Goal: Task Accomplishment & Management: Complete application form

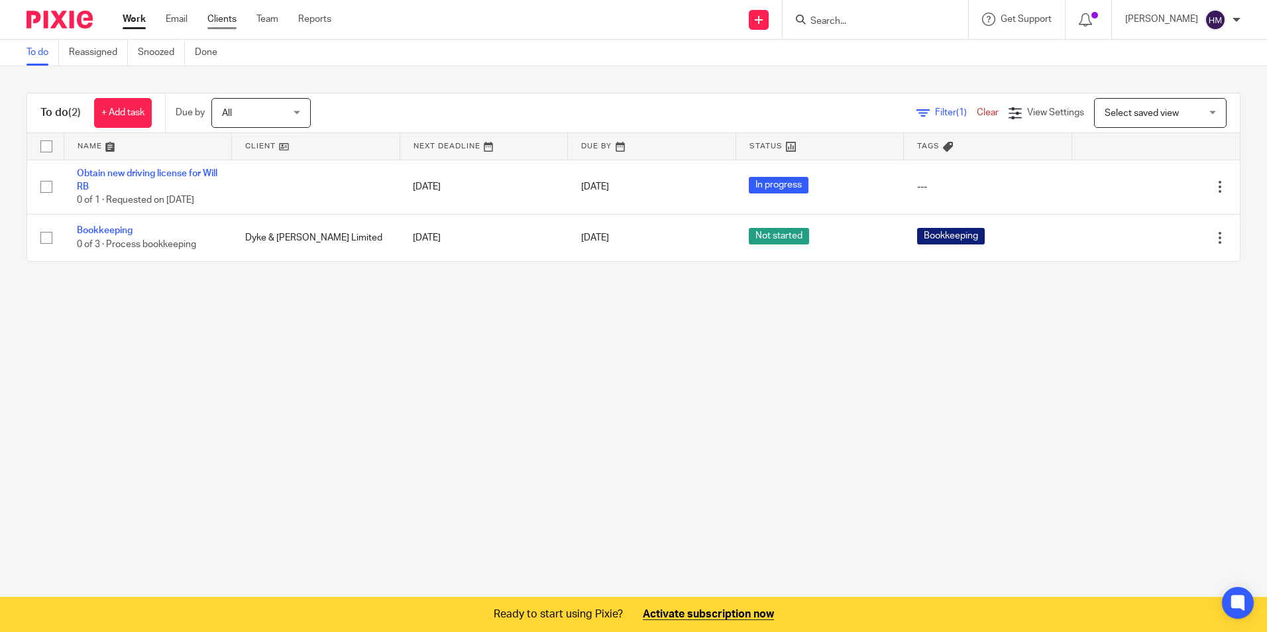
click at [233, 21] on link "Clients" at bounding box center [221, 19] width 29 height 13
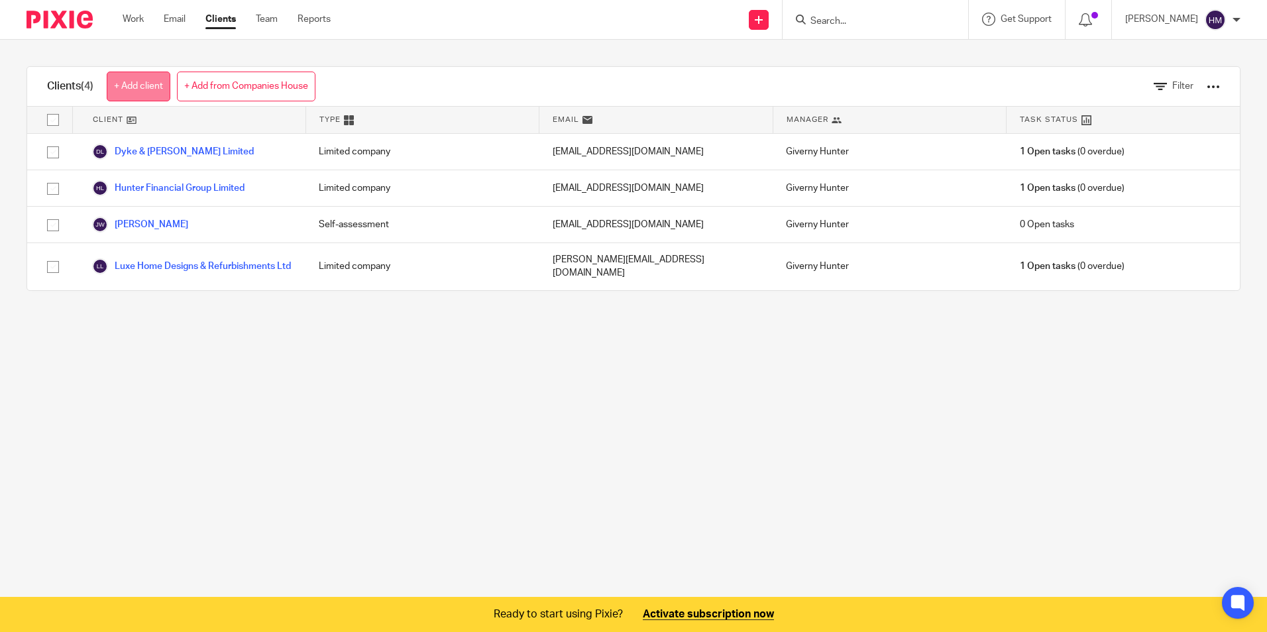
click at [144, 88] on link "+ Add client" at bounding box center [139, 87] width 64 height 30
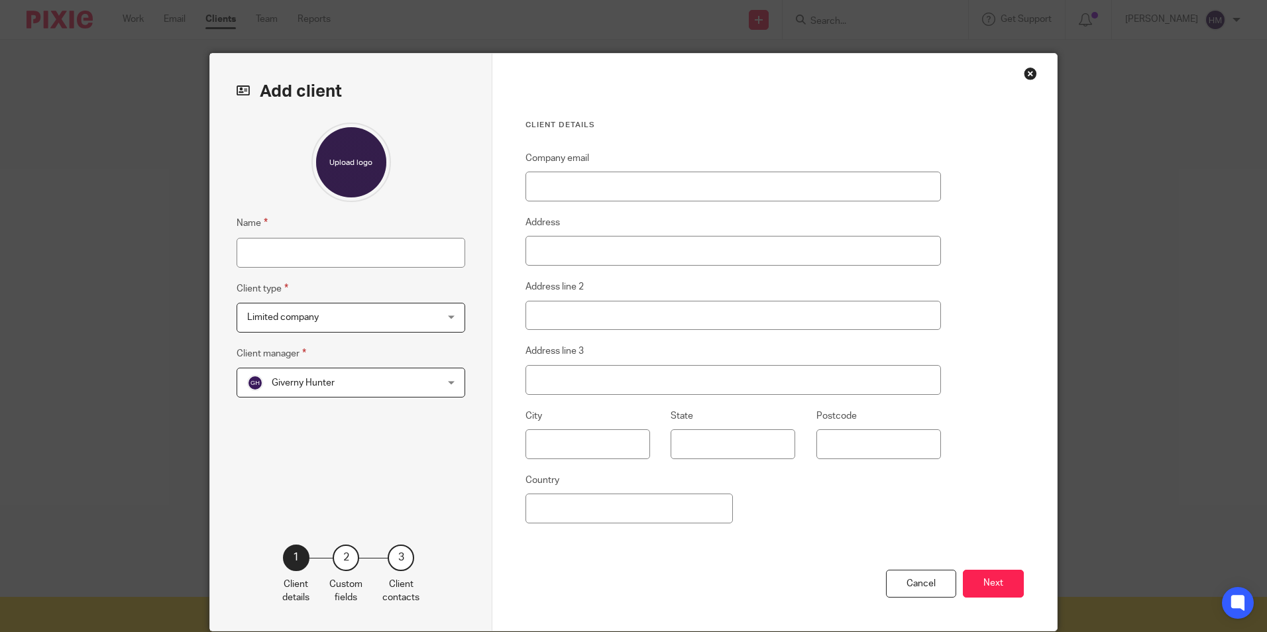
click at [1026, 77] on div "Close this dialog window" at bounding box center [1030, 73] width 13 height 13
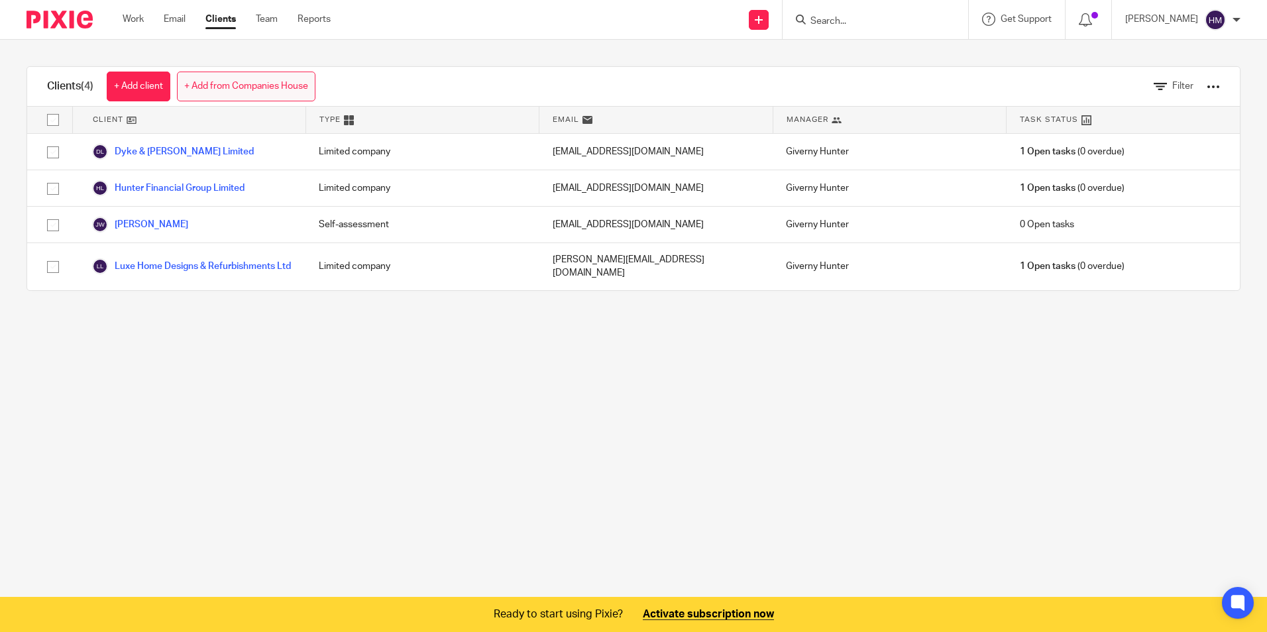
click at [251, 80] on link "+ Add from Companies House" at bounding box center [246, 87] width 138 height 30
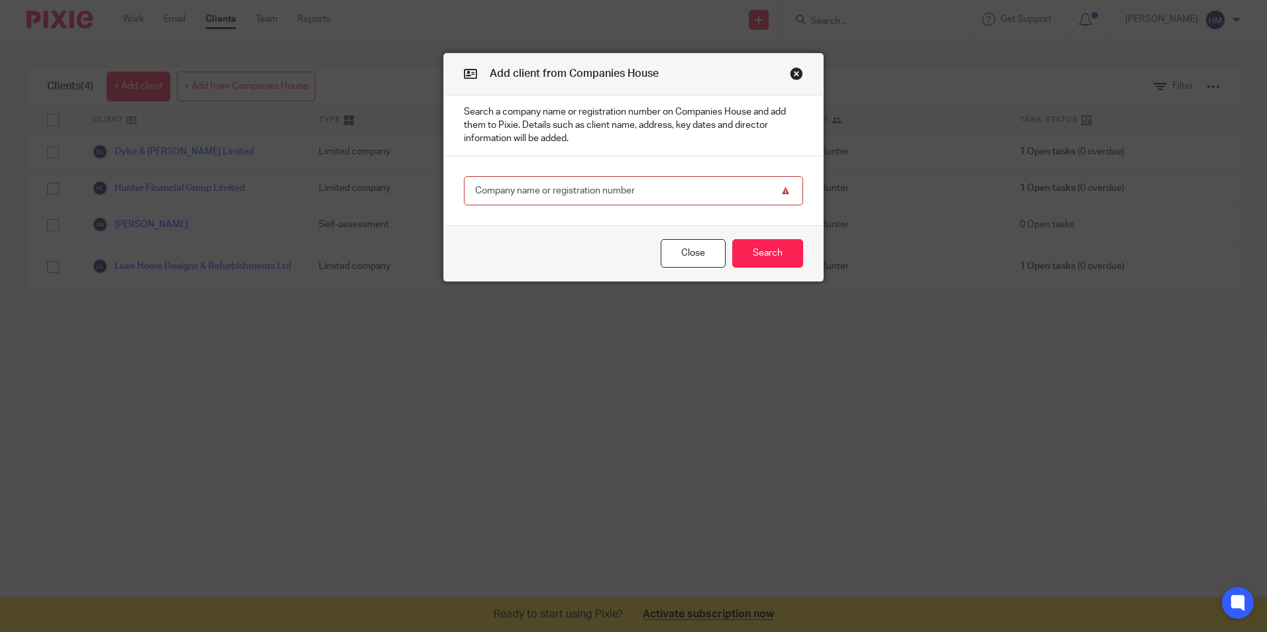
click at [576, 184] on input "text" at bounding box center [633, 191] width 339 height 30
type input "02096465"
click at [760, 252] on button "Search" at bounding box center [767, 253] width 71 height 28
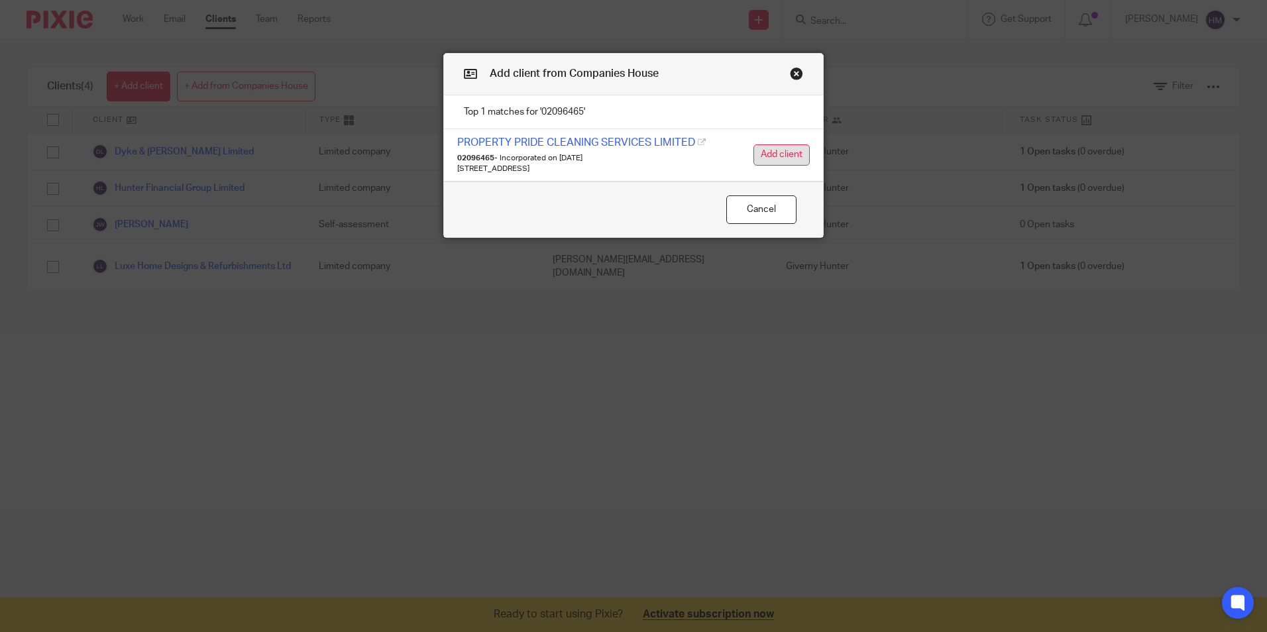
click at [769, 160] on button "Add client" at bounding box center [781, 154] width 56 height 21
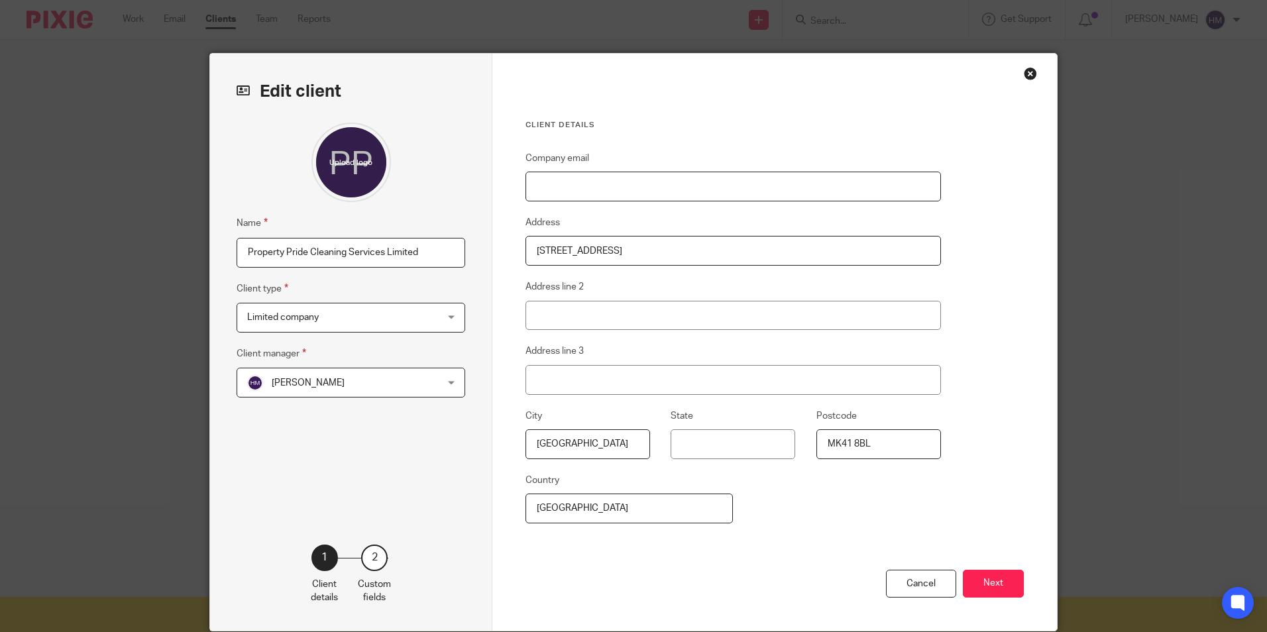
click at [600, 189] on input "Company email" at bounding box center [733, 187] width 415 height 30
type input "[EMAIL_ADDRESS][DOMAIN_NAME]"
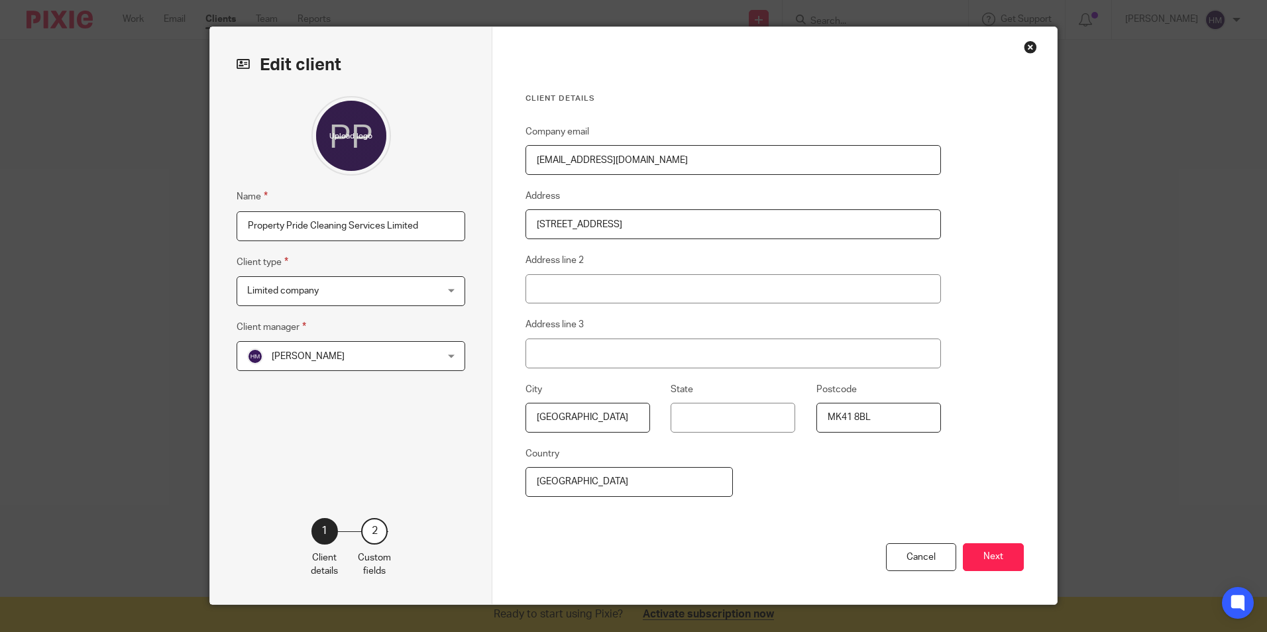
scroll to position [52, 0]
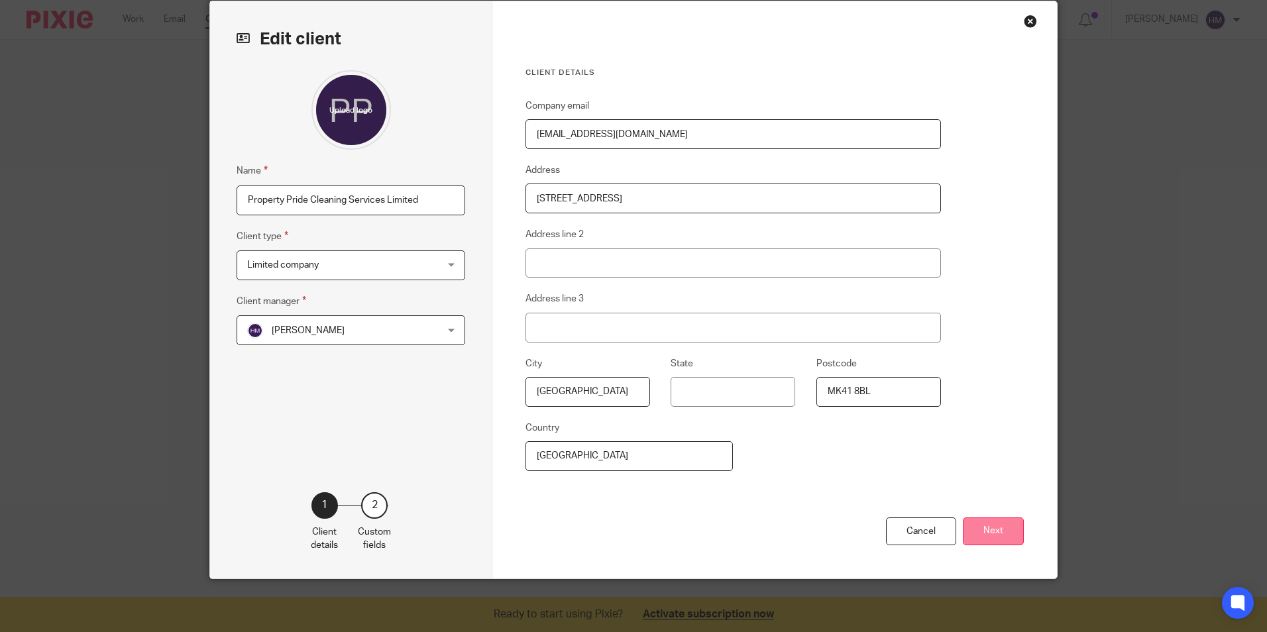
click at [1001, 528] on button "Next" at bounding box center [993, 532] width 61 height 28
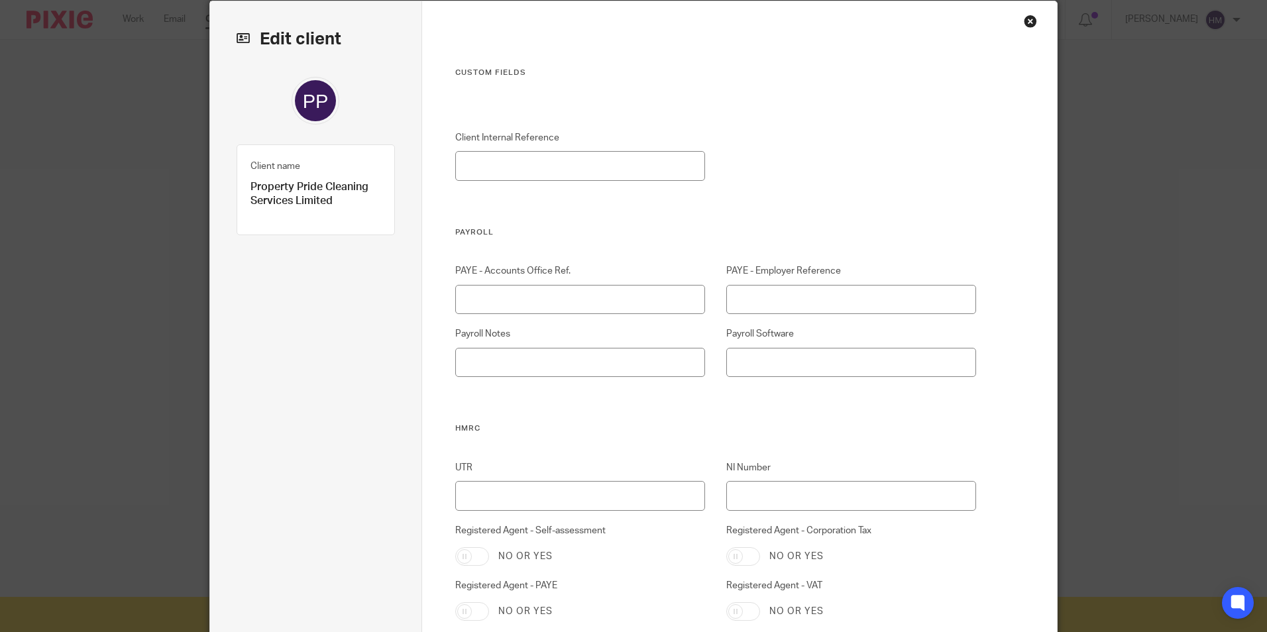
scroll to position [0, 0]
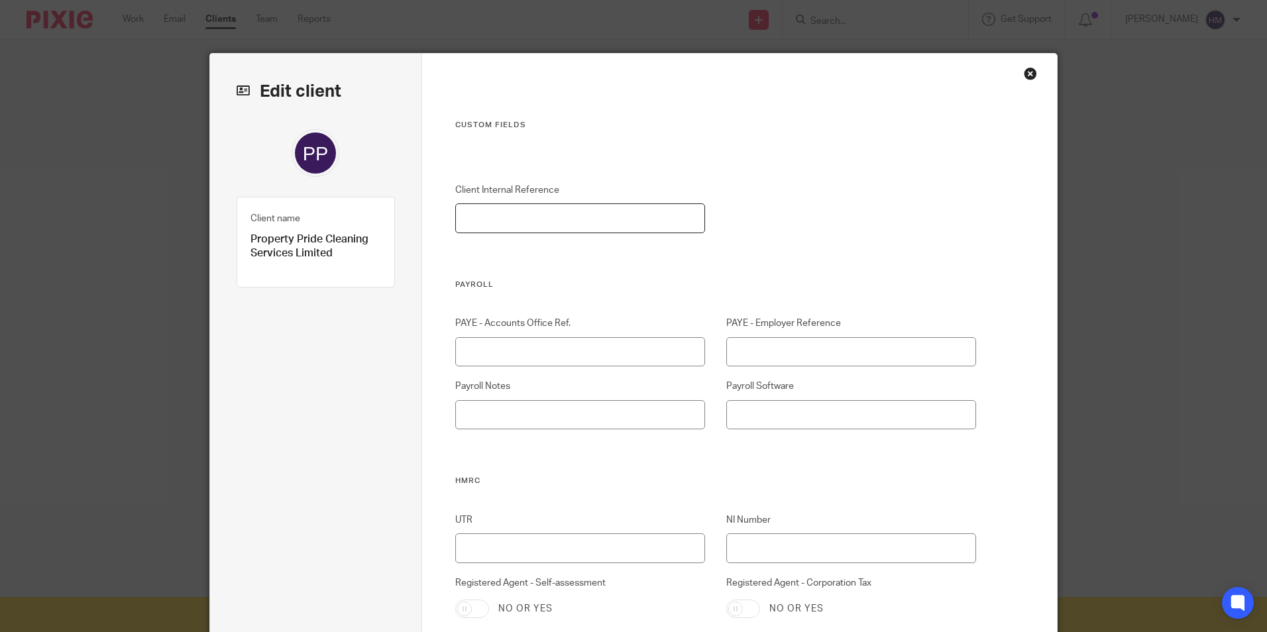
click at [541, 208] on input "Client Internal Reference" at bounding box center [580, 218] width 250 height 30
click at [513, 207] on input "Client Internal Reference" at bounding box center [580, 218] width 250 height 30
type input "PRO-001"
click at [543, 355] on input "PAYE - Accounts Office Ref." at bounding box center [580, 352] width 250 height 30
click at [552, 349] on input "PAYE - Accounts Office Ref." at bounding box center [580, 352] width 250 height 30
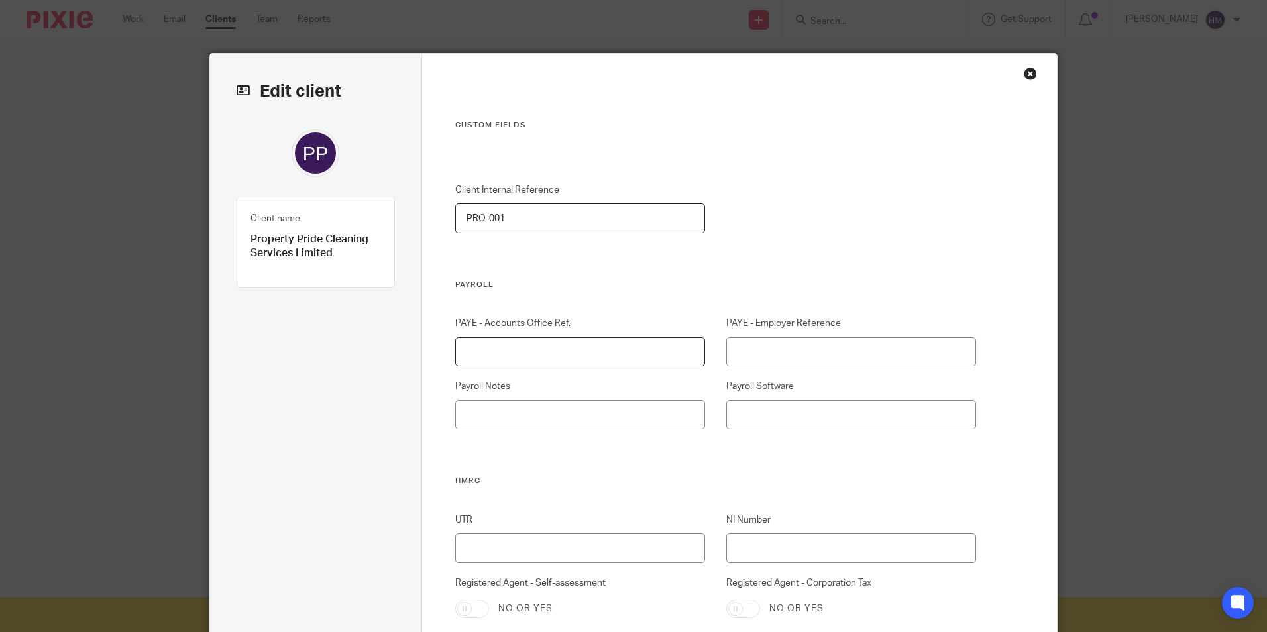
click at [480, 351] on input "PAYE - Accounts Office Ref." at bounding box center [580, 352] width 250 height 30
paste input "419PR00156249"
type input "419PR00156249"
click at [734, 347] on input "PAYE - Employer Reference" at bounding box center [851, 352] width 250 height 30
paste input "419/P5610"
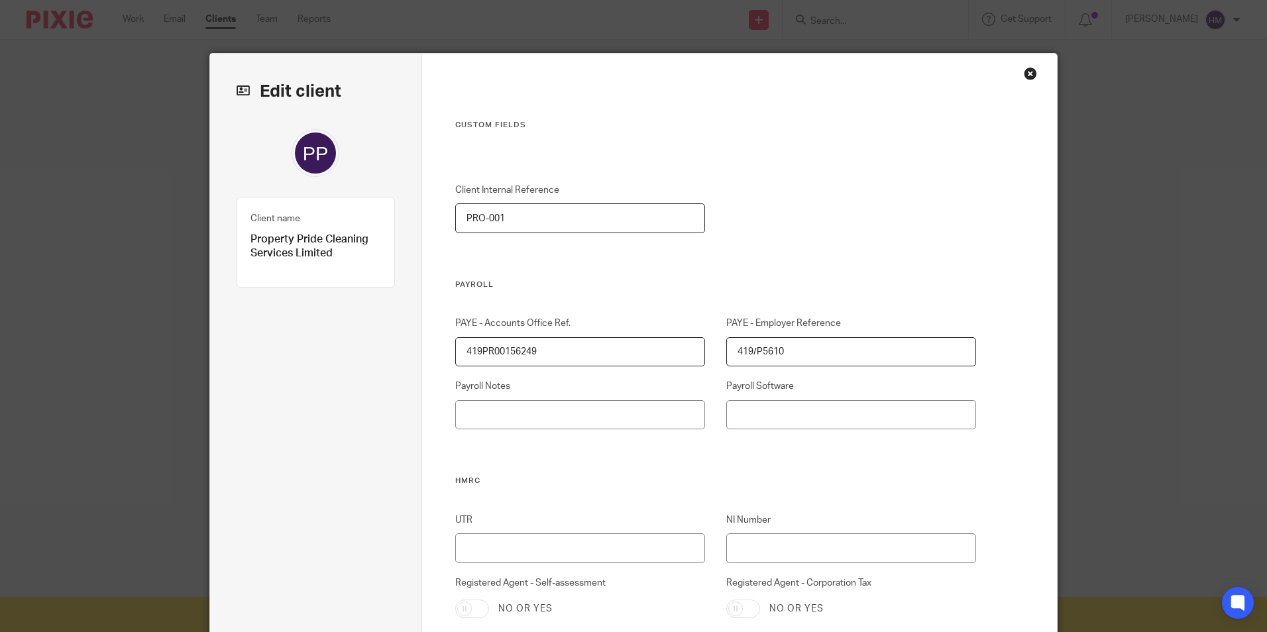
type input "419/P5610"
click at [554, 426] on input "Payroll Notes" at bounding box center [580, 415] width 250 height 30
click at [771, 414] on input "Payroll Software" at bounding box center [851, 415] width 250 height 30
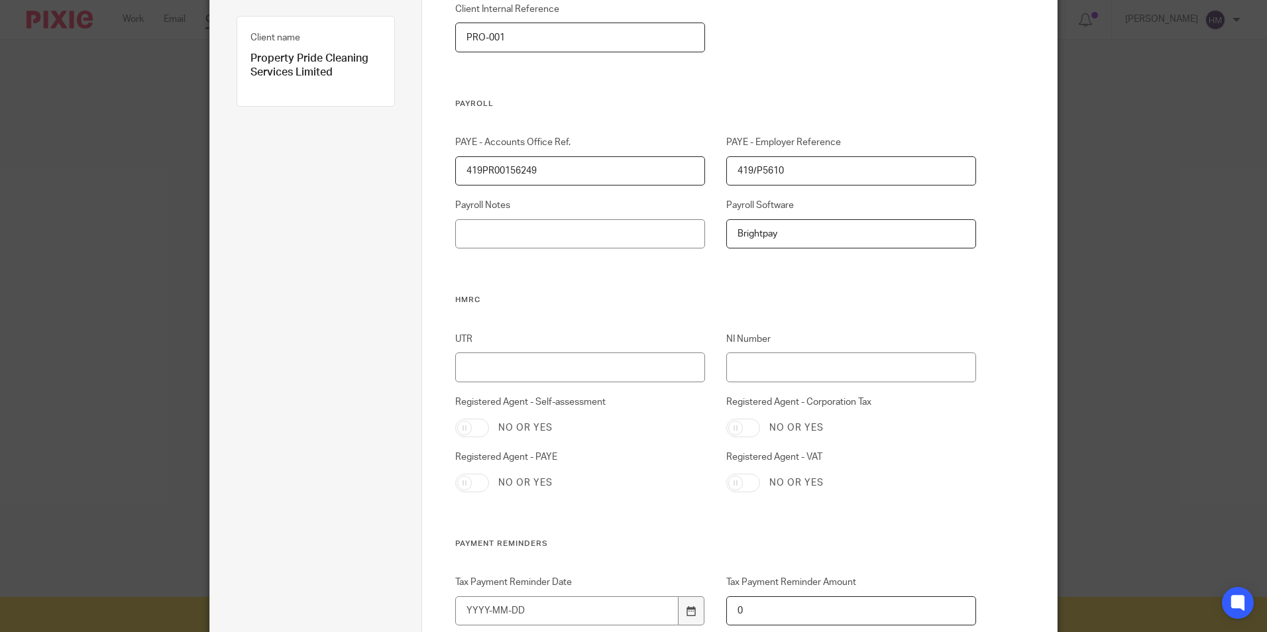
scroll to position [199, 0]
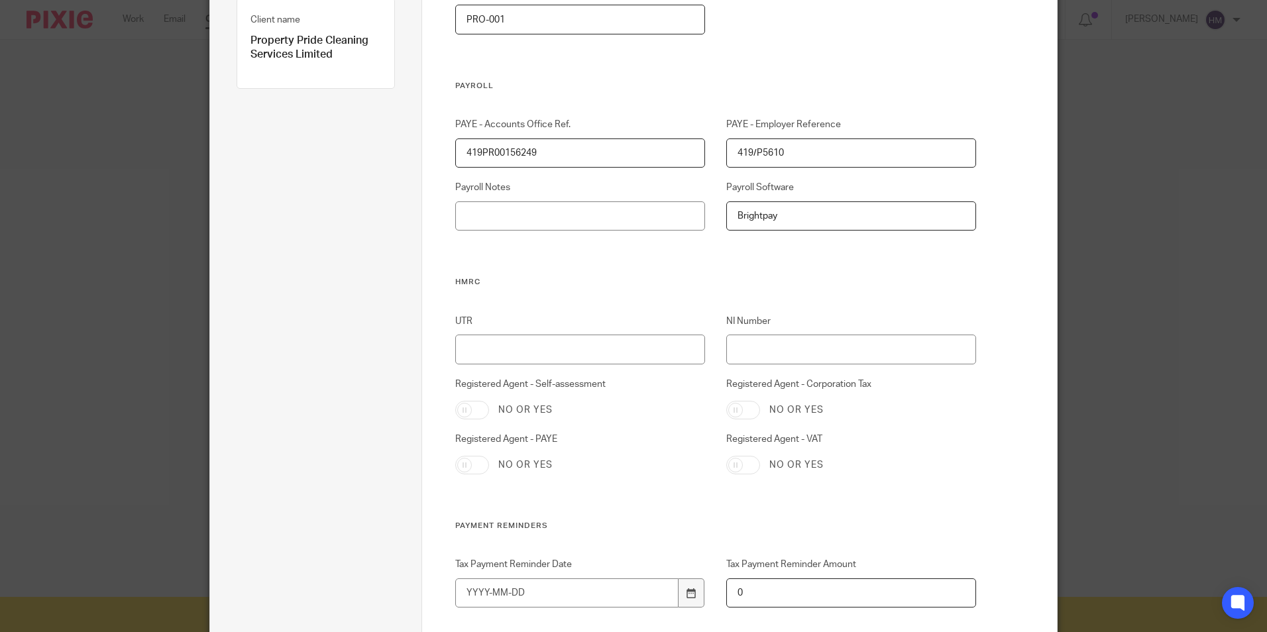
type input "Brightpay"
click at [474, 409] on input "Registered Agent - Self-assessment" at bounding box center [472, 410] width 34 height 19
checkbox input "true"
click at [478, 461] on input "Registered Agent - PAYE" at bounding box center [472, 465] width 34 height 19
checkbox input "true"
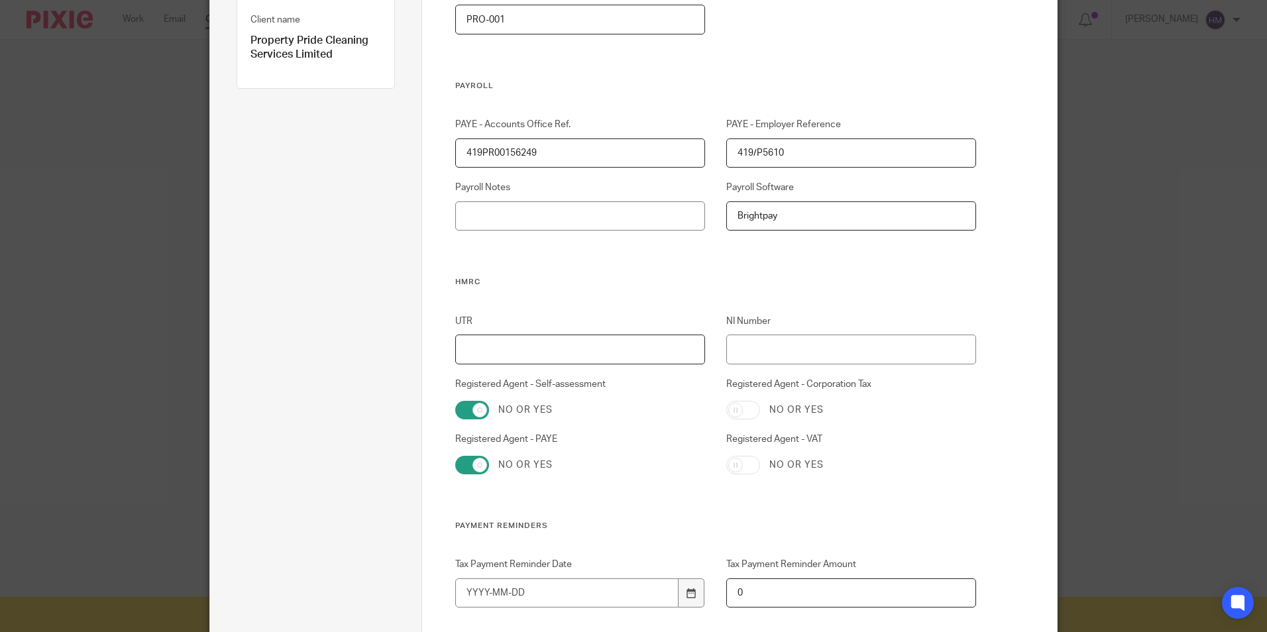
click at [545, 353] on input "UTR" at bounding box center [580, 350] width 250 height 30
click at [472, 351] on input "UTR" at bounding box center [580, 350] width 250 height 30
paste input "4053011750"
type input "4053011750"
click at [810, 348] on input "NI Number" at bounding box center [851, 350] width 250 height 30
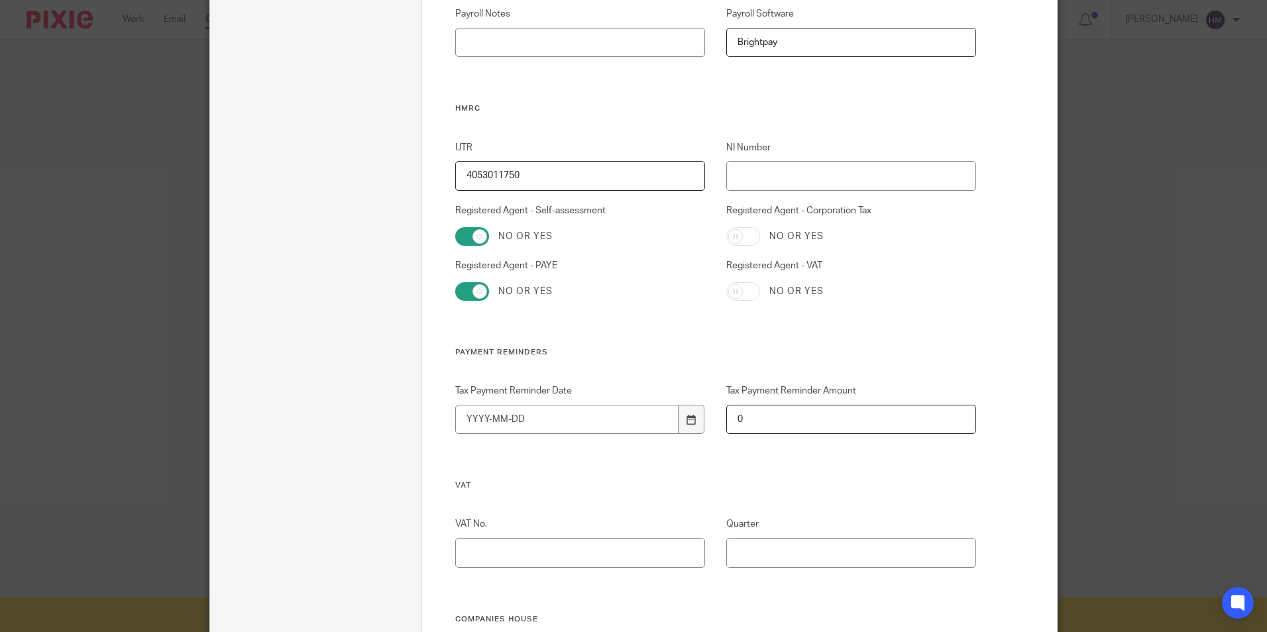
scroll to position [398, 0]
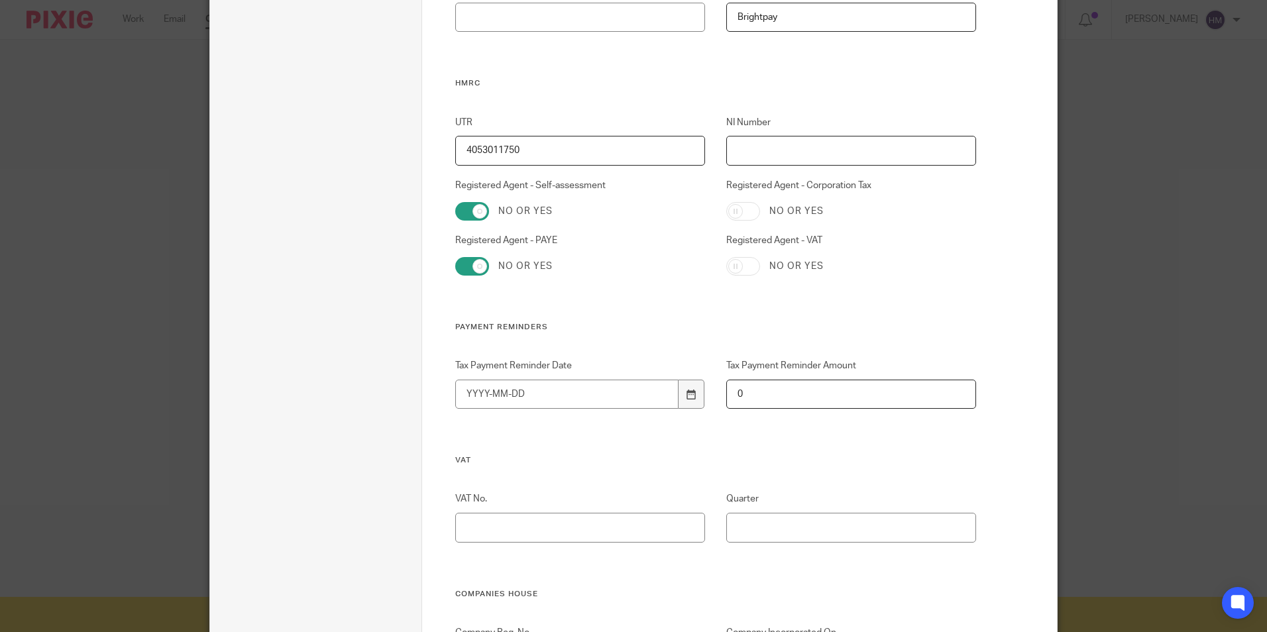
click at [766, 150] on input "NI Number" at bounding box center [851, 151] width 250 height 30
paste input "JE398268A"
type input "JE398268A"
click at [935, 226] on div "UTR 4053011750 NI Number JE398268A Registered Agent - Self-assessment No or yes…" at bounding box center [705, 219] width 542 height 207
click at [749, 209] on input "Registered Agent - Corporation Tax" at bounding box center [743, 211] width 34 height 19
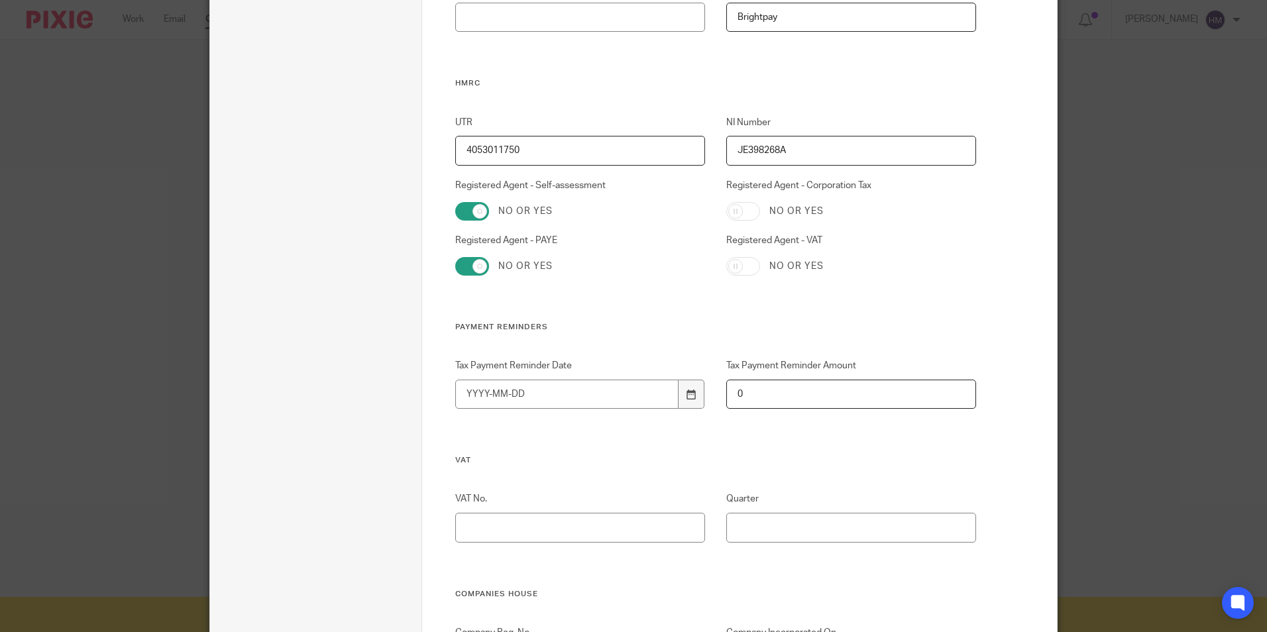
checkbox input "true"
click at [747, 265] on input "Registered Agent - VAT" at bounding box center [743, 266] width 34 height 19
checkbox input "true"
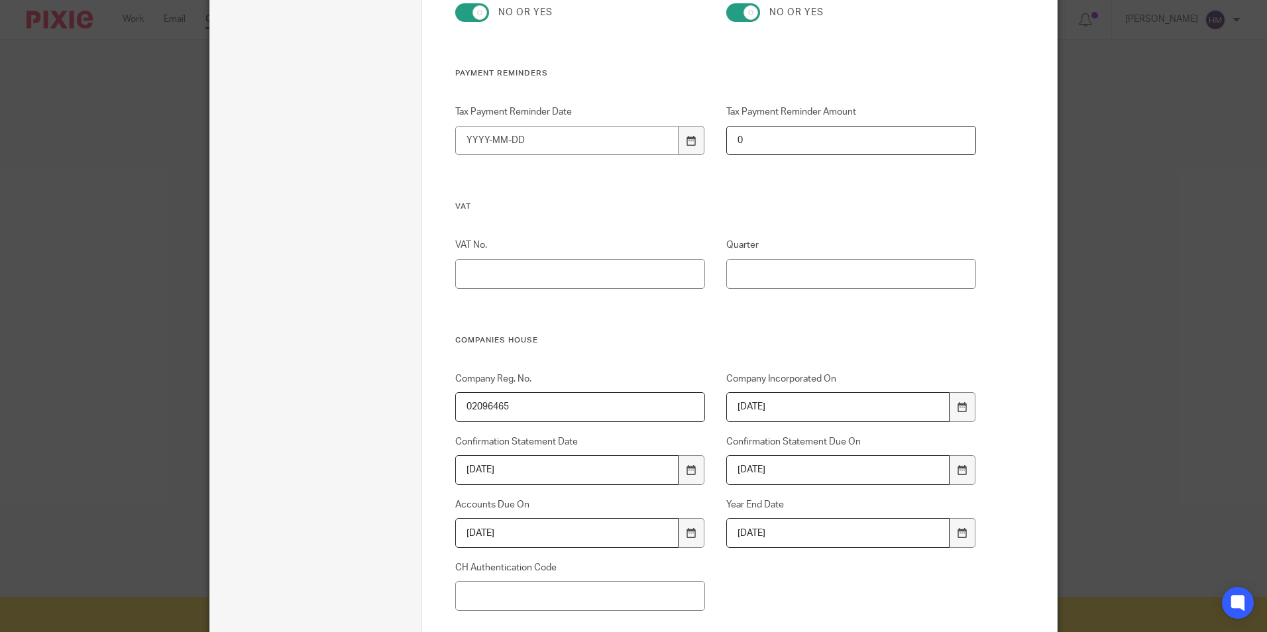
scroll to position [663, 0]
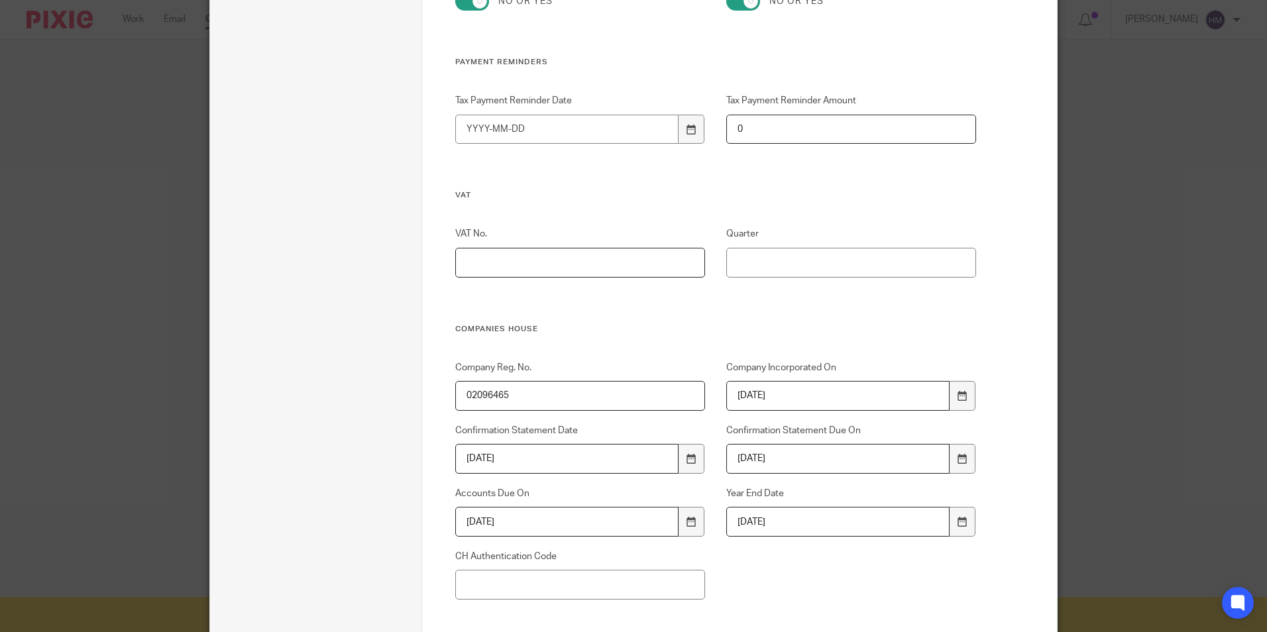
click at [512, 258] on input "VAT No." at bounding box center [580, 263] width 250 height 30
paste input "426500577"
type input "426500577"
click at [753, 254] on input "Quarter" at bounding box center [851, 263] width 250 height 30
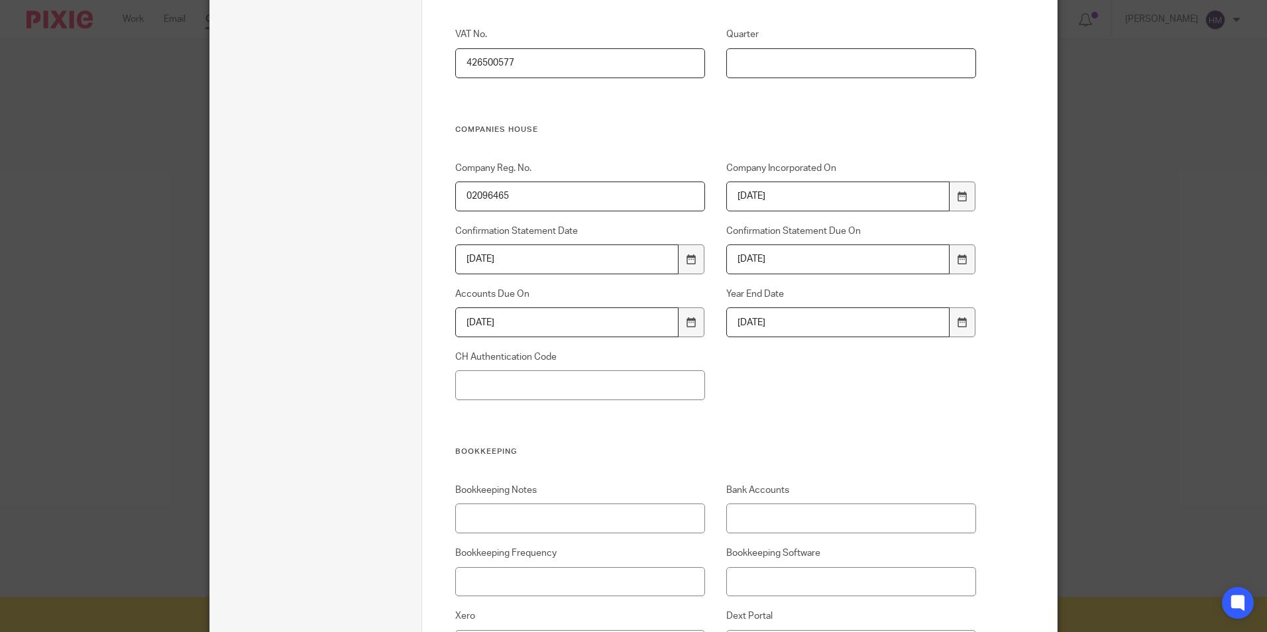
scroll to position [928, 0]
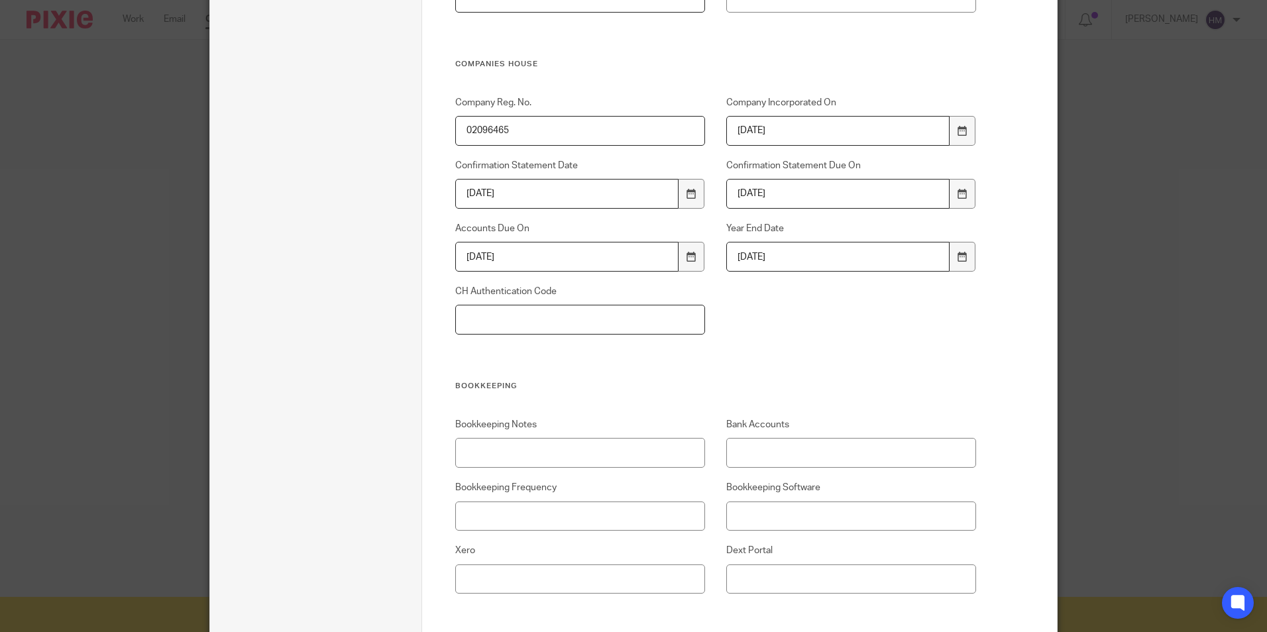
click at [514, 324] on input "CH Authentication Code" at bounding box center [580, 320] width 250 height 30
click at [486, 320] on input "CH Authentication Code" at bounding box center [580, 320] width 250 height 30
paste input "S0908M"
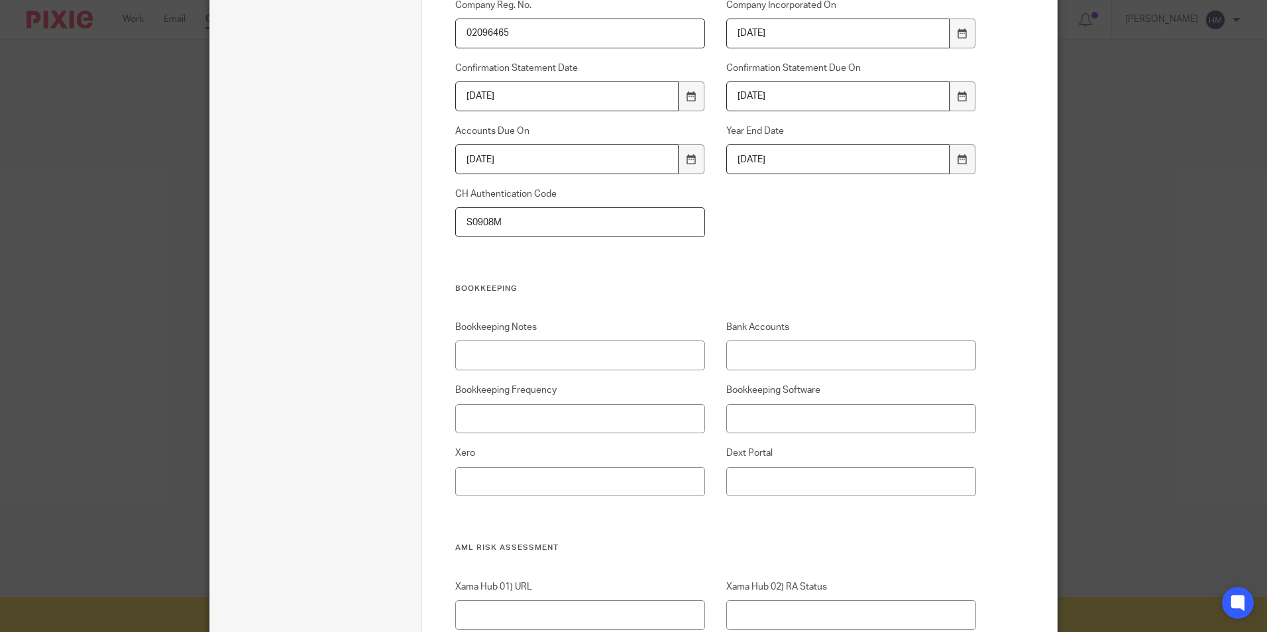
scroll to position [1060, 0]
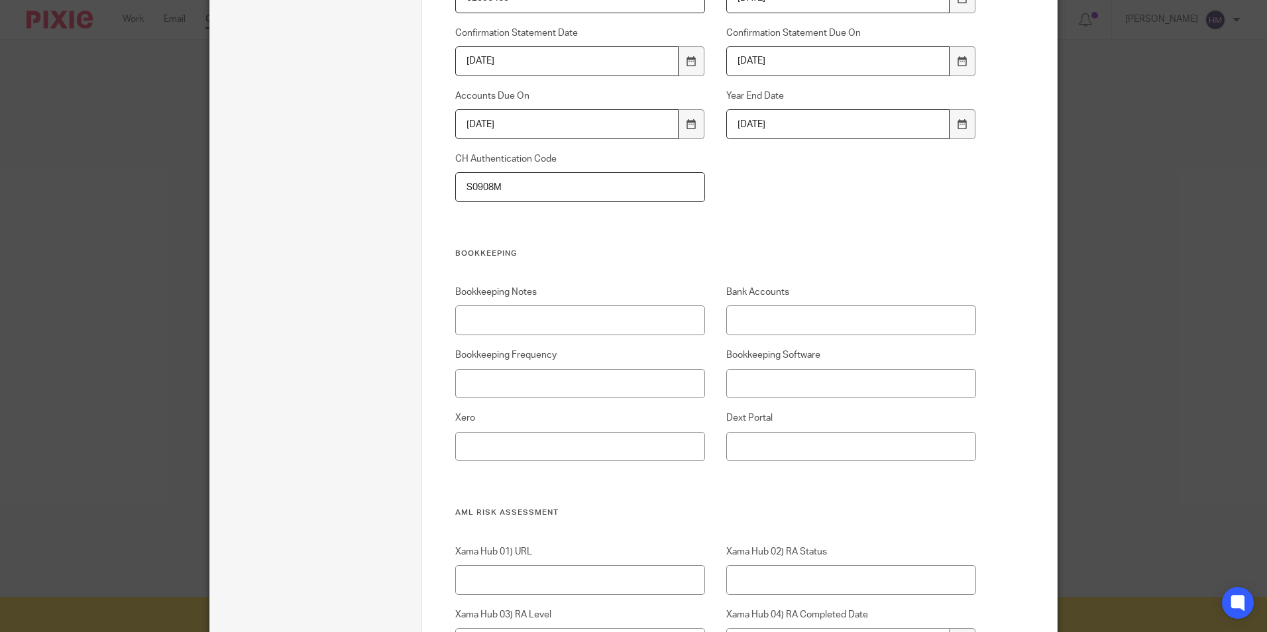
type input "S0908M"
click at [473, 319] on input "Bookkeeping Notes" at bounding box center [580, 320] width 250 height 30
click at [767, 325] on input "Bank Accounts" at bounding box center [851, 320] width 250 height 30
click at [474, 384] on input "Bookkeeping Frequency" at bounding box center [580, 384] width 250 height 30
click at [817, 384] on input "Bookkeeping Software" at bounding box center [851, 384] width 250 height 30
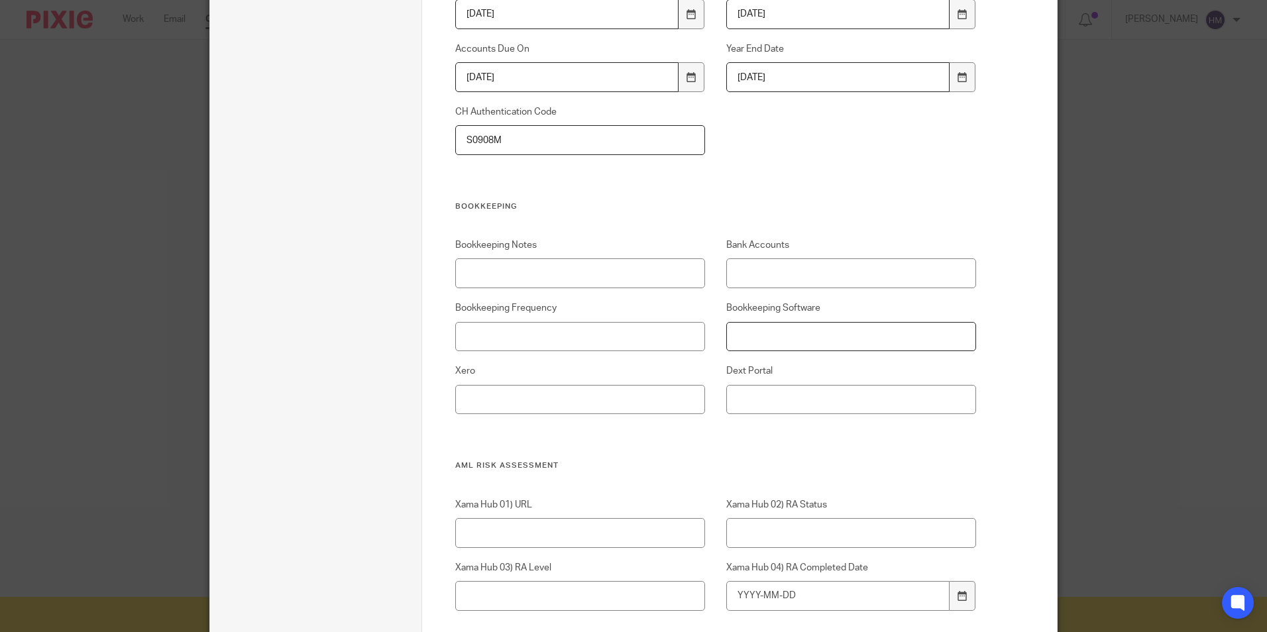
scroll to position [1127, 0]
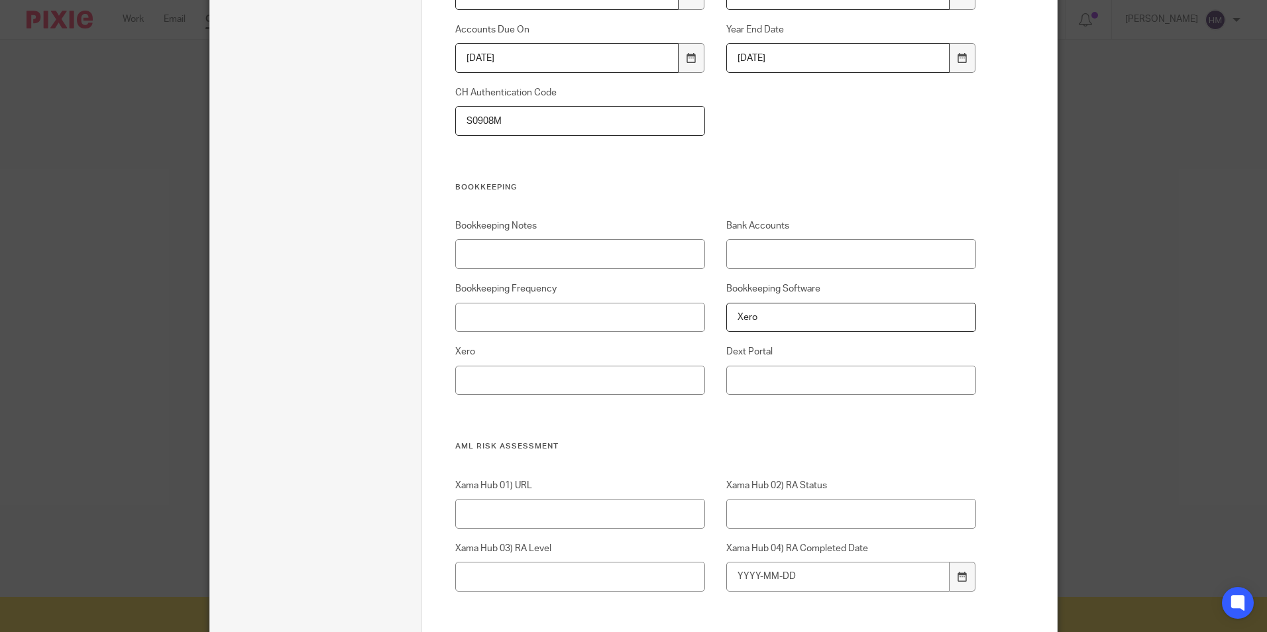
type input "Xero"
click at [755, 374] on input "Dext Portal" at bounding box center [851, 381] width 250 height 30
click at [563, 381] on input "Xero" at bounding box center [580, 381] width 250 height 30
type input "Yes"
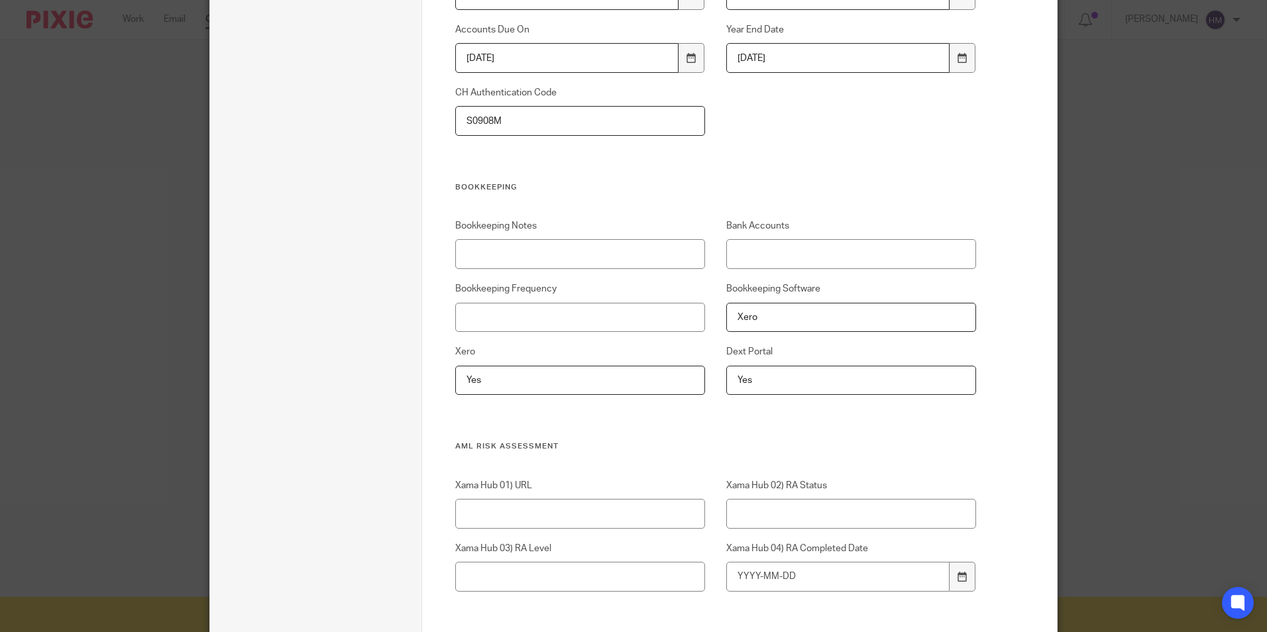
click at [590, 424] on div "Bookkeeping Notes Bank Accounts Bookkeeping Frequency Bookkeeping Software Xero…" at bounding box center [705, 330] width 542 height 222
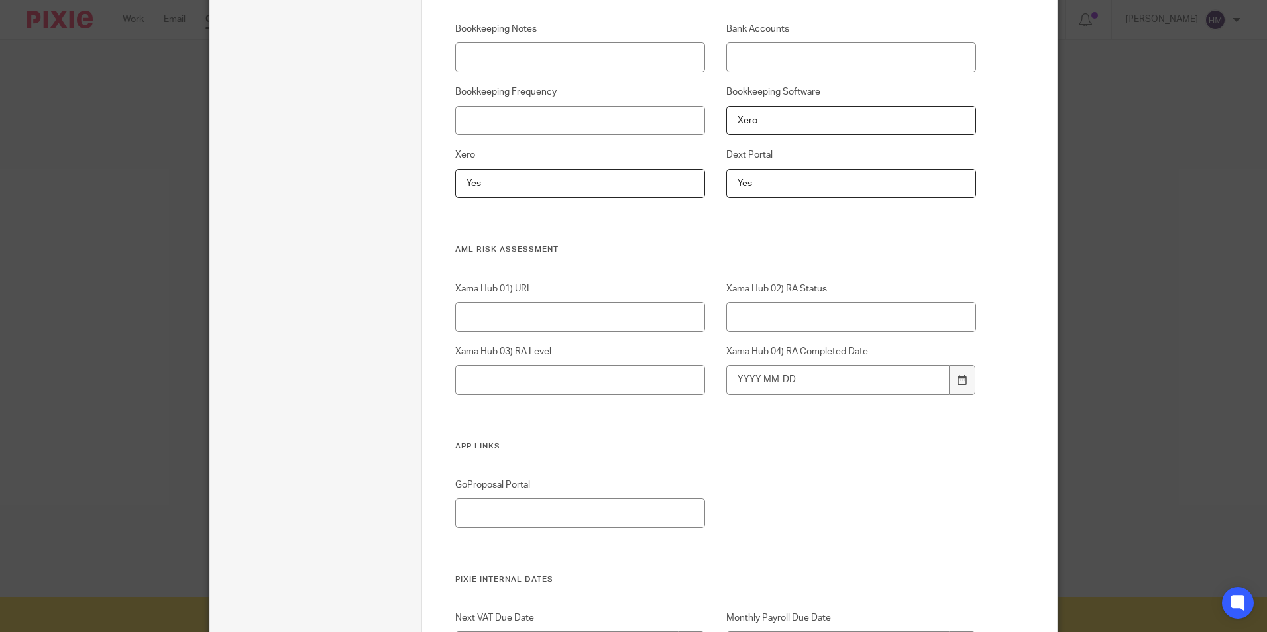
scroll to position [1325, 0]
click at [529, 309] on input "Xama Hub 01) URL" at bounding box center [580, 315] width 250 height 30
click at [787, 314] on input "Xama Hub 02) RA Status" at bounding box center [851, 315] width 250 height 30
click at [480, 384] on input "Xama Hub 03) RA Level" at bounding box center [580, 378] width 250 height 30
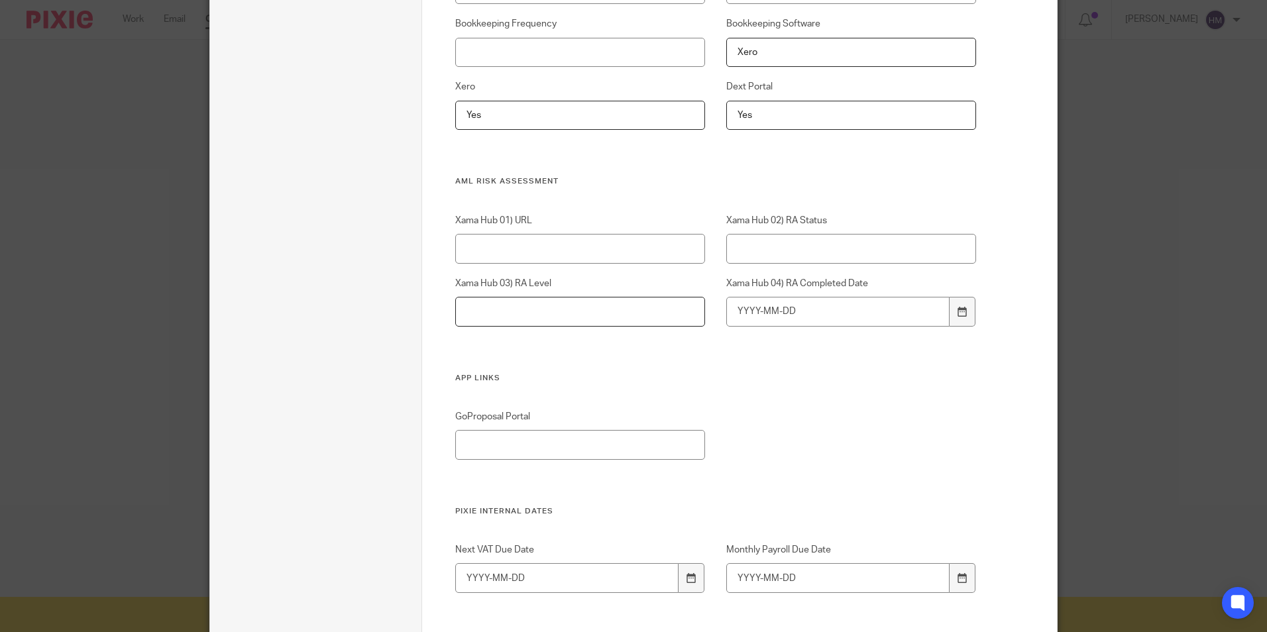
scroll to position [1458, 0]
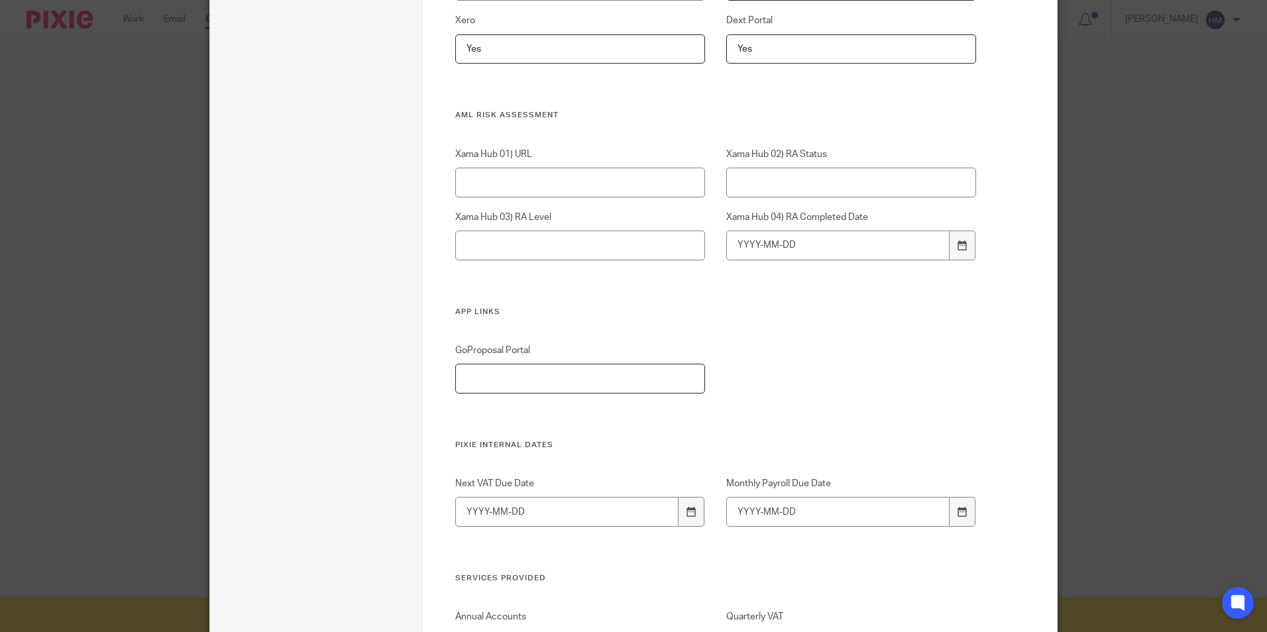
click at [481, 382] on input "GoProposal Portal" at bounding box center [580, 379] width 250 height 30
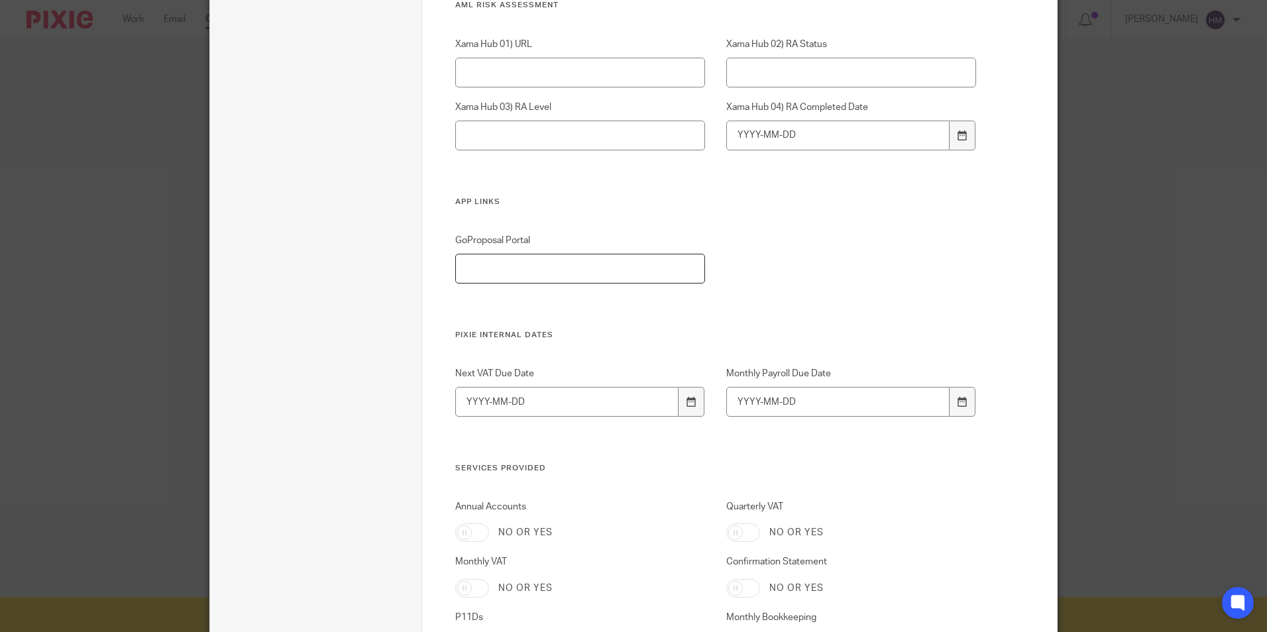
scroll to position [1590, 0]
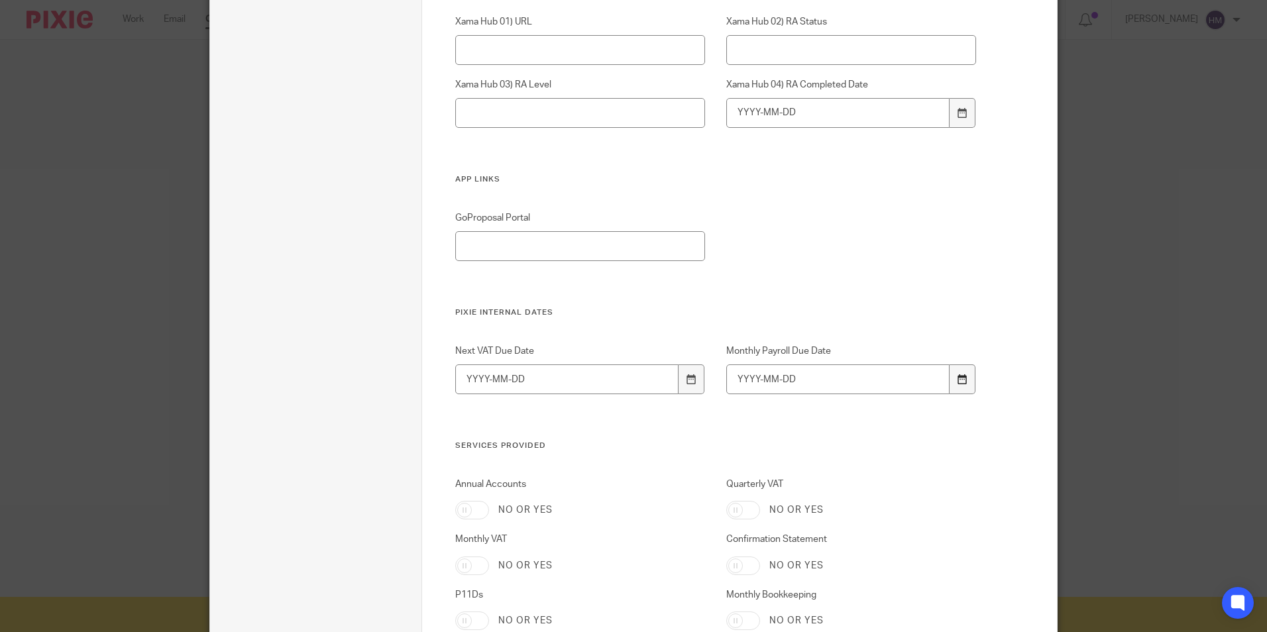
click at [961, 382] on icon at bounding box center [963, 379] width 10 height 10
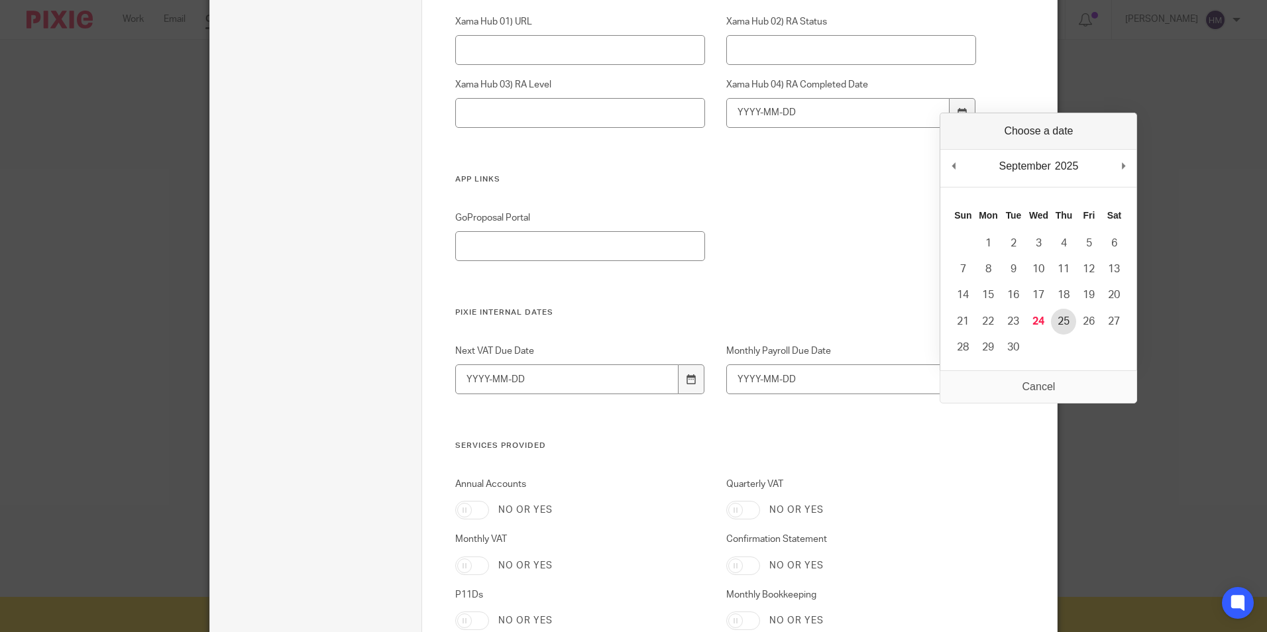
type input "[DATE]"
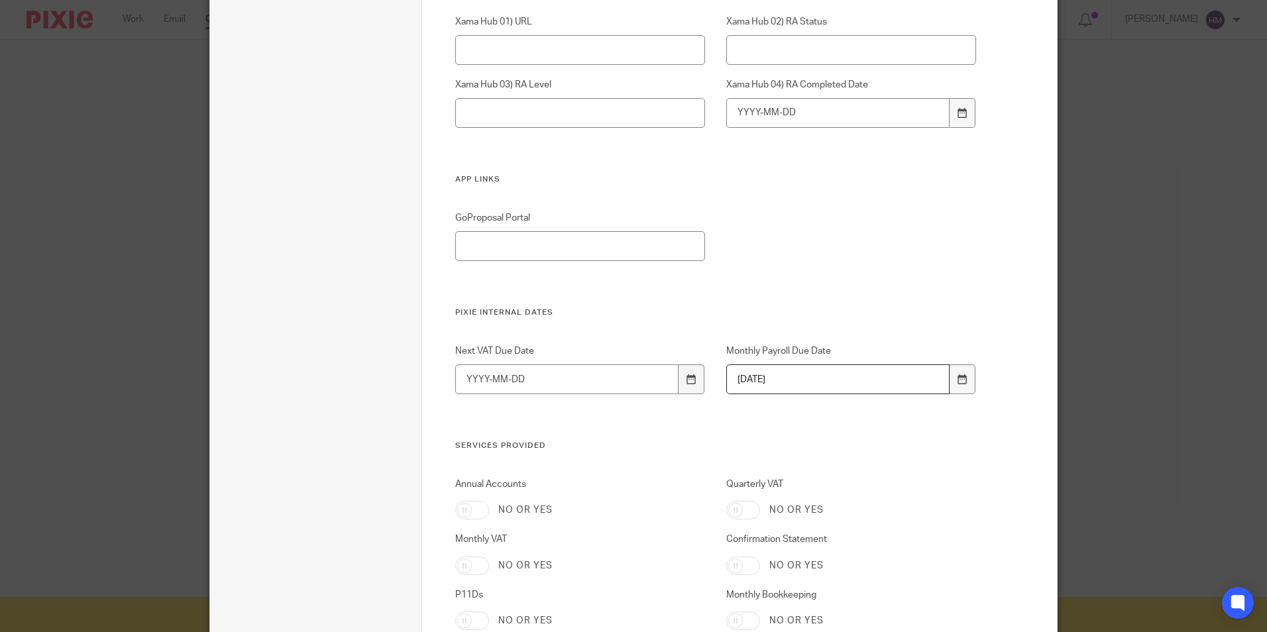
click at [807, 509] on label "No or yes" at bounding box center [796, 510] width 54 height 13
click at [760, 509] on input "Quarterly VAT" at bounding box center [743, 510] width 34 height 19
checkbox input "true"
click at [687, 378] on icon at bounding box center [692, 379] width 10 height 10
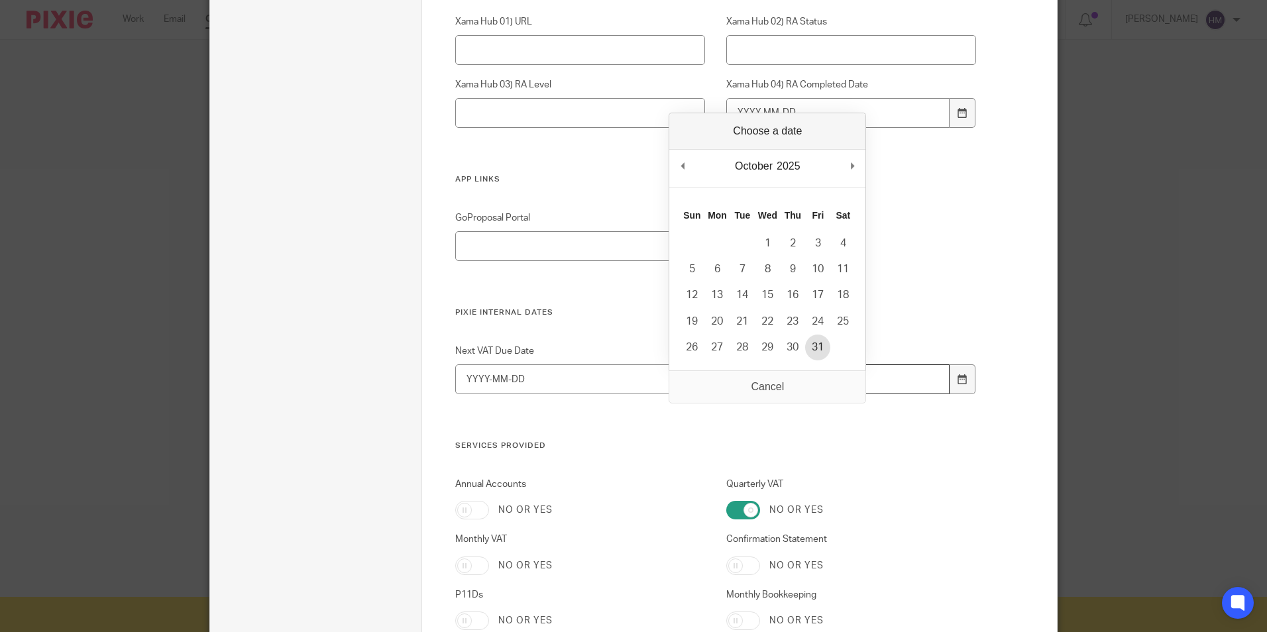
type input "2025-10-31"
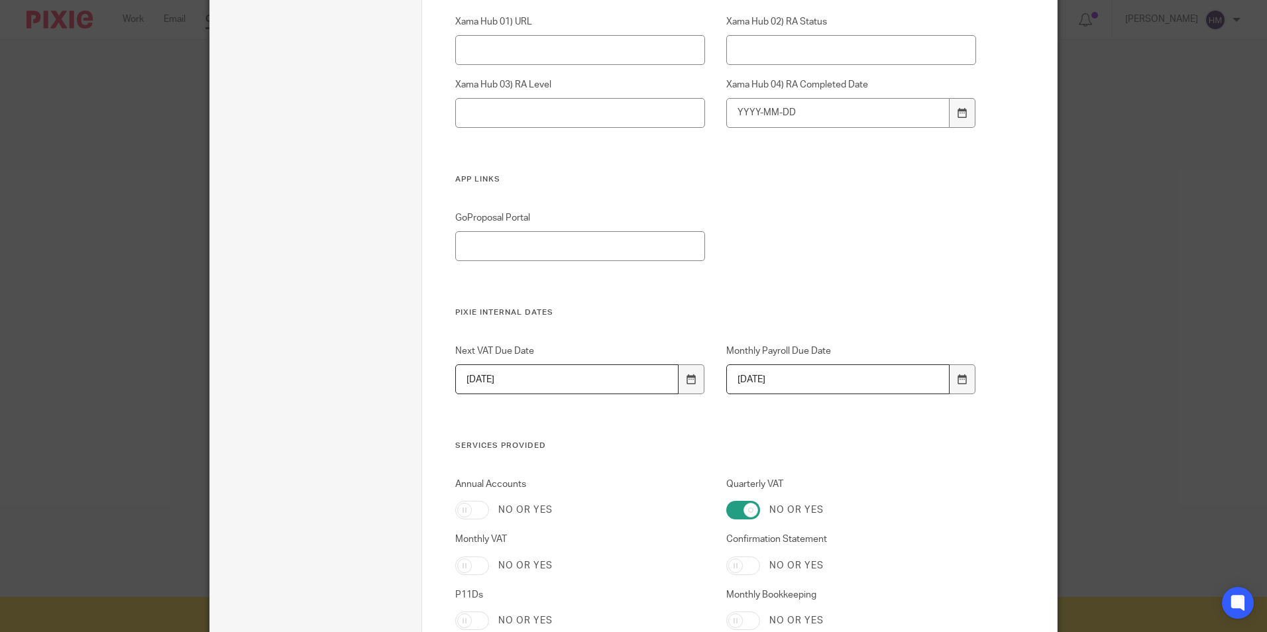
click at [609, 407] on div "Next VAT Due Date 2025-10-31 Monthly Payroll Due Date 2025-09-25" at bounding box center [705, 393] width 542 height 96
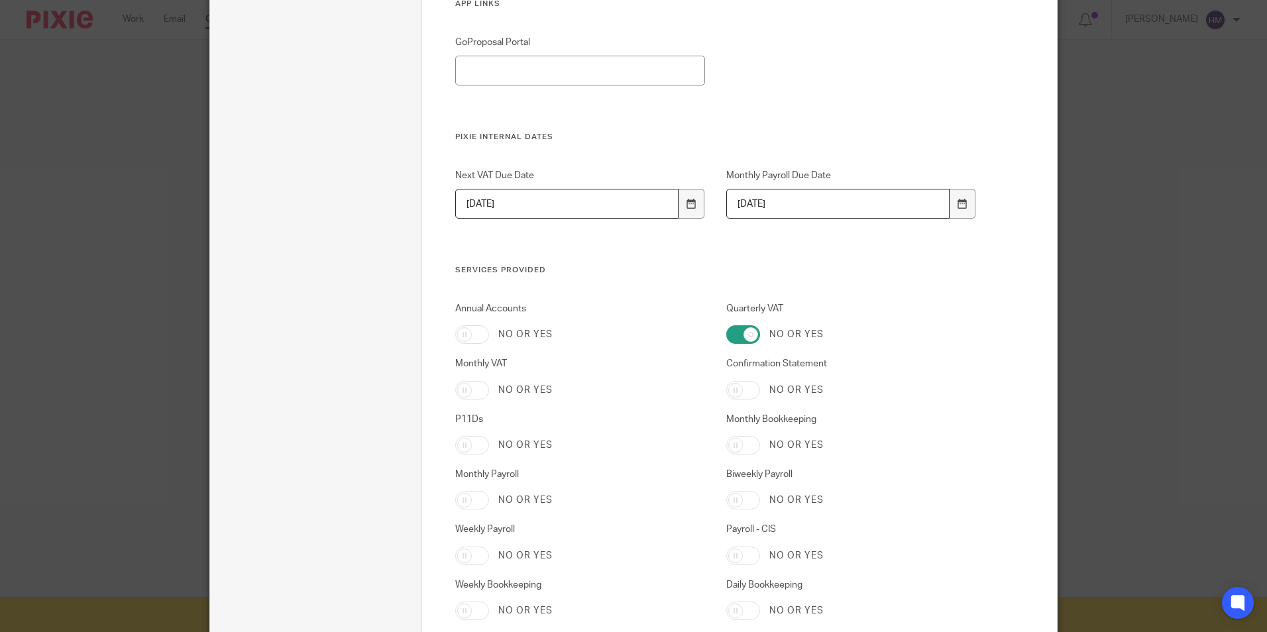
scroll to position [1789, 0]
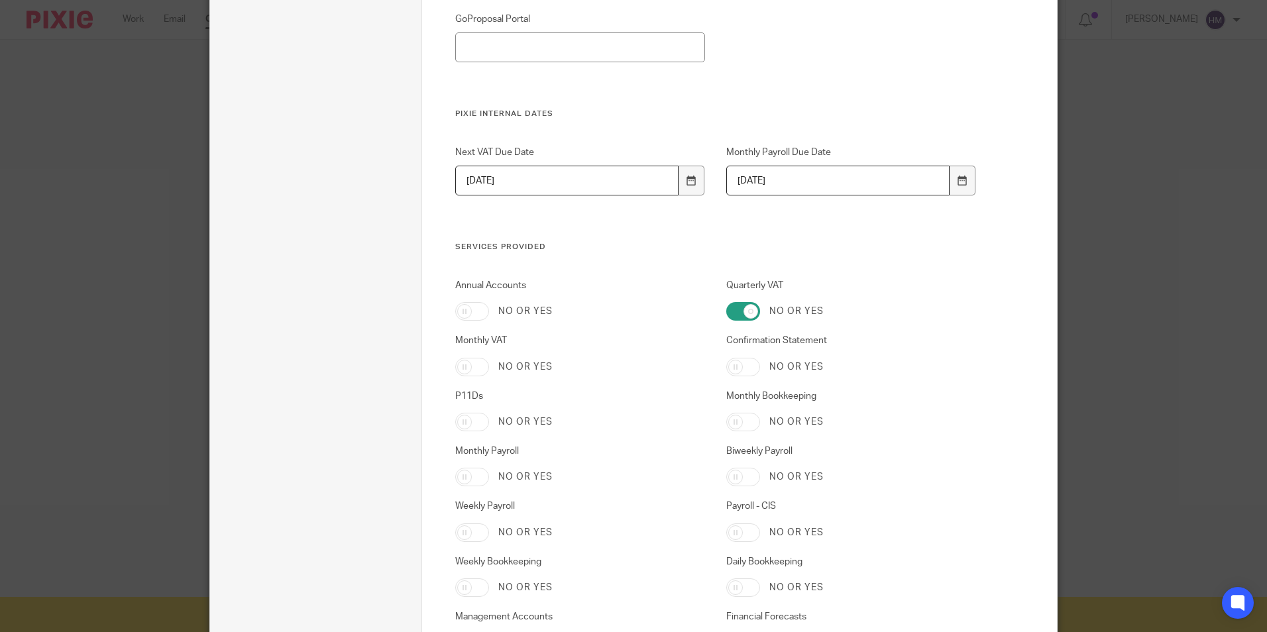
click at [539, 309] on label "No or yes" at bounding box center [525, 311] width 54 height 13
click at [489, 309] on input "Annual Accounts" at bounding box center [472, 311] width 34 height 19
checkbox input "true"
click at [498, 367] on label "No or yes" at bounding box center [525, 366] width 54 height 13
click at [489, 367] on input "Monthly VAT" at bounding box center [472, 367] width 34 height 19
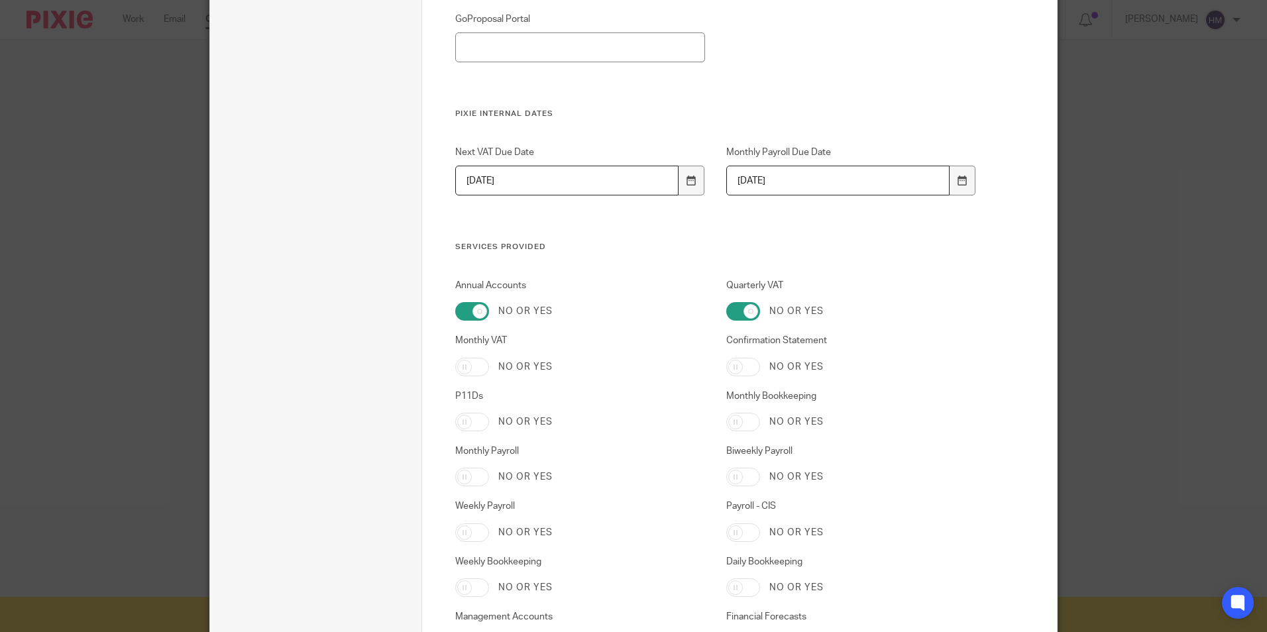
checkbox input "true"
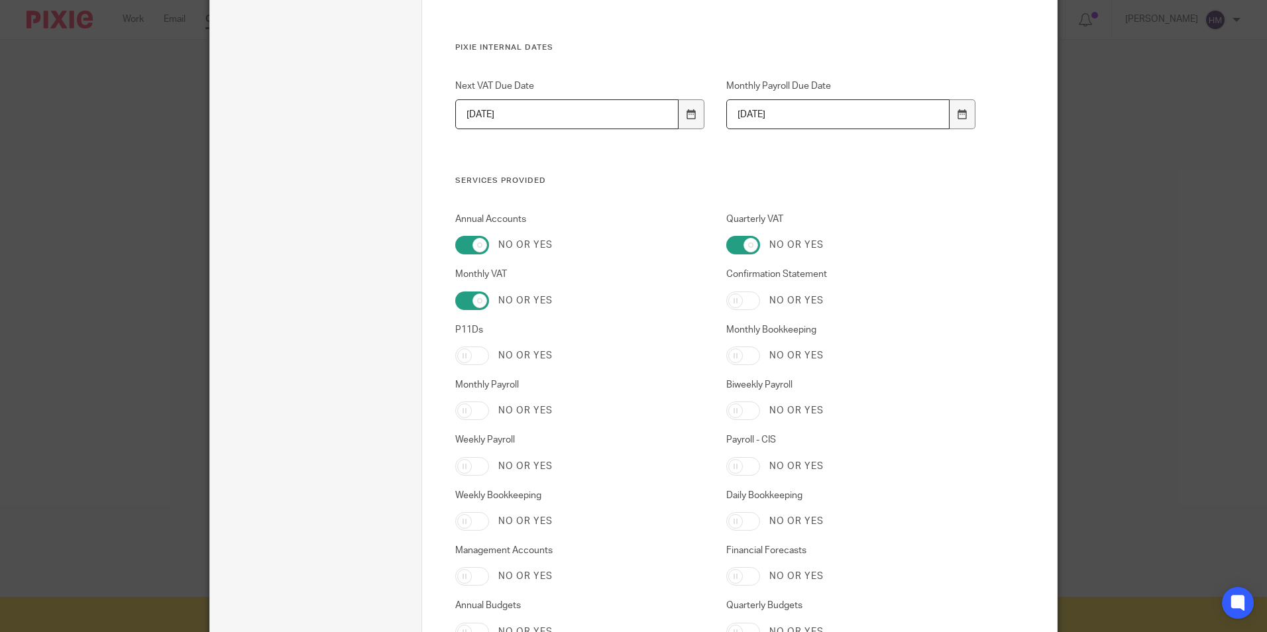
click at [804, 299] on label "No or yes" at bounding box center [796, 300] width 54 height 13
click at [760, 299] on input "Confirmation Statement" at bounding box center [743, 301] width 34 height 19
checkbox input "true"
click at [501, 355] on label "No or yes" at bounding box center [525, 355] width 54 height 13
click at [489, 355] on input "P11Ds" at bounding box center [472, 356] width 34 height 19
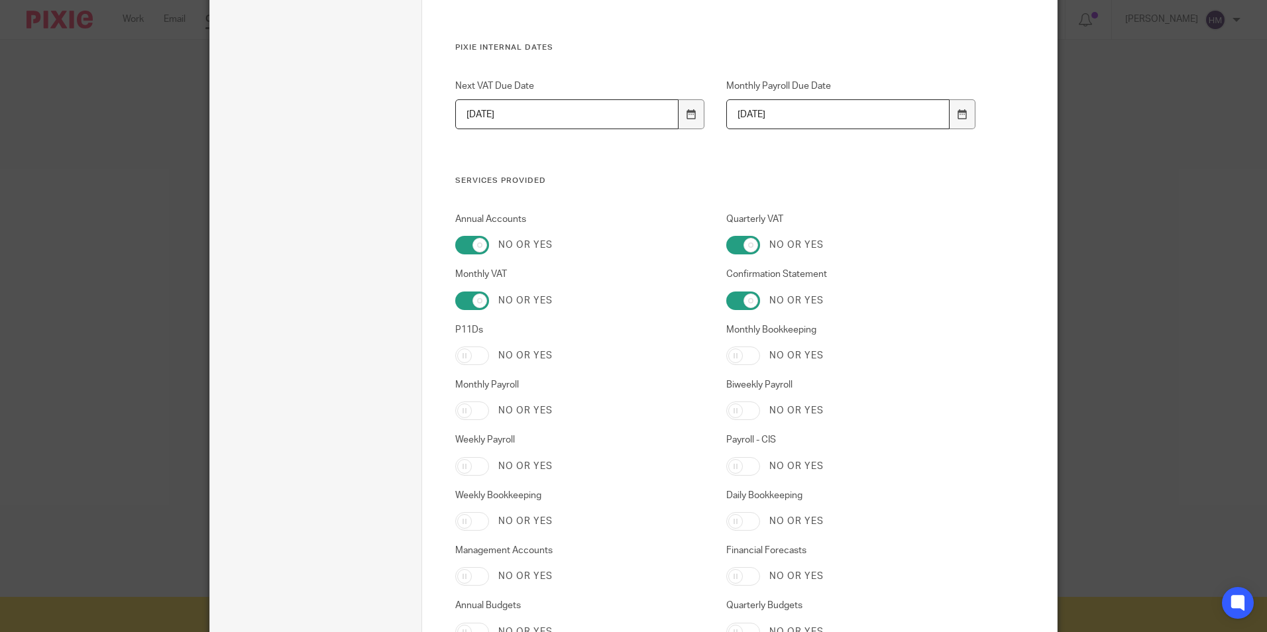
checkbox input "true"
click at [805, 354] on label "No or yes" at bounding box center [796, 355] width 54 height 13
click at [760, 354] on input "Monthly Bookkeeping" at bounding box center [743, 356] width 34 height 19
checkbox input "true"
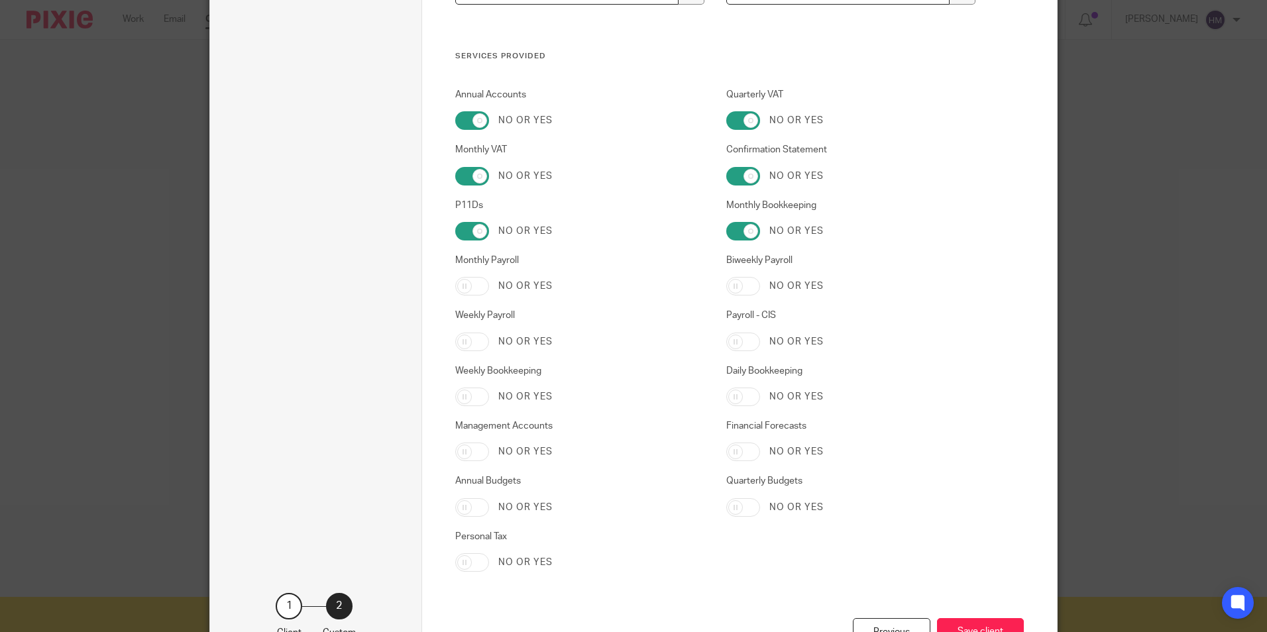
scroll to position [1988, 0]
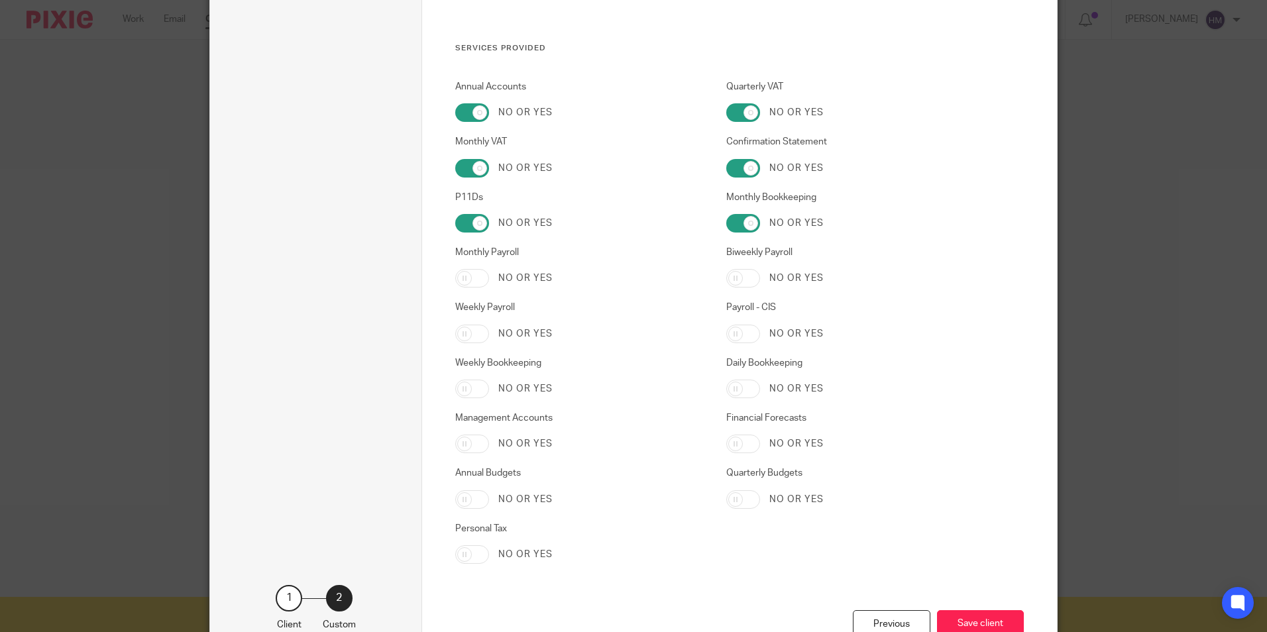
click at [534, 278] on label "No or yes" at bounding box center [525, 278] width 54 height 13
click at [489, 278] on input "Monthly Payroll" at bounding box center [472, 278] width 34 height 19
checkbox input "true"
click at [769, 334] on label "No or yes" at bounding box center [796, 333] width 54 height 13
click at [760, 334] on input "Payroll - CIS" at bounding box center [743, 334] width 34 height 19
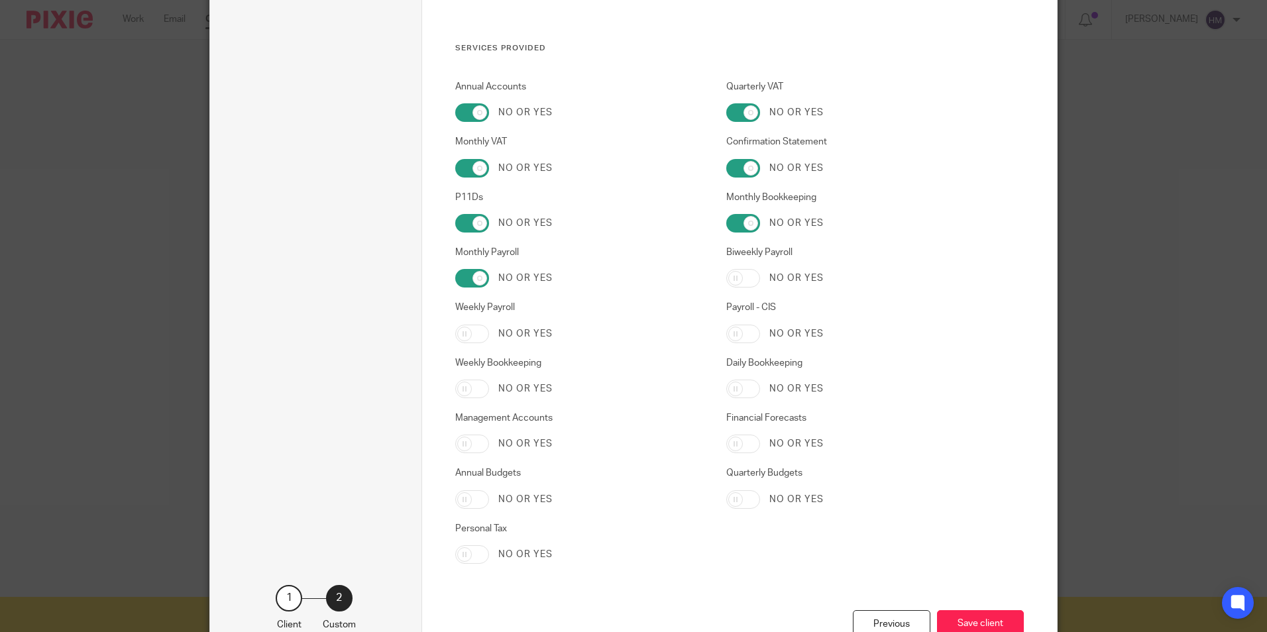
checkbox input "true"
click at [500, 332] on label "No or yes" at bounding box center [525, 333] width 54 height 13
click at [489, 332] on input "Weekly Payroll" at bounding box center [472, 334] width 34 height 19
checkbox input "true"
click at [771, 276] on label "No or yes" at bounding box center [796, 278] width 54 height 13
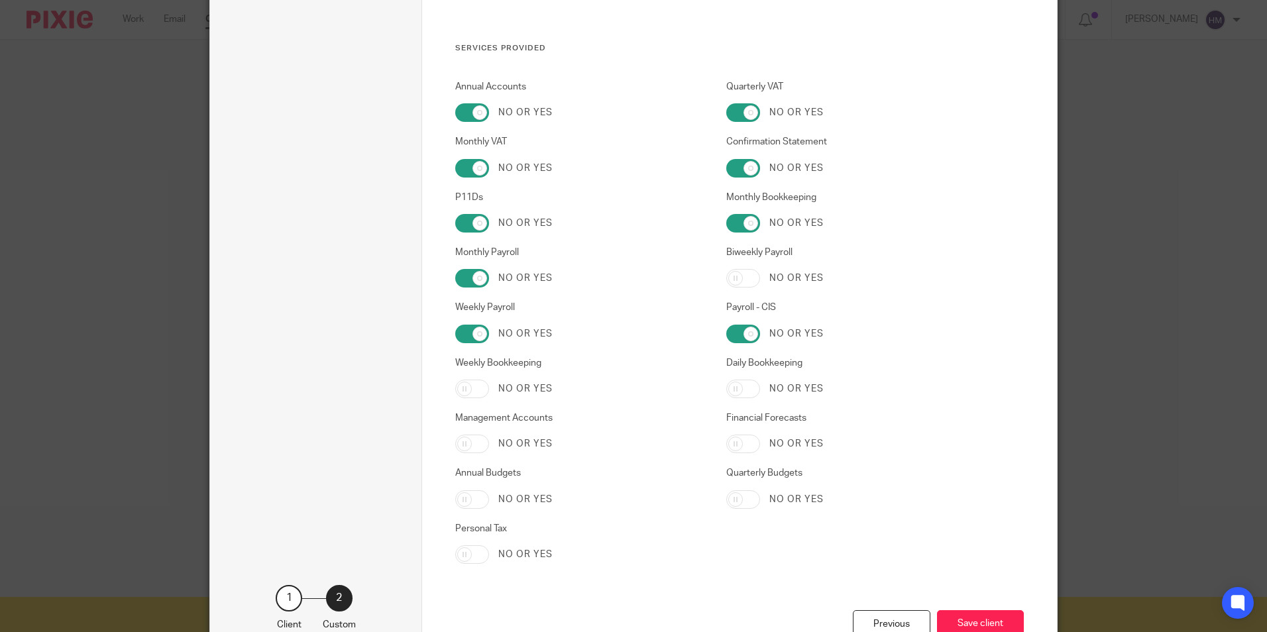
click at [760, 276] on input "Biweekly Payroll" at bounding box center [743, 278] width 34 height 19
checkbox input "true"
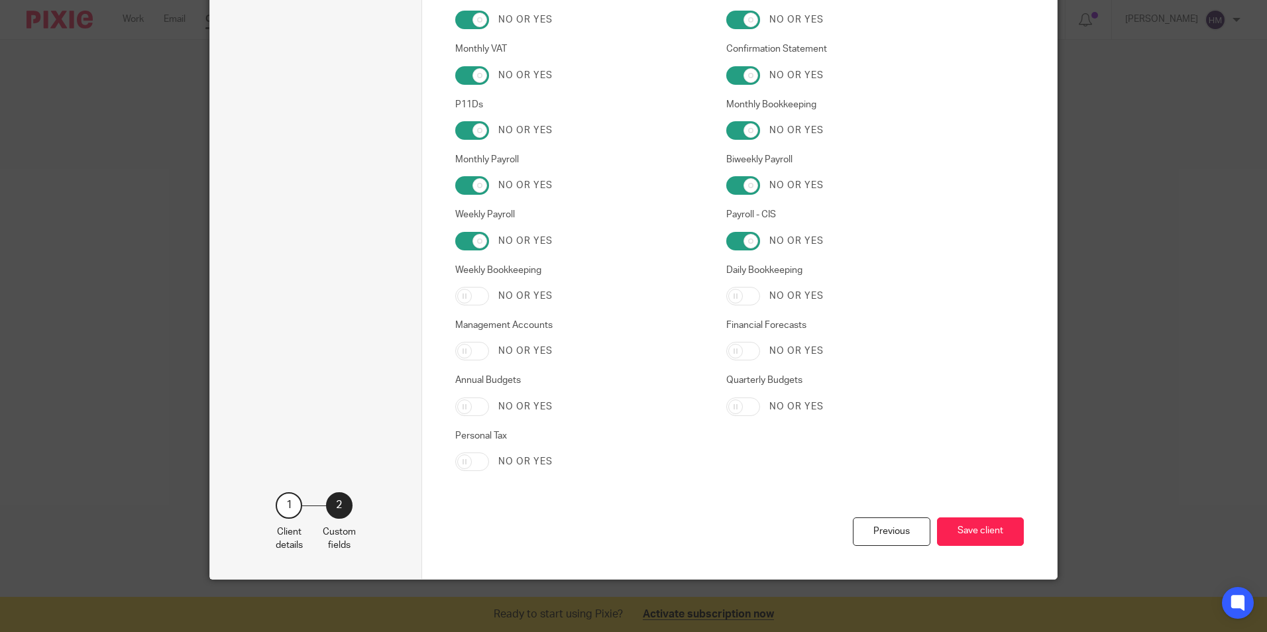
scroll to position [2081, 0]
click at [478, 298] on input "Weekly Bookkeeping" at bounding box center [472, 295] width 34 height 19
checkbox input "true"
click at [808, 290] on label "No or yes" at bounding box center [796, 295] width 54 height 13
click at [760, 290] on input "Daily Bookkeeping" at bounding box center [743, 295] width 34 height 19
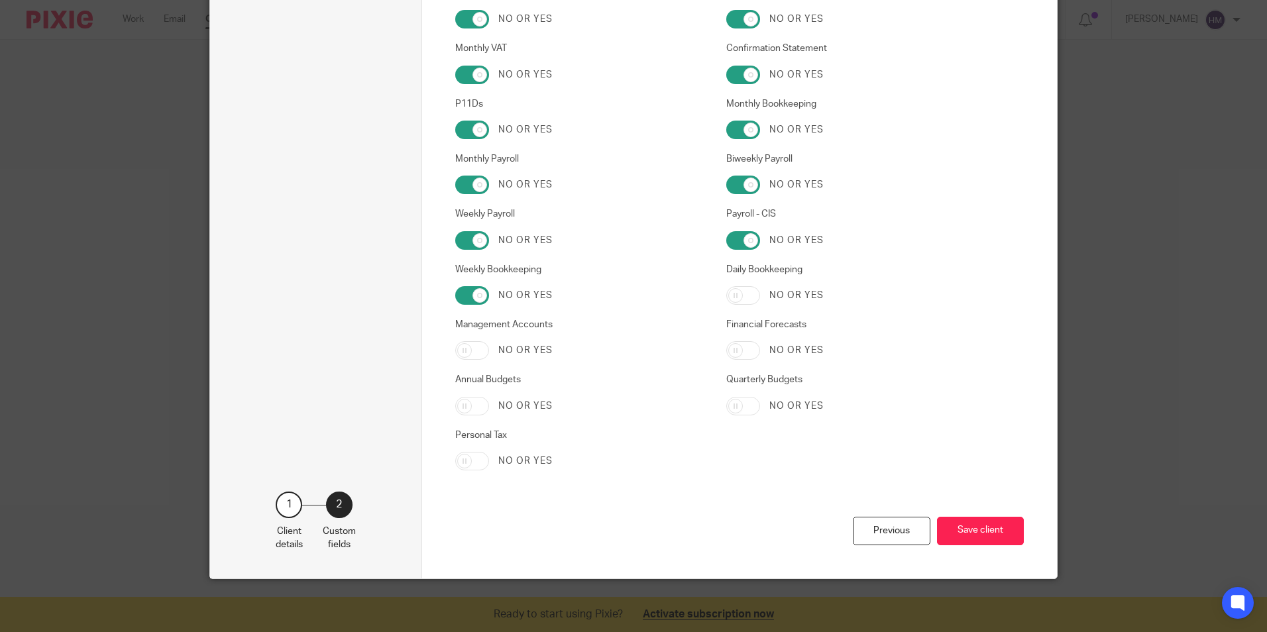
checkbox input "true"
click at [541, 346] on label "No or yes" at bounding box center [525, 350] width 54 height 13
click at [489, 346] on input "Management Accounts" at bounding box center [472, 350] width 34 height 19
checkbox input "true"
click at [502, 408] on label "No or yes" at bounding box center [525, 406] width 54 height 13
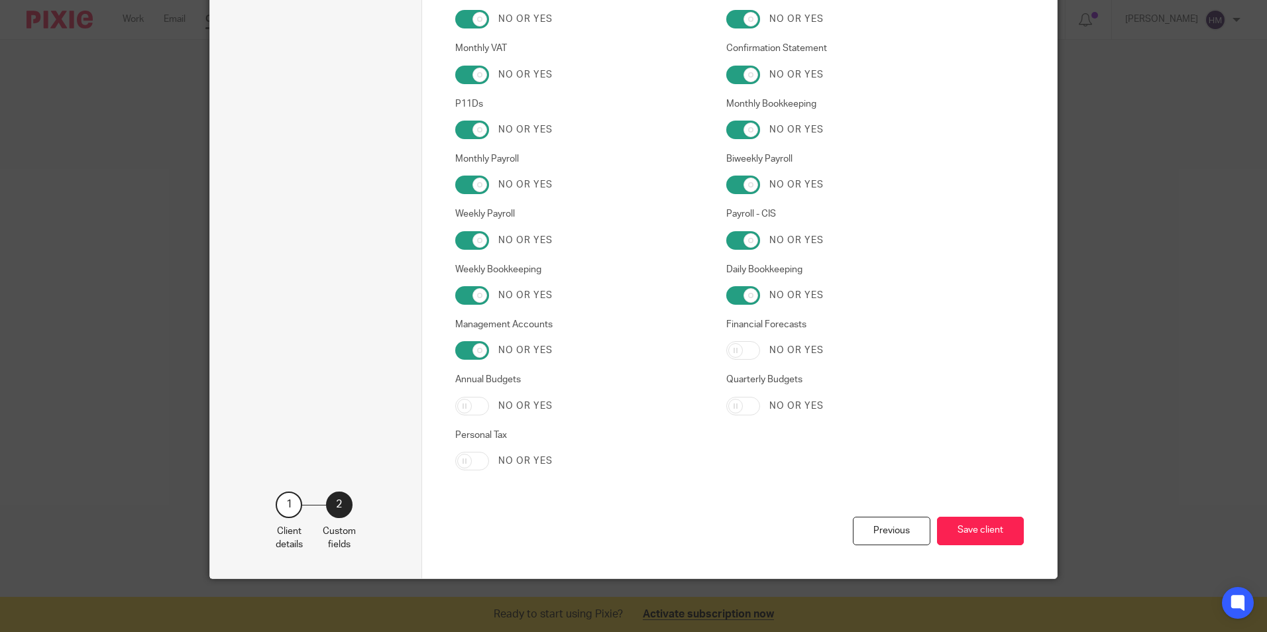
click at [489, 408] on input "Annual Budgets" at bounding box center [472, 406] width 34 height 19
checkbox input "true"
click at [769, 408] on label "No or yes" at bounding box center [796, 406] width 54 height 13
click at [760, 408] on input "Quarterly Budgets" at bounding box center [743, 406] width 34 height 19
checkbox input "true"
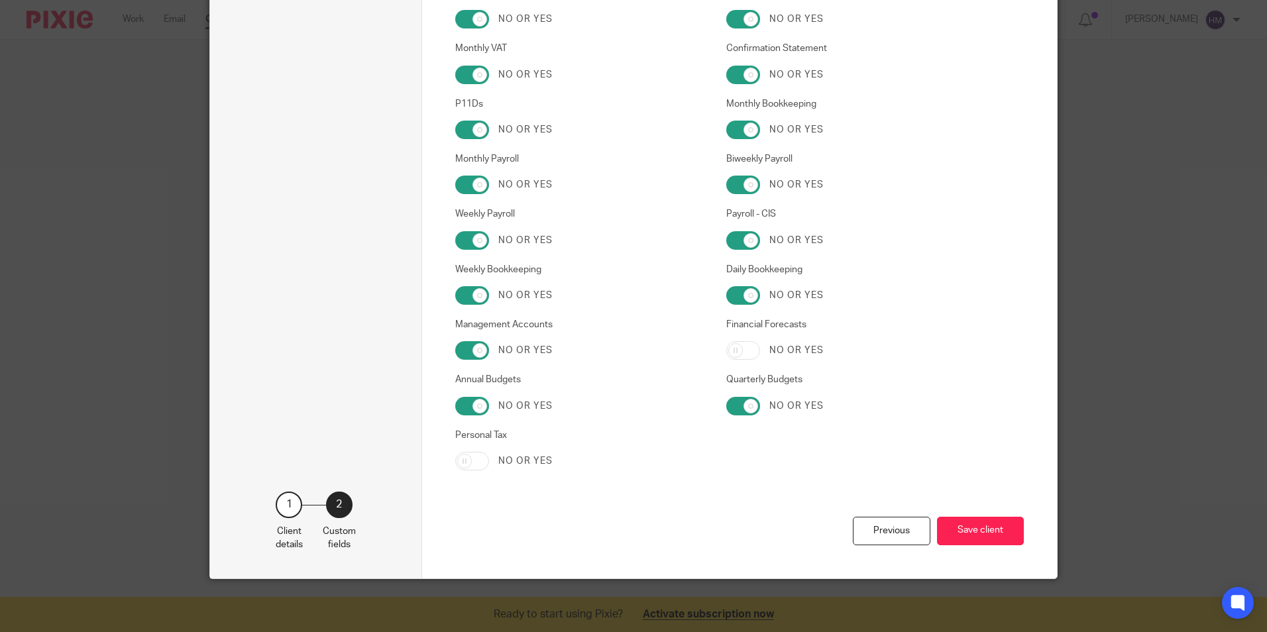
click at [769, 349] on label "No or yes" at bounding box center [796, 350] width 54 height 13
click at [760, 349] on input "Financial Forecasts" at bounding box center [743, 350] width 34 height 19
checkbox input "true"
click at [956, 527] on button "Save client" at bounding box center [980, 531] width 87 height 28
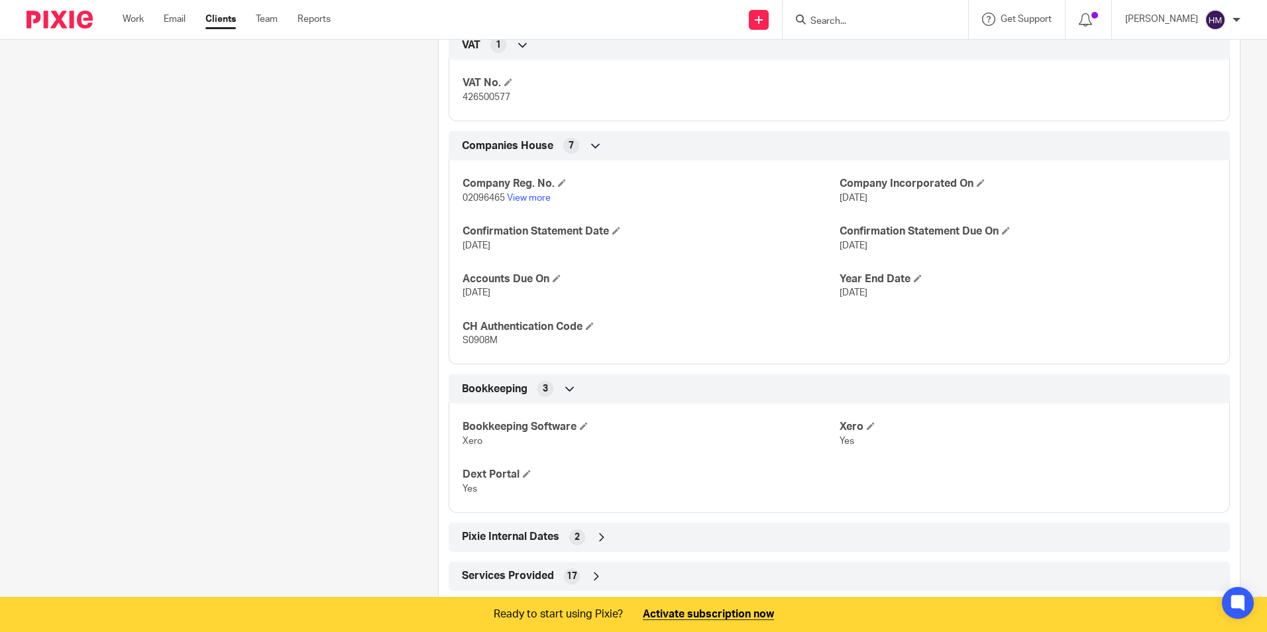
scroll to position [830, 0]
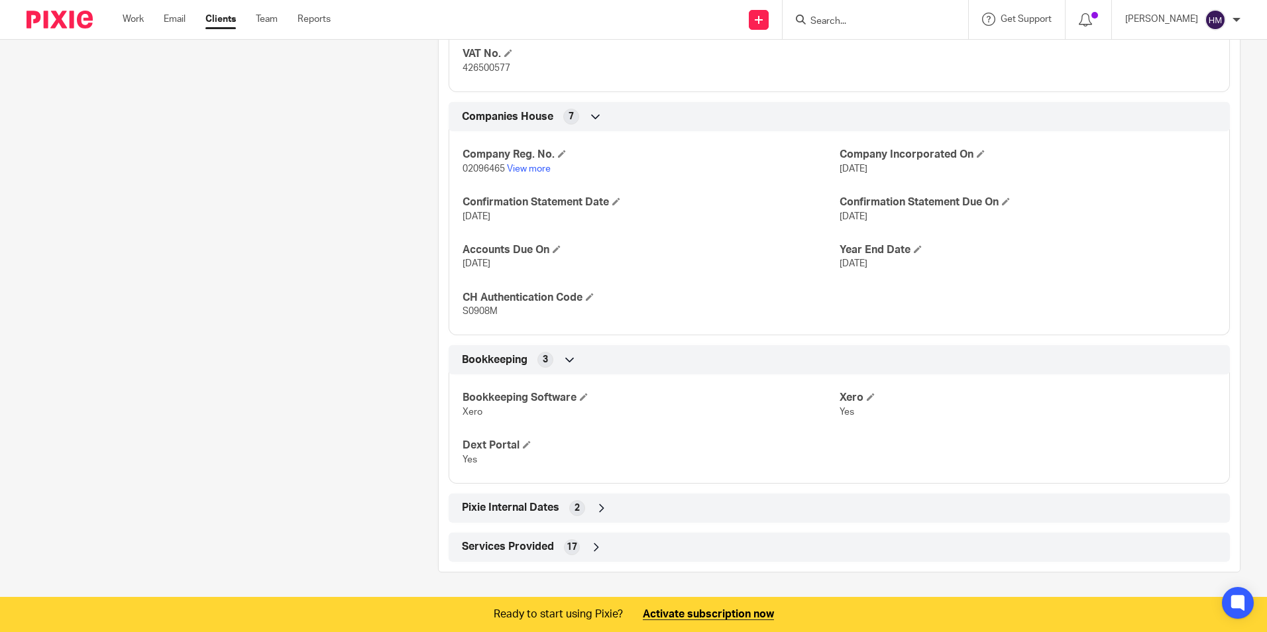
click at [598, 508] on icon at bounding box center [601, 508] width 13 height 13
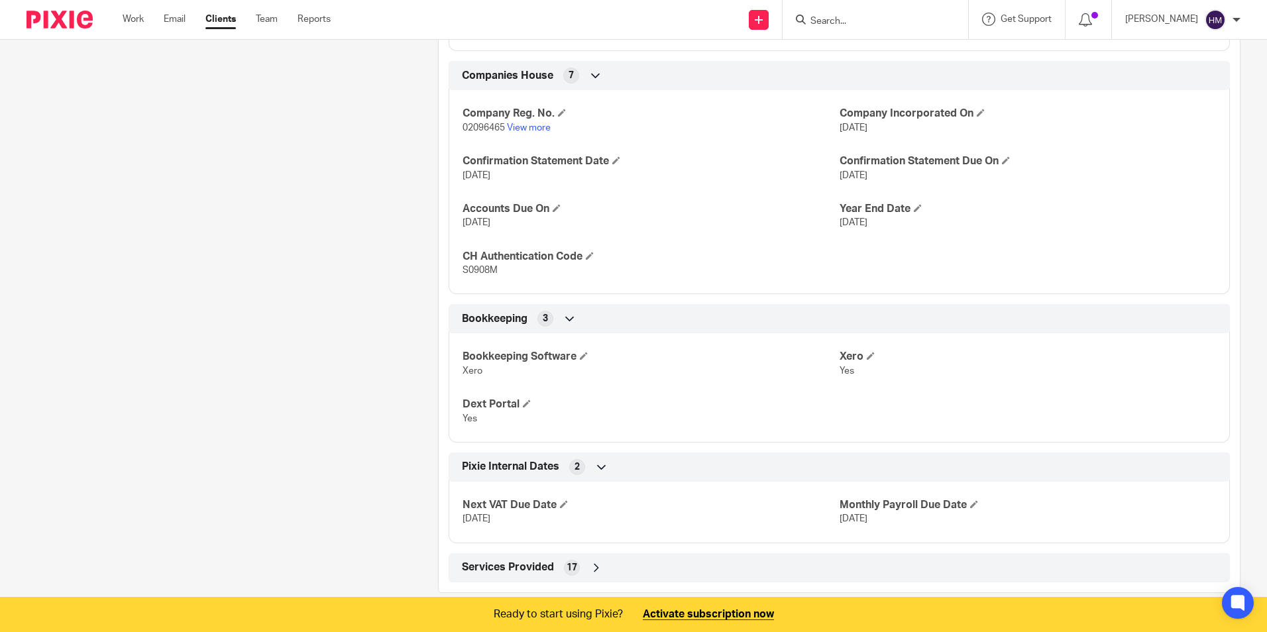
scroll to position [891, 0]
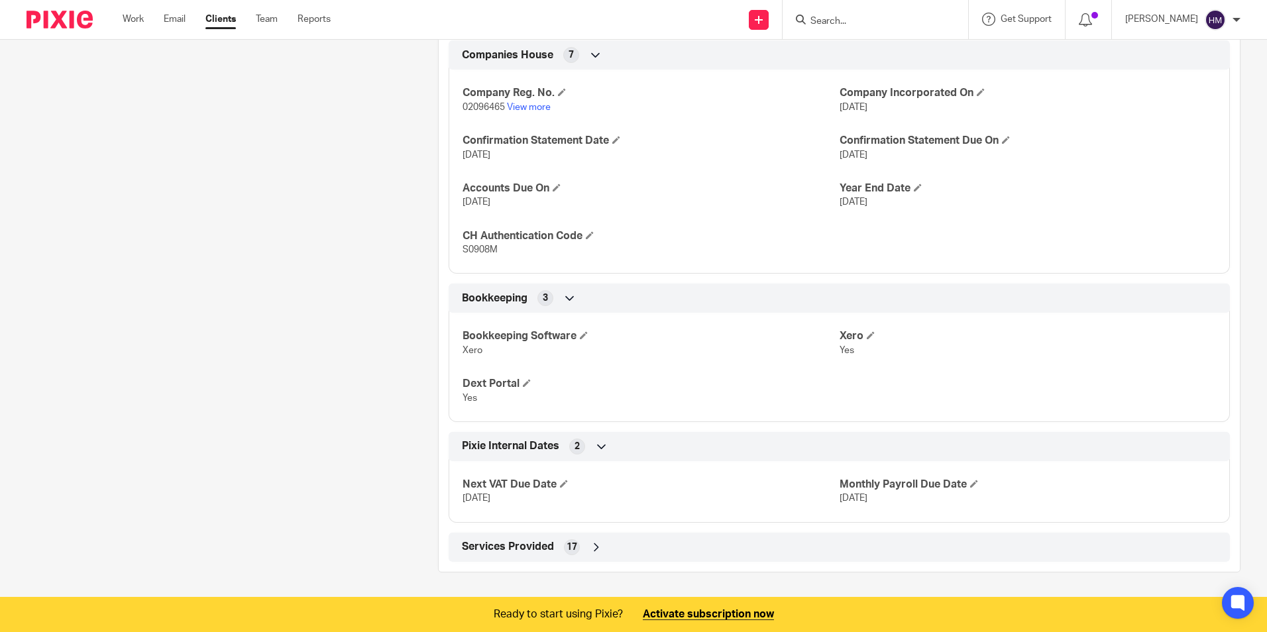
click at [590, 545] on icon at bounding box center [596, 547] width 13 height 13
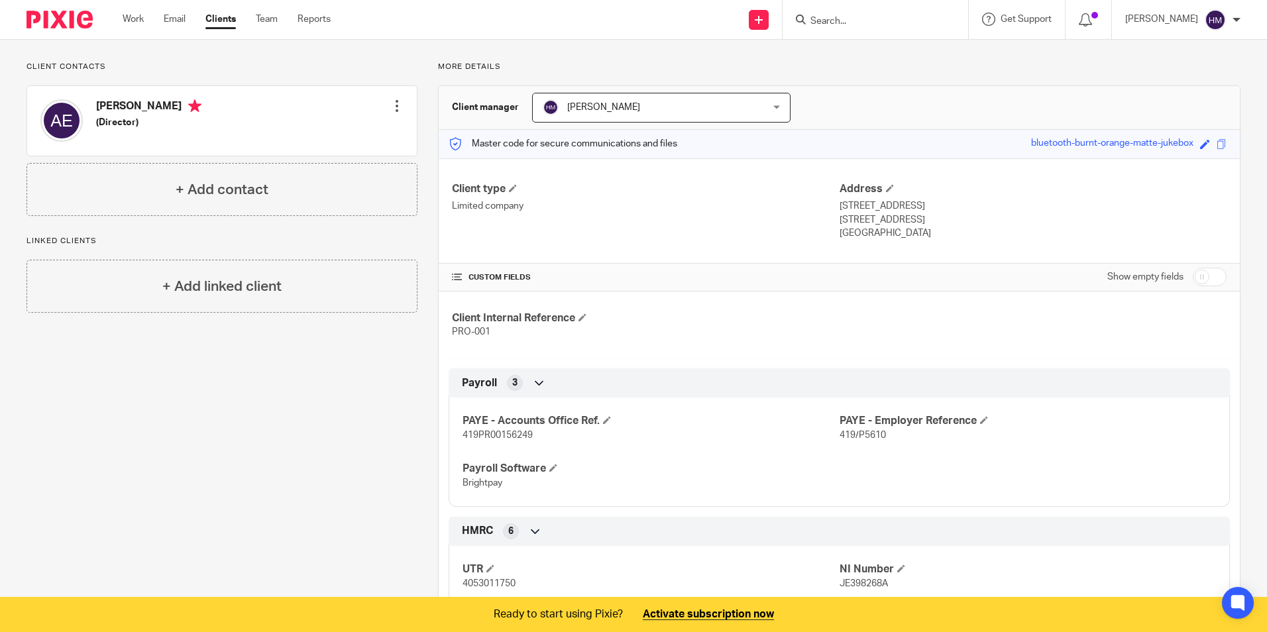
scroll to position [0, 0]
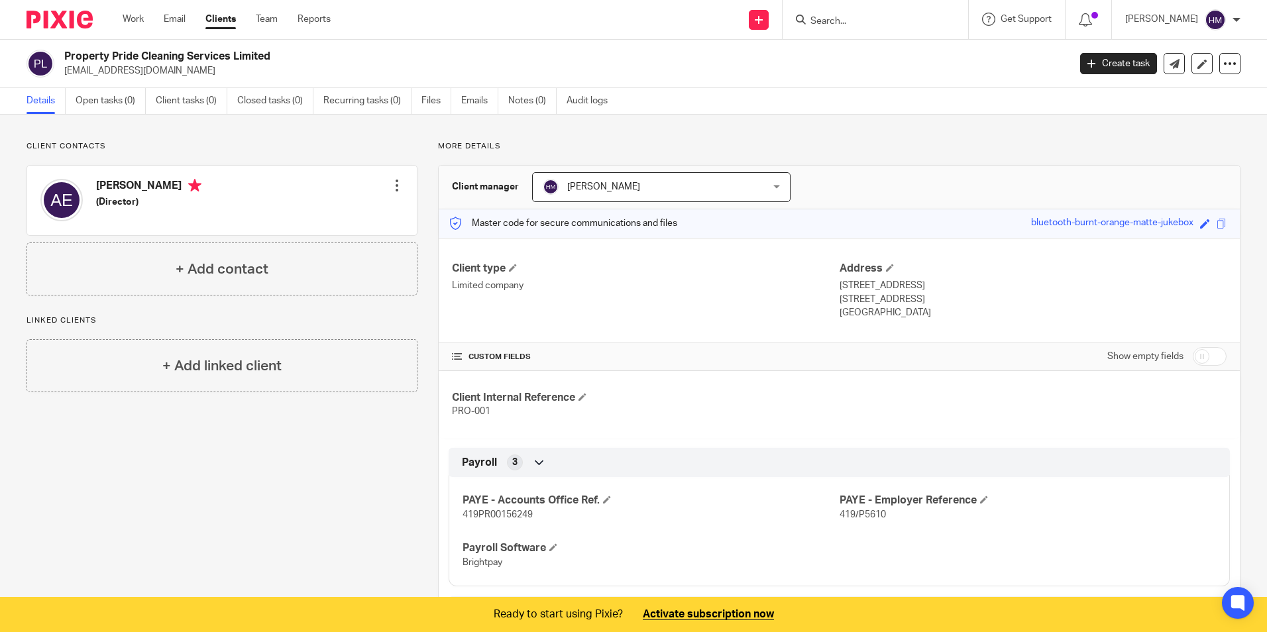
click at [392, 184] on div at bounding box center [396, 185] width 13 height 13
click at [374, 319] on p "Linked clients" at bounding box center [222, 320] width 391 height 11
click at [132, 19] on link "Work" at bounding box center [133, 19] width 21 height 13
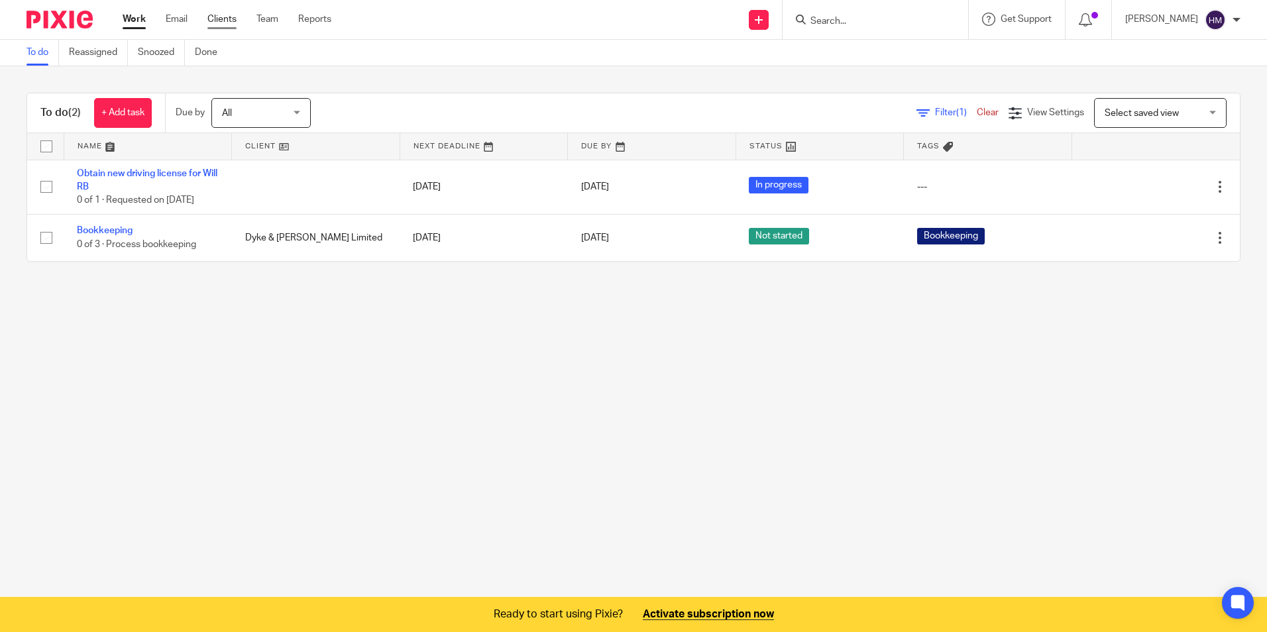
click at [231, 15] on link "Clients" at bounding box center [221, 19] width 29 height 13
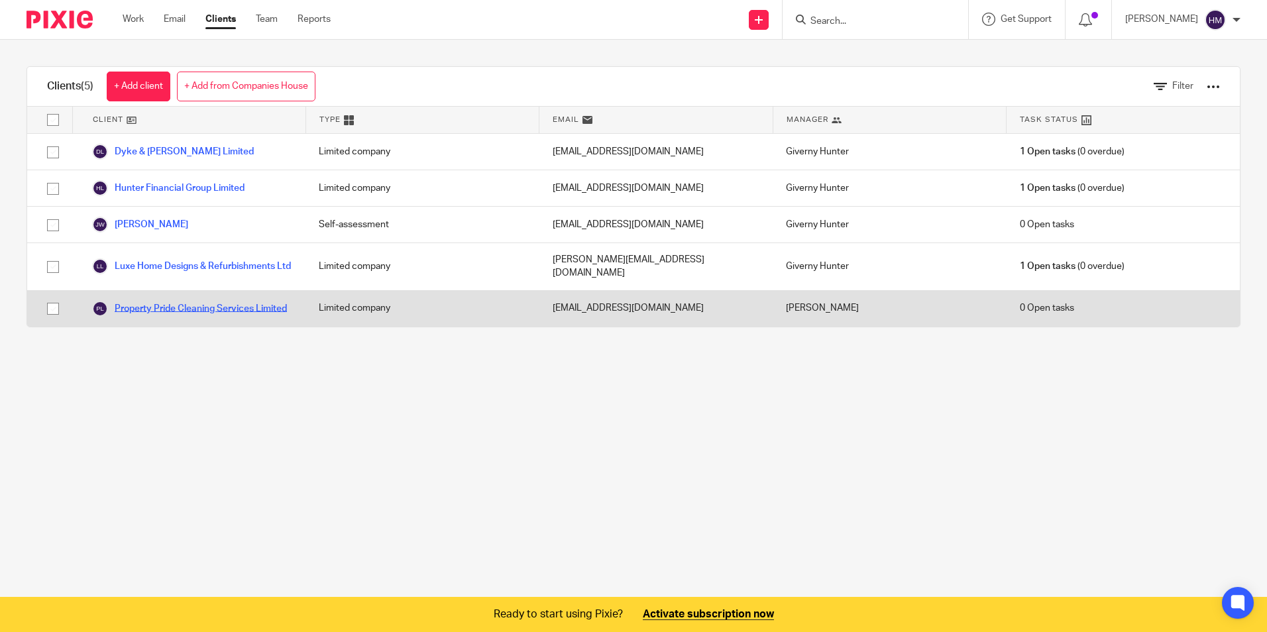
click at [217, 305] on link "Property Pride Cleaning Services Limited" at bounding box center [189, 309] width 195 height 16
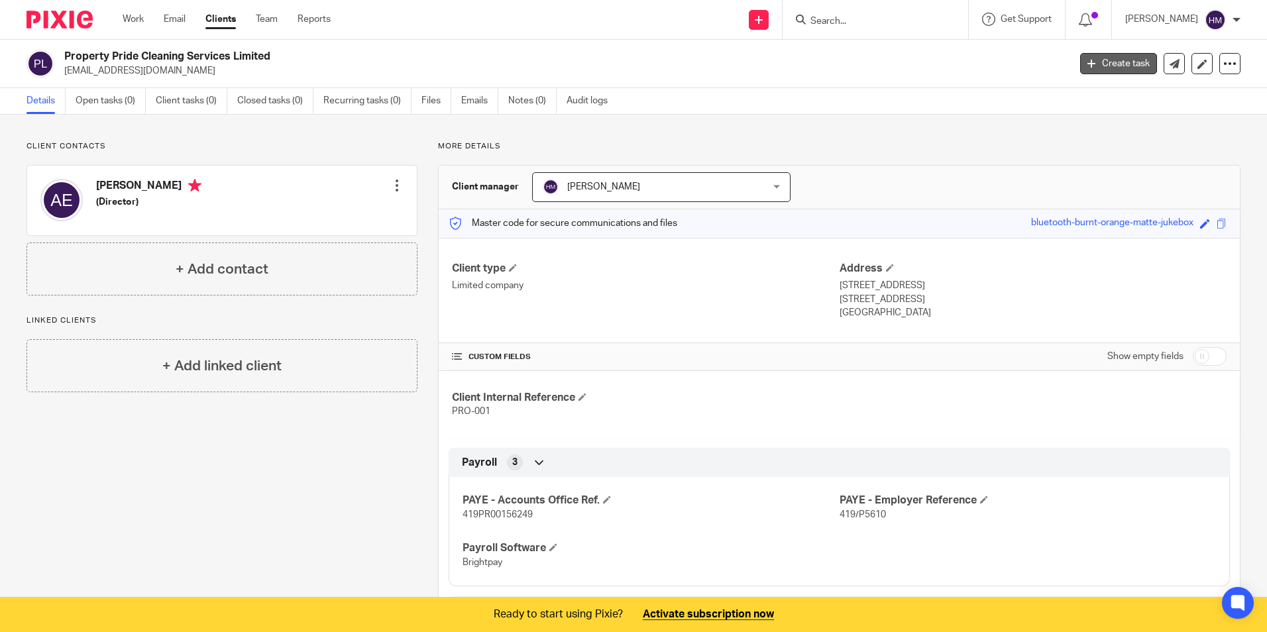
click at [1116, 66] on link "Create task" at bounding box center [1118, 63] width 77 height 21
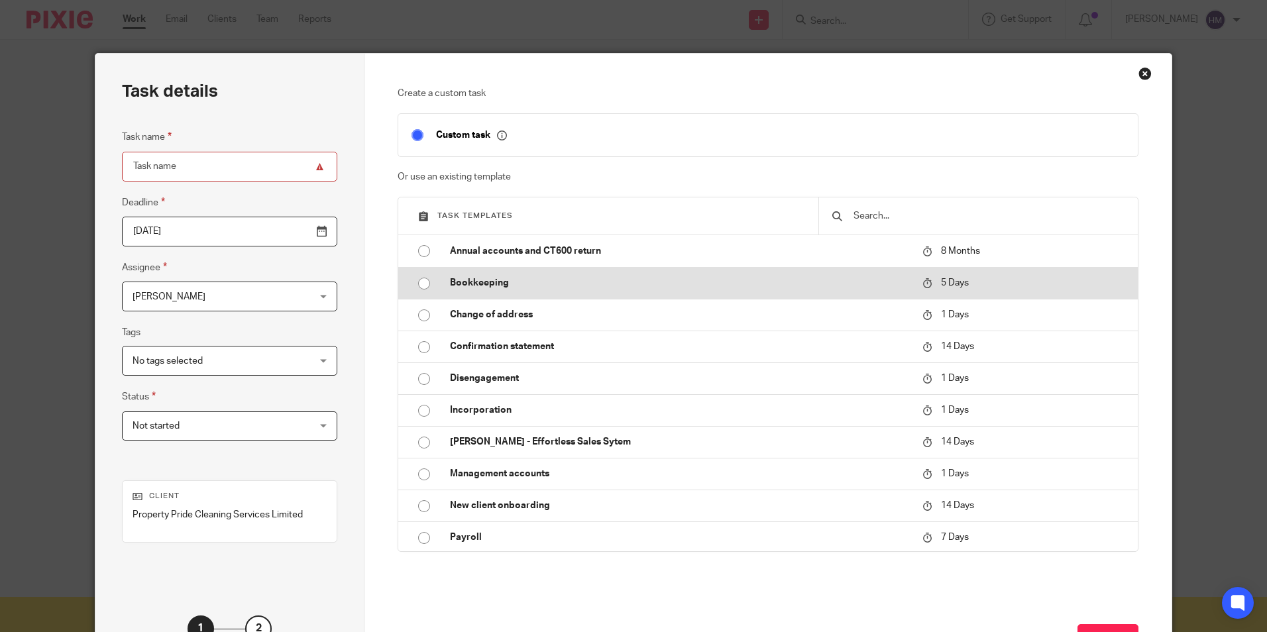
click at [422, 282] on input "radio" at bounding box center [424, 283] width 25 height 25
type input "[DATE]"
type input "Bookkeeping"
checkbox input "false"
radio input "false"
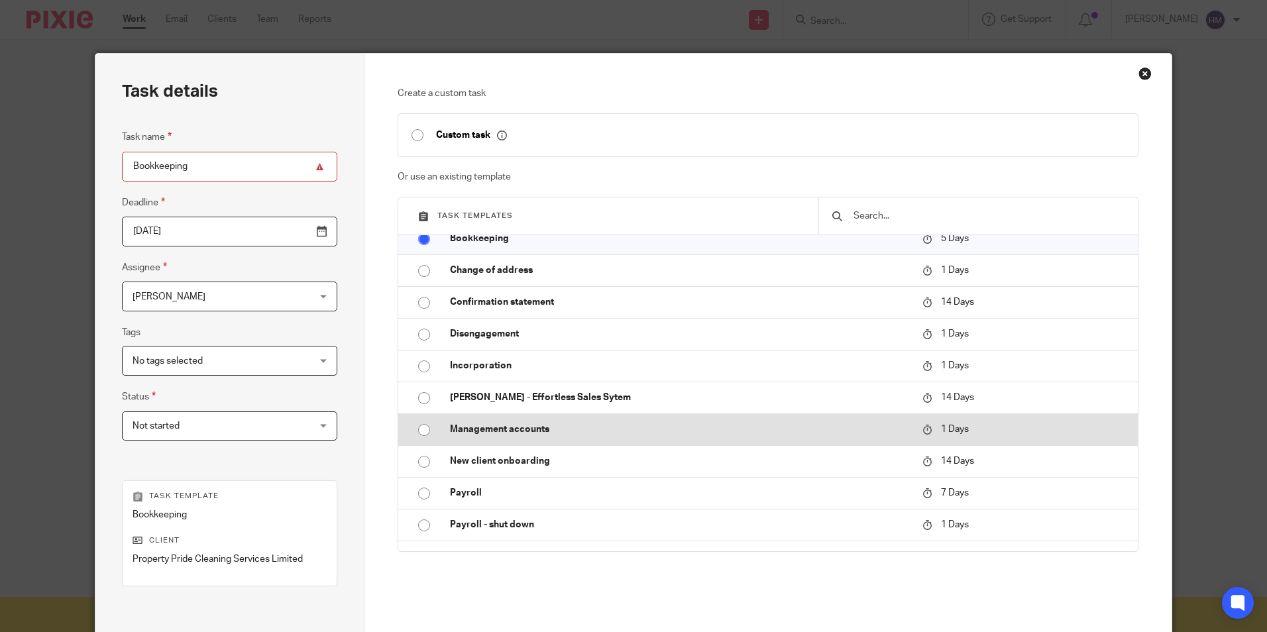
scroll to position [66, 0]
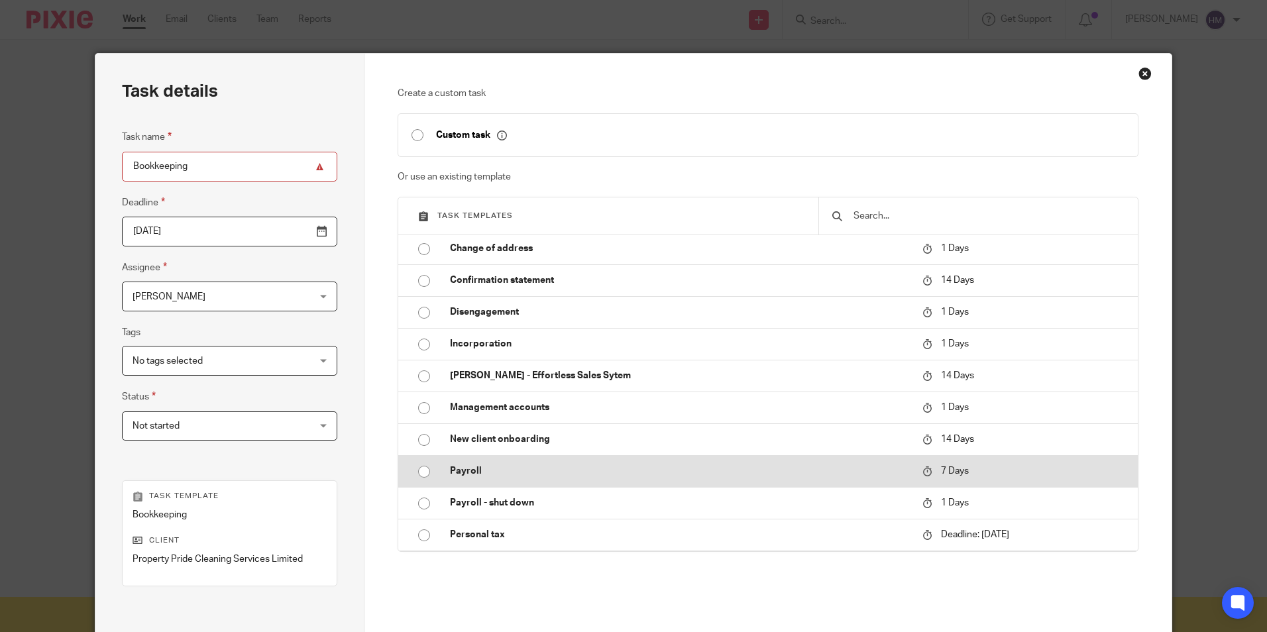
click at [418, 468] on input "radio" at bounding box center [424, 471] width 25 height 25
type input "[DATE]"
type input "Payroll"
radio input "false"
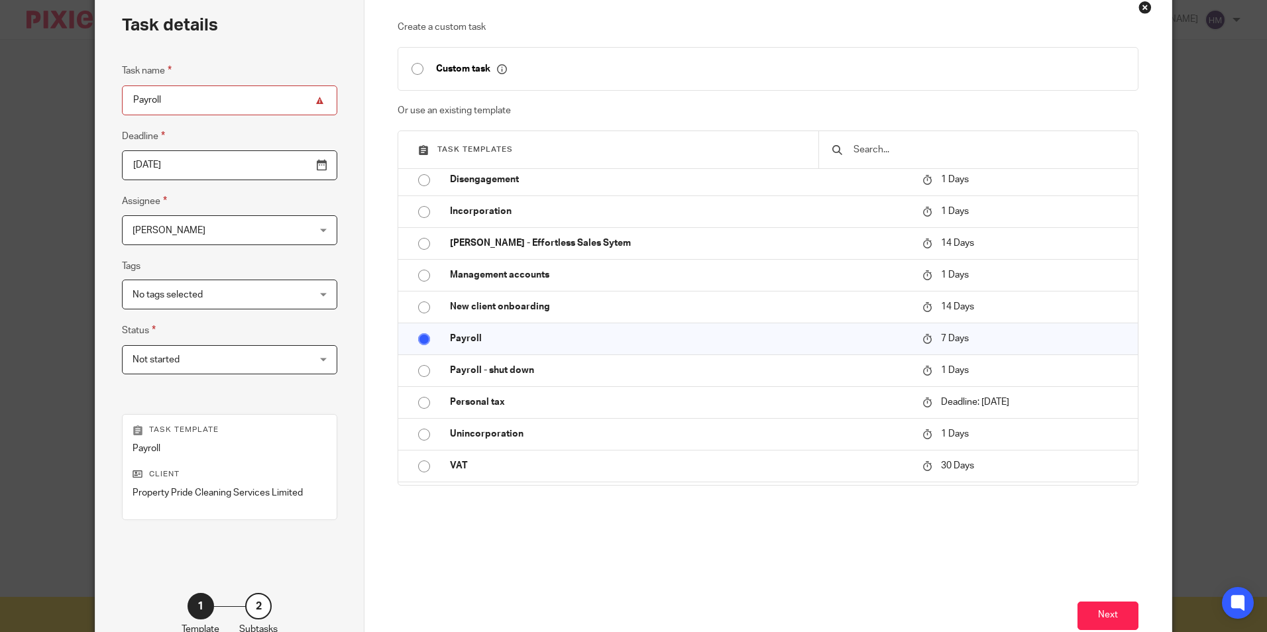
click at [282, 288] on div "No tags selected" at bounding box center [229, 295] width 215 height 30
click at [271, 262] on fieldset "Tags No tags selected 1 - Job in 2 - In review 3 - Ready to file Advisory Annua…" at bounding box center [229, 283] width 215 height 51
click at [275, 293] on div "No tags selected" at bounding box center [229, 295] width 215 height 30
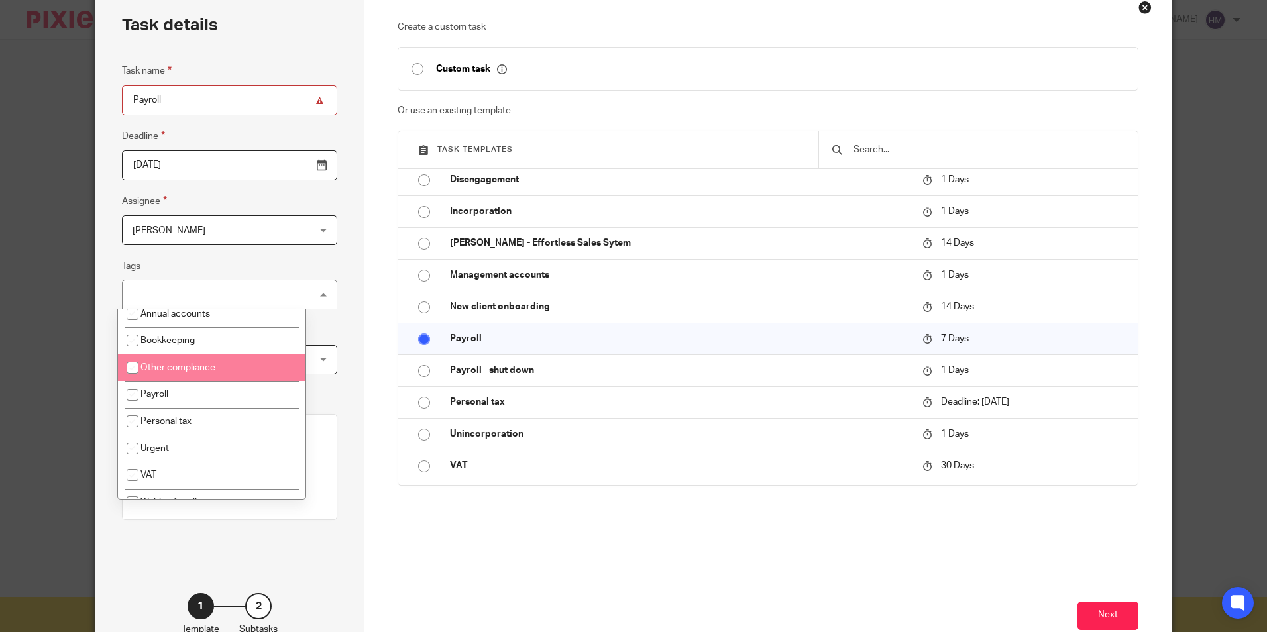
scroll to position [133, 0]
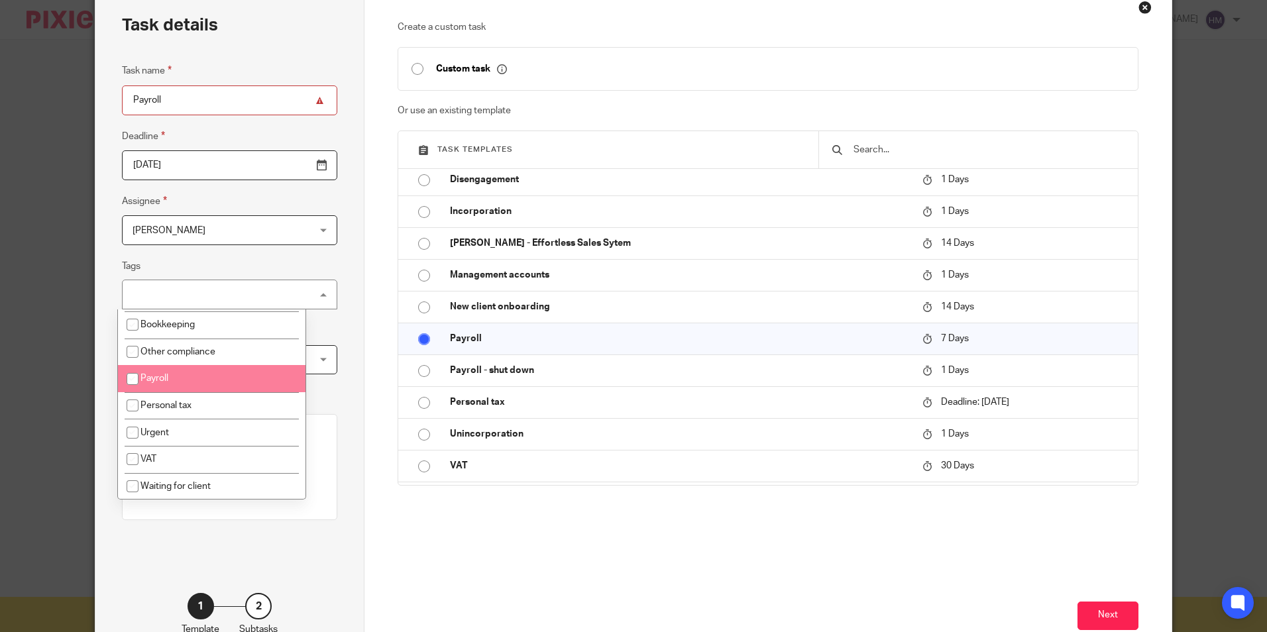
click at [131, 376] on input "checkbox" at bounding box center [132, 378] width 25 height 25
checkbox input "true"
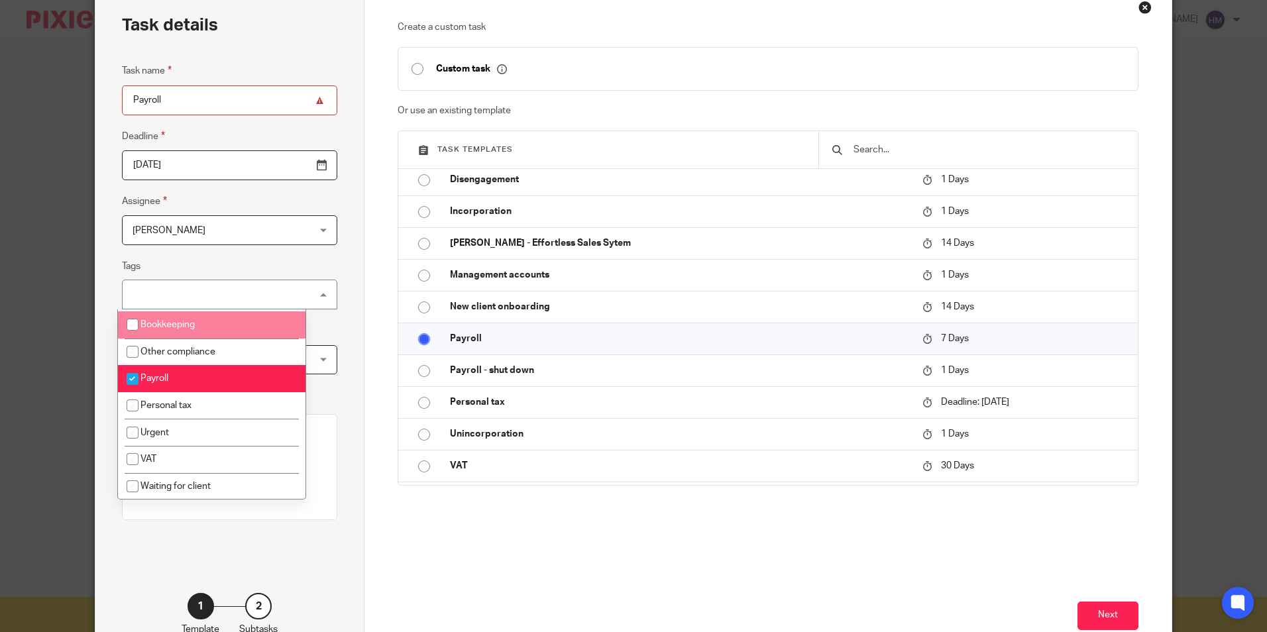
click at [285, 264] on fieldset "Tags Payroll 1 - Job in 2 - In review 3 - Ready to file Advisory Annual account…" at bounding box center [229, 283] width 215 height 51
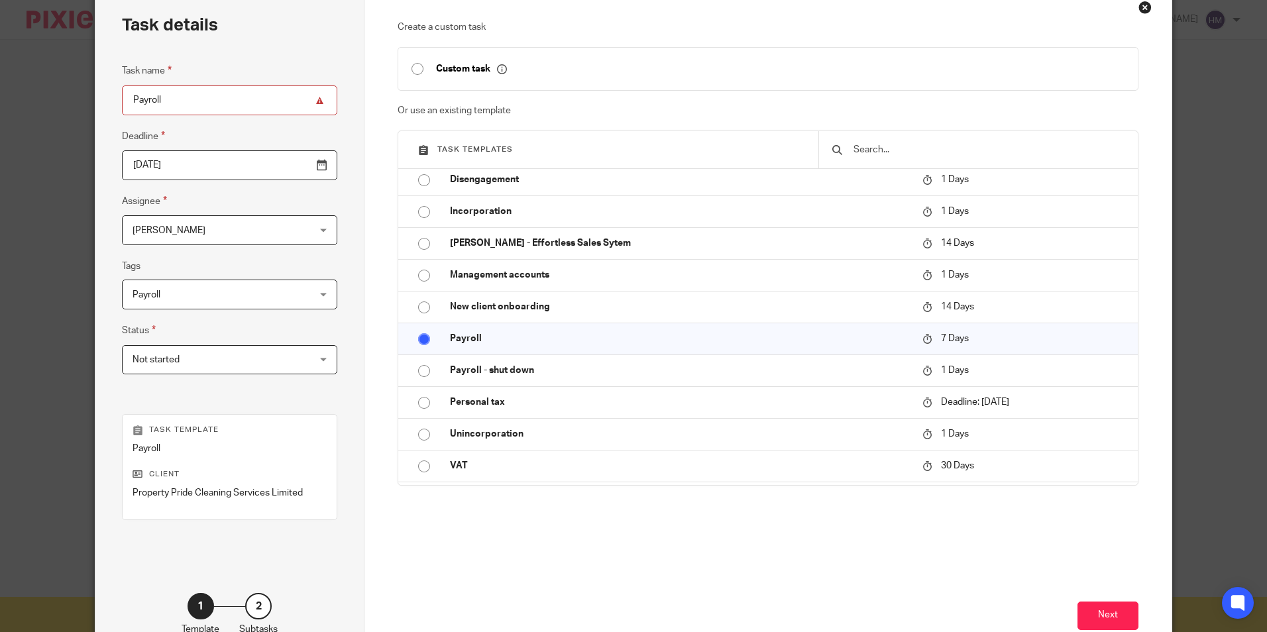
click at [244, 362] on span "Not started" at bounding box center [214, 360] width 163 height 28
click at [274, 323] on fieldset "Status Not started Not started Not started In progress 1" at bounding box center [229, 349] width 215 height 52
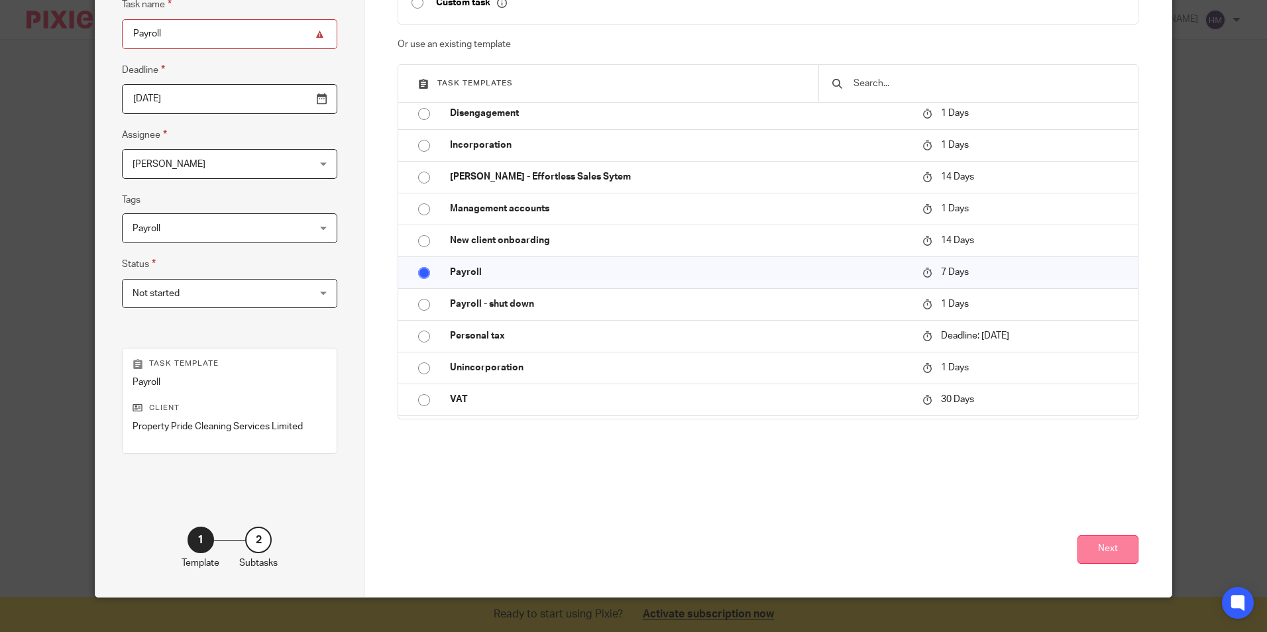
click at [1122, 541] on button "Next" at bounding box center [1108, 549] width 61 height 28
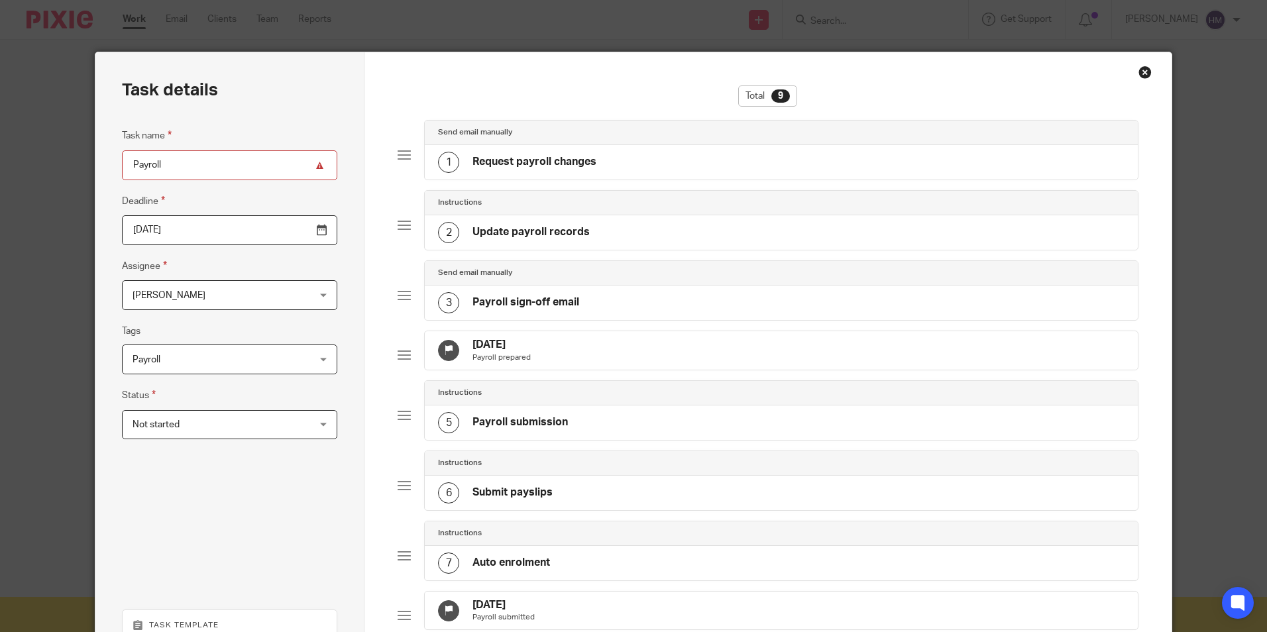
scroll to position [0, 0]
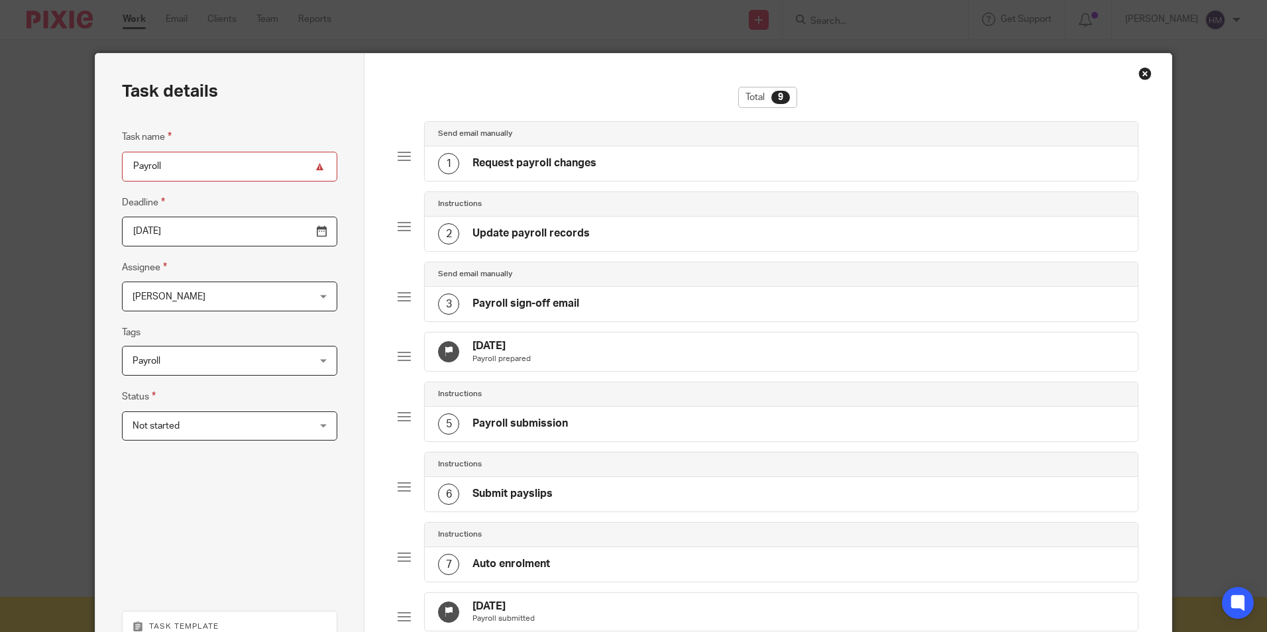
click at [449, 160] on div "1" at bounding box center [448, 163] width 21 height 21
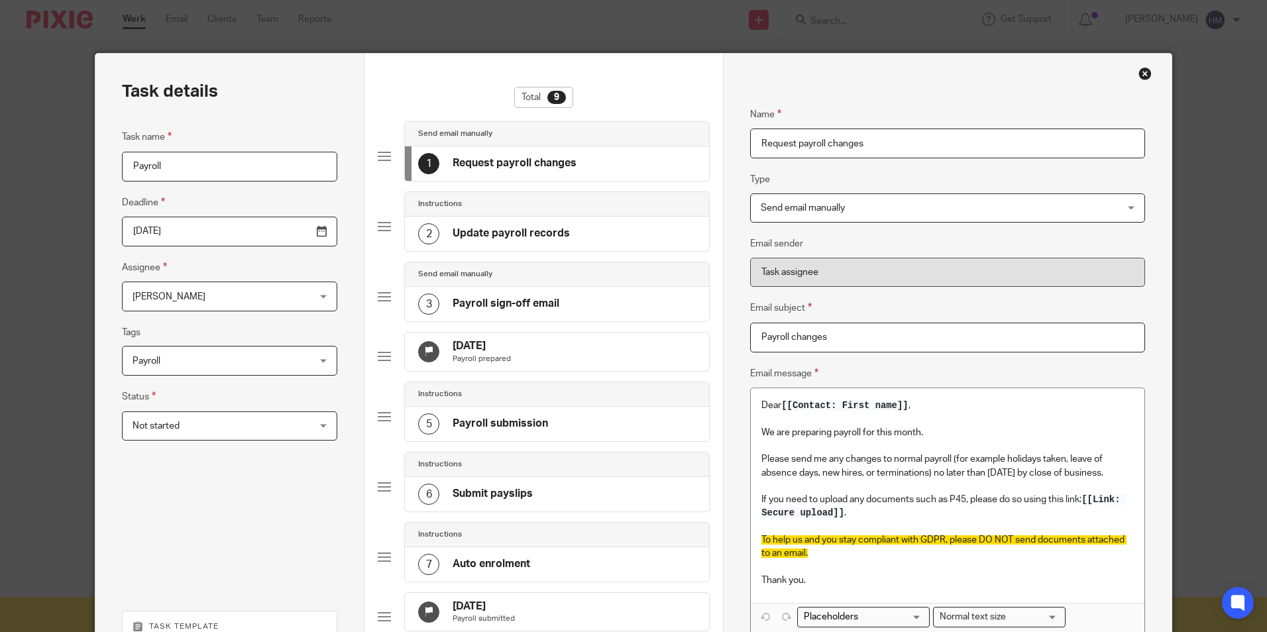
click at [423, 232] on div "2" at bounding box center [428, 233] width 21 height 21
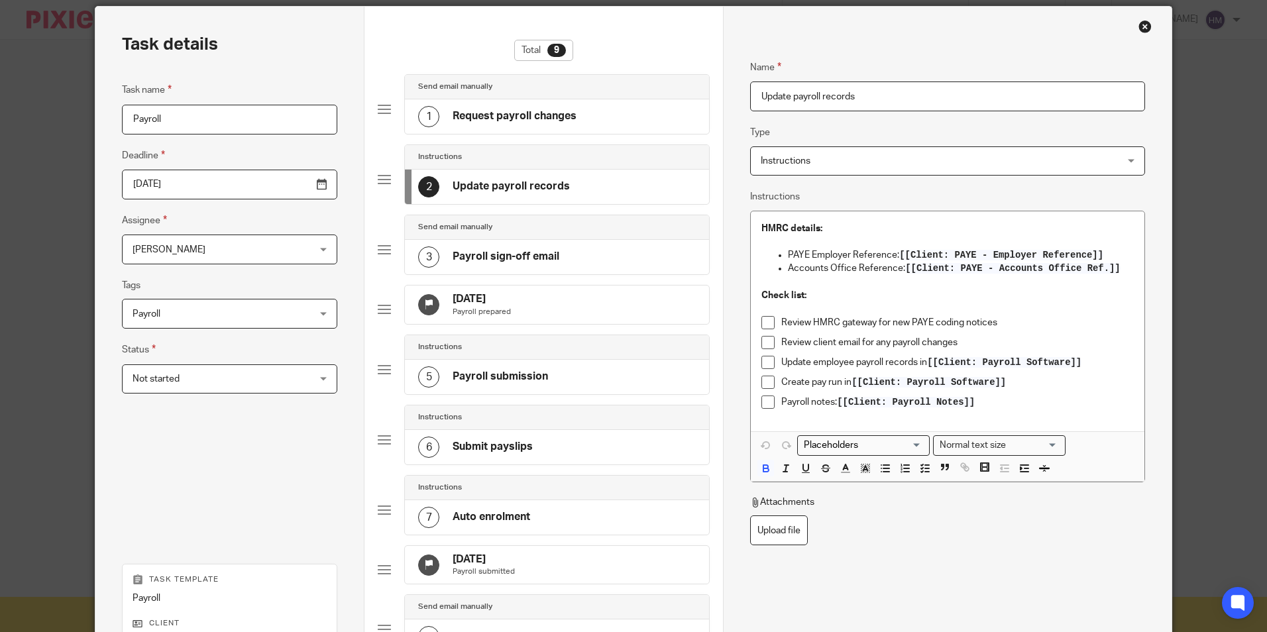
scroll to position [66, 0]
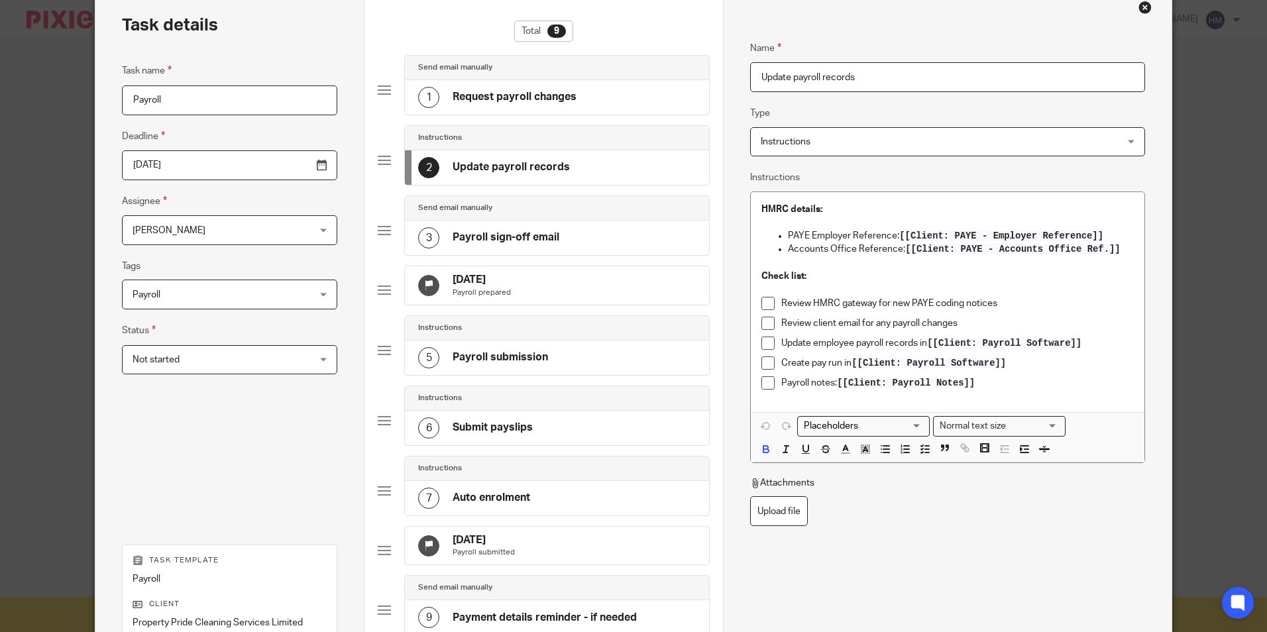
click at [381, 231] on div at bounding box center [384, 230] width 13 height 13
click at [378, 230] on div at bounding box center [384, 230] width 13 height 13
click at [378, 292] on div at bounding box center [384, 290] width 13 height 13
click at [386, 229] on div "Send email manually 3 Payroll sign-off email" at bounding box center [544, 230] width 332 height 70
click at [378, 162] on div at bounding box center [384, 160] width 13 height 13
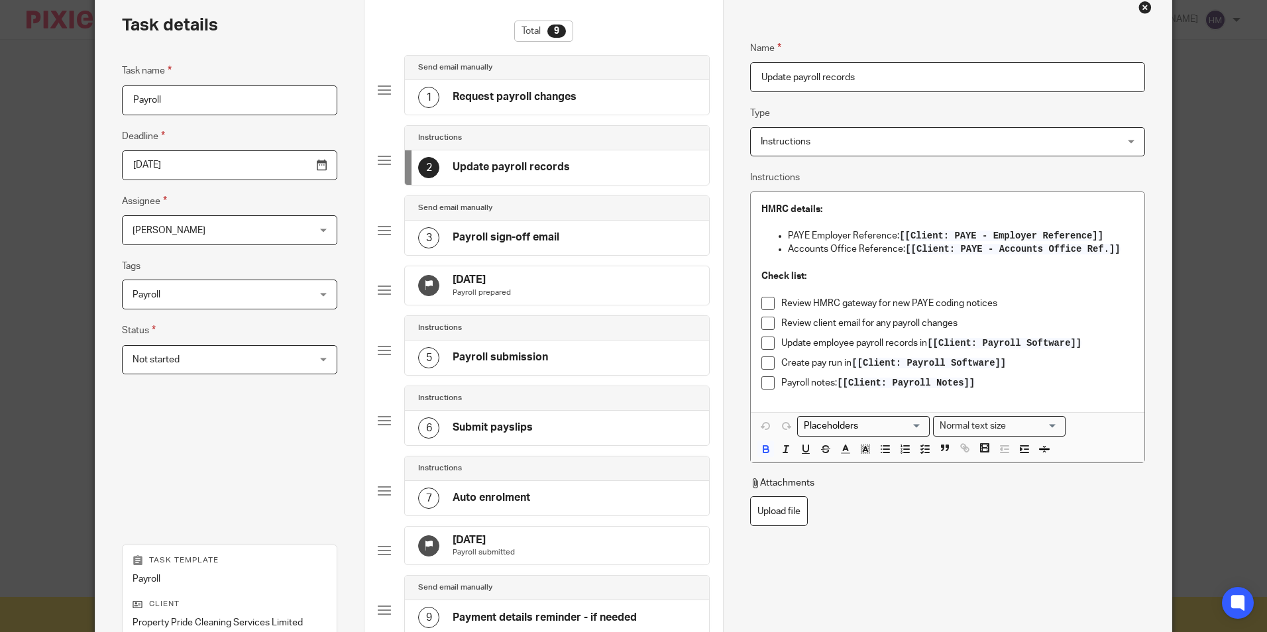
click at [380, 86] on div at bounding box center [384, 89] width 13 height 13
click at [433, 91] on div "1 Request payroll changes" at bounding box center [497, 97] width 158 height 21
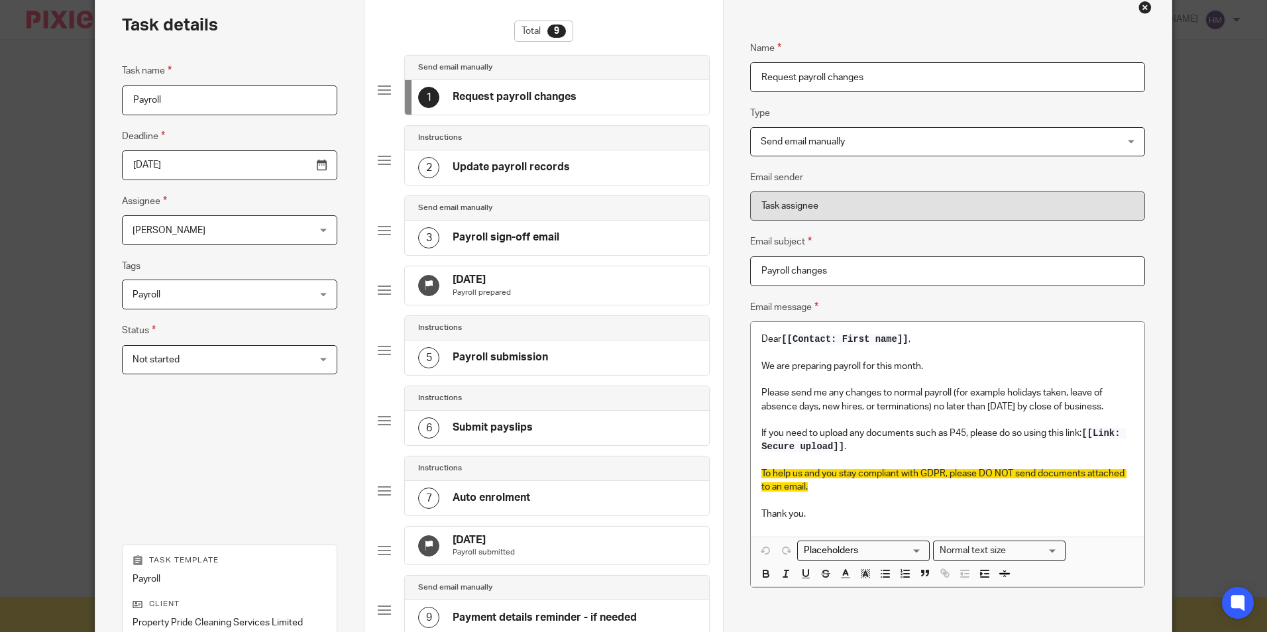
click at [420, 165] on div "2" at bounding box center [428, 167] width 21 height 21
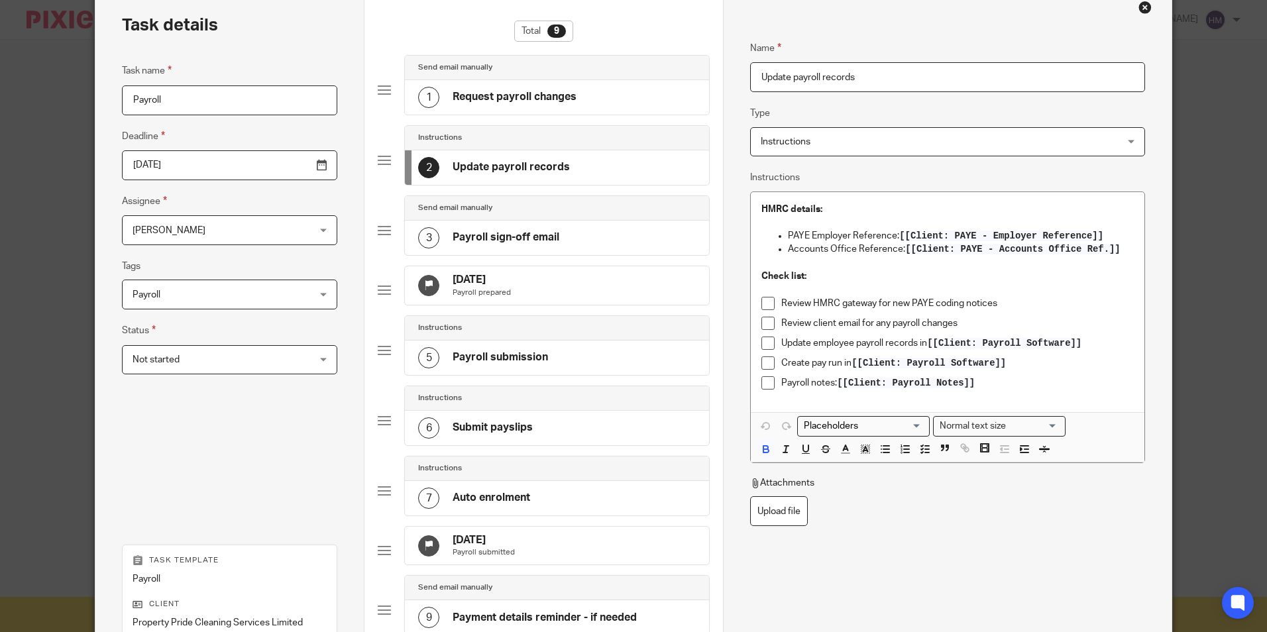
click at [425, 231] on div "3" at bounding box center [428, 237] width 21 height 21
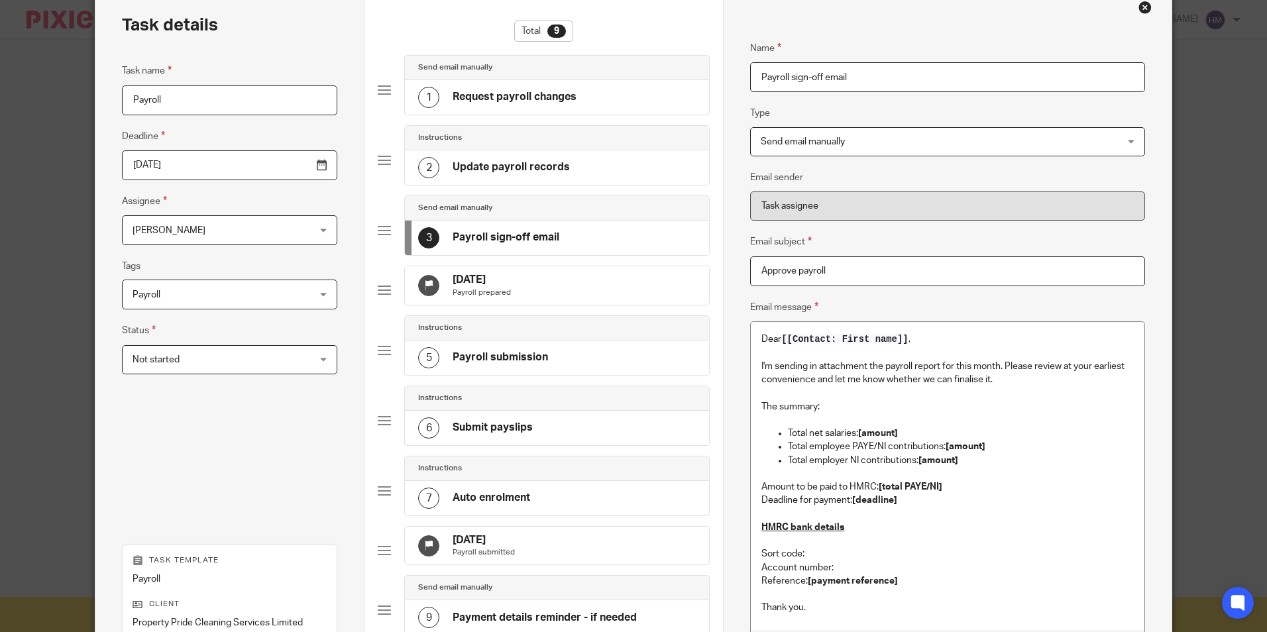
click at [434, 368] on div "5" at bounding box center [428, 357] width 21 height 21
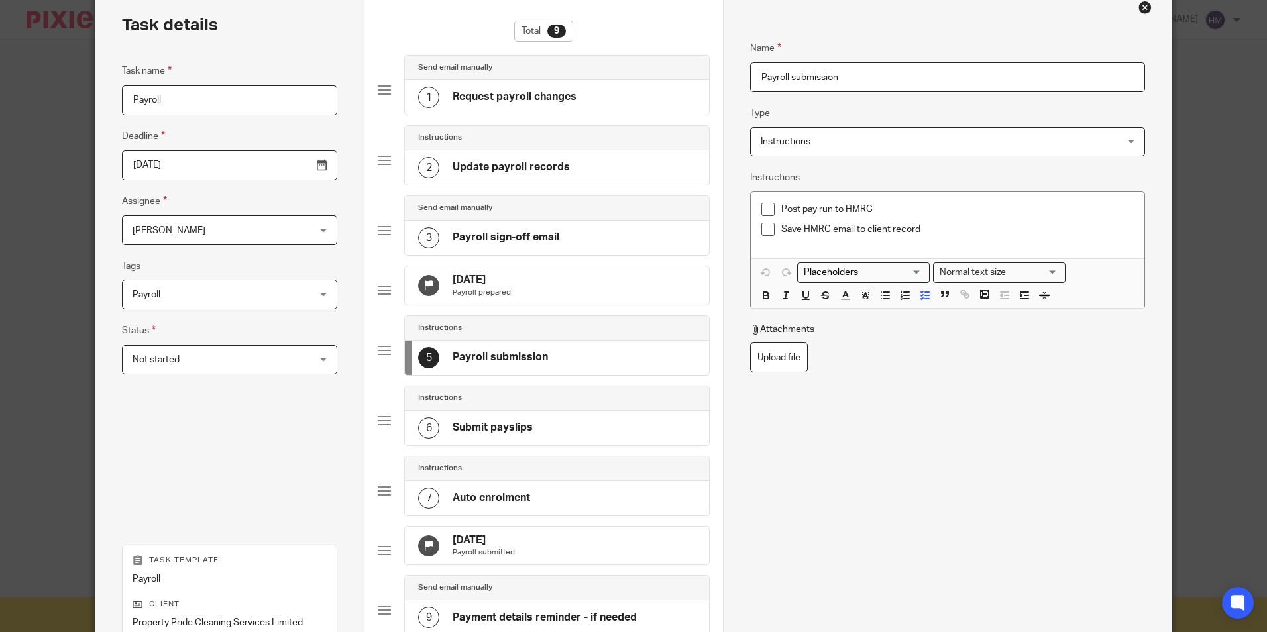
click at [429, 439] on div "6" at bounding box center [428, 427] width 21 height 21
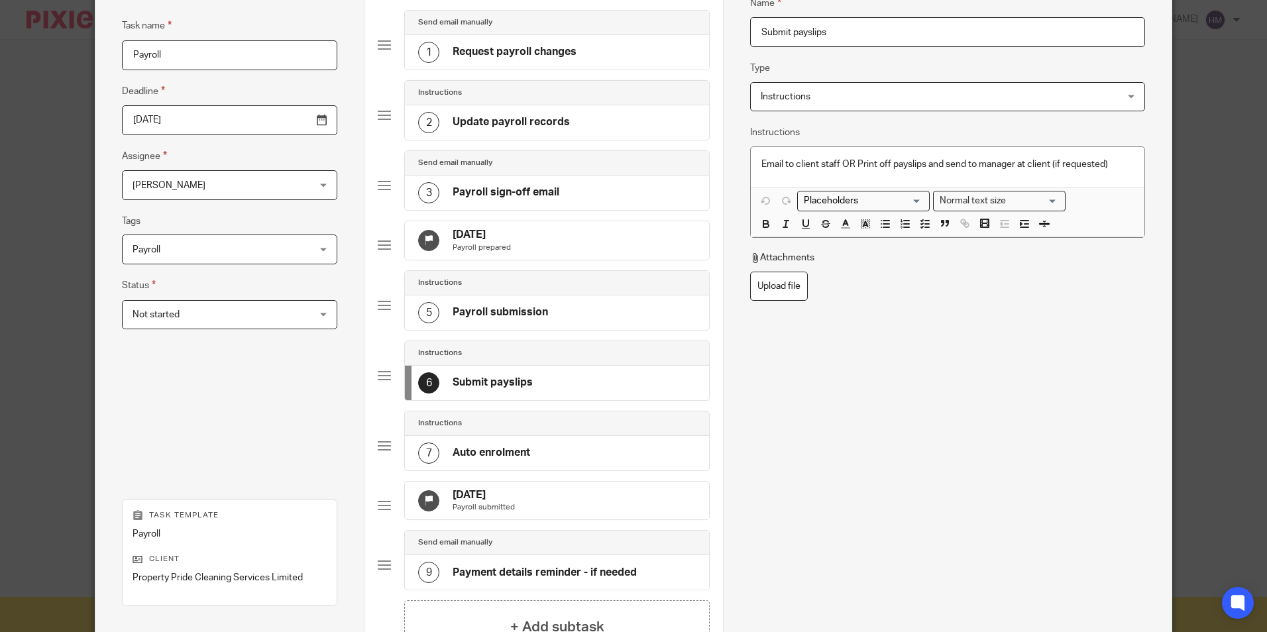
scroll to position [133, 0]
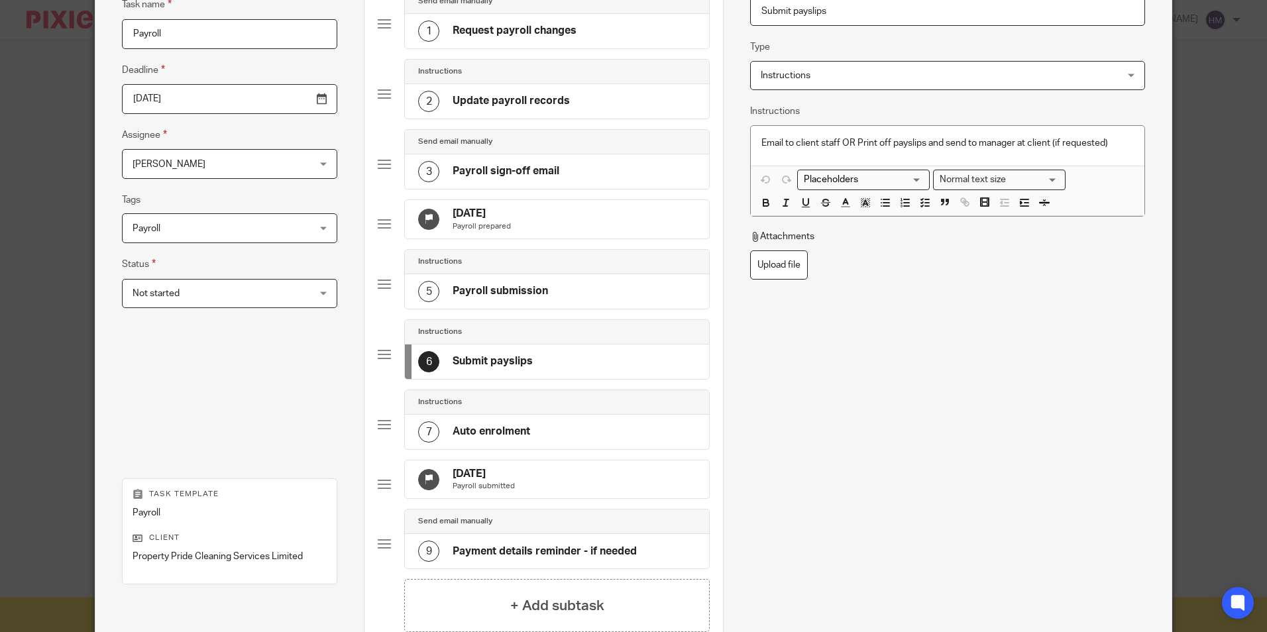
click at [427, 443] on div "7" at bounding box center [428, 431] width 21 height 21
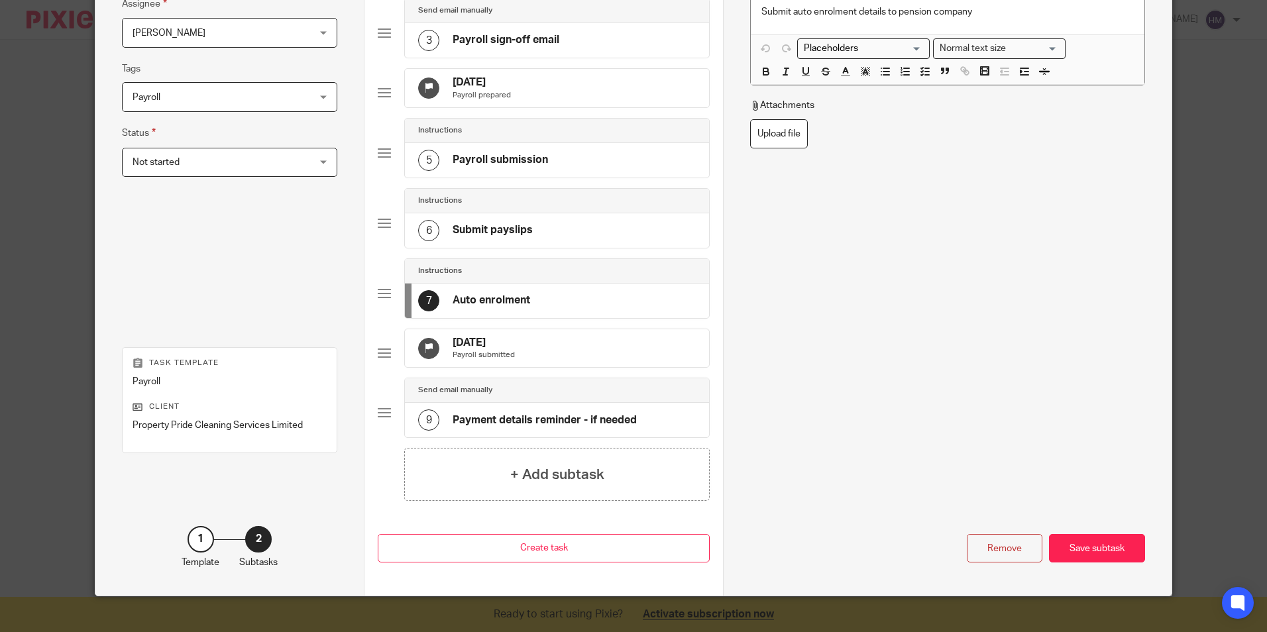
scroll to position [265, 0]
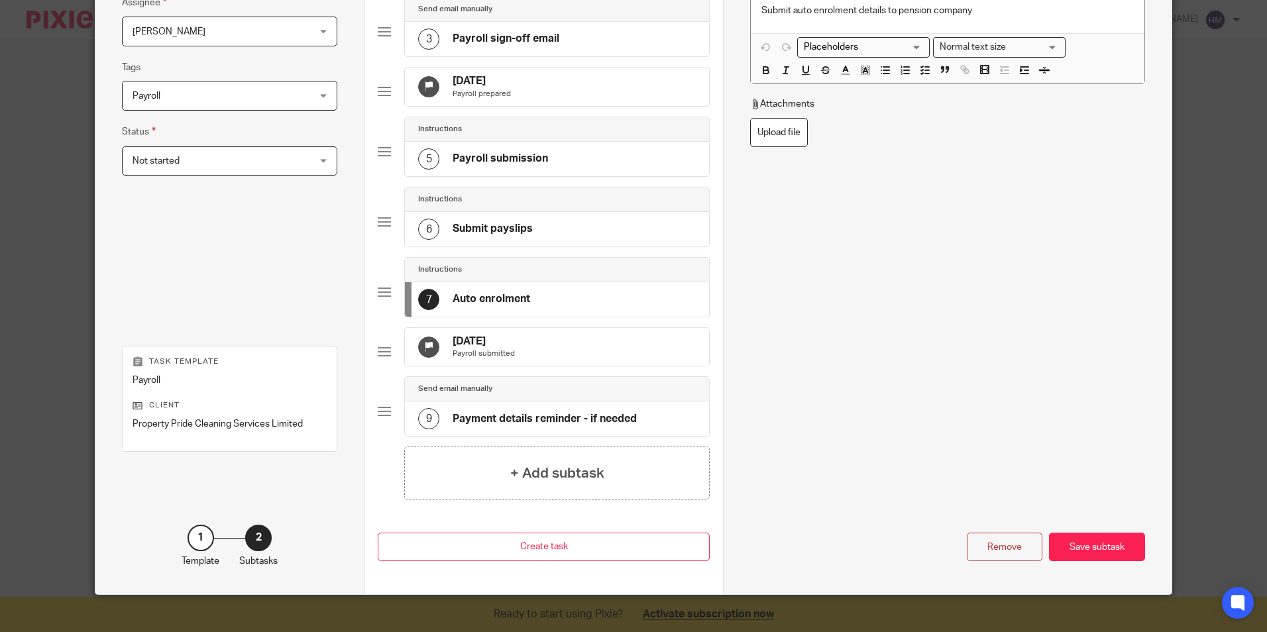
click at [427, 358] on div at bounding box center [428, 347] width 21 height 21
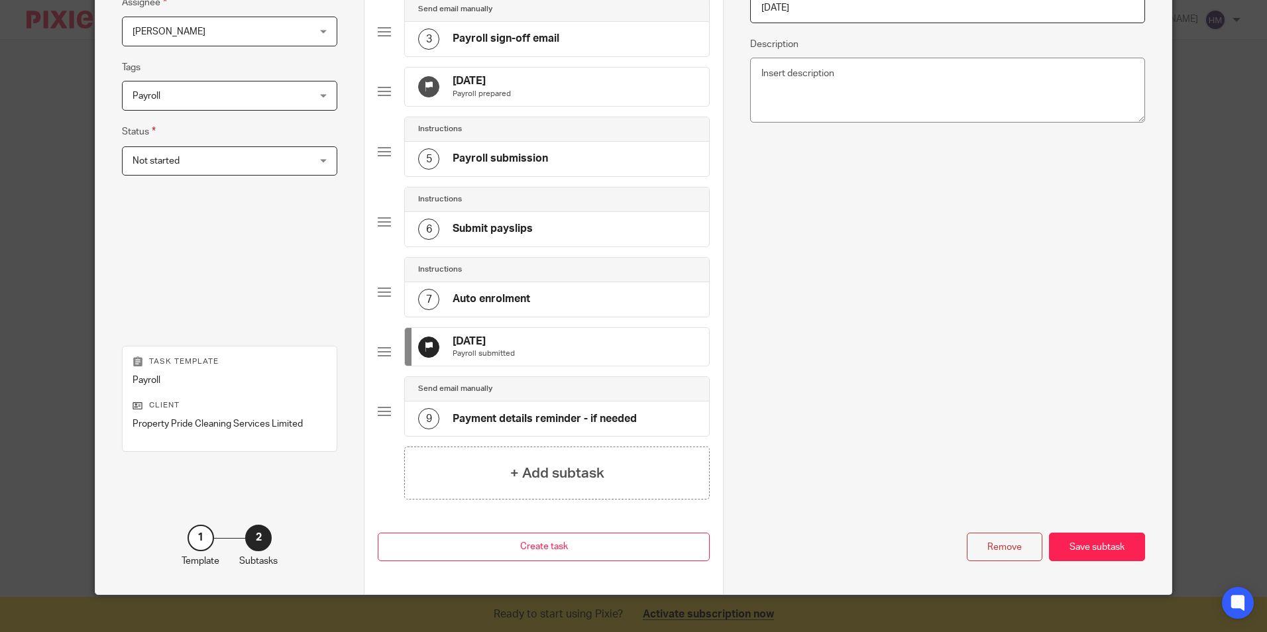
click at [427, 429] on div "9" at bounding box center [428, 418] width 21 height 21
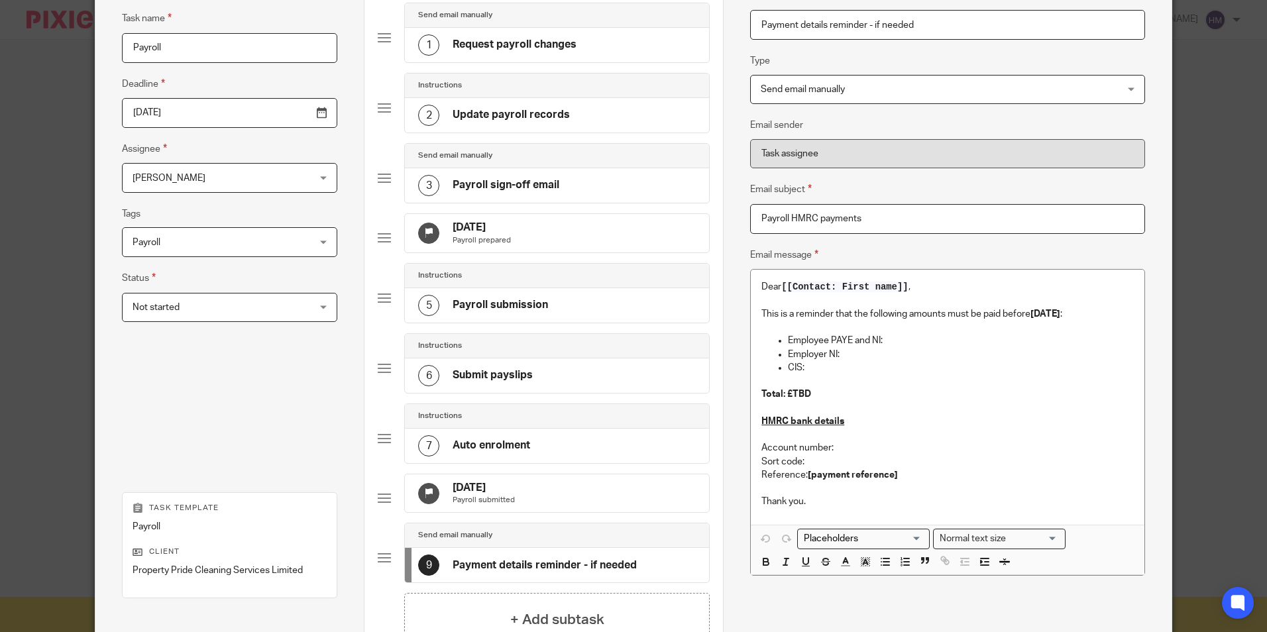
scroll to position [0, 0]
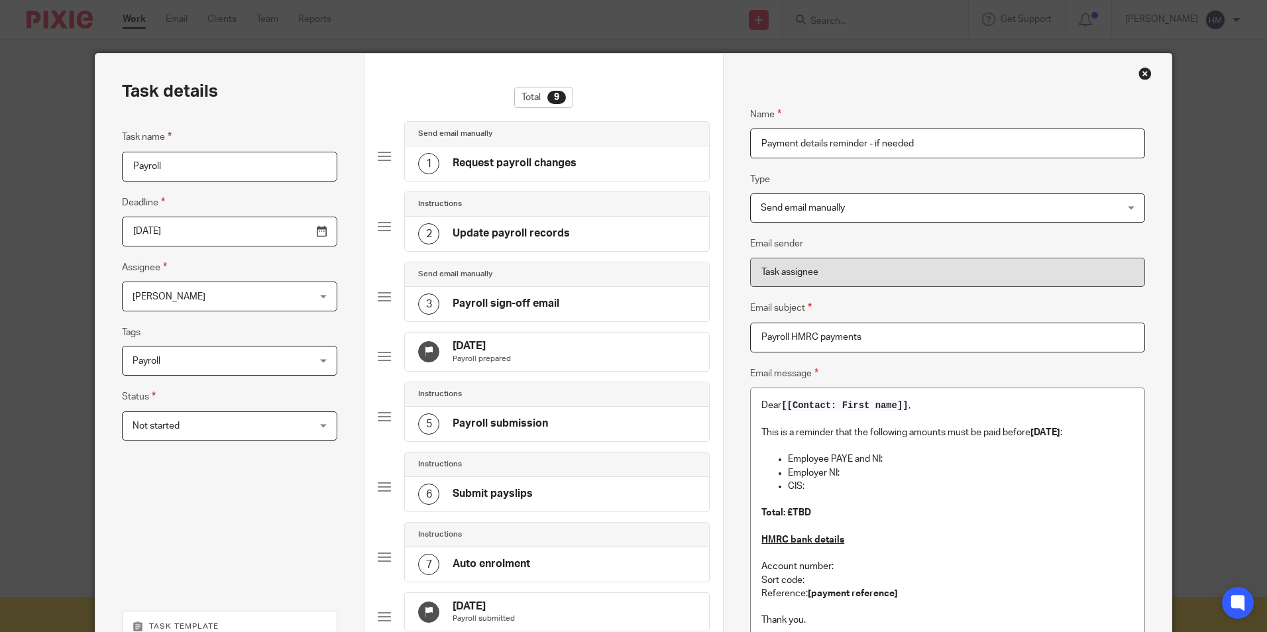
click at [382, 156] on div at bounding box center [384, 156] width 13 height 13
click at [421, 158] on div "1" at bounding box center [428, 163] width 21 height 21
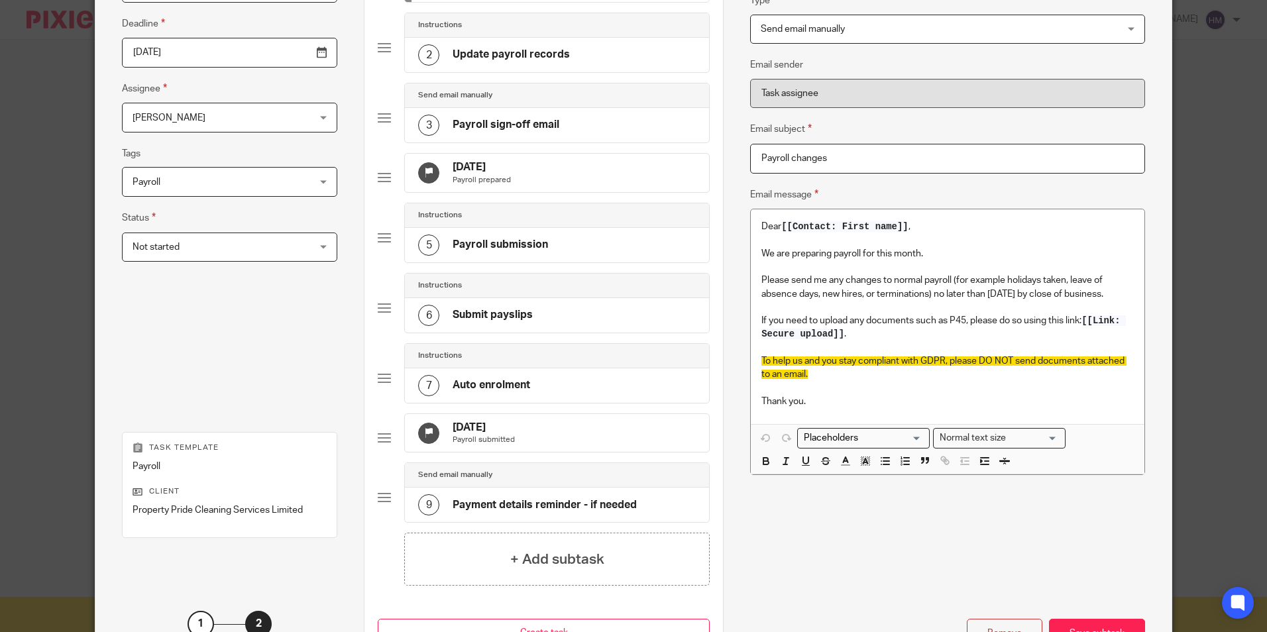
scroll to position [265, 0]
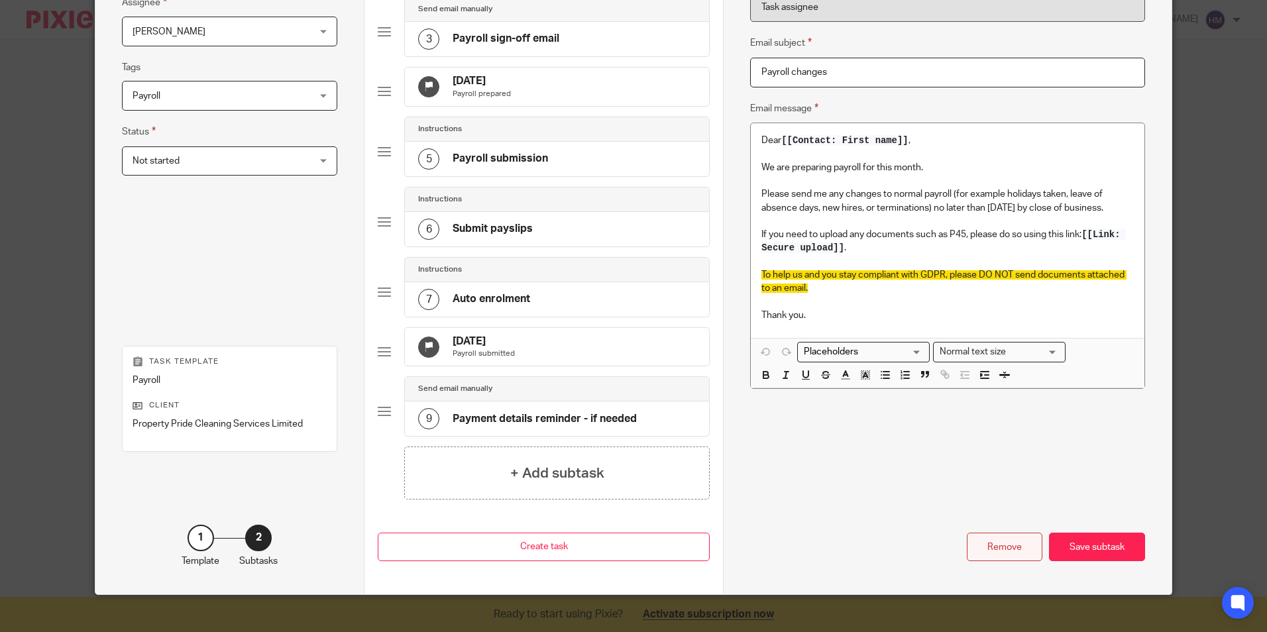
click at [1003, 561] on div "Remove" at bounding box center [1005, 547] width 76 height 28
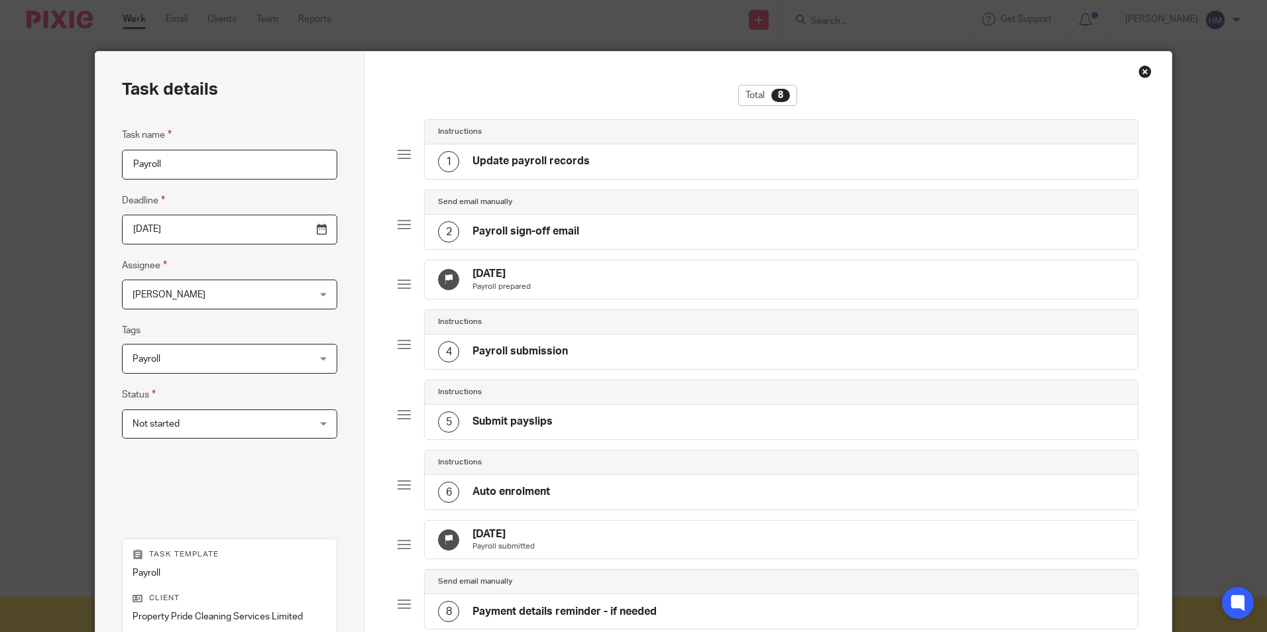
scroll to position [0, 0]
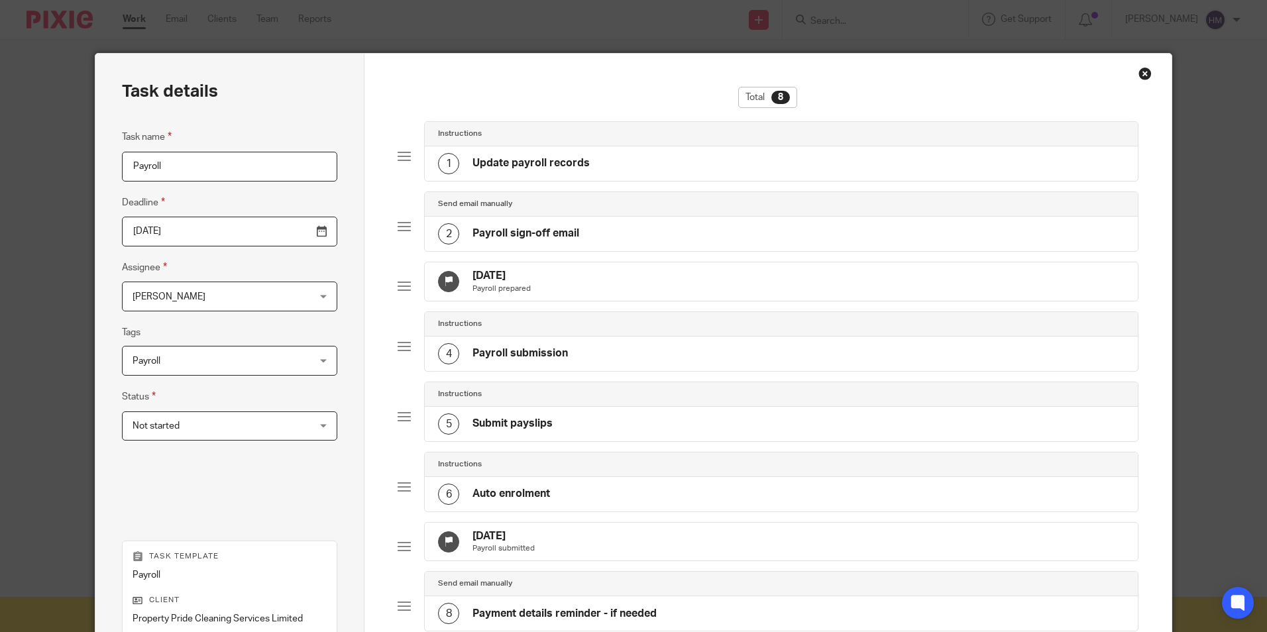
click at [402, 154] on div at bounding box center [404, 156] width 13 height 13
click at [440, 156] on div "1" at bounding box center [448, 163] width 21 height 21
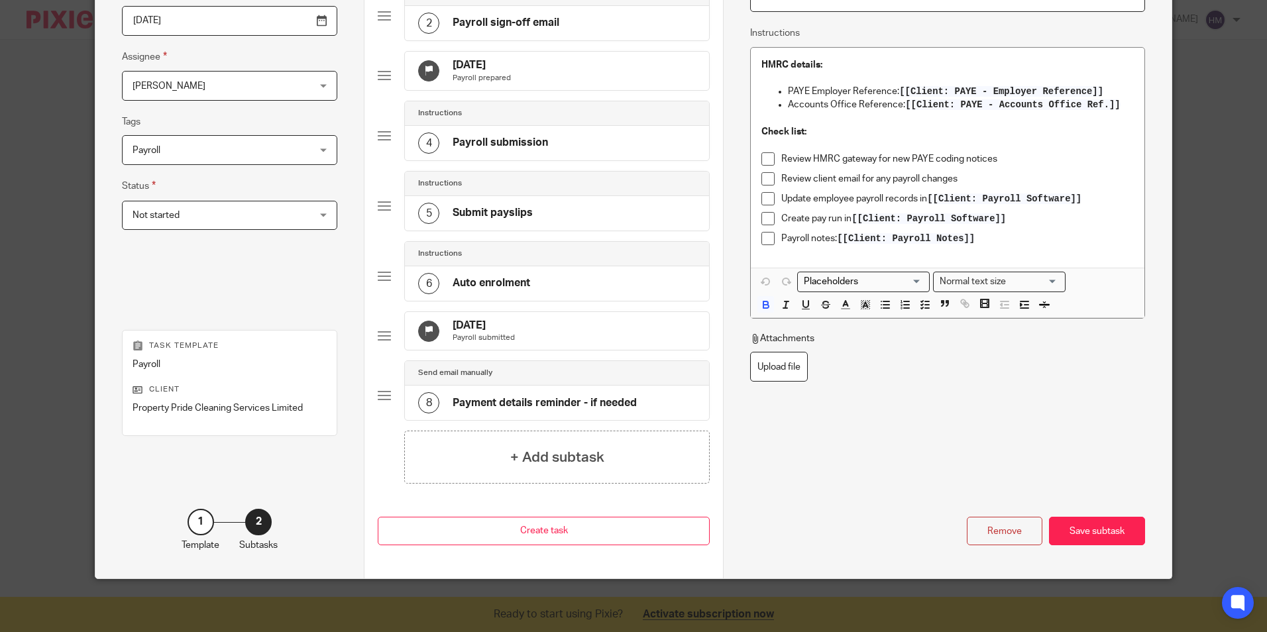
scroll to position [232, 0]
click at [998, 532] on div "Remove" at bounding box center [1005, 531] width 76 height 28
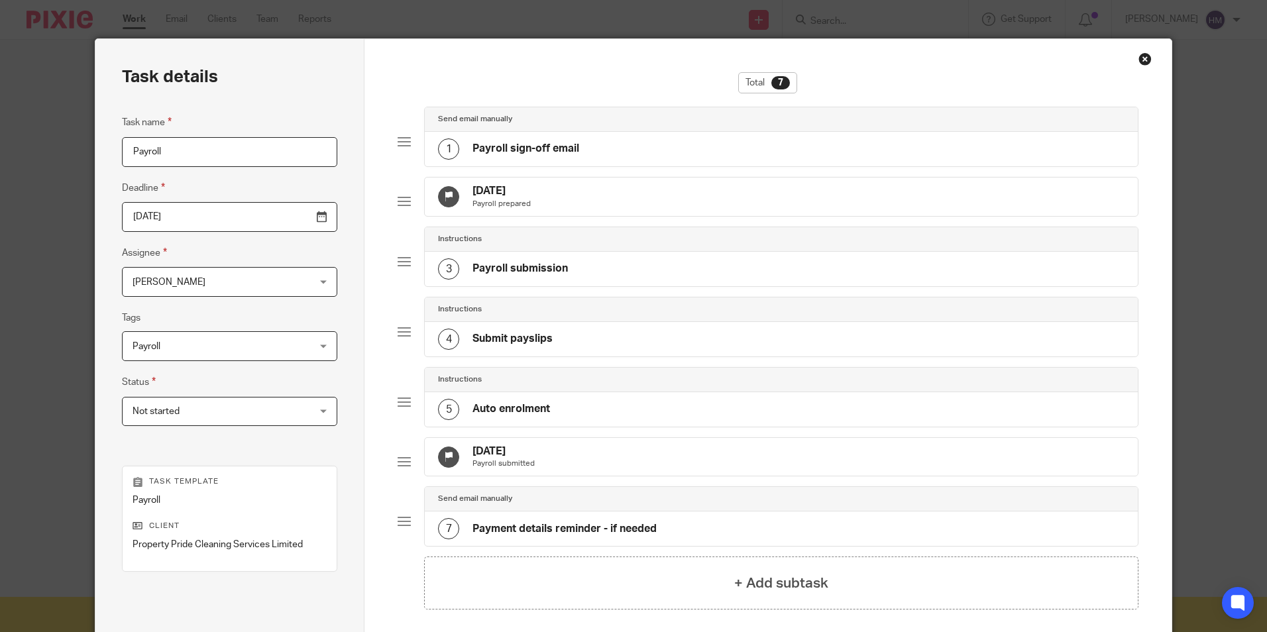
scroll to position [0, 0]
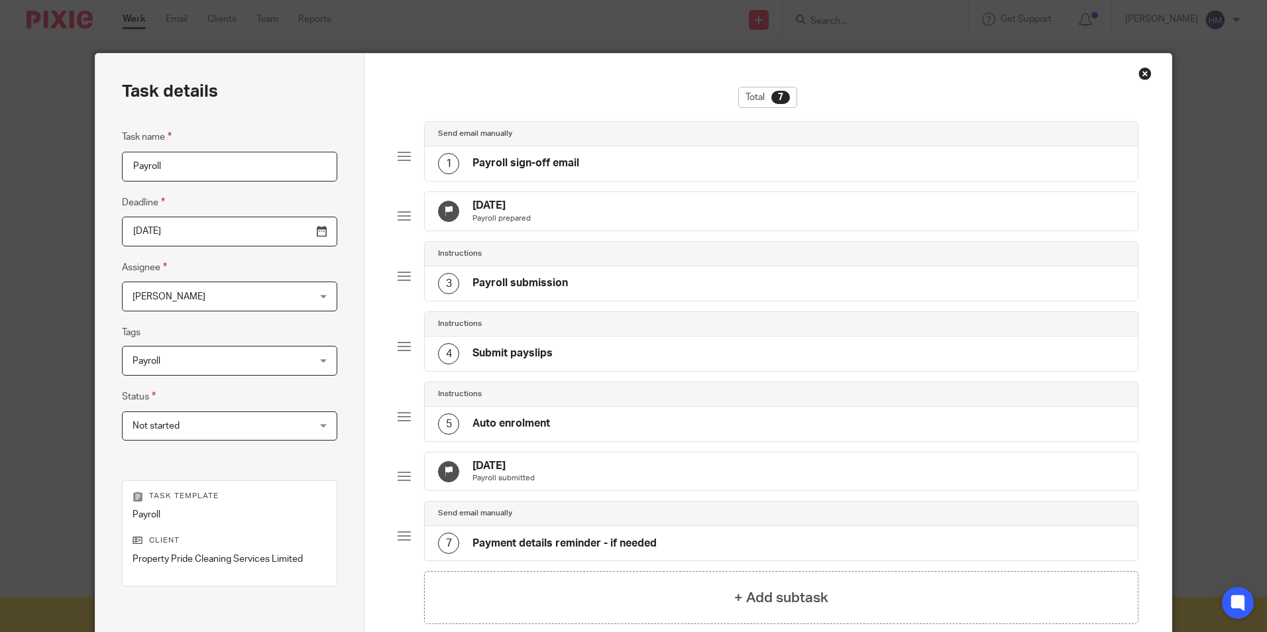
click at [445, 158] on div "1" at bounding box center [448, 163] width 21 height 21
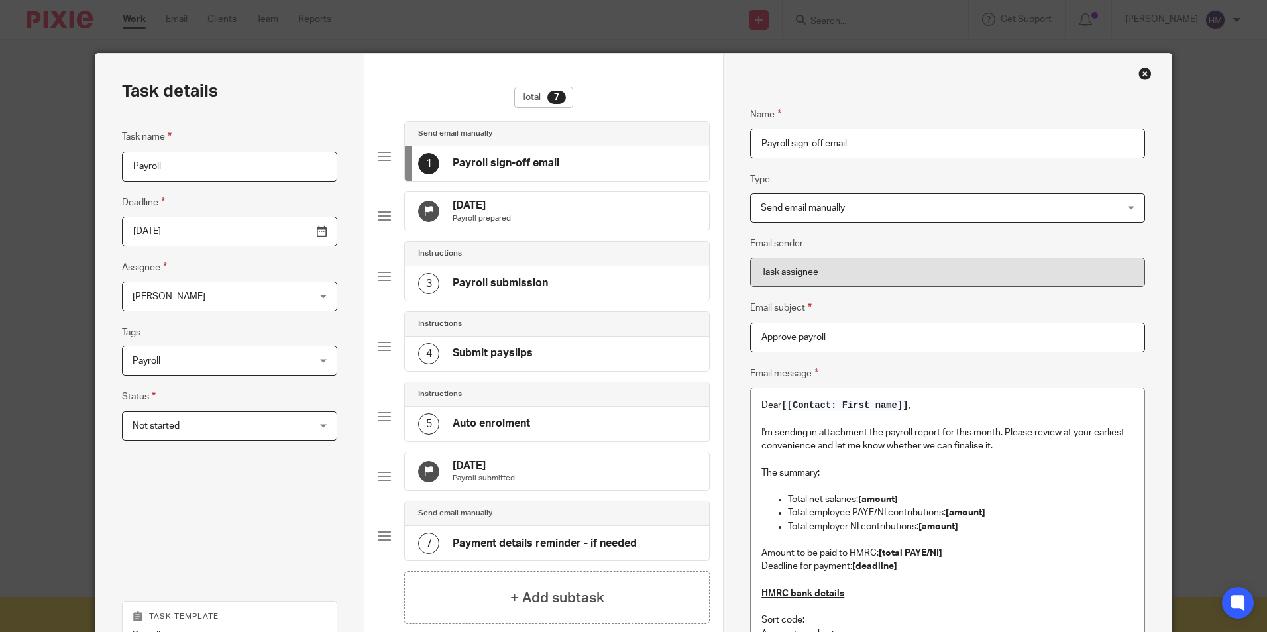
click at [424, 212] on icon at bounding box center [429, 211] width 10 height 10
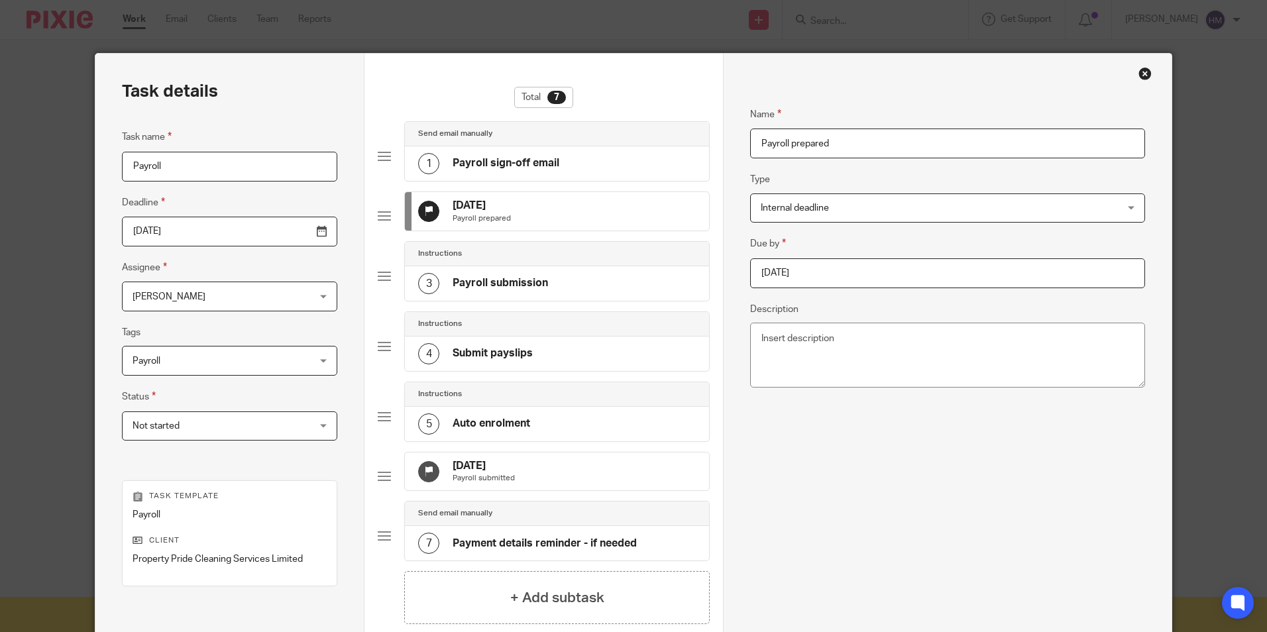
click at [423, 292] on div "3" at bounding box center [428, 283] width 21 height 21
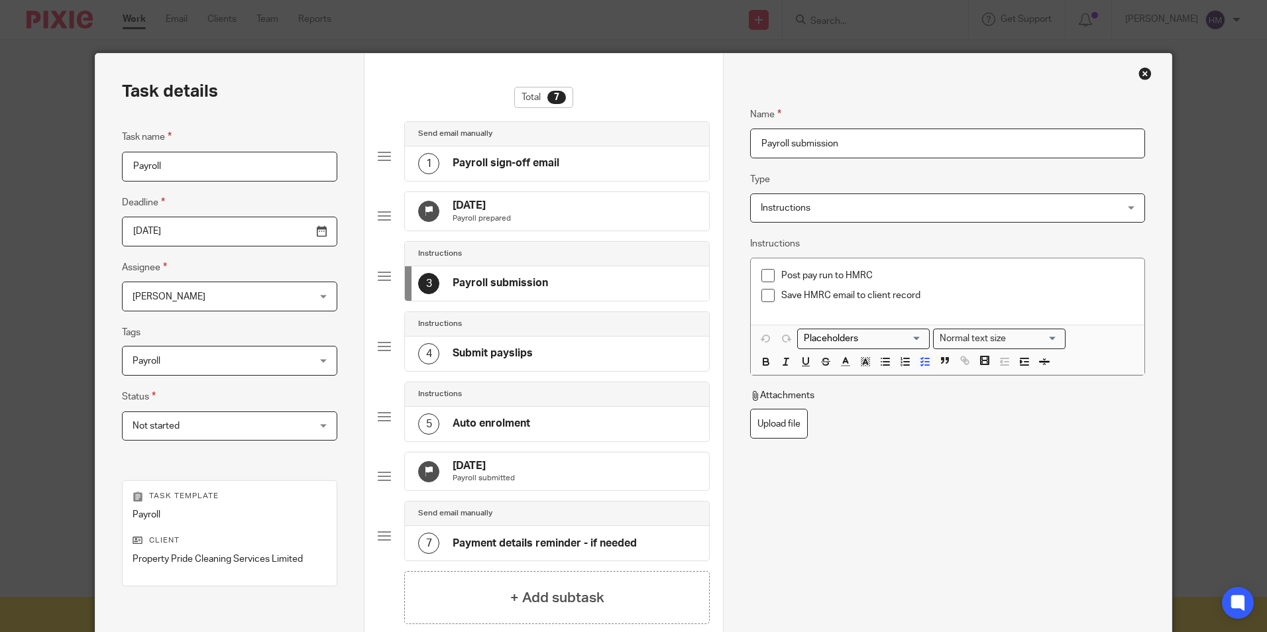
click at [421, 357] on div "4" at bounding box center [428, 353] width 21 height 21
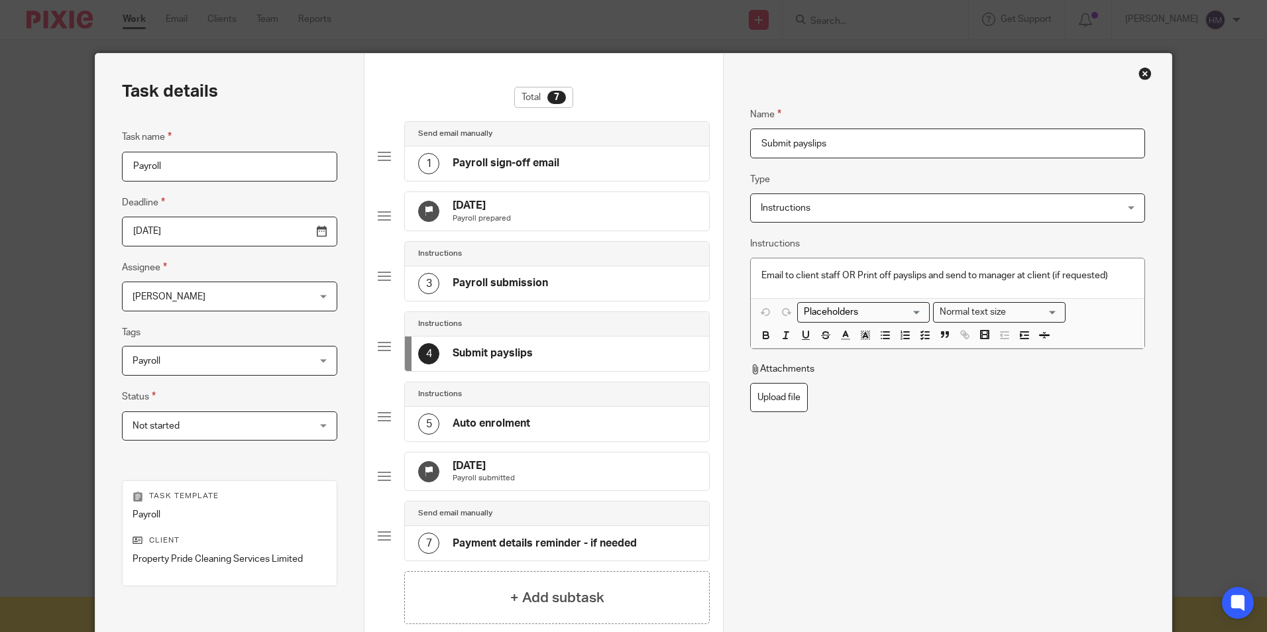
click at [418, 435] on div "5" at bounding box center [428, 424] width 21 height 21
click at [1140, 69] on div "Close this dialog window" at bounding box center [1144, 73] width 13 height 13
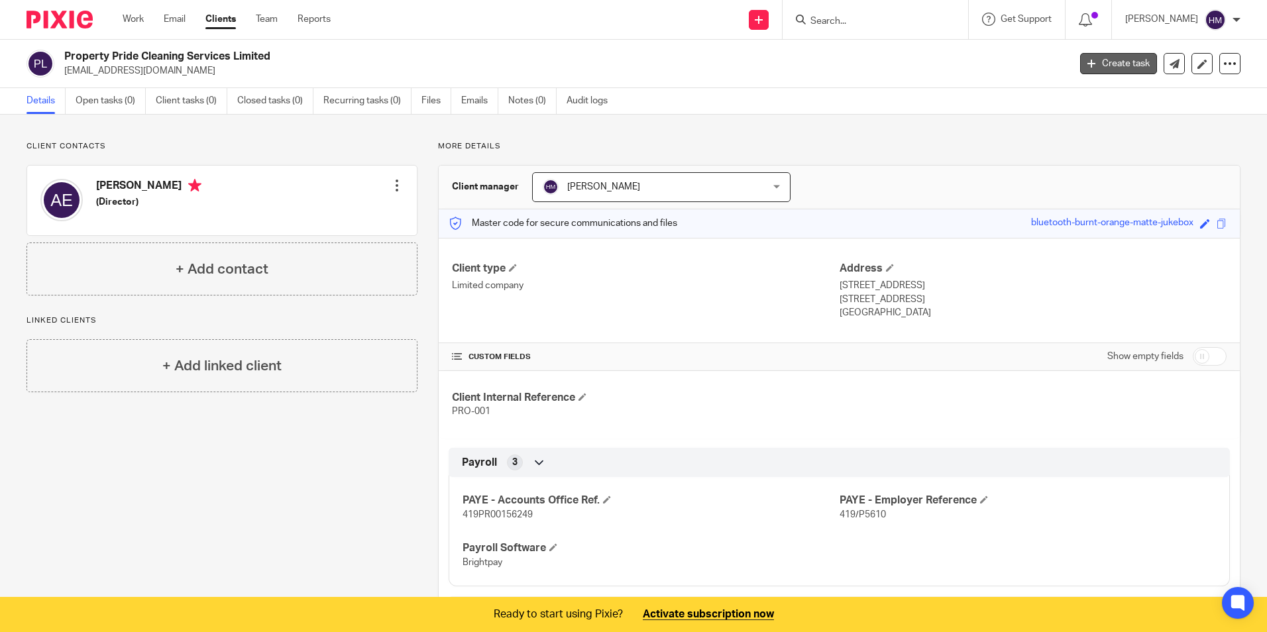
click at [1087, 60] on link "Create task" at bounding box center [1118, 63] width 77 height 21
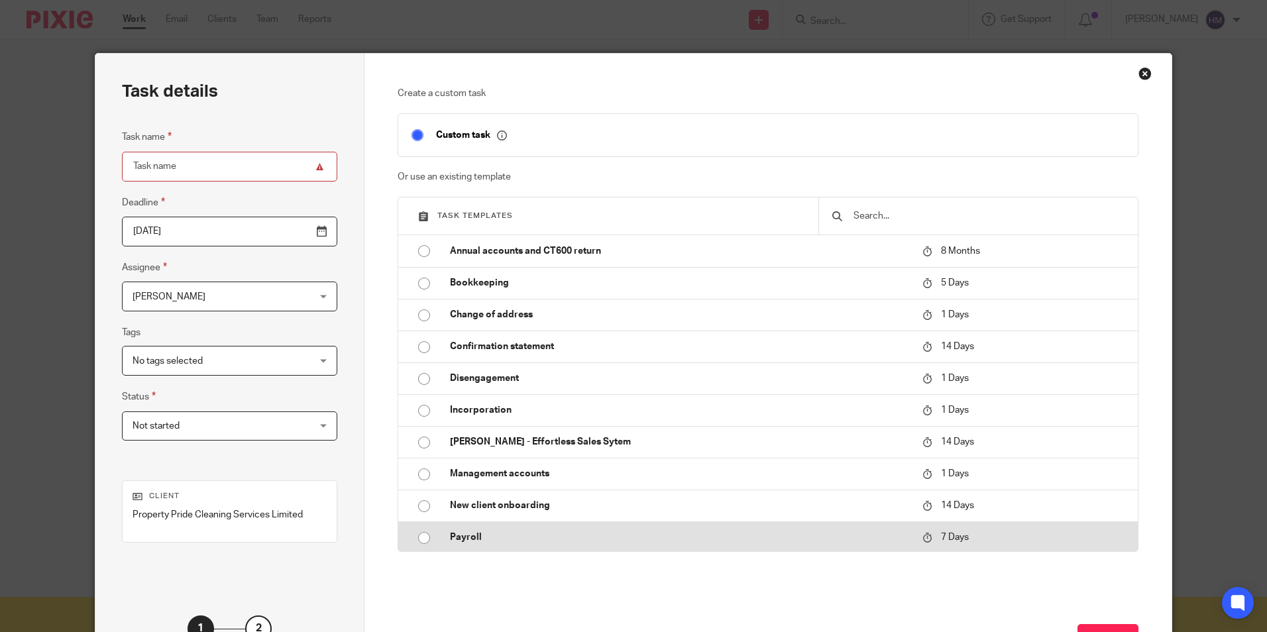
click at [415, 538] on input "radio" at bounding box center [424, 538] width 25 height 25
type input "[DATE]"
type input "Payroll"
checkbox input "false"
radio input "false"
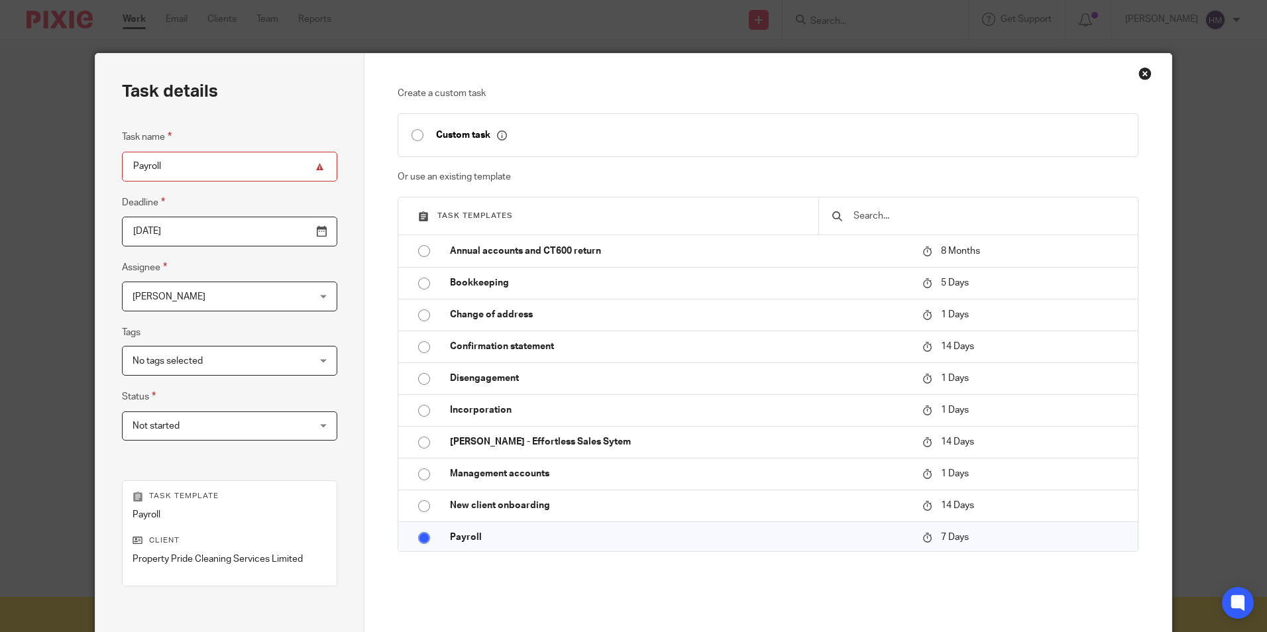
click at [226, 291] on span "[PERSON_NAME]" at bounding box center [214, 296] width 163 height 28
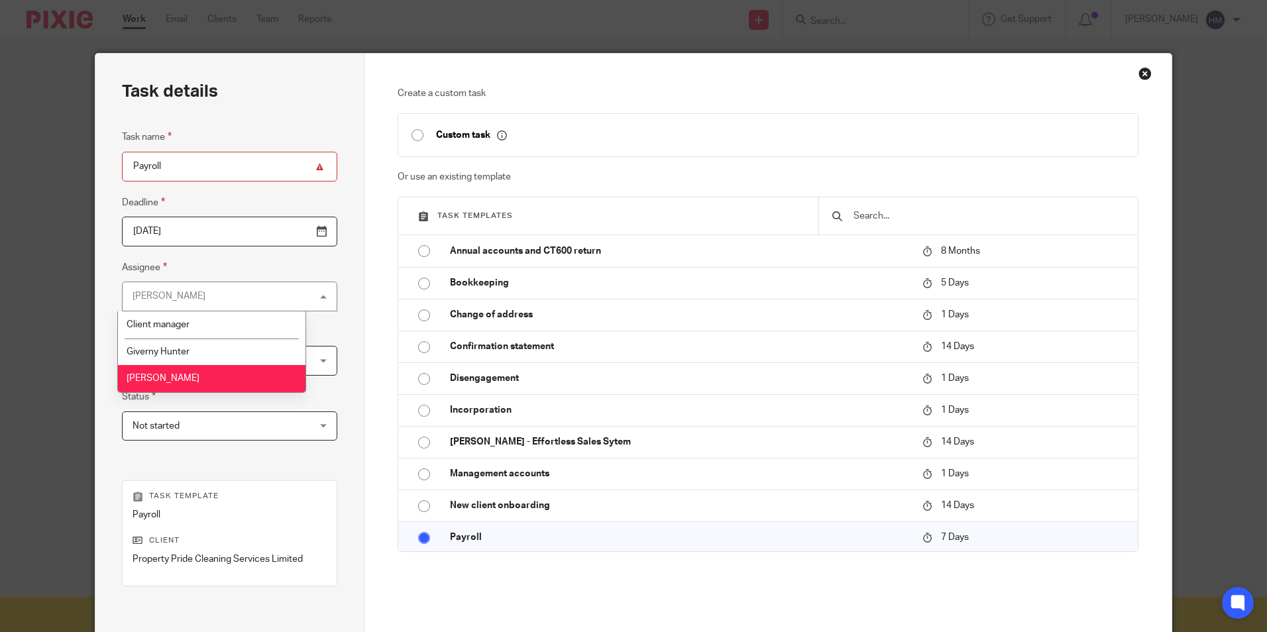
click at [256, 260] on fieldset "Assignee Holly Mcnamara Holly Mcnamara Client manager Giverny Hunter Holly Mcna…" at bounding box center [229, 286] width 215 height 52
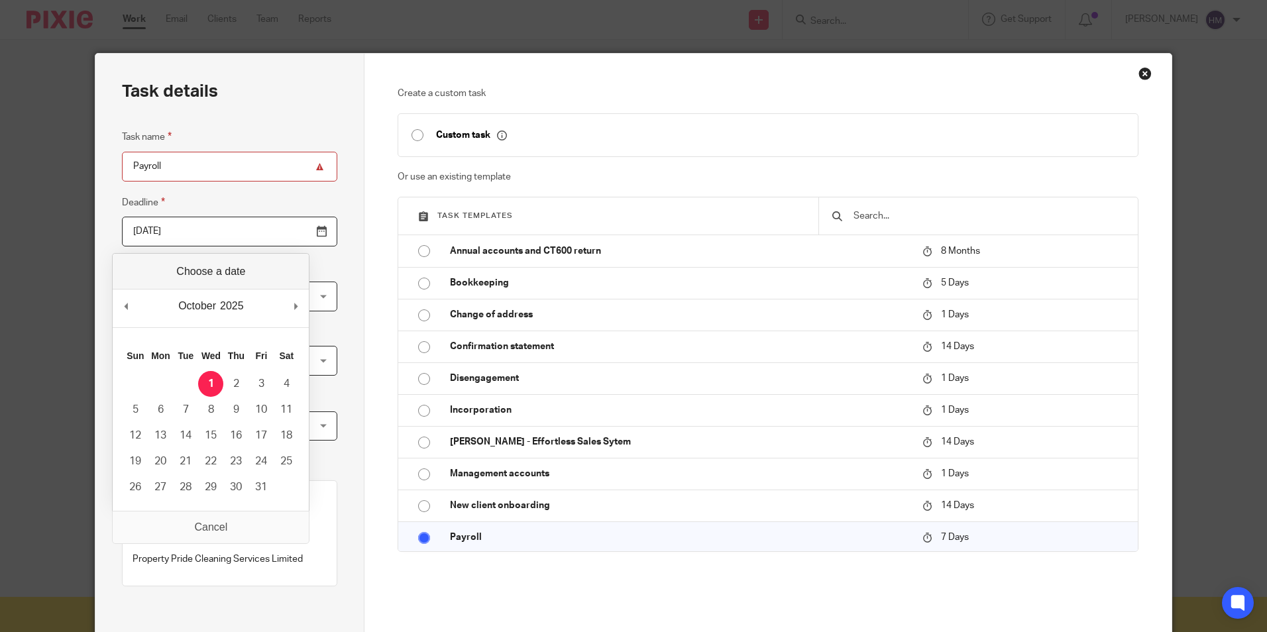
click at [292, 230] on input "2025-10-01" at bounding box center [229, 232] width 215 height 30
type input "2025-09-25"
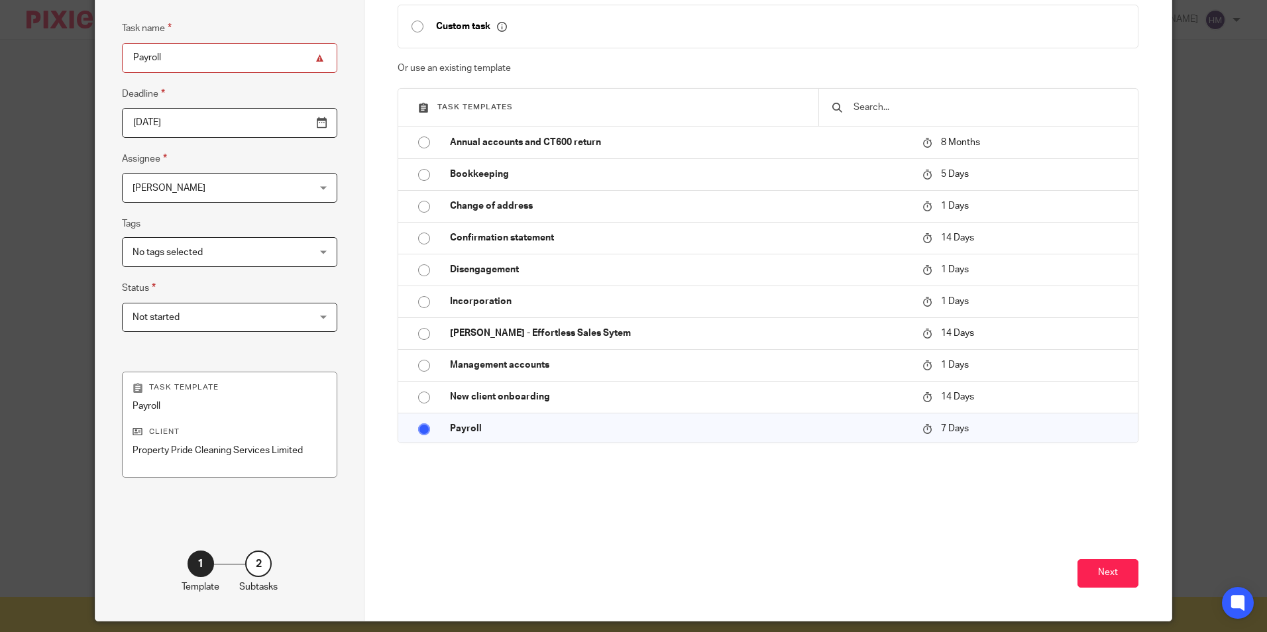
scroll to position [133, 0]
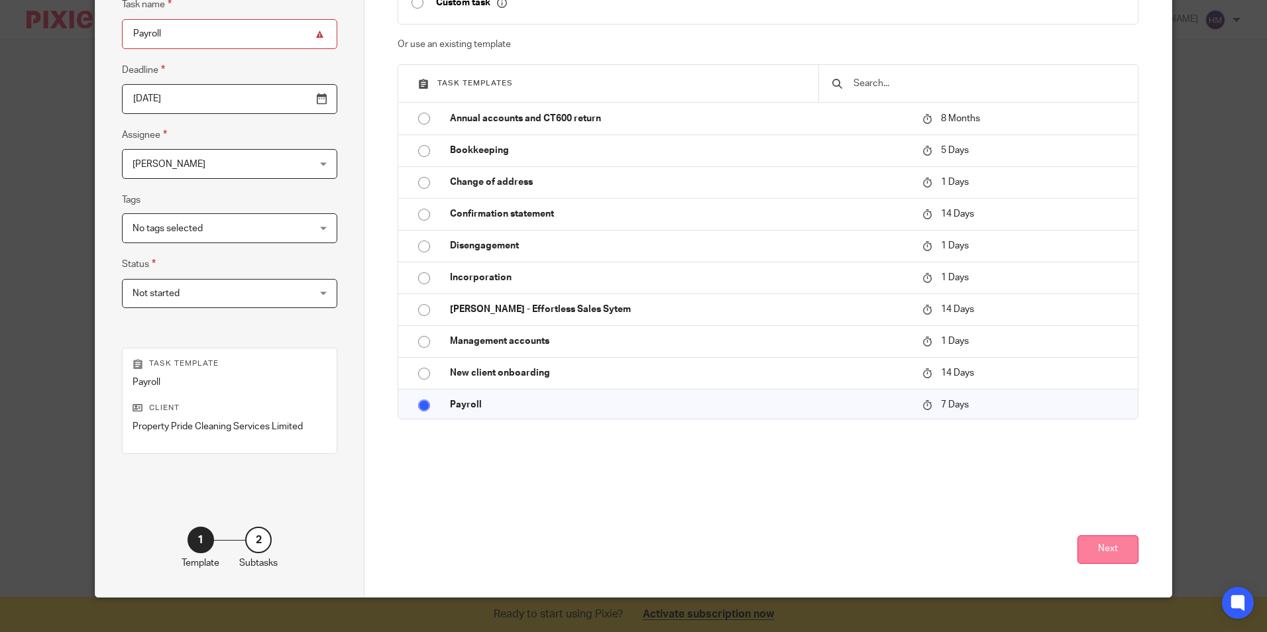
click at [1107, 547] on button "Next" at bounding box center [1108, 549] width 61 height 28
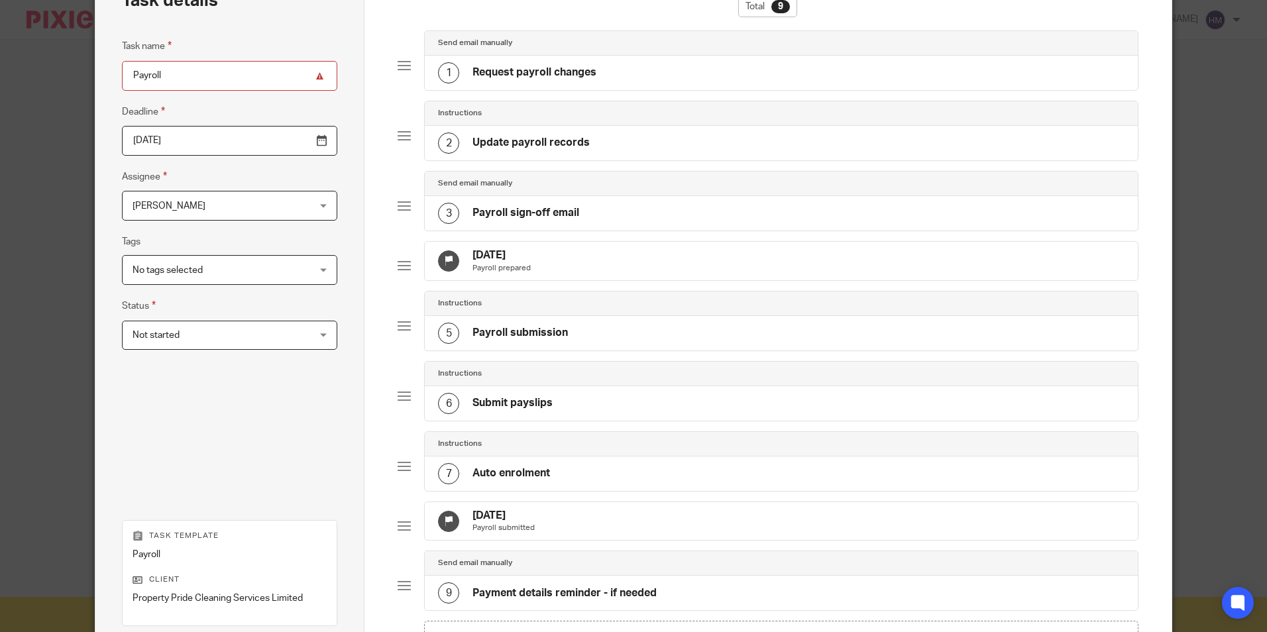
scroll to position [0, 0]
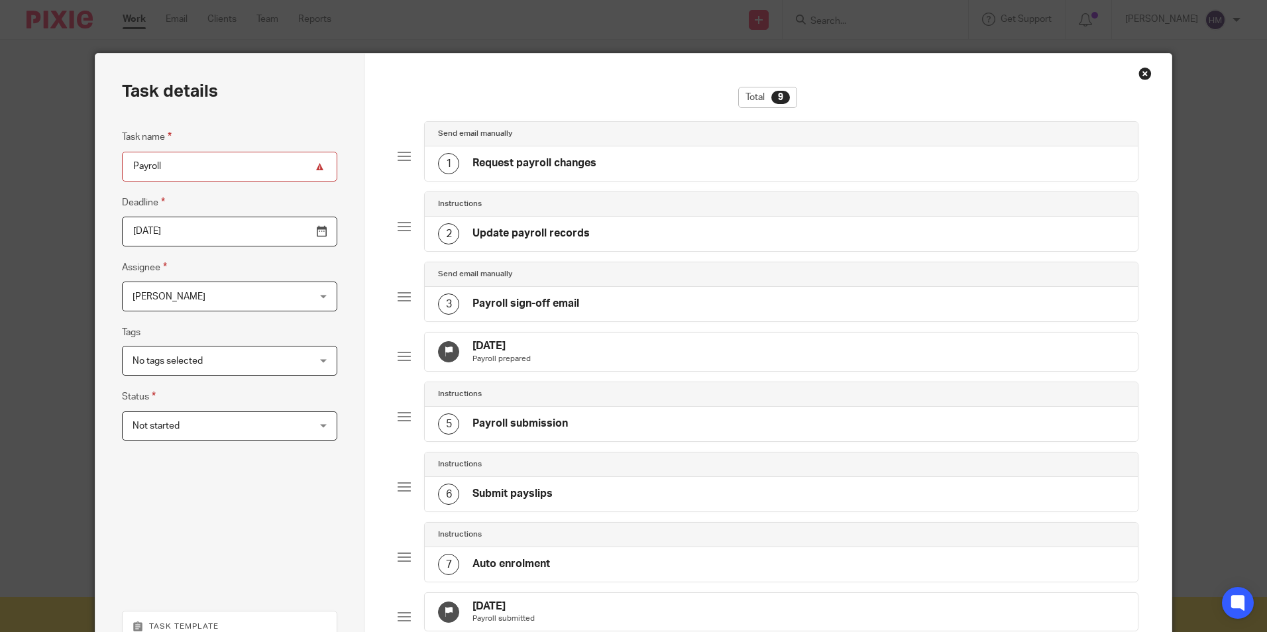
click at [449, 164] on div "1" at bounding box center [448, 163] width 21 height 21
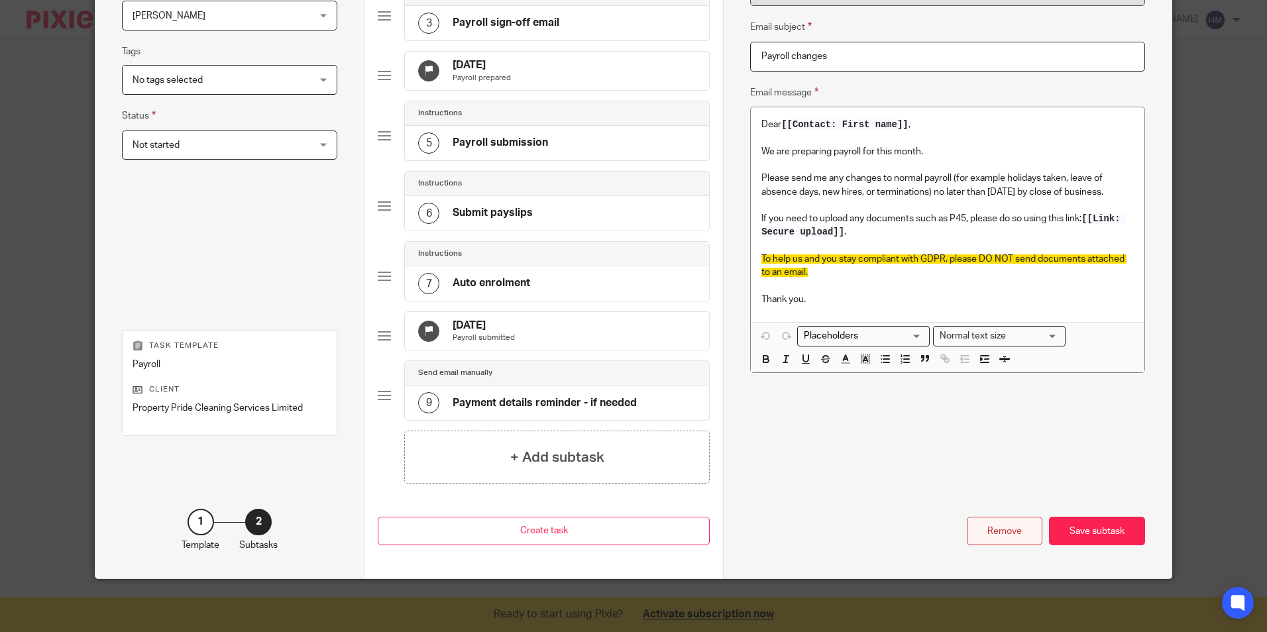
scroll to position [302, 0]
click at [999, 567] on div "Name Request payroll changes Type Send email manually Send email manually Instr…" at bounding box center [947, 176] width 448 height 806
click at [1000, 528] on div "Remove" at bounding box center [1005, 531] width 76 height 28
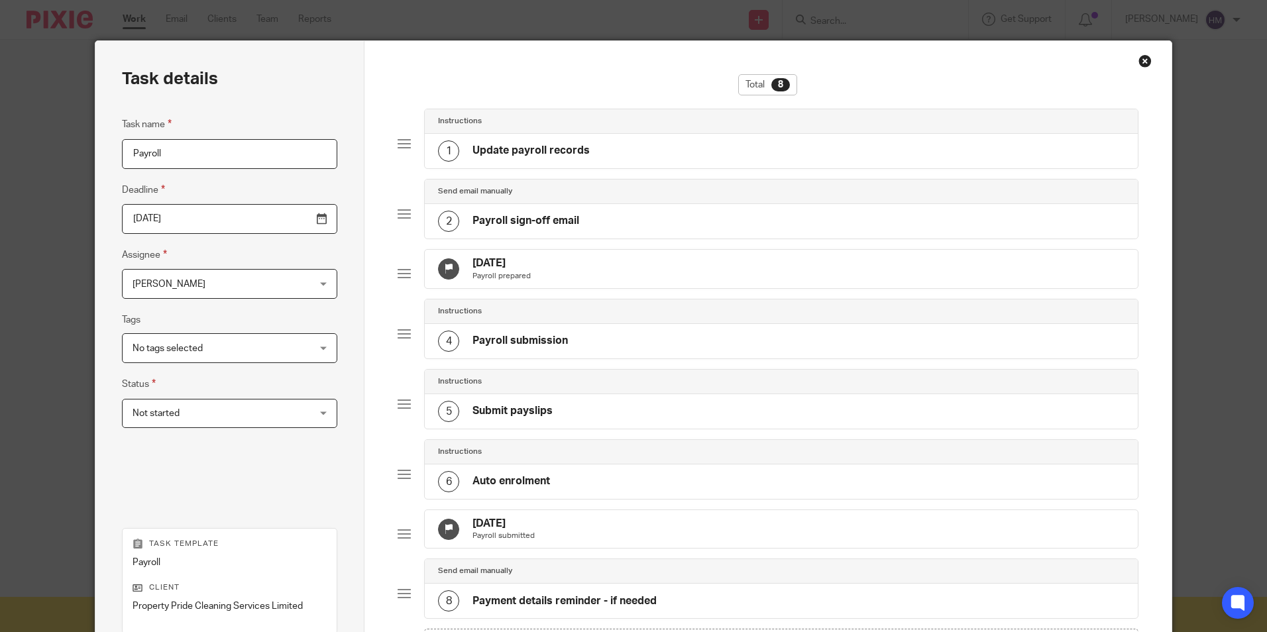
scroll to position [0, 0]
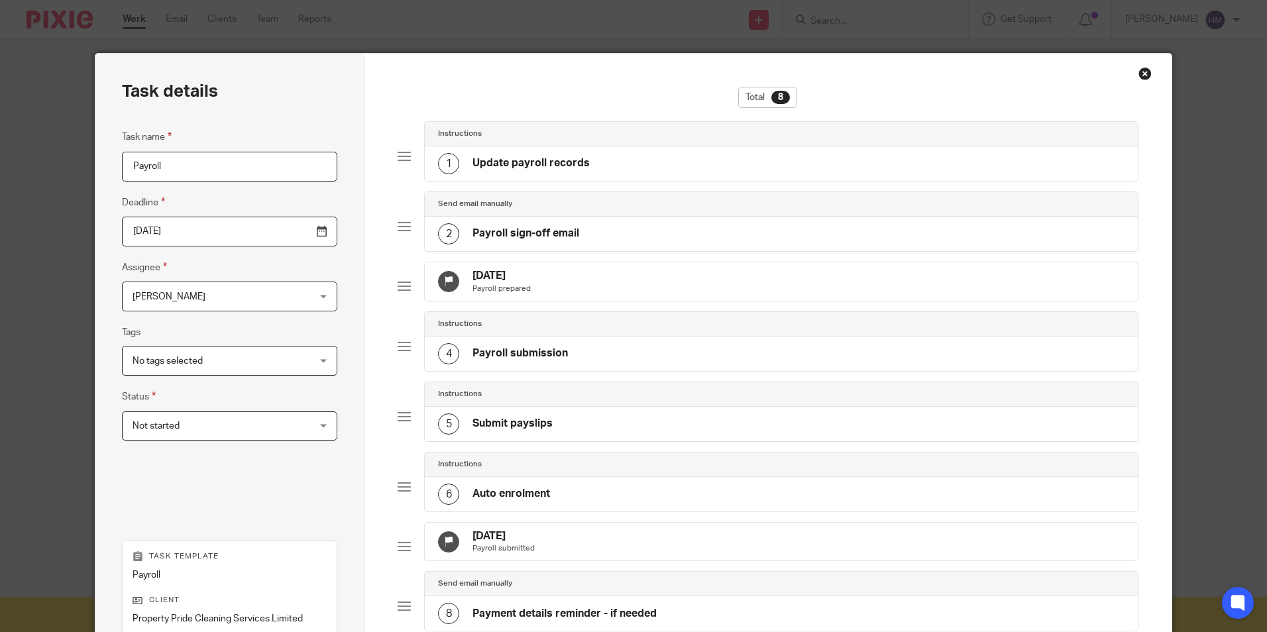
click at [446, 157] on div "1" at bounding box center [448, 163] width 21 height 21
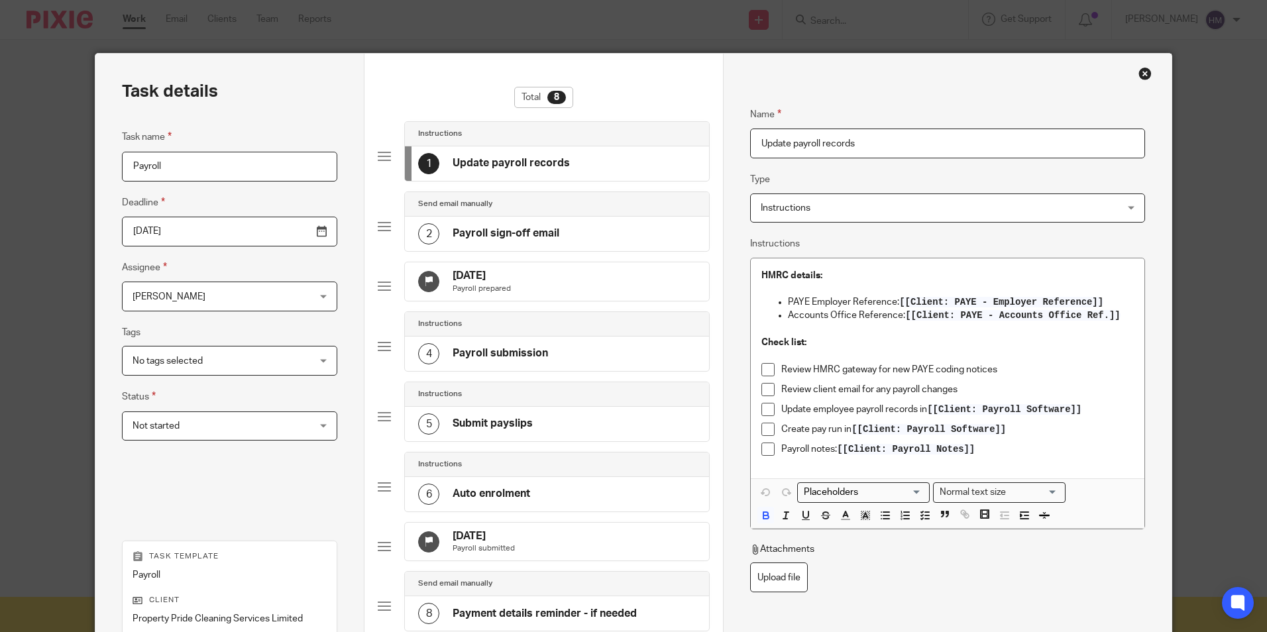
click at [422, 233] on div "2" at bounding box center [428, 233] width 21 height 21
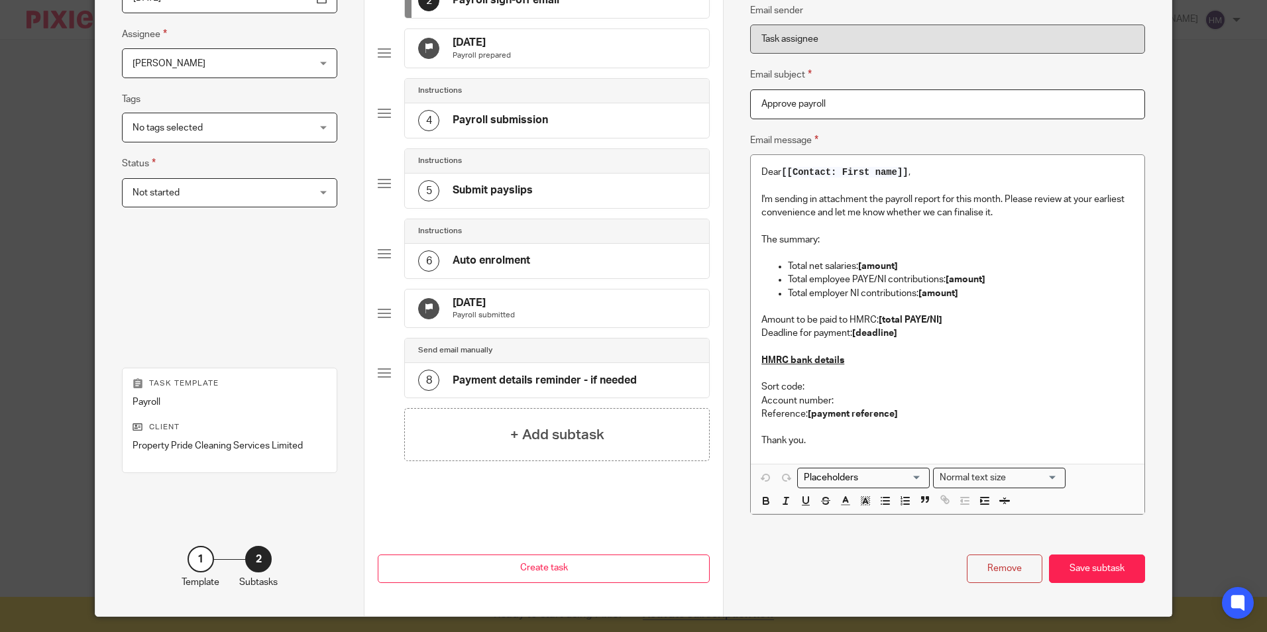
scroll to position [265, 0]
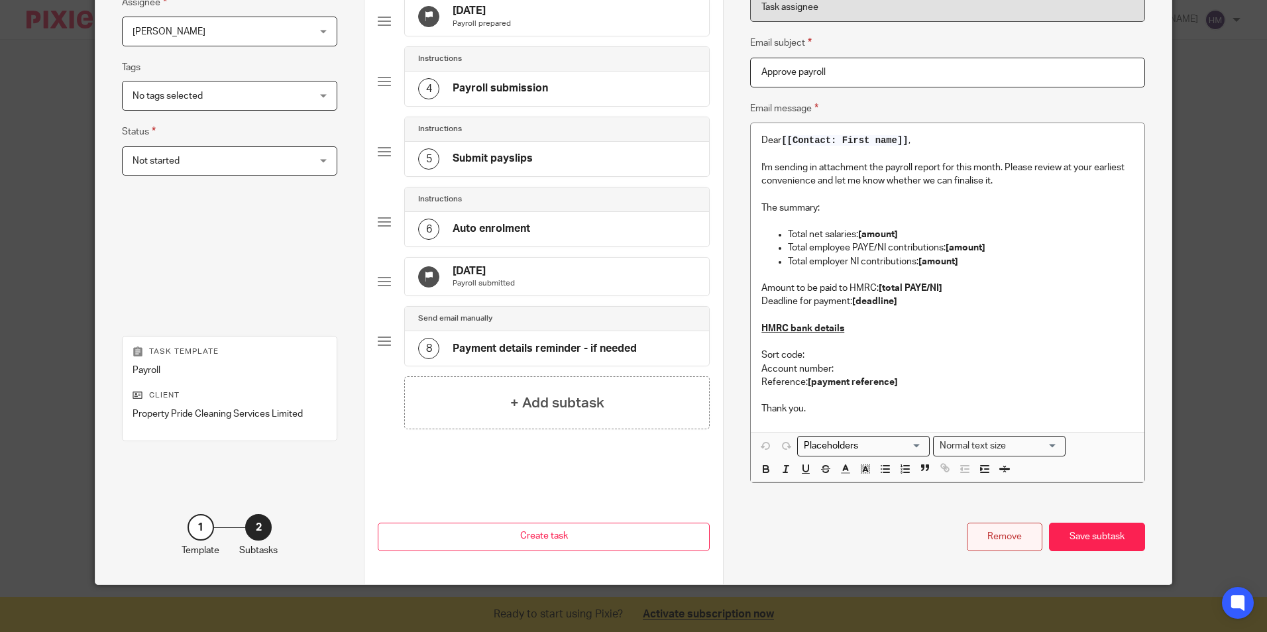
click at [999, 535] on div "Remove" at bounding box center [1005, 537] width 76 height 28
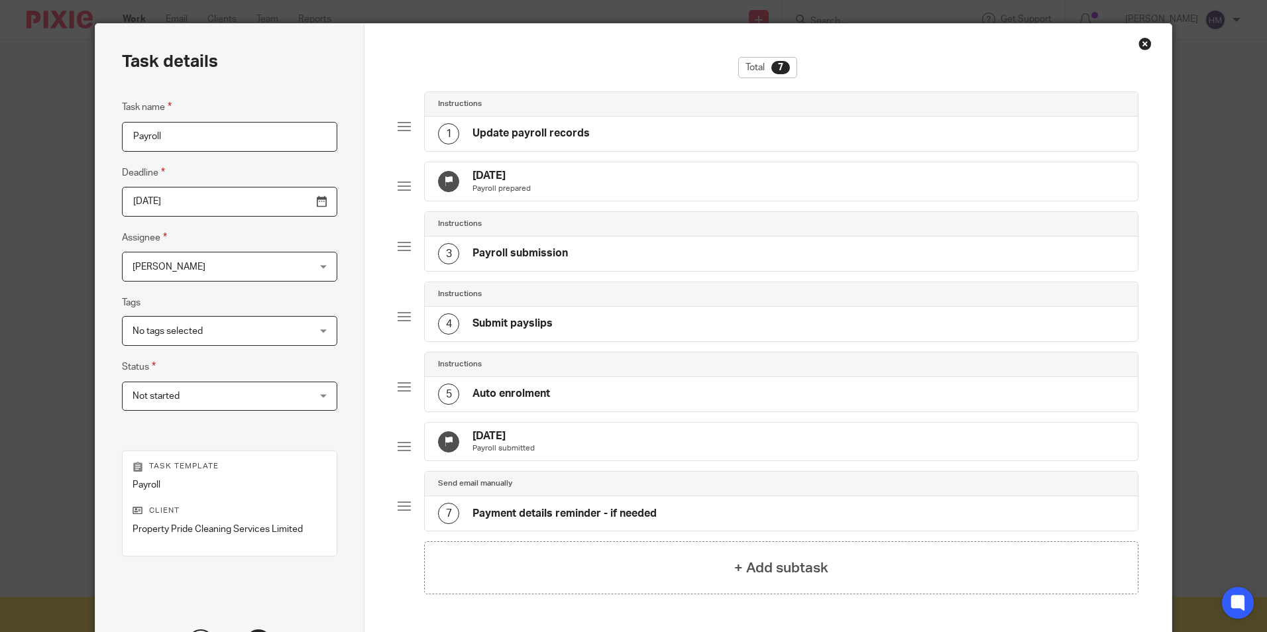
scroll to position [29, 0]
click at [439, 262] on div "3" at bounding box center [448, 254] width 21 height 21
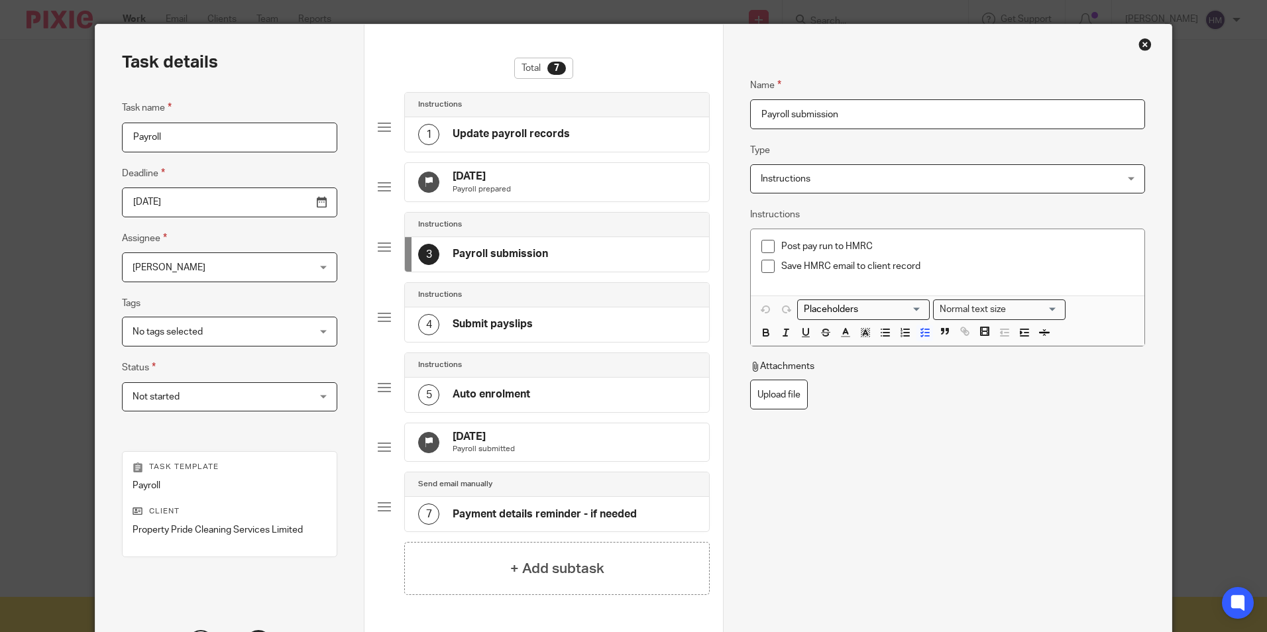
click at [420, 335] on div "4" at bounding box center [428, 324] width 21 height 21
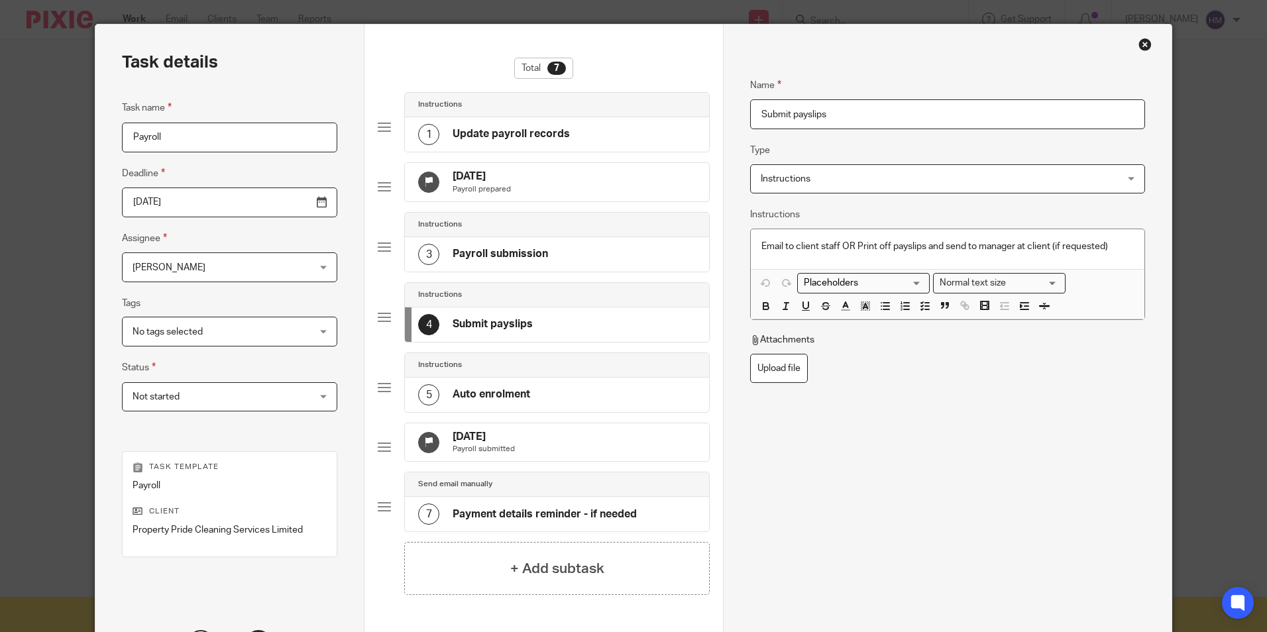
click at [419, 400] on div "5" at bounding box center [428, 394] width 21 height 21
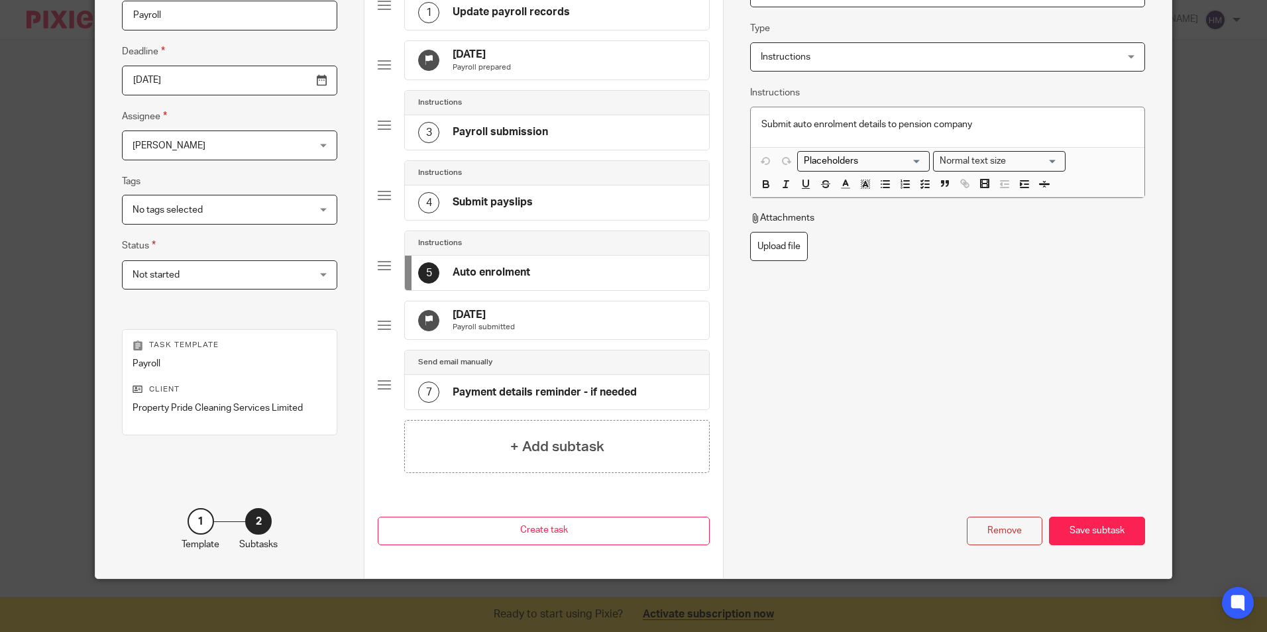
scroll to position [162, 0]
click at [991, 530] on div "Remove" at bounding box center [1005, 531] width 76 height 28
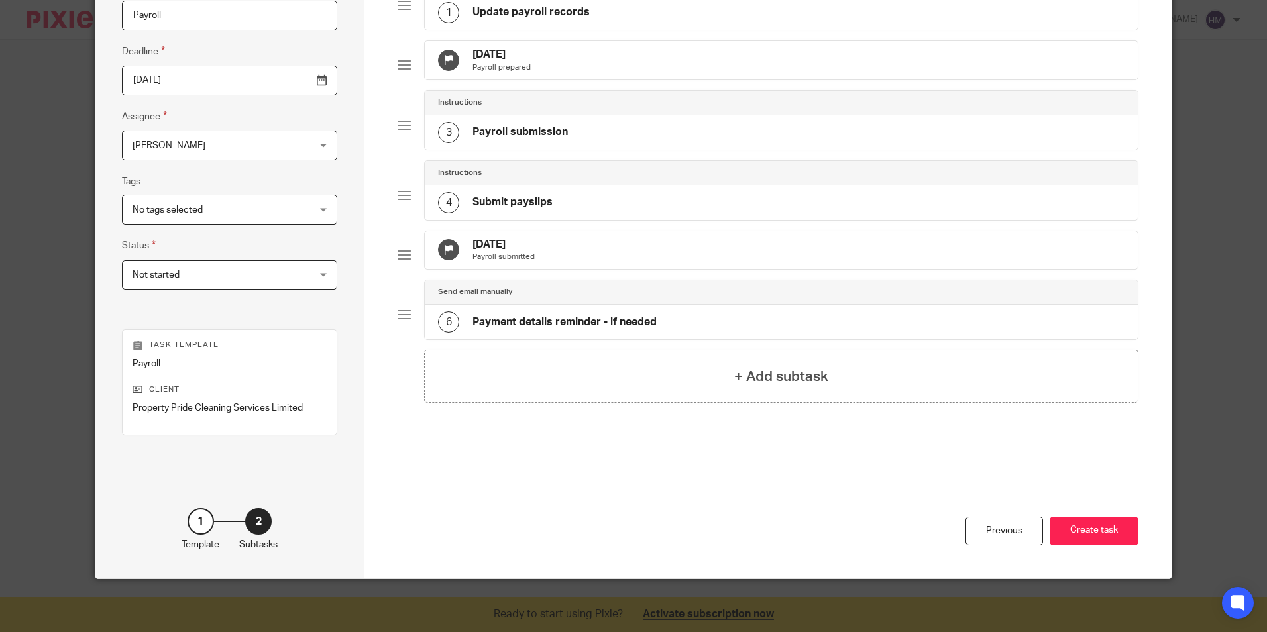
click at [444, 255] on icon at bounding box center [449, 250] width 10 height 10
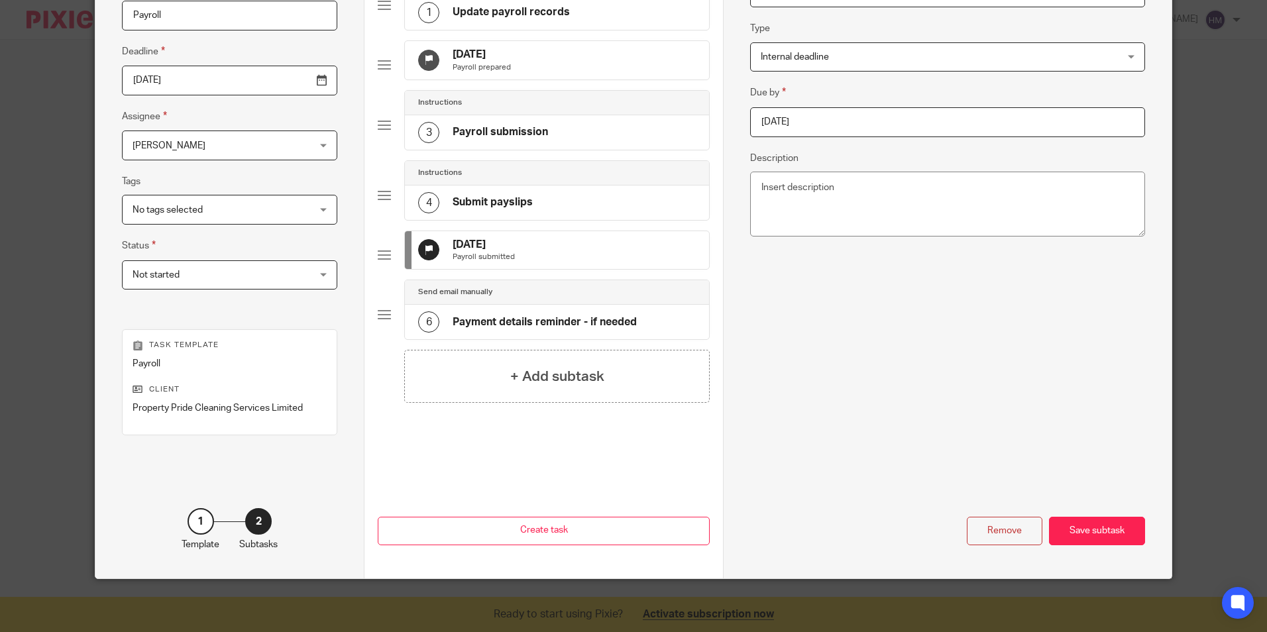
click at [418, 333] on div "6" at bounding box center [428, 321] width 21 height 21
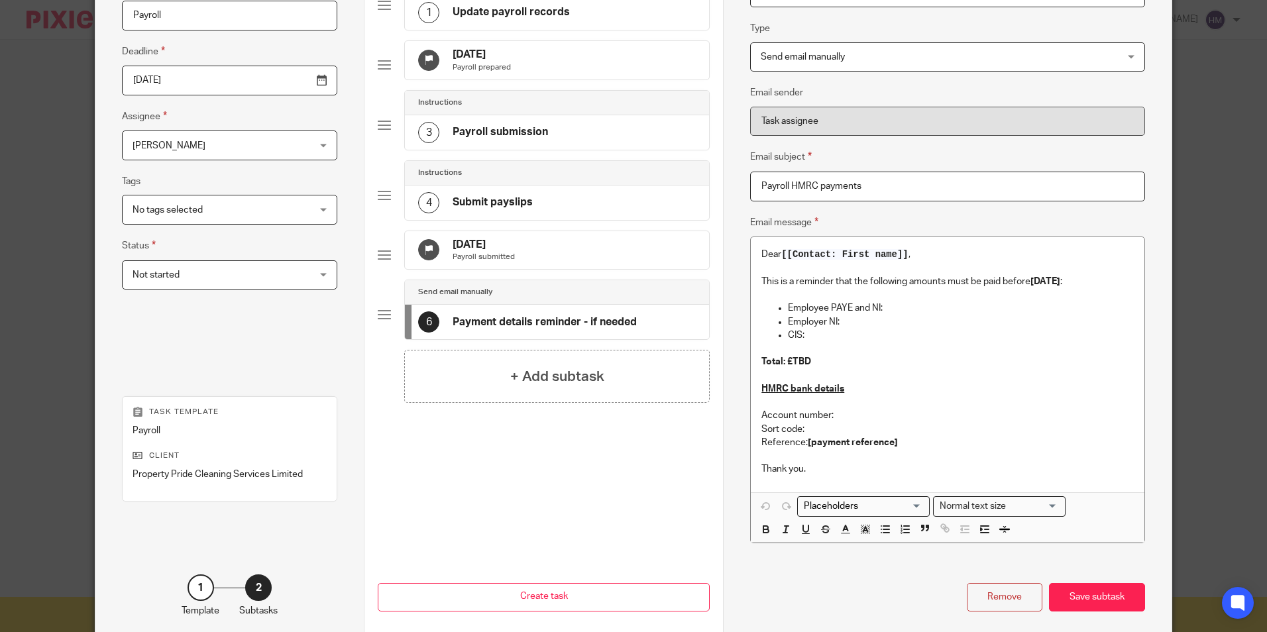
scroll to position [162, 0]
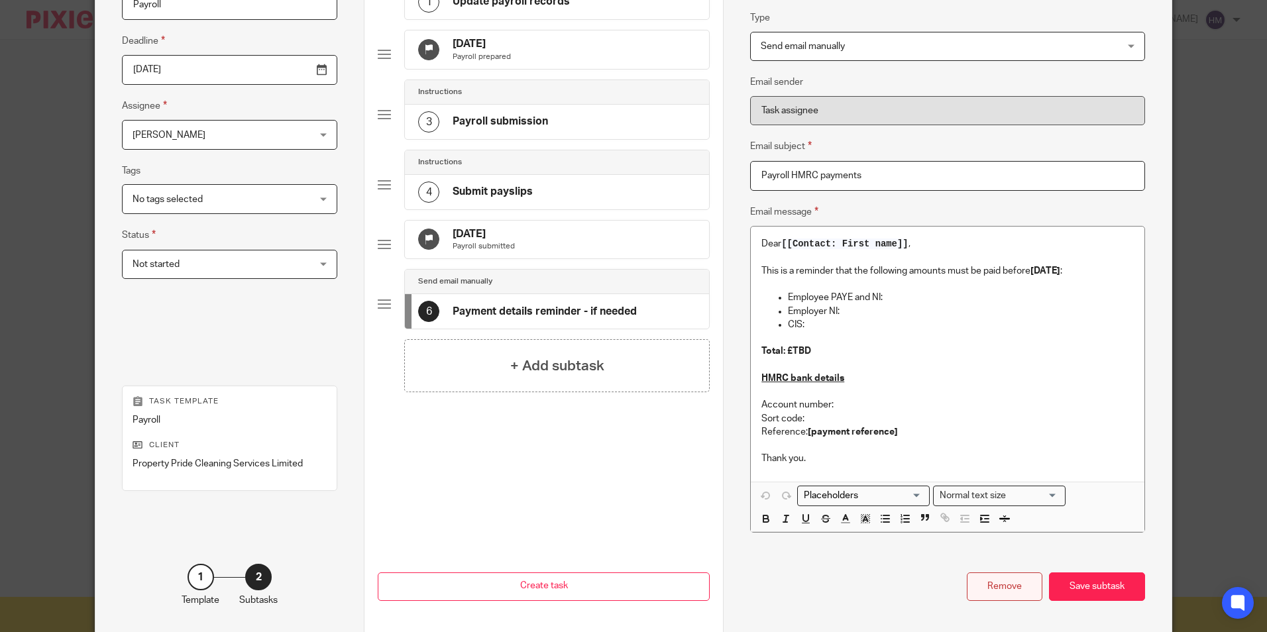
click at [1005, 581] on div "Remove" at bounding box center [1005, 587] width 76 height 28
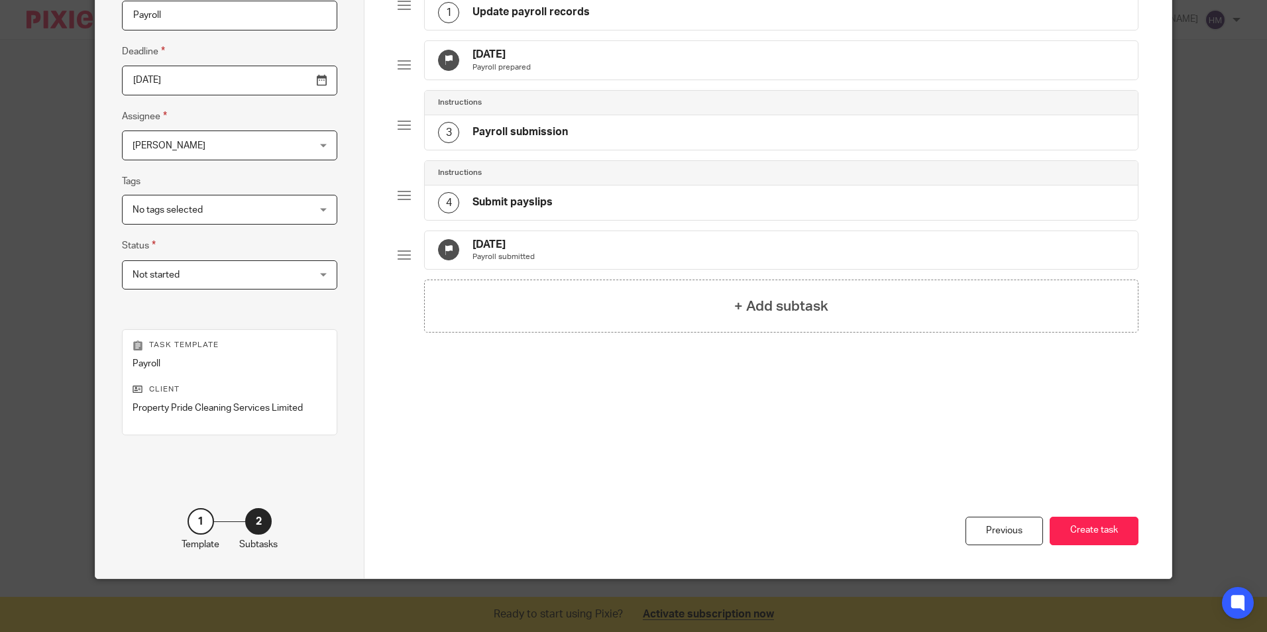
scroll to position [151, 0]
click at [1077, 526] on button "Create task" at bounding box center [1094, 531] width 89 height 28
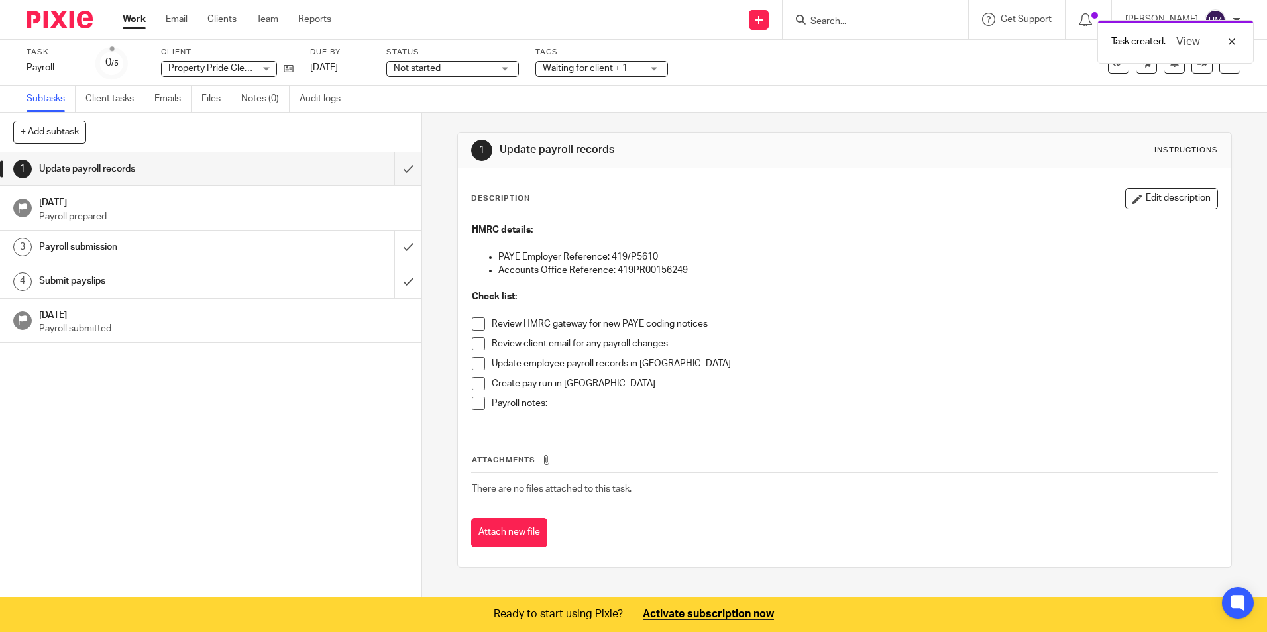
click at [107, 210] on p "Payroll prepared" at bounding box center [224, 216] width 370 height 13
click at [101, 247] on h1 "Payroll submission" at bounding box center [153, 247] width 228 height 20
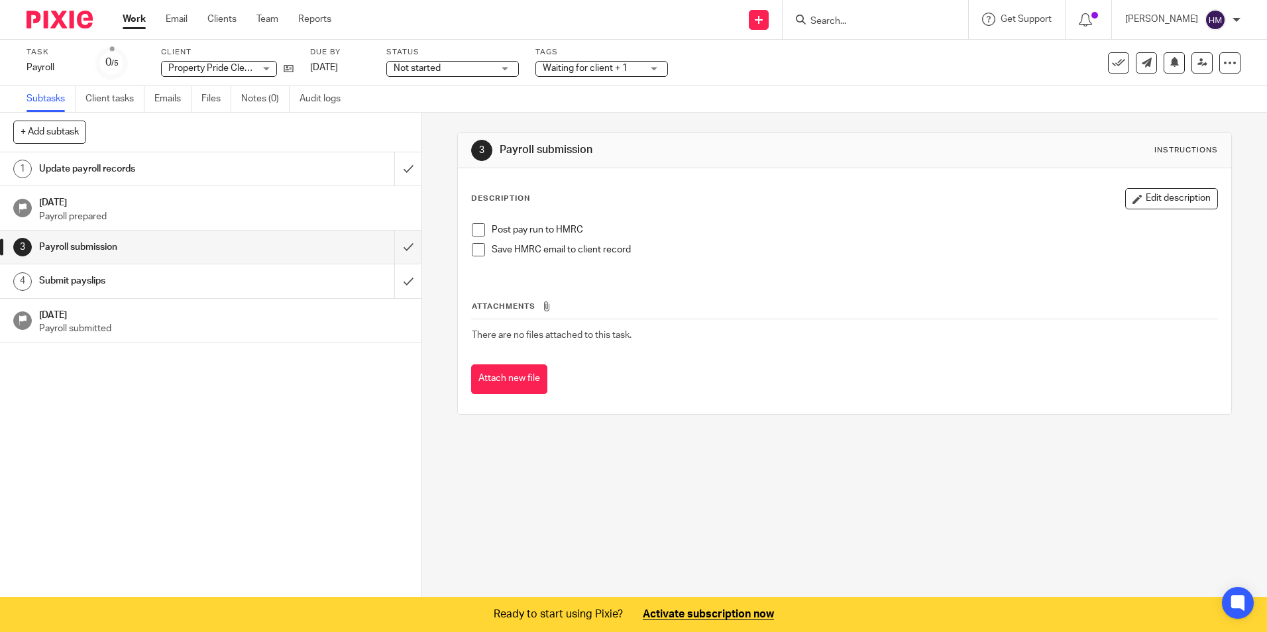
click at [110, 274] on h1 "Submit payslips" at bounding box center [153, 281] width 228 height 20
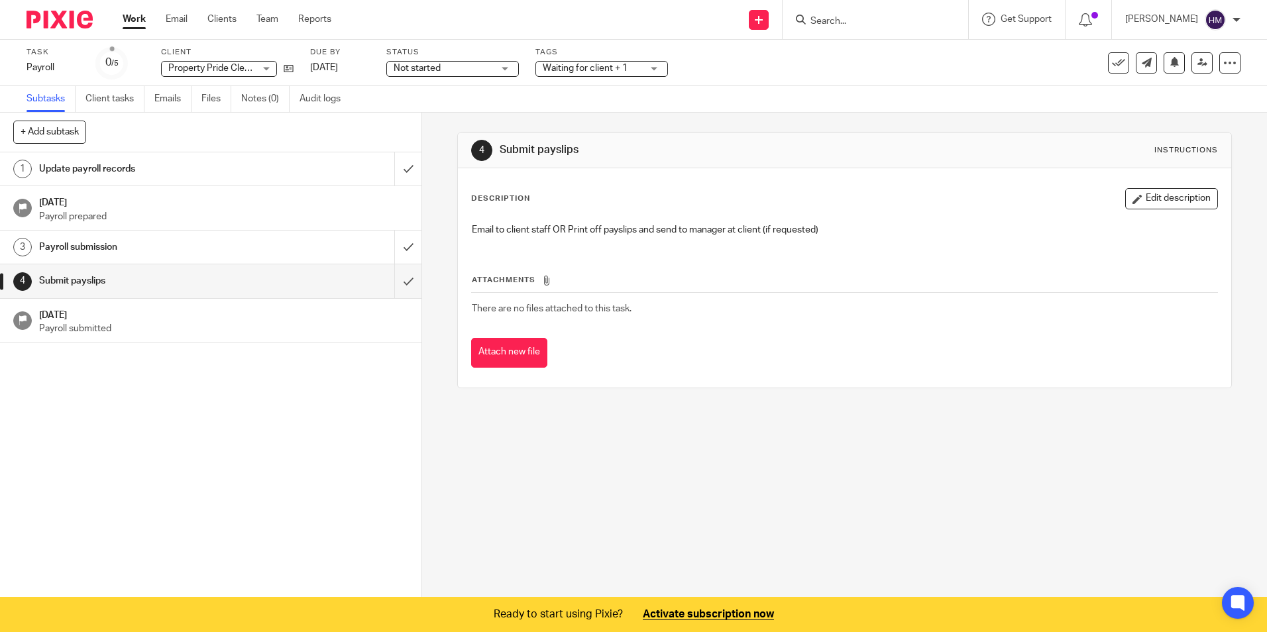
click at [103, 321] on h1 "[DATE]" at bounding box center [224, 313] width 370 height 17
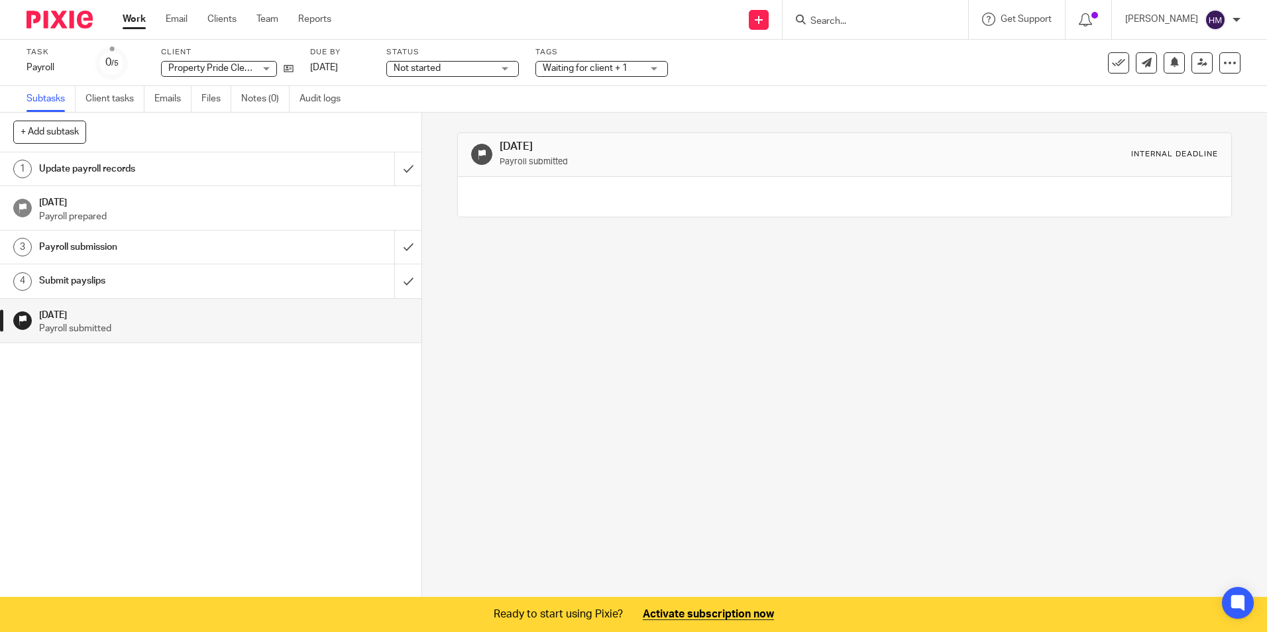
click at [630, 66] on span "Waiting for client + 1" at bounding box center [592, 69] width 99 height 14
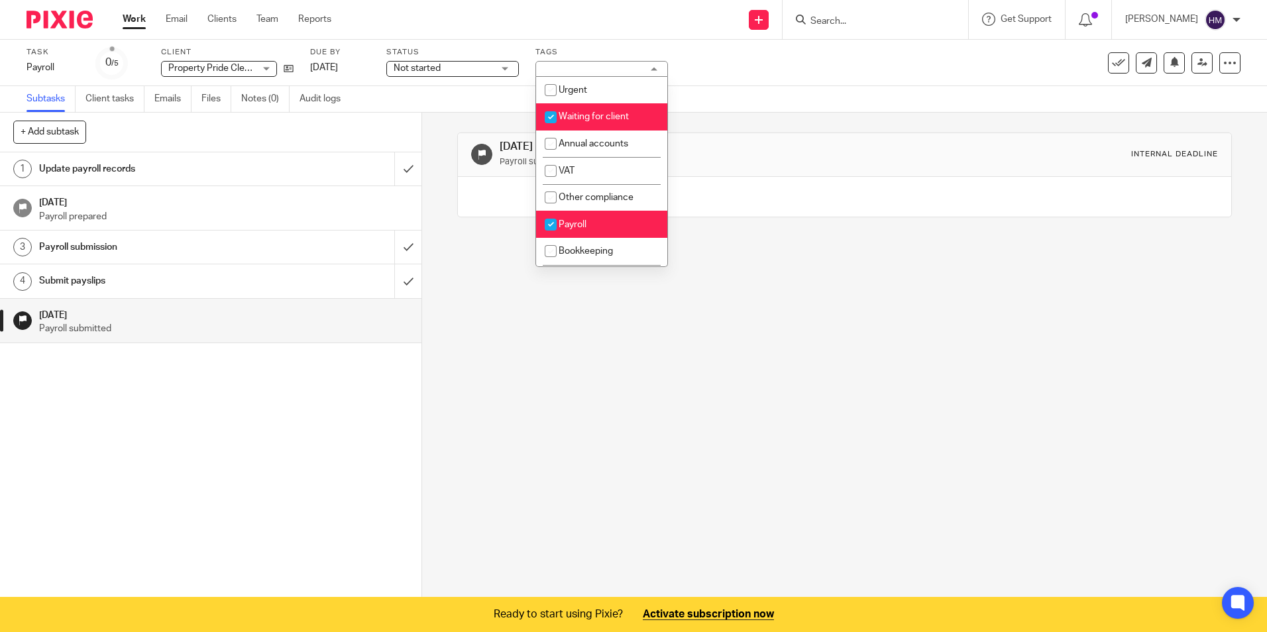
click at [702, 64] on div "Task Payroll Save Payroll 0 /5 Client Property Pride Cleaning Services Limited …" at bounding box center [533, 63] width 1012 height 32
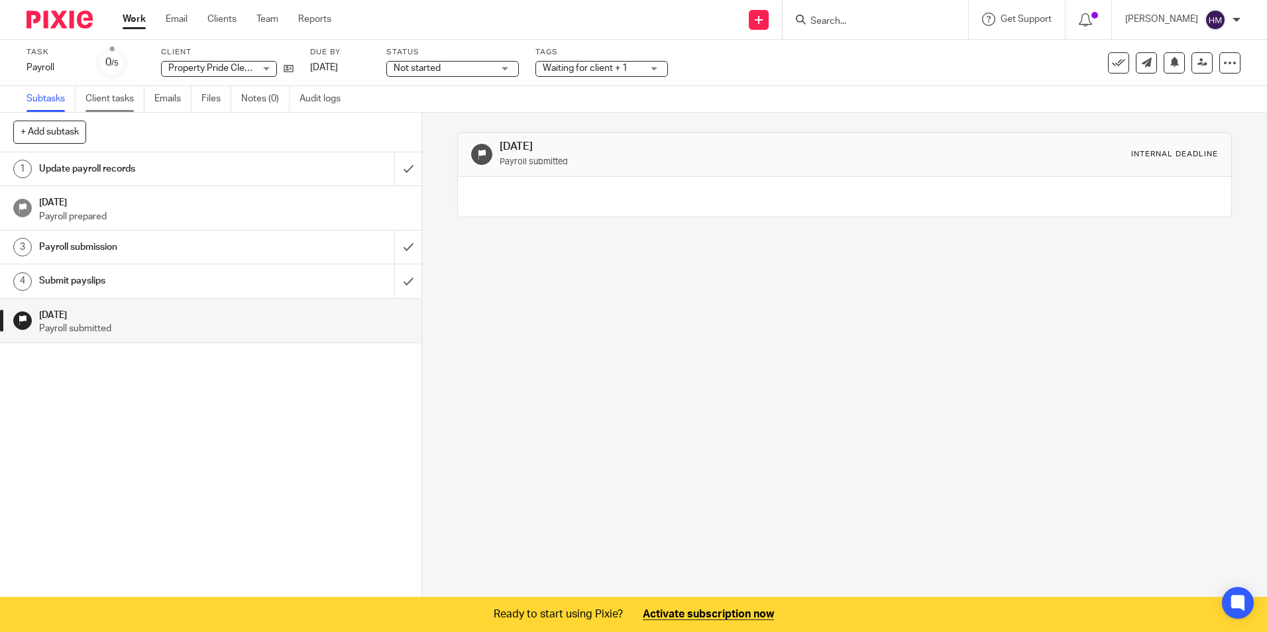
click at [130, 95] on link "Client tasks" at bounding box center [114, 99] width 59 height 26
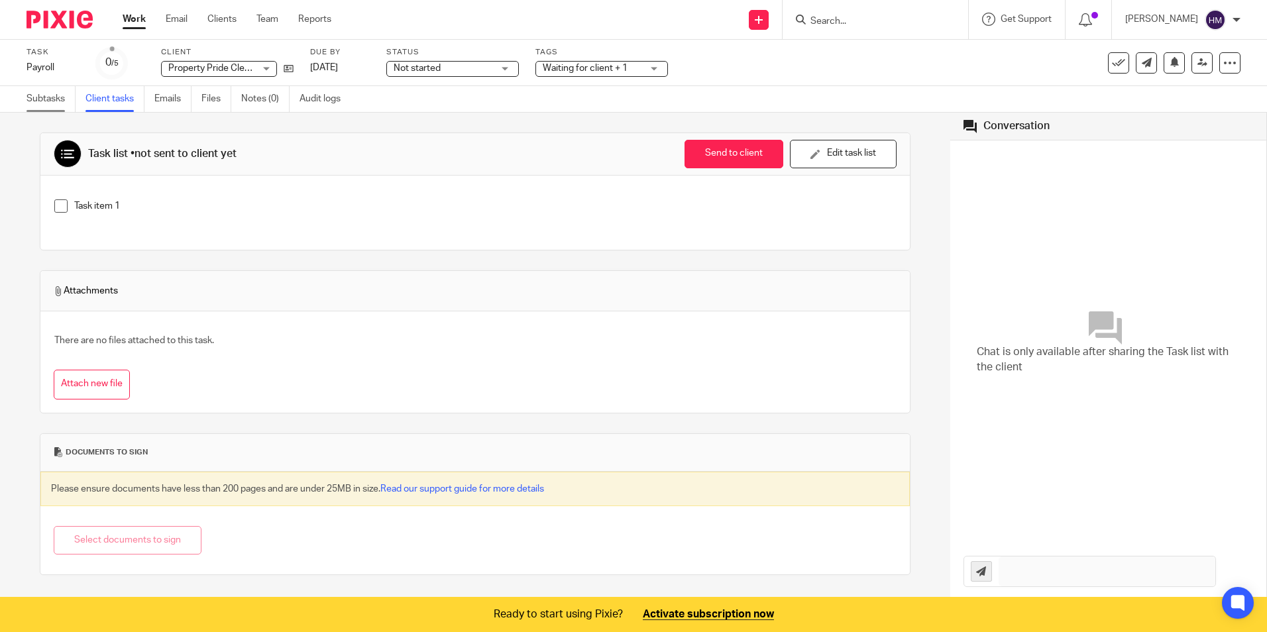
click at [48, 97] on link "Subtasks" at bounding box center [51, 99] width 49 height 26
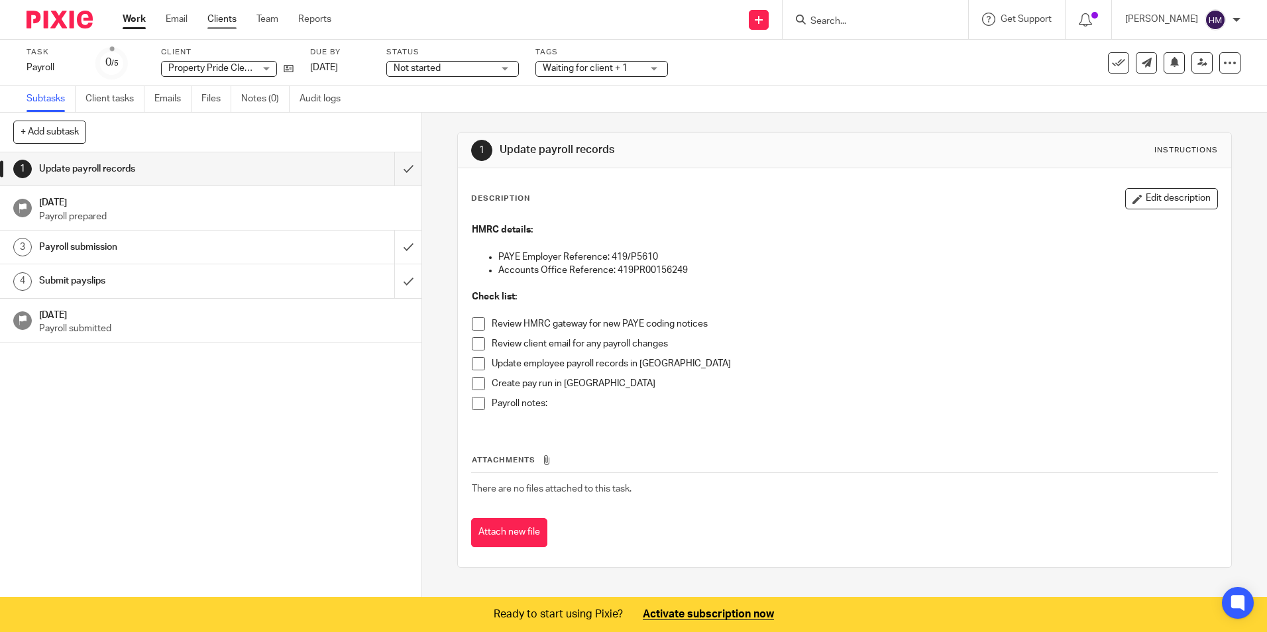
click at [227, 17] on link "Clients" at bounding box center [221, 19] width 29 height 13
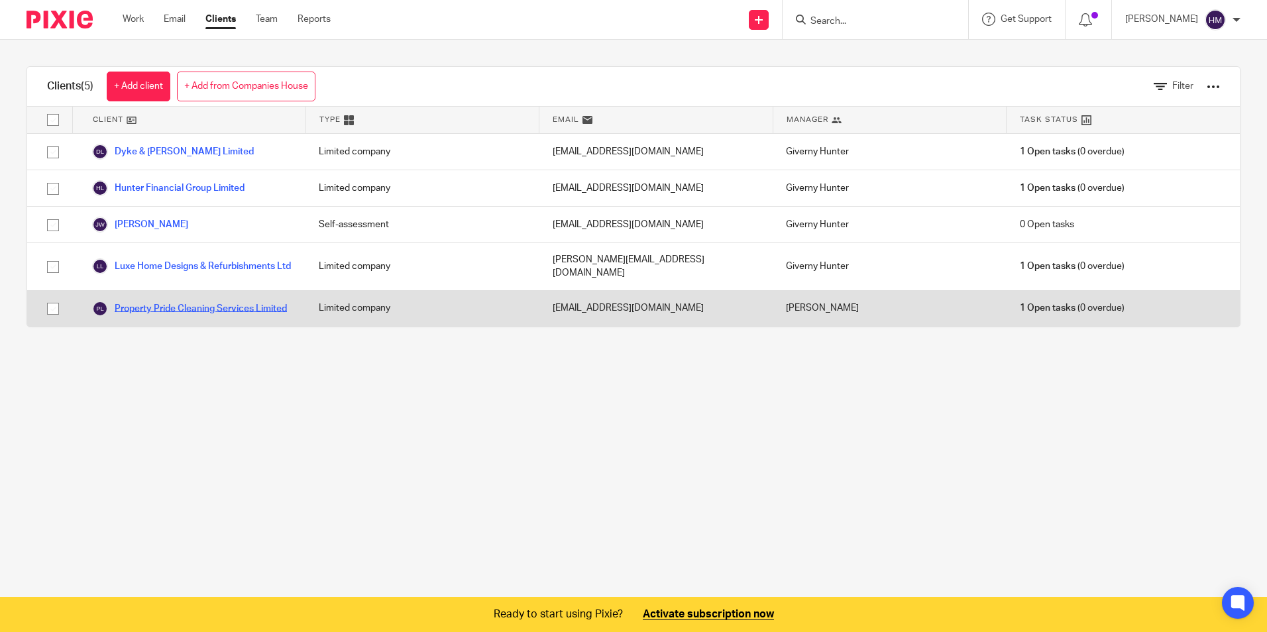
click at [186, 306] on link "Property Pride Cleaning Services Limited" at bounding box center [189, 309] width 195 height 16
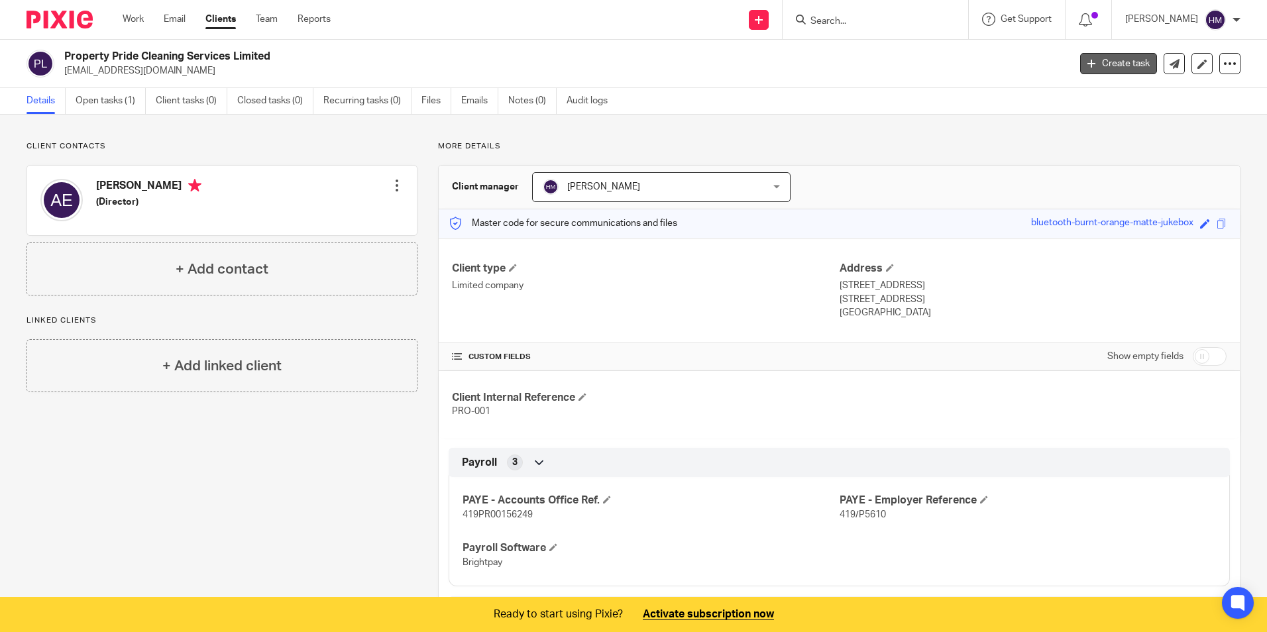
click at [1120, 63] on link "Create task" at bounding box center [1118, 63] width 77 height 21
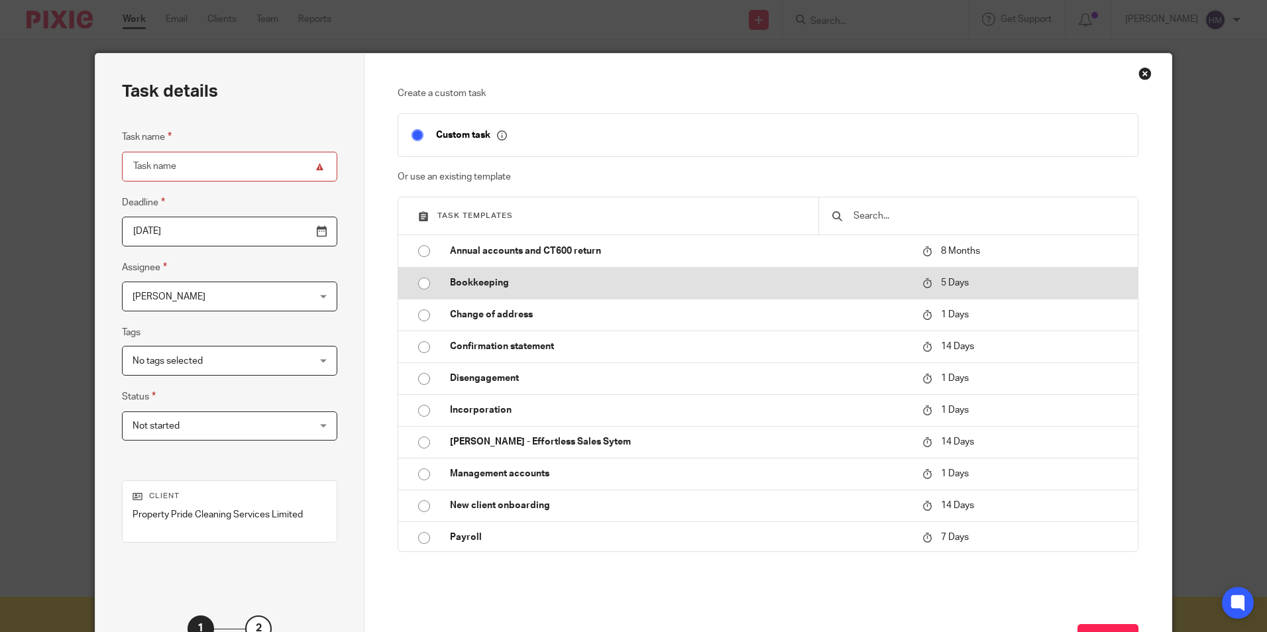
click at [417, 280] on input "radio" at bounding box center [424, 283] width 25 height 25
type input "[DATE]"
type input "Bookkeeping"
checkbox input "false"
radio input "false"
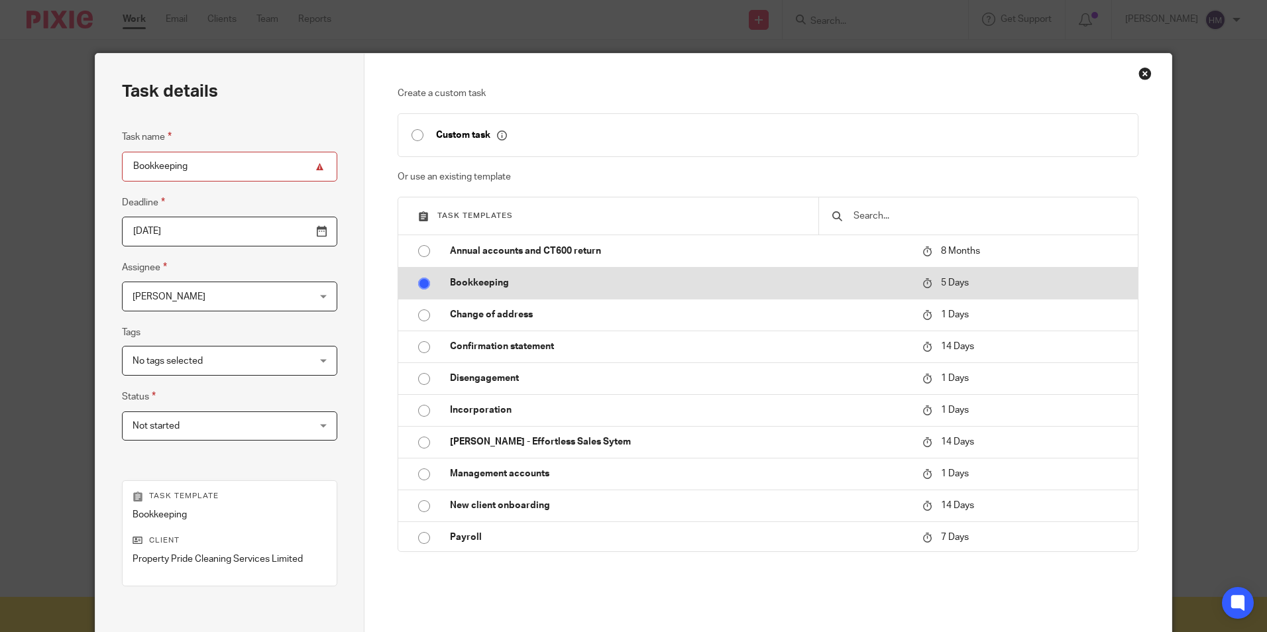
click at [421, 284] on input "radio" at bounding box center [424, 283] width 25 height 25
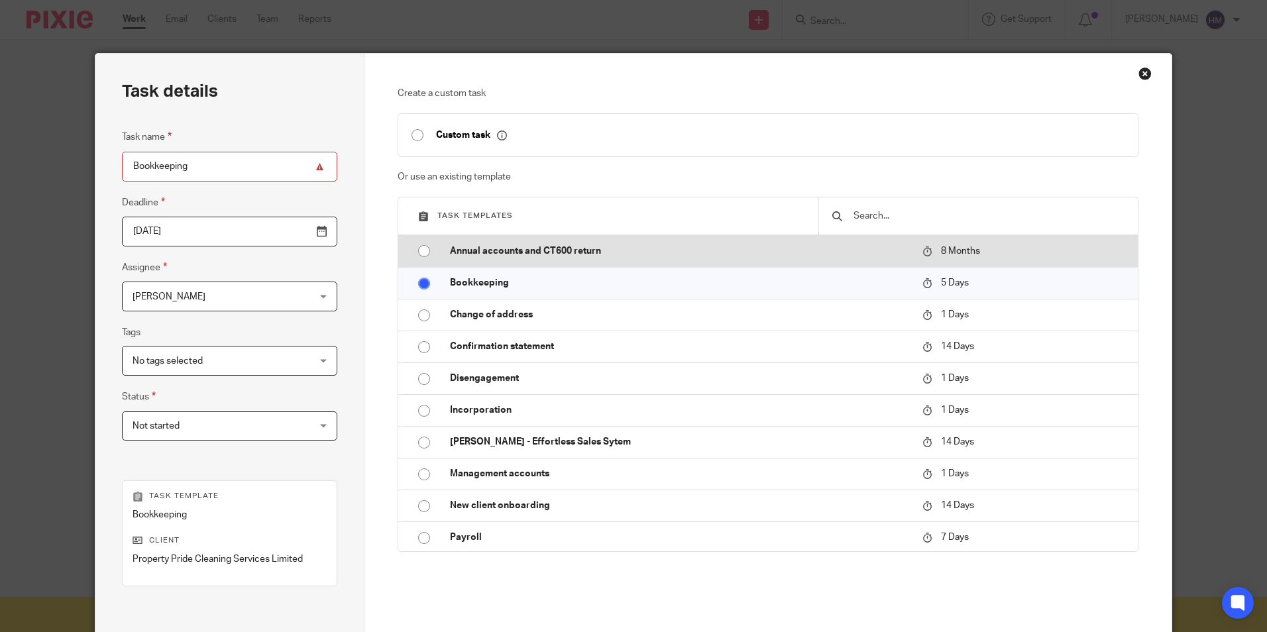
click at [418, 250] on input "radio" at bounding box center [424, 251] width 25 height 25
type input "[DATE]"
type input "Annual accounts and CT600 return"
radio input "false"
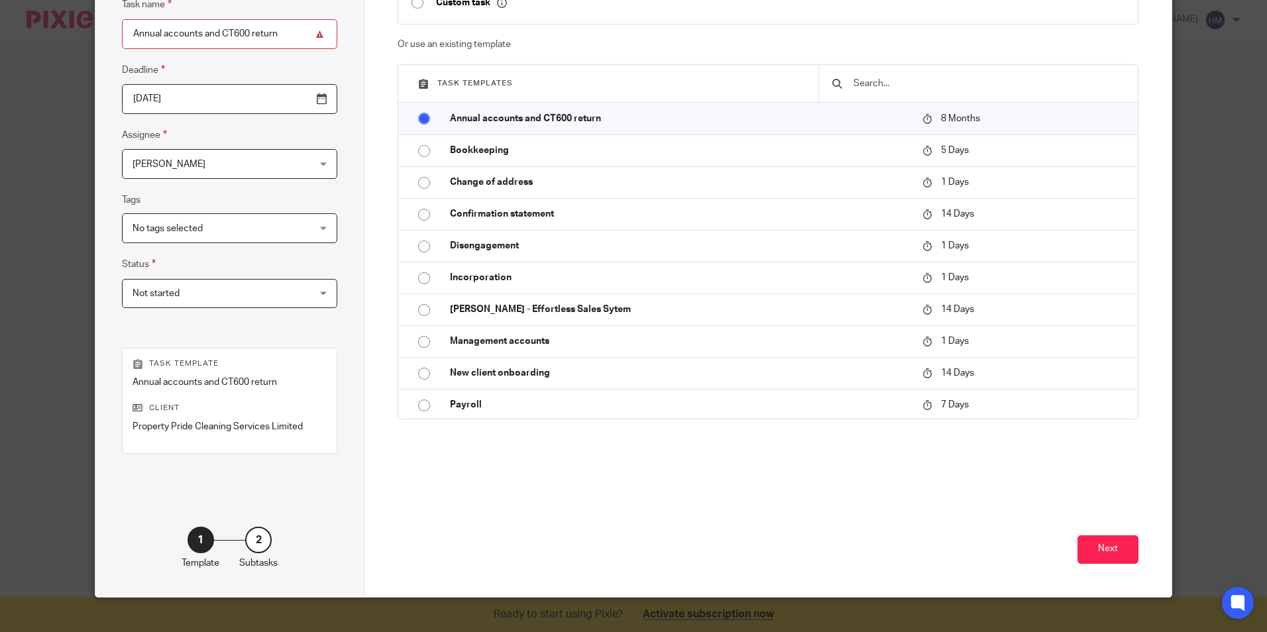
scroll to position [66, 0]
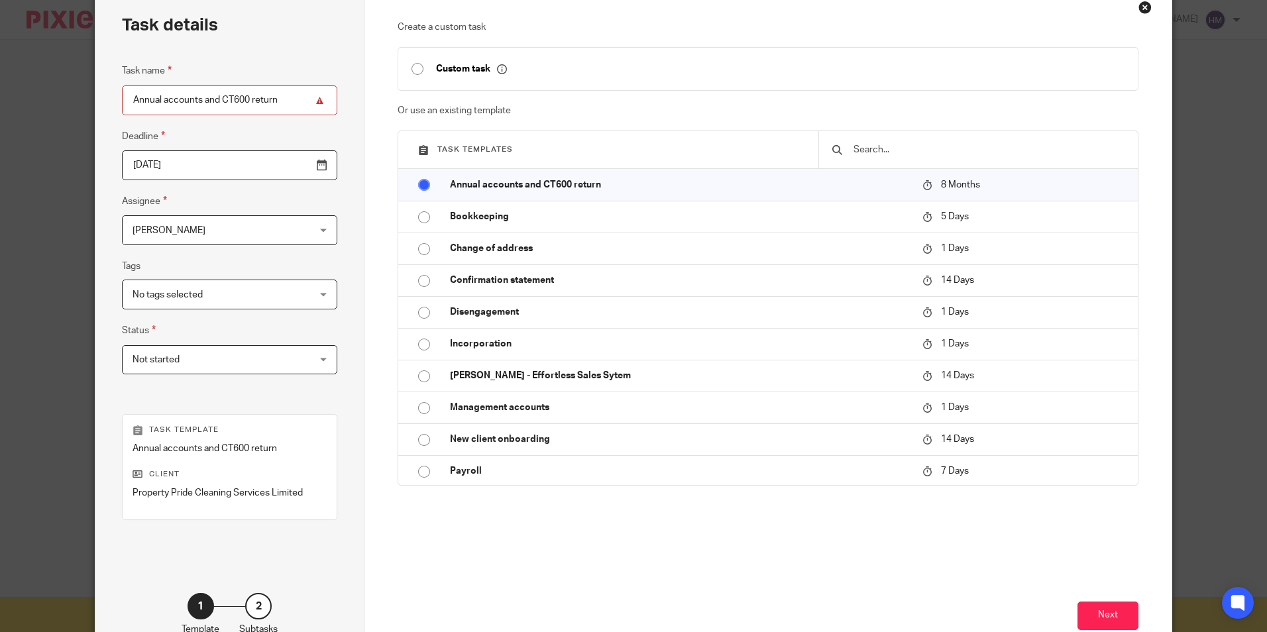
click at [245, 232] on span "[PERSON_NAME]" at bounding box center [214, 230] width 163 height 28
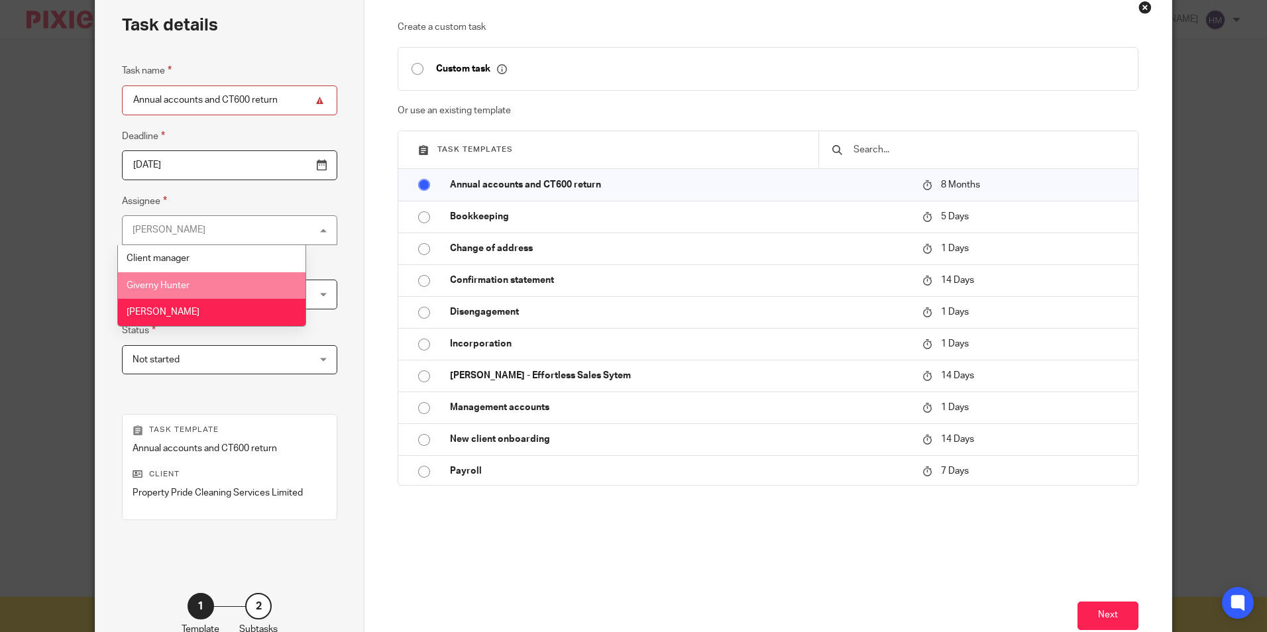
click at [217, 281] on li "Giverny Hunter" at bounding box center [212, 285] width 188 height 27
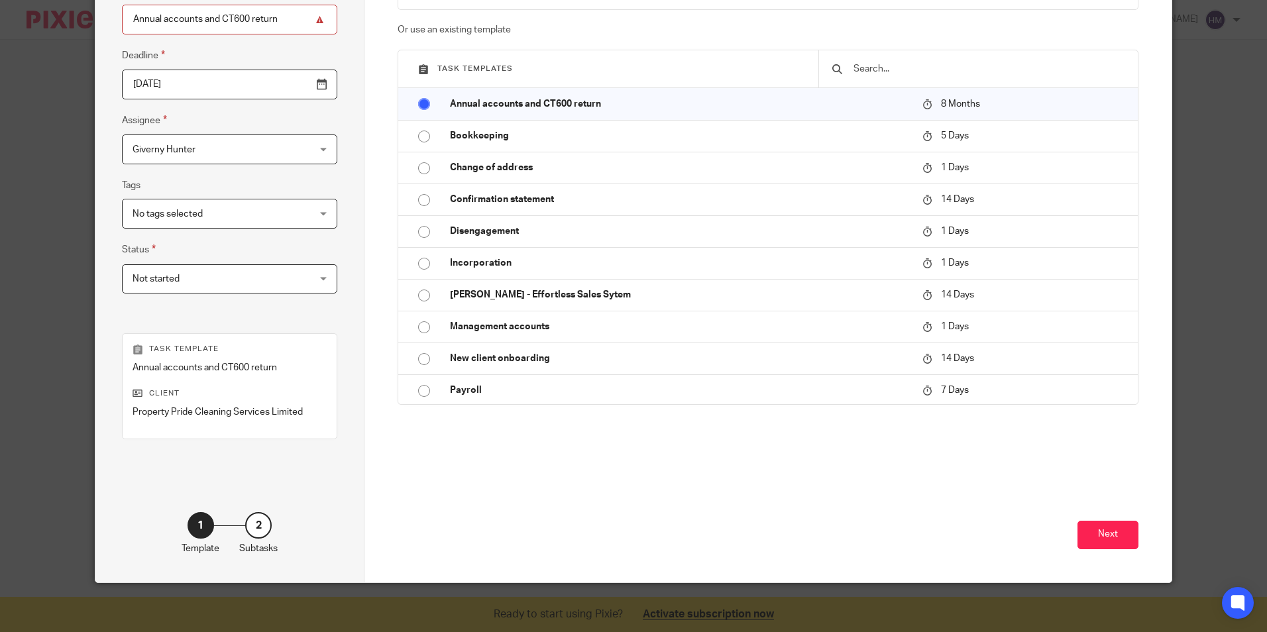
scroll to position [151, 0]
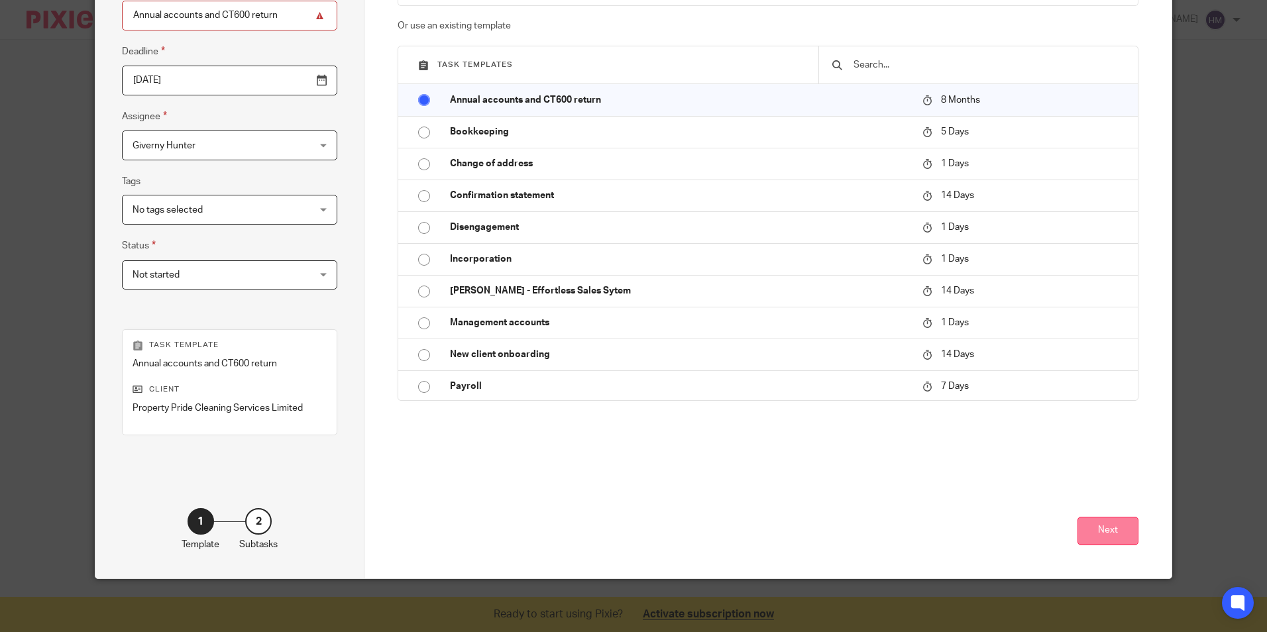
click at [1091, 525] on button "Next" at bounding box center [1108, 531] width 61 height 28
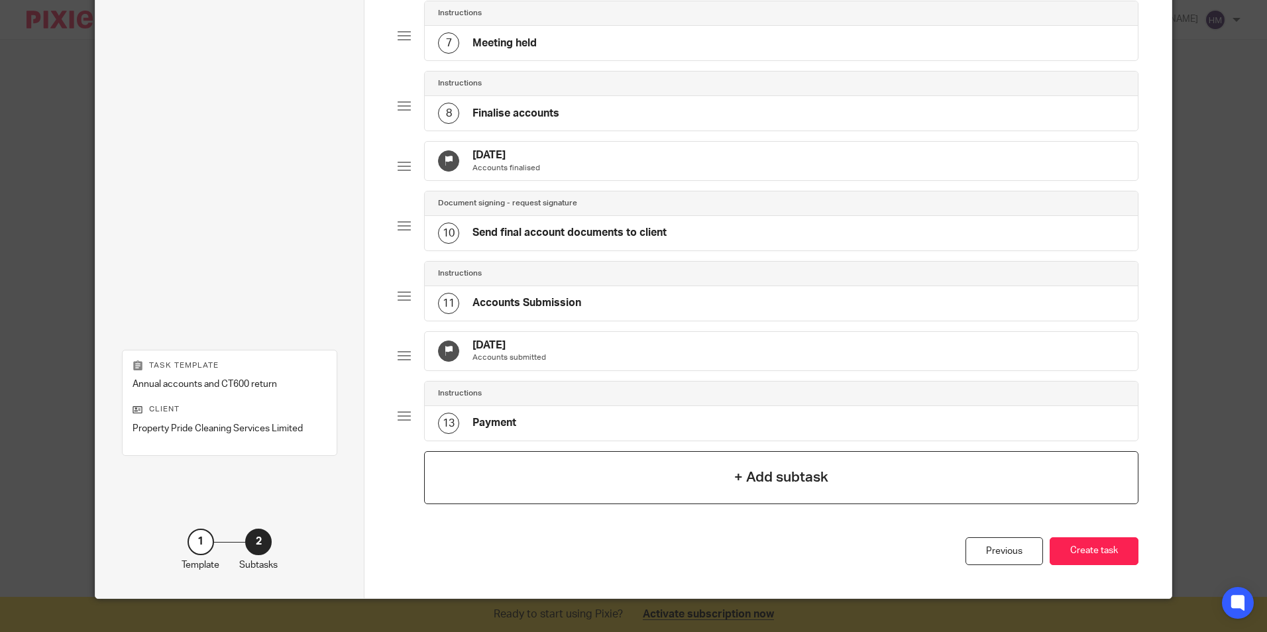
scroll to position [563, 0]
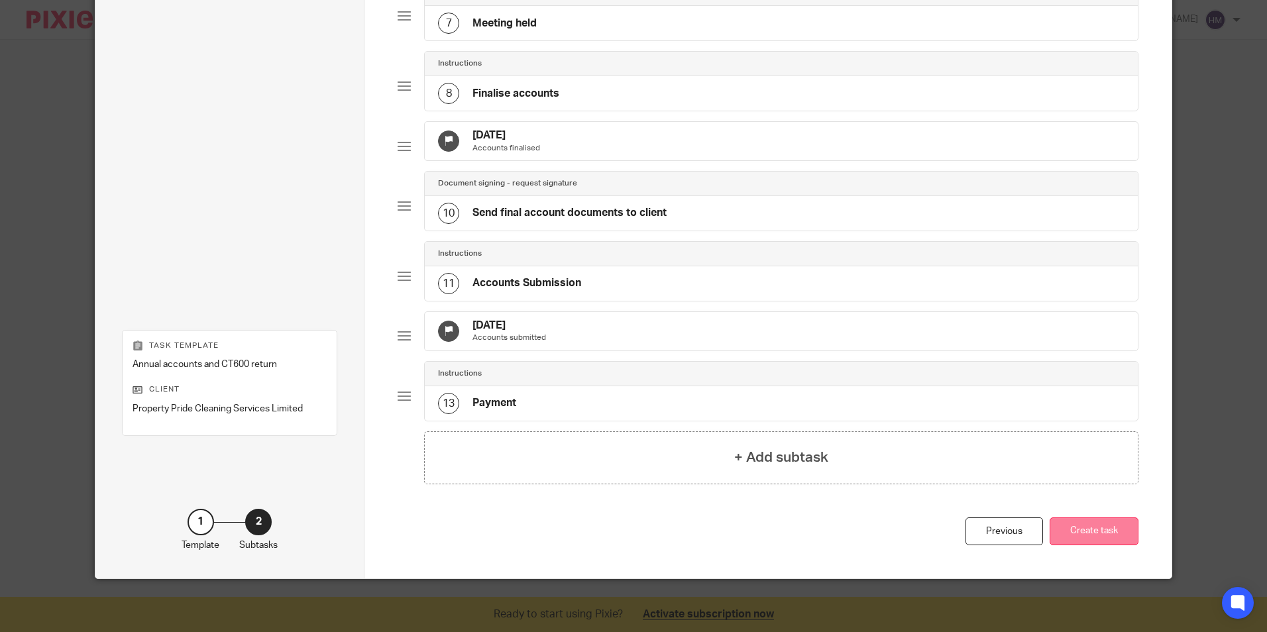
click at [1092, 530] on button "Create task" at bounding box center [1094, 532] width 89 height 28
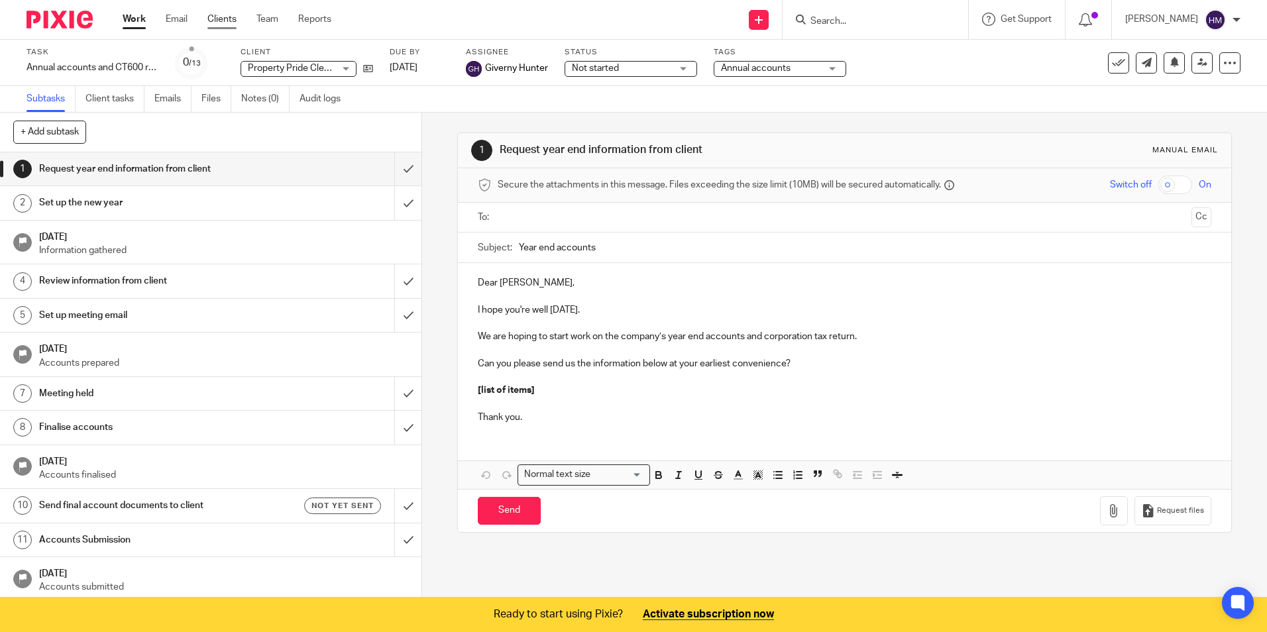
click at [218, 20] on link "Clients" at bounding box center [221, 19] width 29 height 13
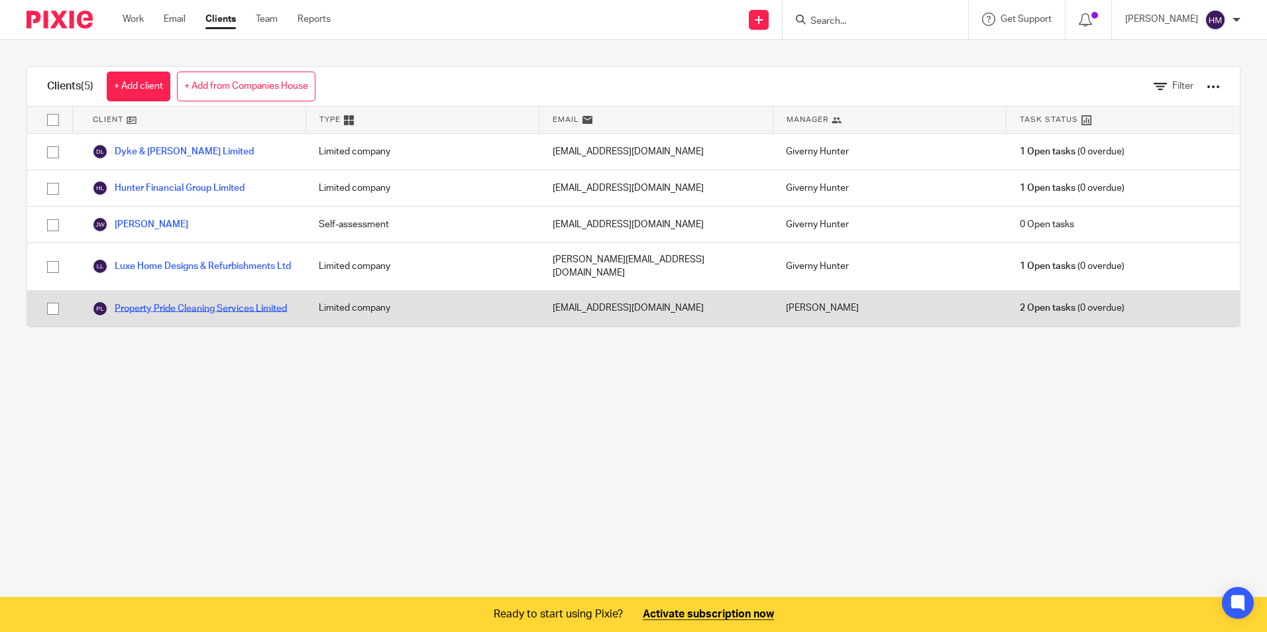
click at [163, 309] on link "Property Pride Cleaning Services Limited" at bounding box center [189, 309] width 195 height 16
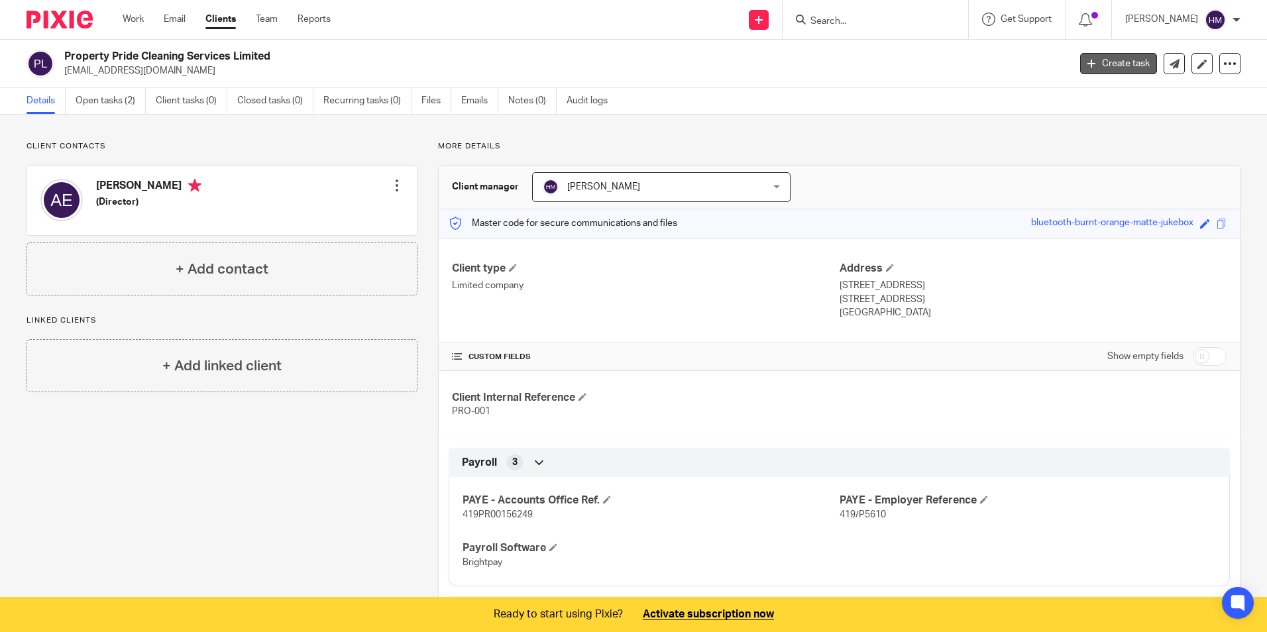
click at [1119, 66] on link "Create task" at bounding box center [1118, 63] width 77 height 21
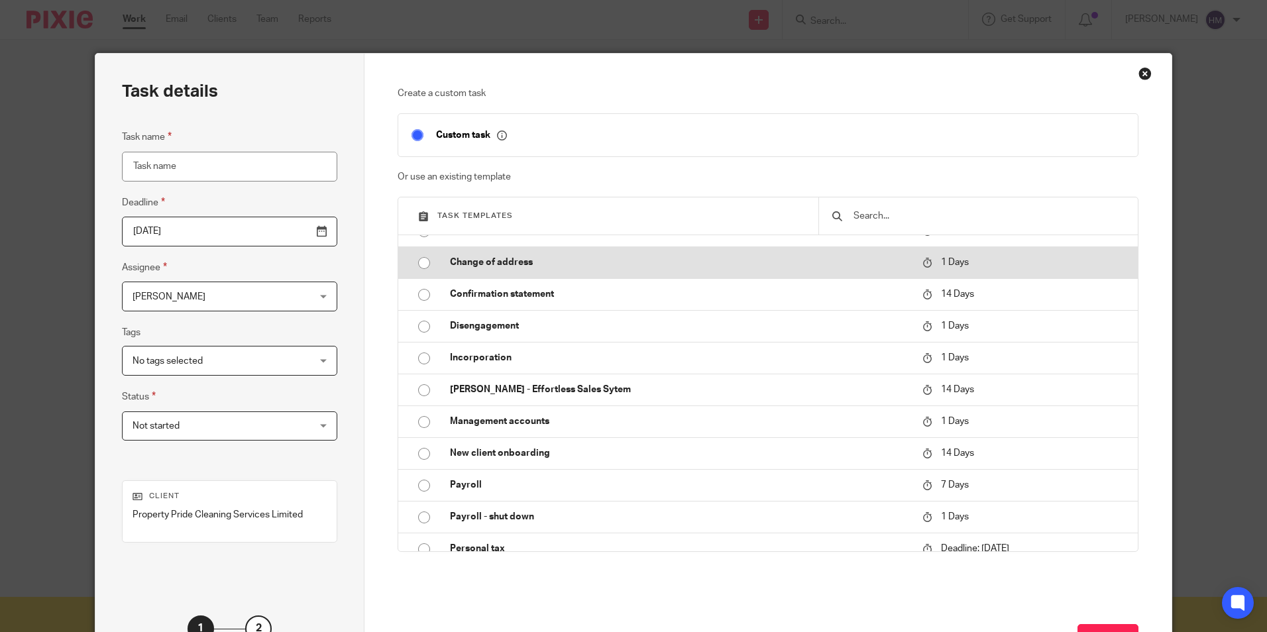
scroll to position [66, 0]
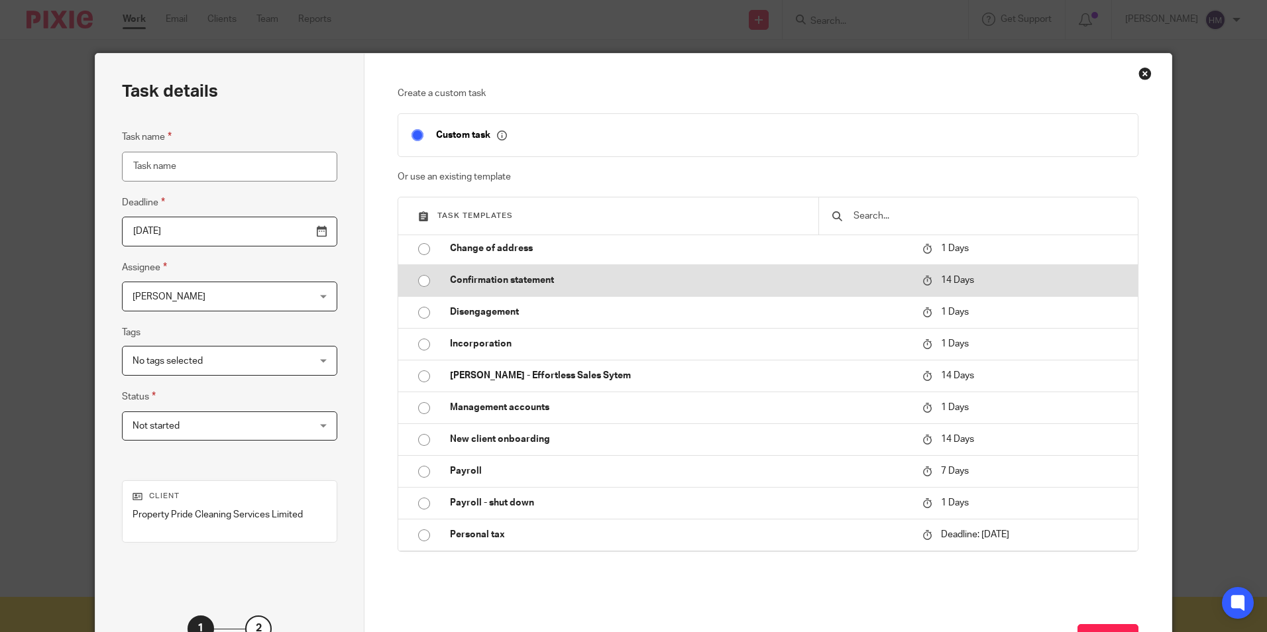
click at [419, 280] on input "radio" at bounding box center [424, 280] width 25 height 25
type input "[DATE]"
type input "Confirmation statement"
checkbox input "false"
radio input "false"
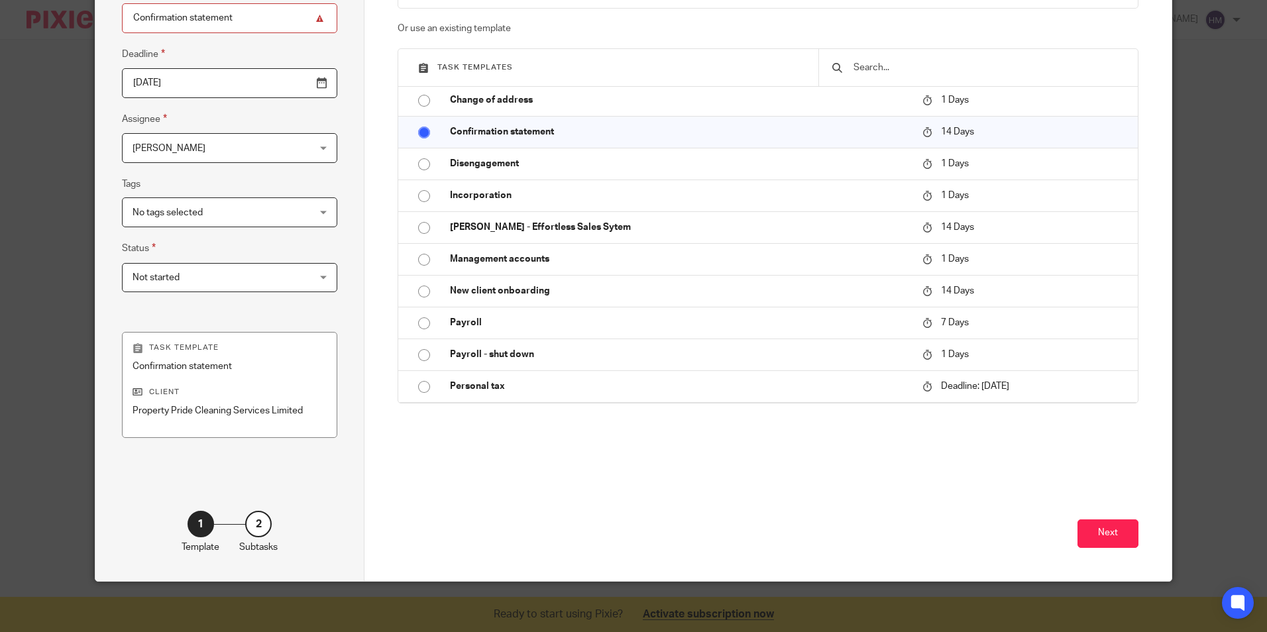
scroll to position [151, 0]
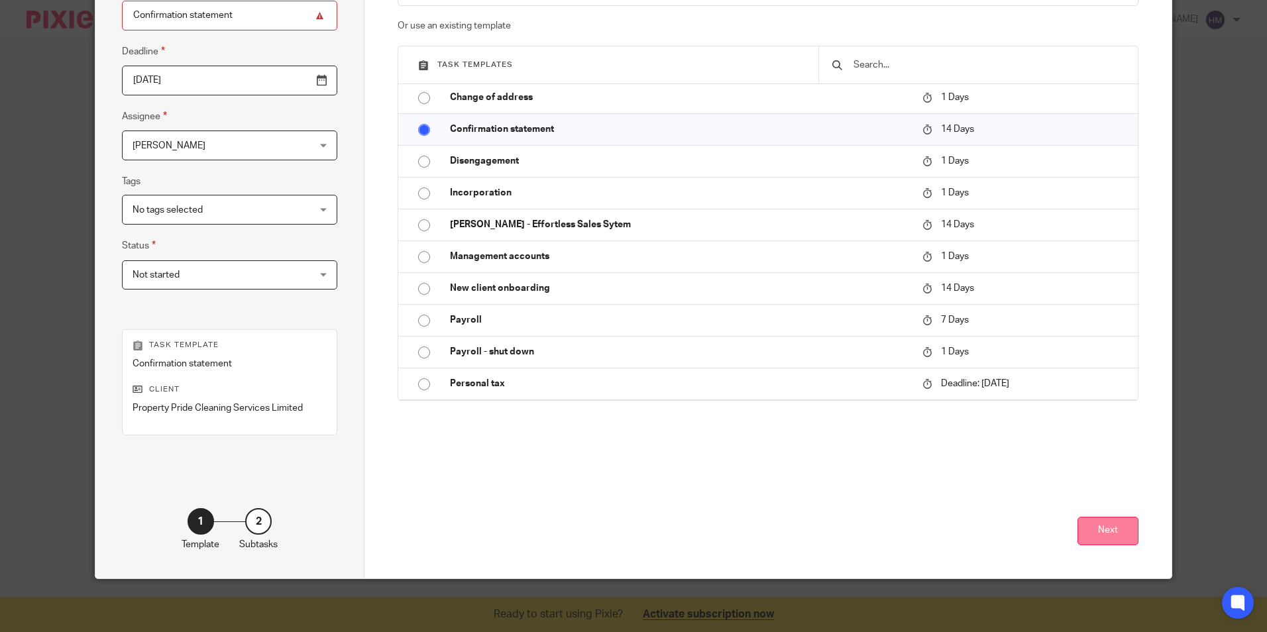
click at [1097, 526] on button "Next" at bounding box center [1108, 531] width 61 height 28
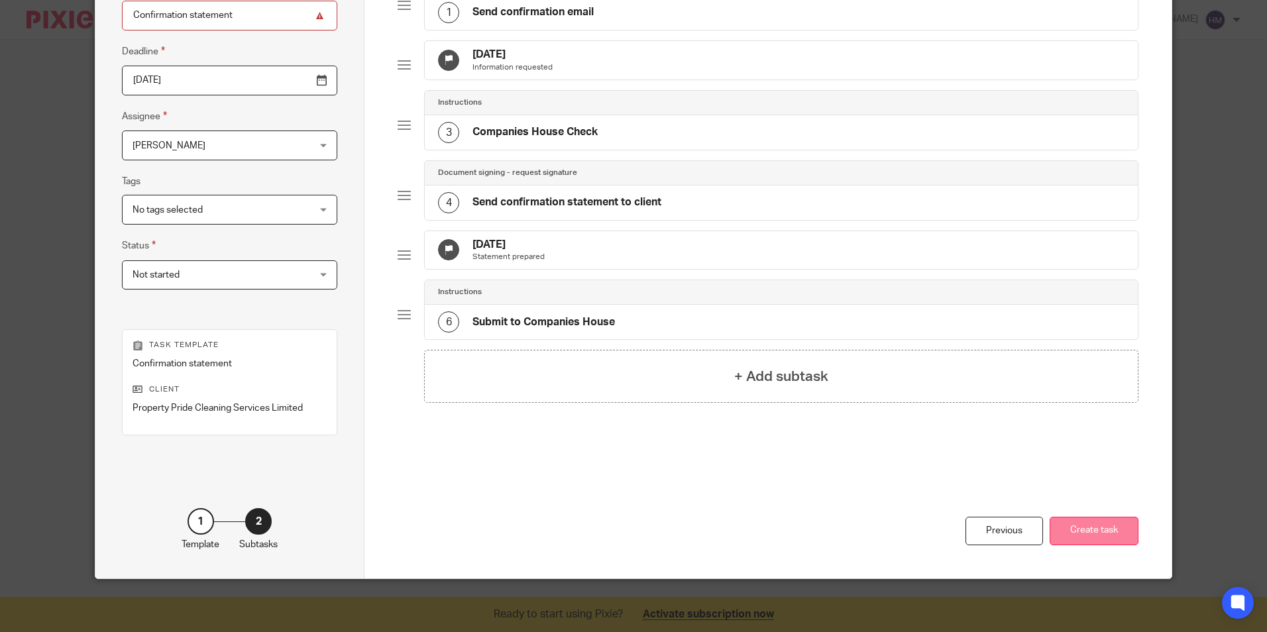
click at [1076, 527] on button "Create task" at bounding box center [1094, 531] width 89 height 28
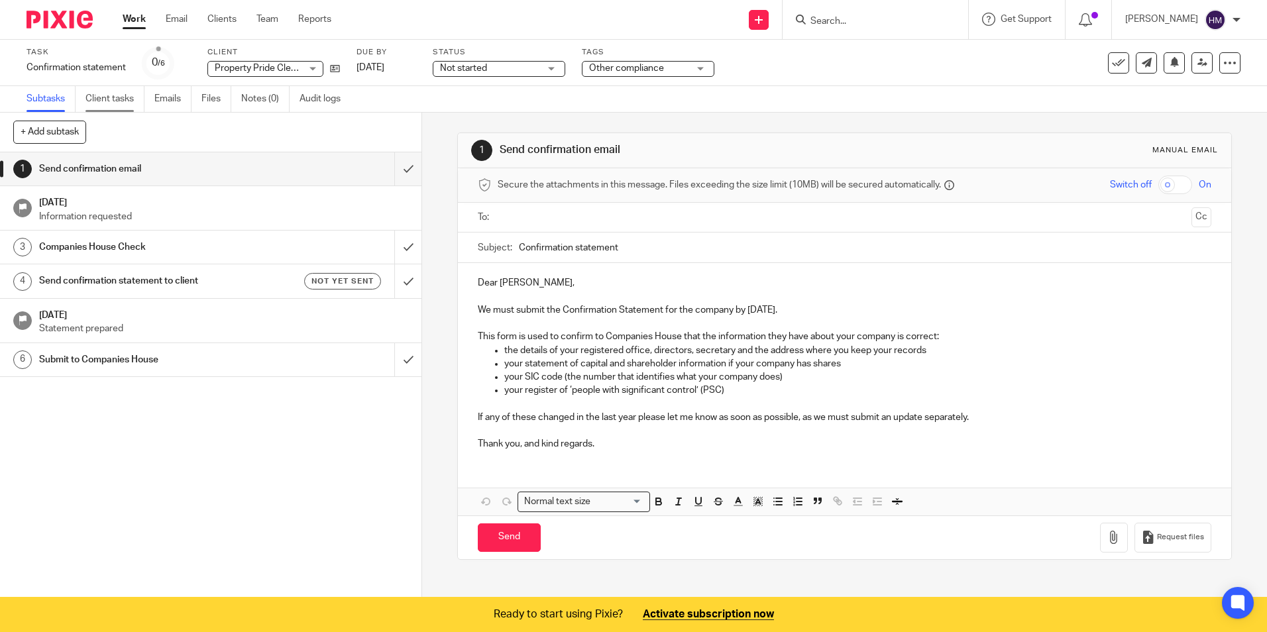
click at [107, 94] on link "Client tasks" at bounding box center [114, 99] width 59 height 26
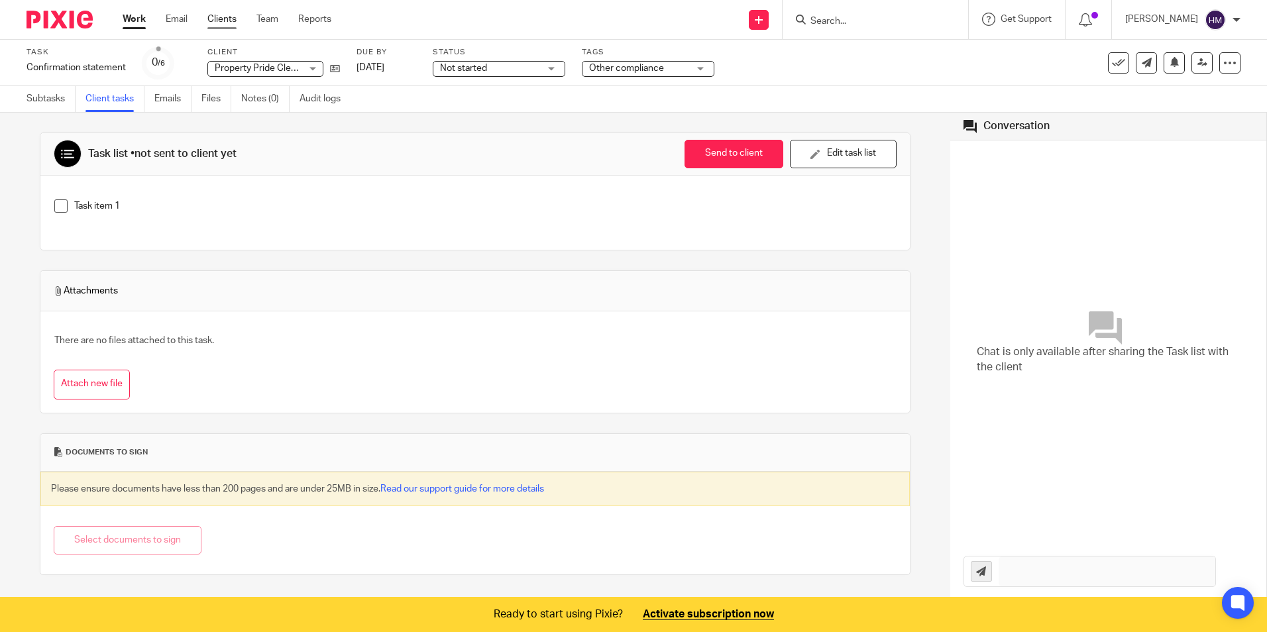
click at [223, 16] on link "Clients" at bounding box center [221, 19] width 29 height 13
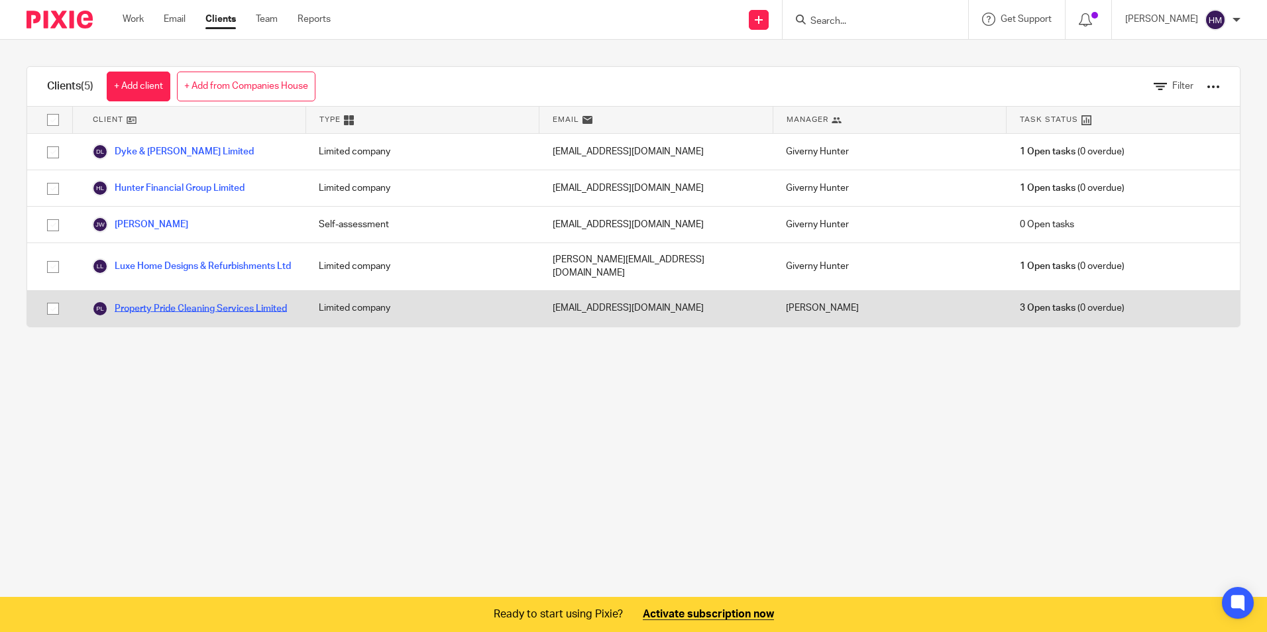
click at [168, 306] on link "Property Pride Cleaning Services Limited" at bounding box center [189, 309] width 195 height 16
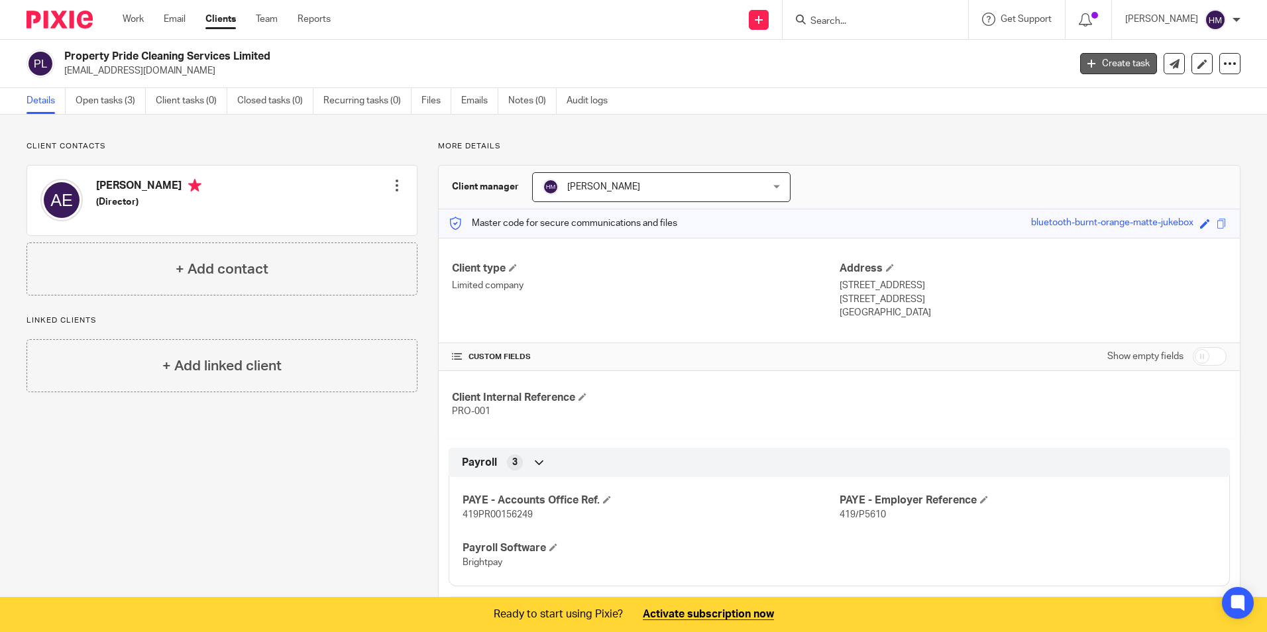
click at [1113, 58] on link "Create task" at bounding box center [1118, 63] width 77 height 21
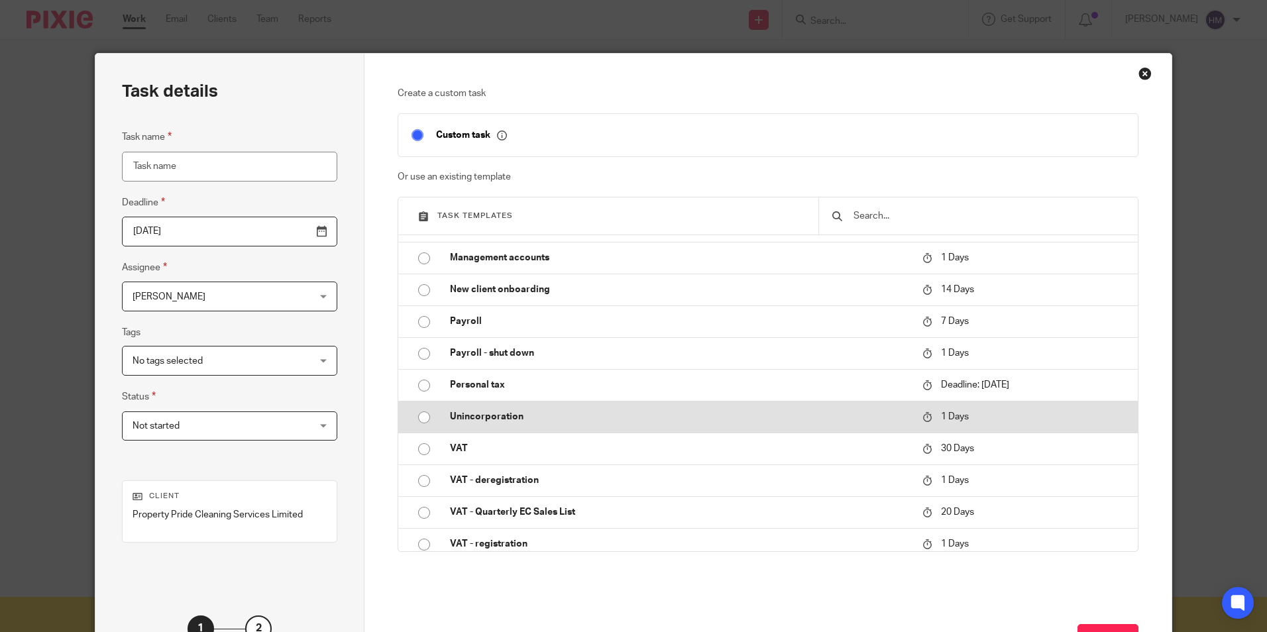
scroll to position [225, 0]
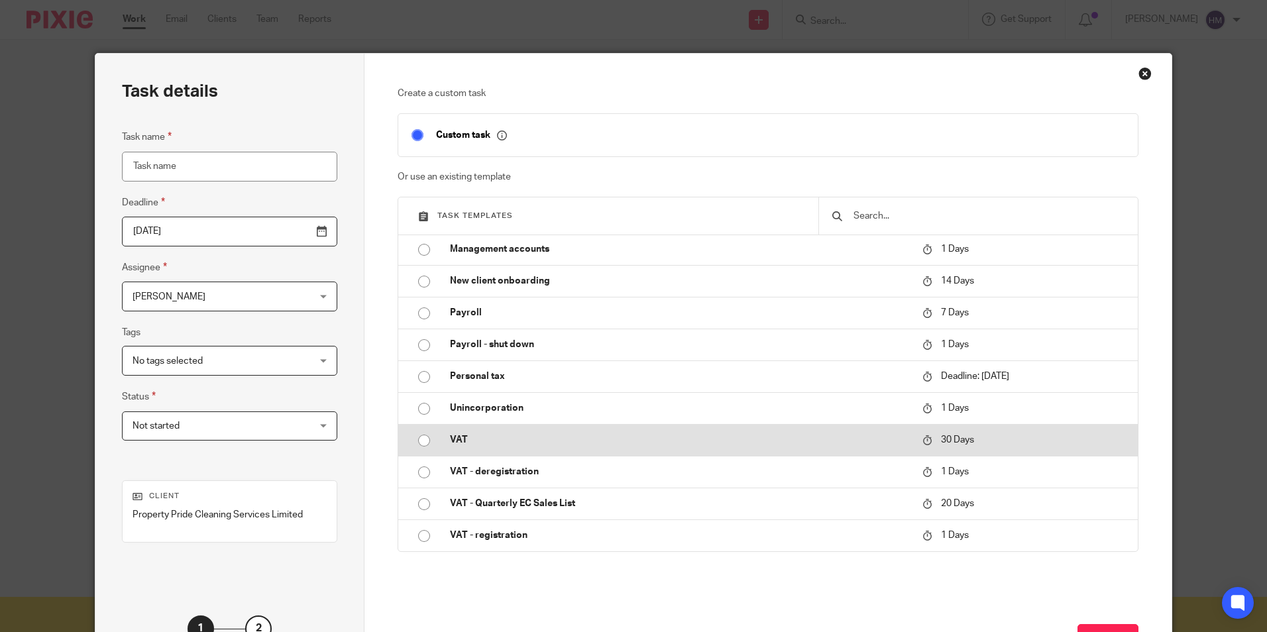
click at [419, 439] on input "radio" at bounding box center [424, 440] width 25 height 25
type input "[DATE]"
type input "VAT"
checkbox input "false"
radio input "false"
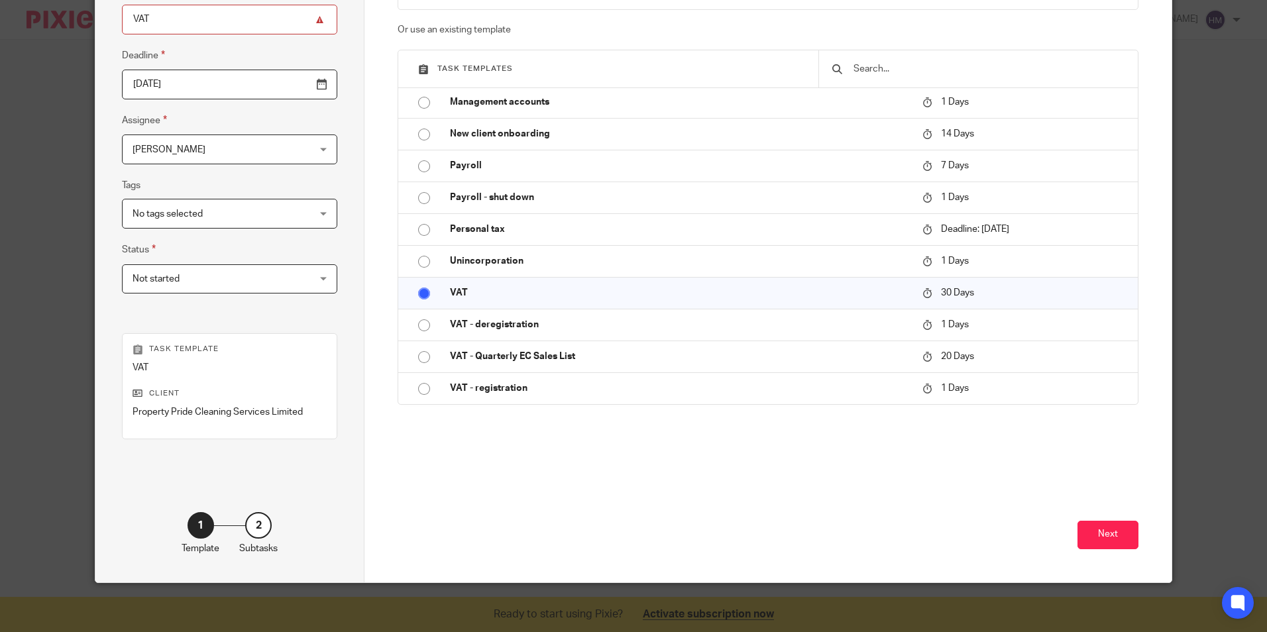
scroll to position [151, 0]
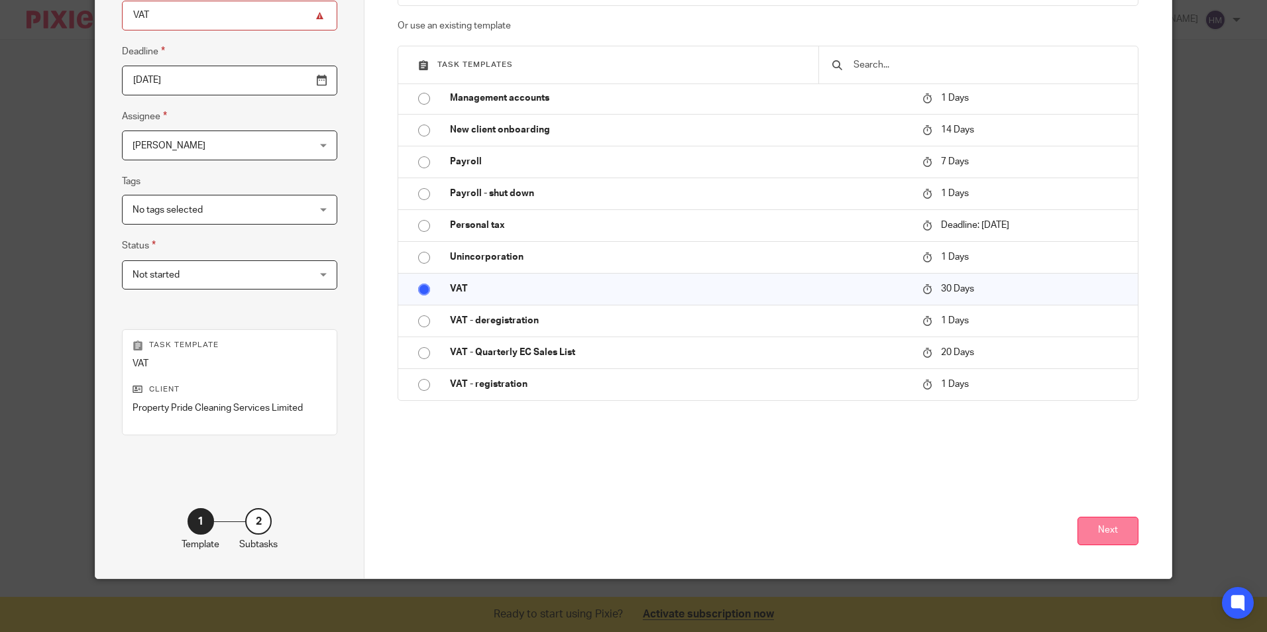
click at [1105, 521] on button "Next" at bounding box center [1108, 531] width 61 height 28
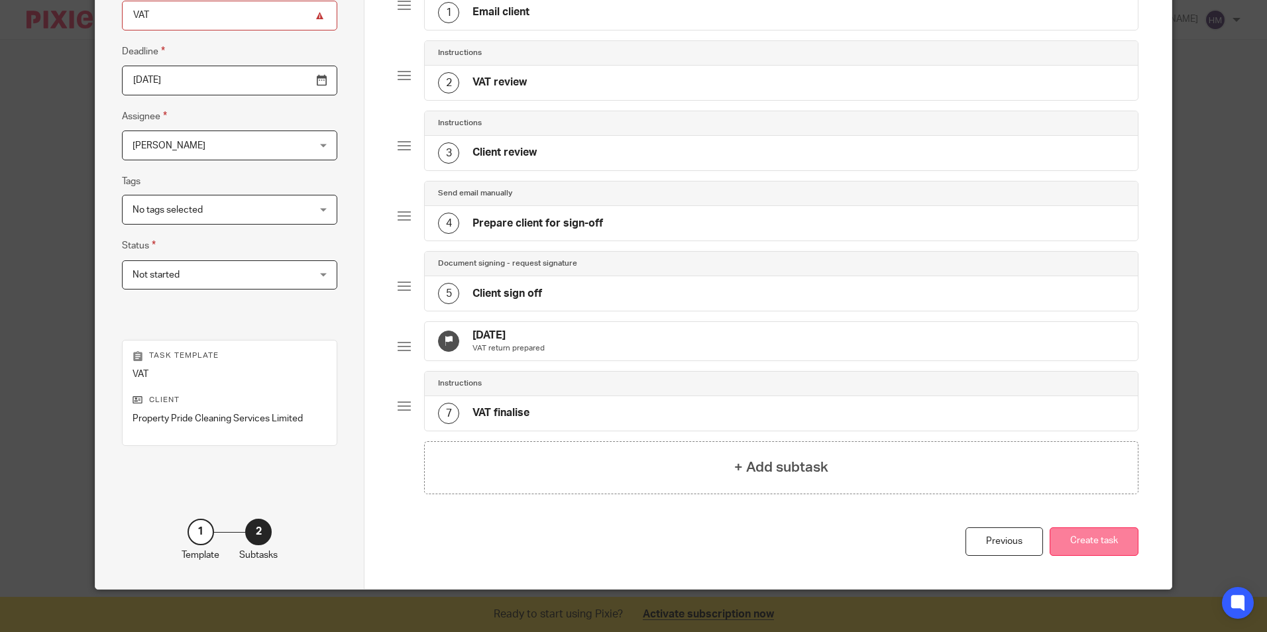
click at [1086, 552] on button "Create task" at bounding box center [1094, 541] width 89 height 28
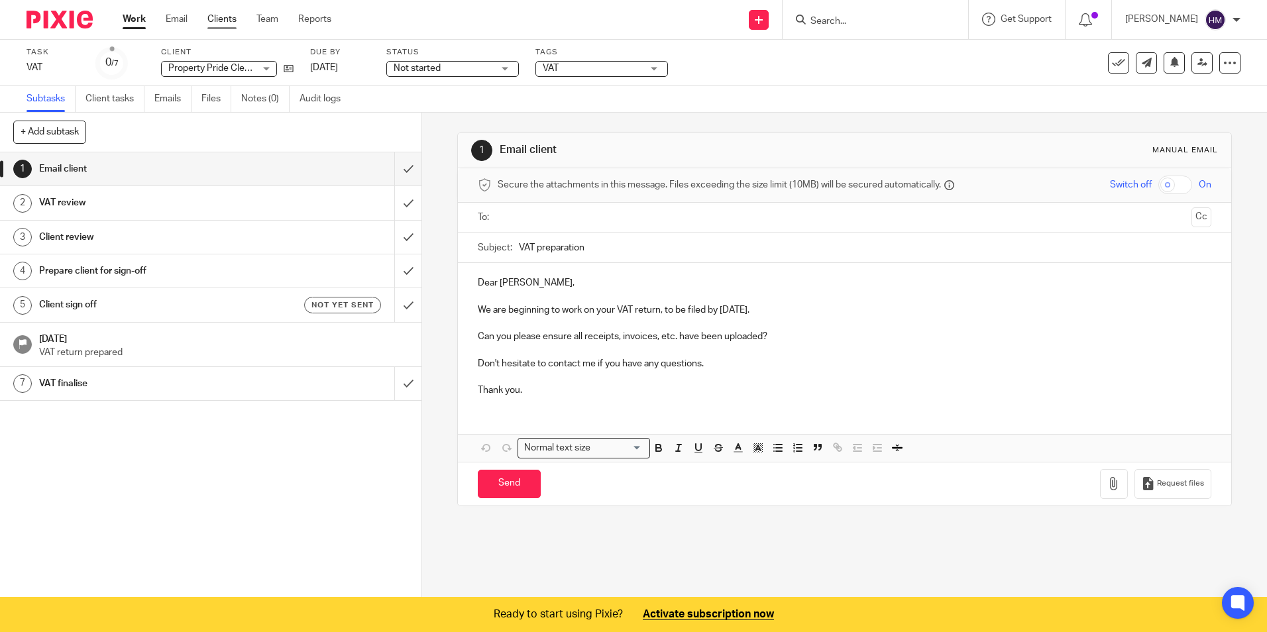
click at [228, 21] on link "Clients" at bounding box center [221, 19] width 29 height 13
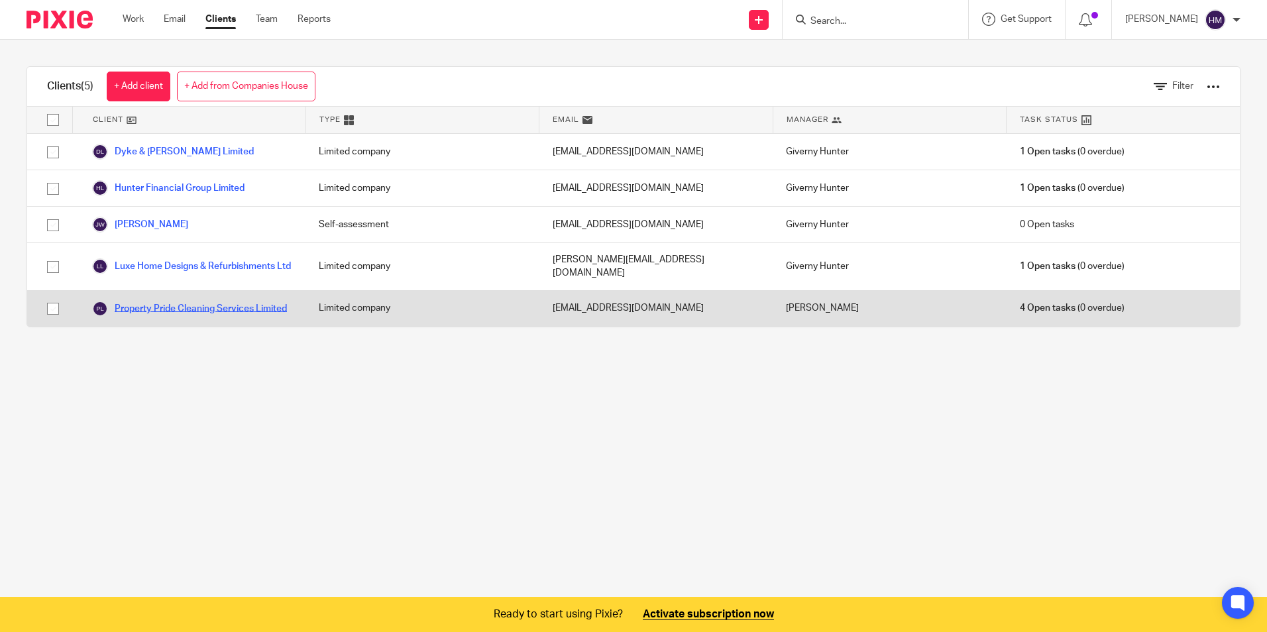
click at [167, 307] on link "Property Pride Cleaning Services Limited" at bounding box center [189, 309] width 195 height 16
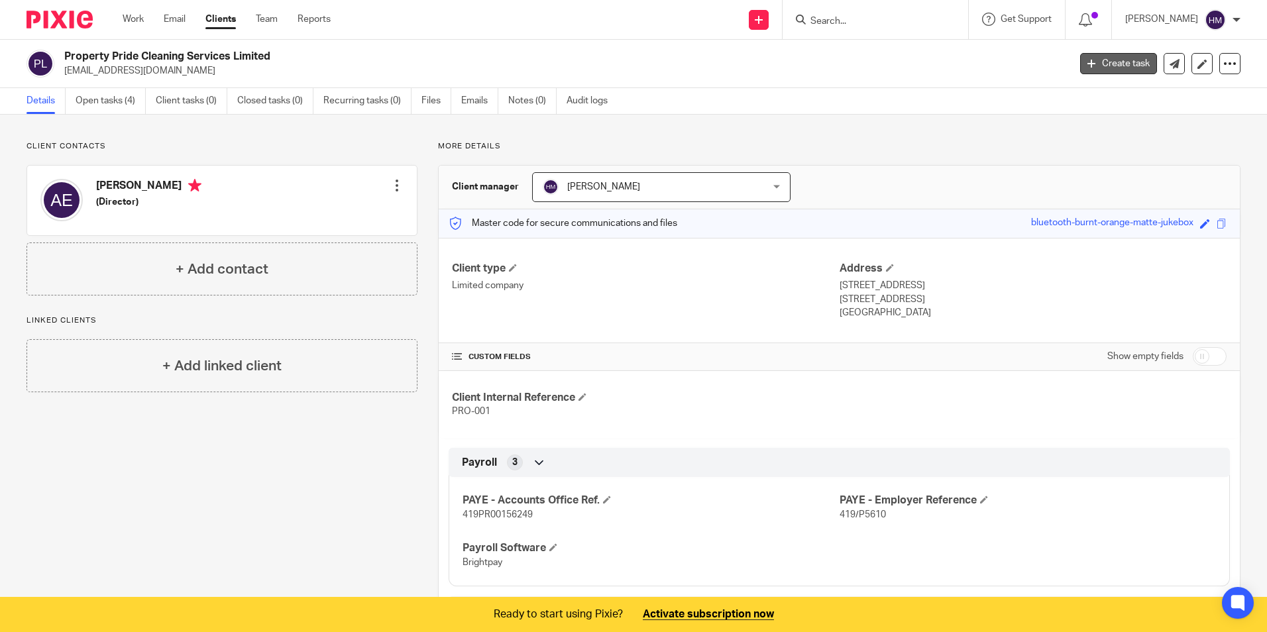
click at [1112, 58] on link "Create task" at bounding box center [1118, 63] width 77 height 21
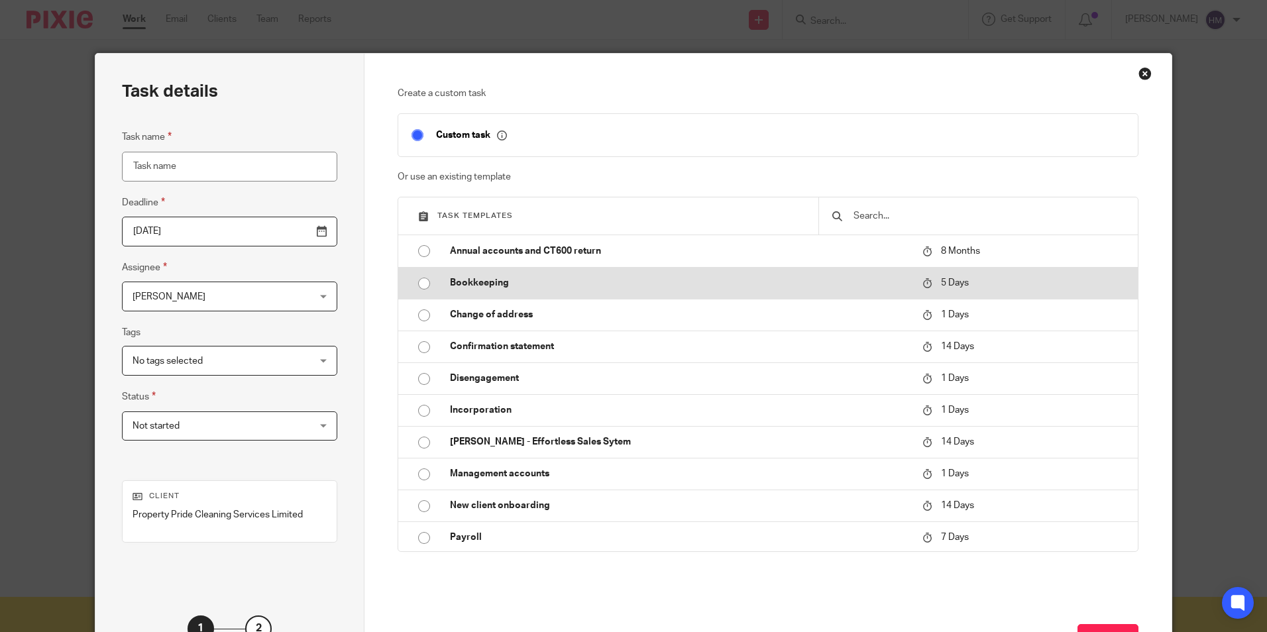
click at [419, 280] on input "radio" at bounding box center [424, 283] width 25 height 25
type input "[DATE]"
type input "Bookkeeping"
checkbox input "false"
radio input "false"
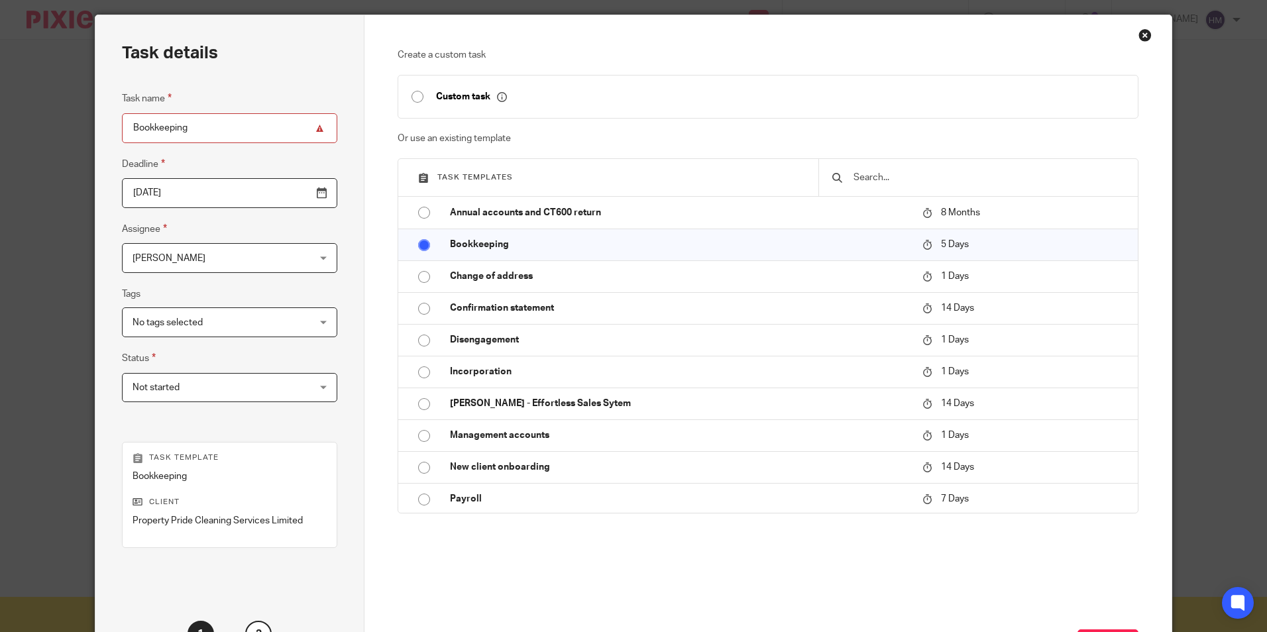
scroll to position [66, 0]
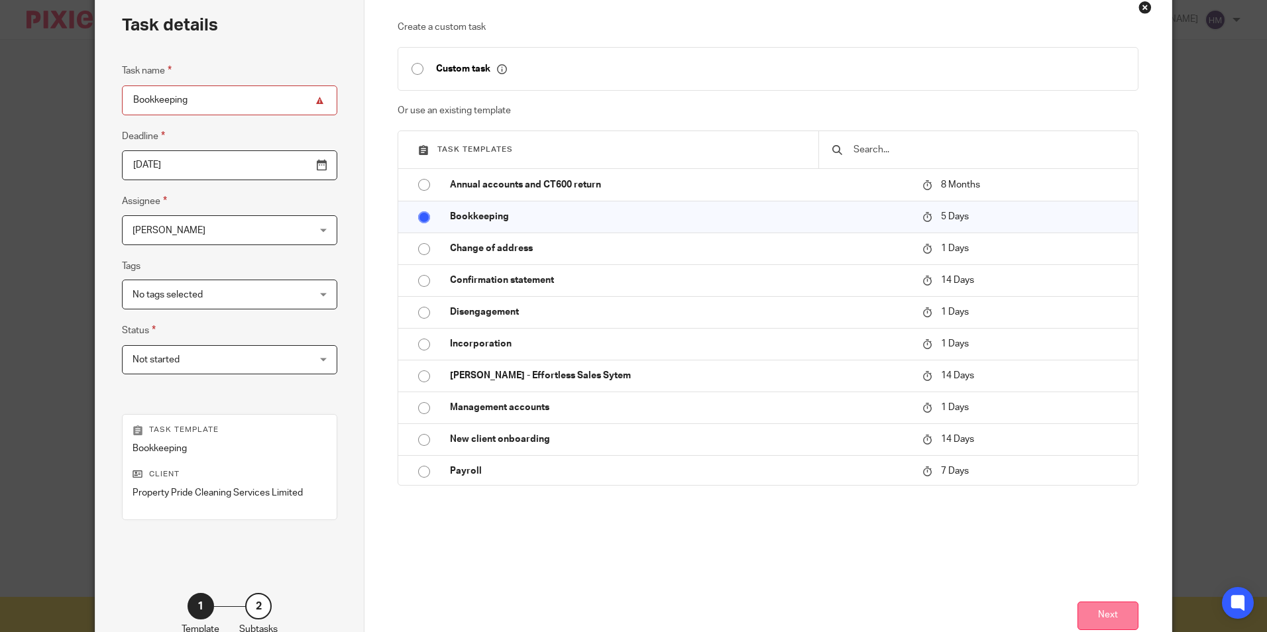
click at [1119, 610] on button "Next" at bounding box center [1108, 616] width 61 height 28
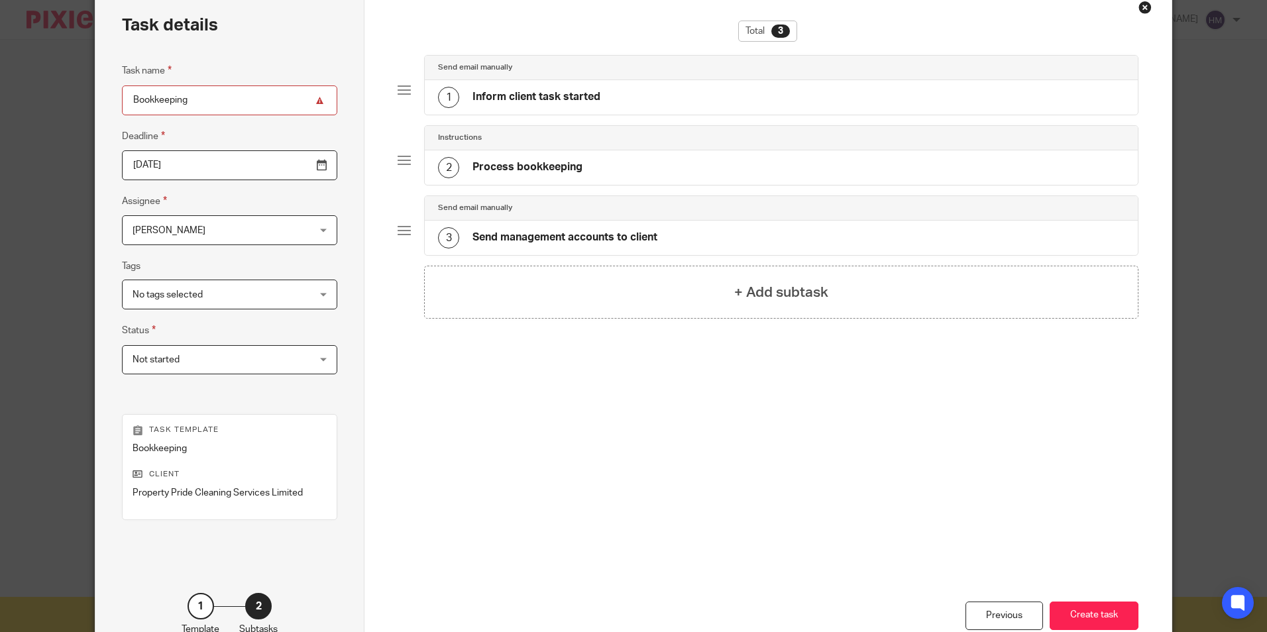
click at [405, 87] on div at bounding box center [404, 89] width 13 height 13
click at [398, 87] on div at bounding box center [404, 89] width 13 height 13
click at [447, 96] on div "1" at bounding box center [448, 97] width 21 height 21
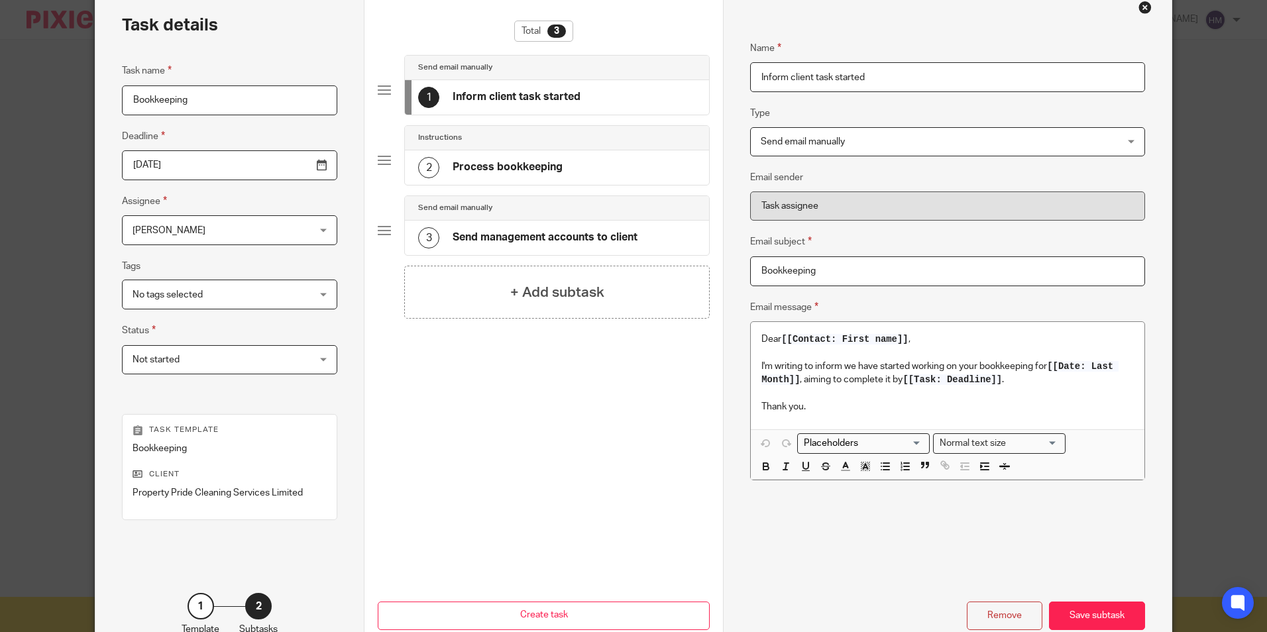
click at [428, 170] on div "2" at bounding box center [428, 167] width 21 height 21
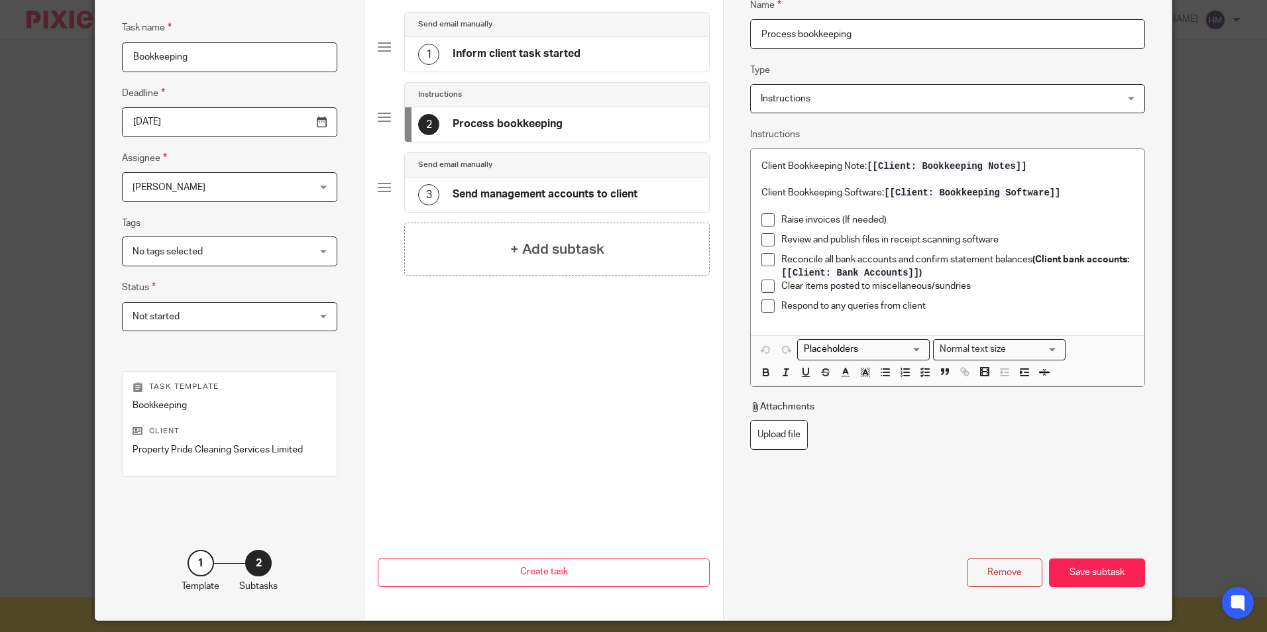
scroll to position [133, 0]
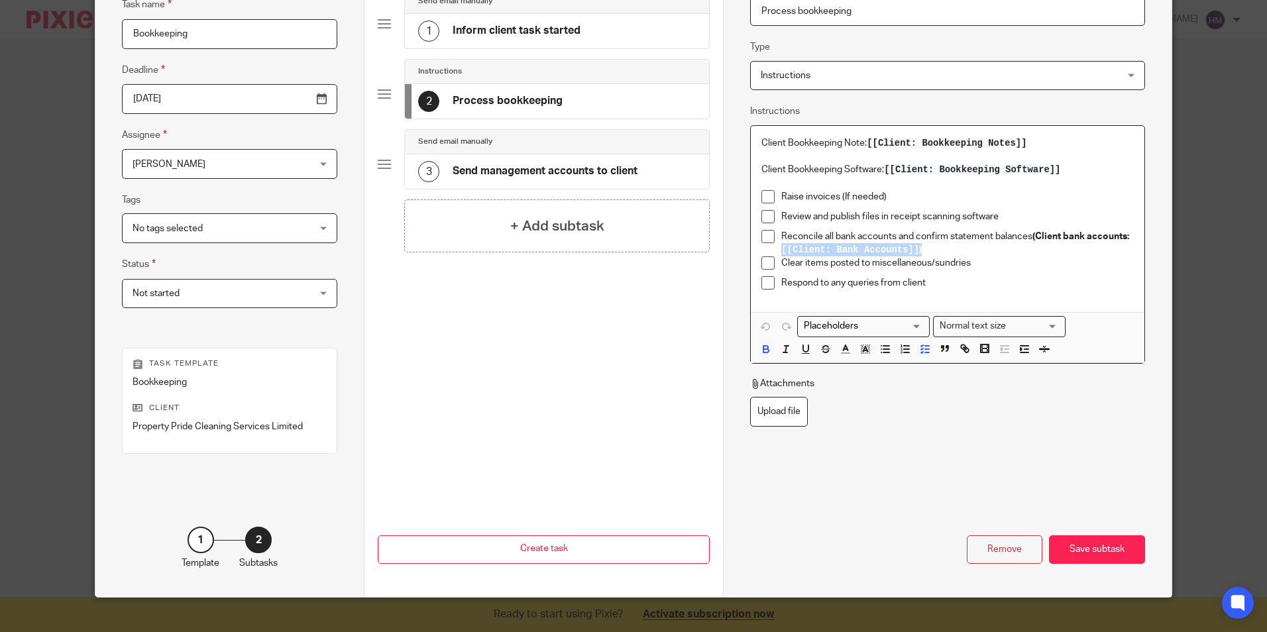
drag, startPoint x: 941, startPoint y: 245, endPoint x: 822, endPoint y: 246, distance: 119.3
click at [822, 246] on p "Reconcile all bank accounts and confirm statement balances (Client bank account…" at bounding box center [957, 243] width 352 height 27
click at [954, 247] on p "Reconcile all bank accounts and confirm statement balances (Client bank account…" at bounding box center [957, 243] width 352 height 27
click at [938, 286] on p "Respond to any queries from client" at bounding box center [957, 282] width 352 height 13
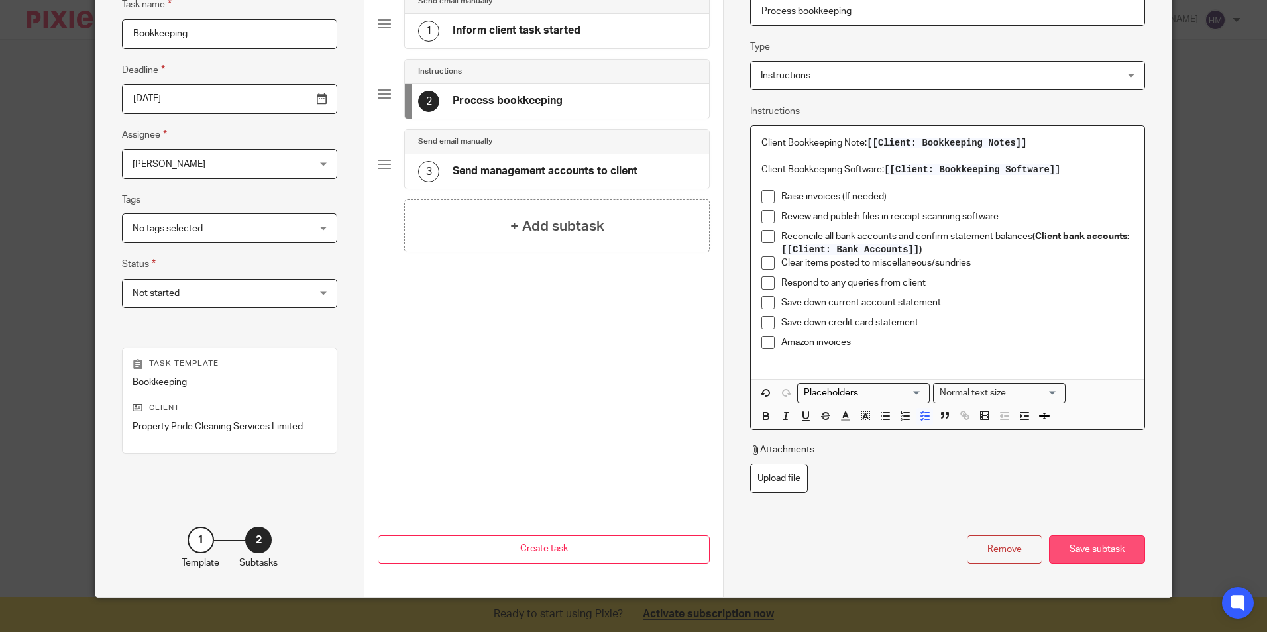
click at [1090, 547] on div "Save subtask" at bounding box center [1097, 549] width 96 height 28
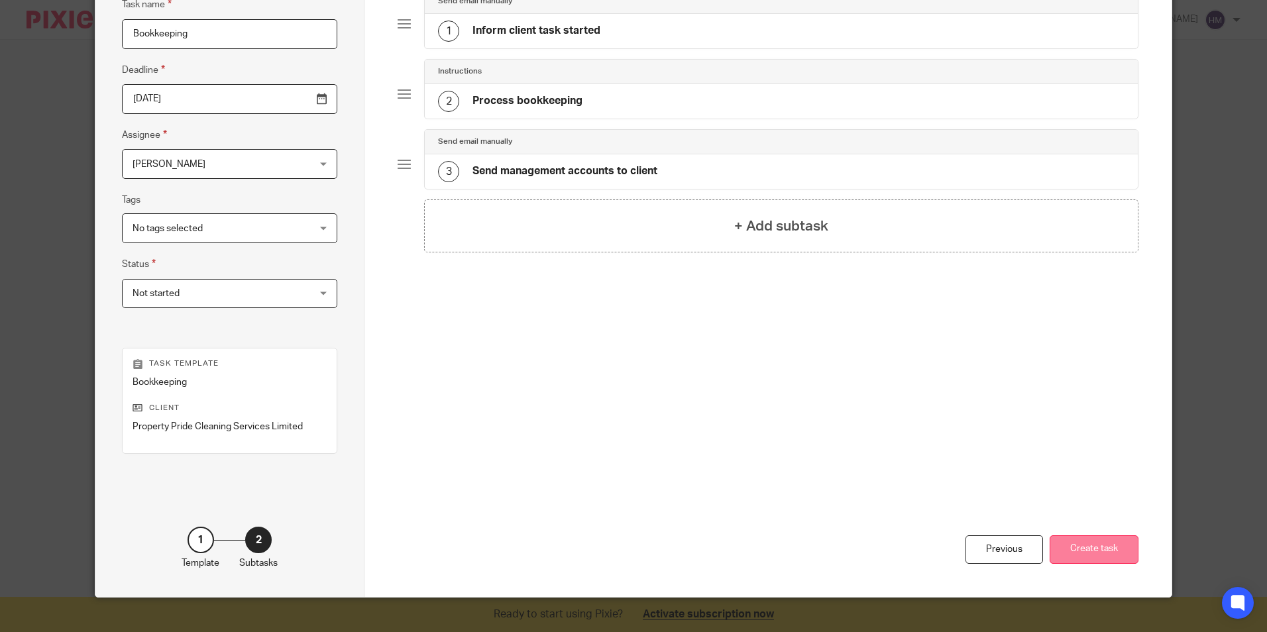
click at [1091, 552] on button "Create task" at bounding box center [1094, 549] width 89 height 28
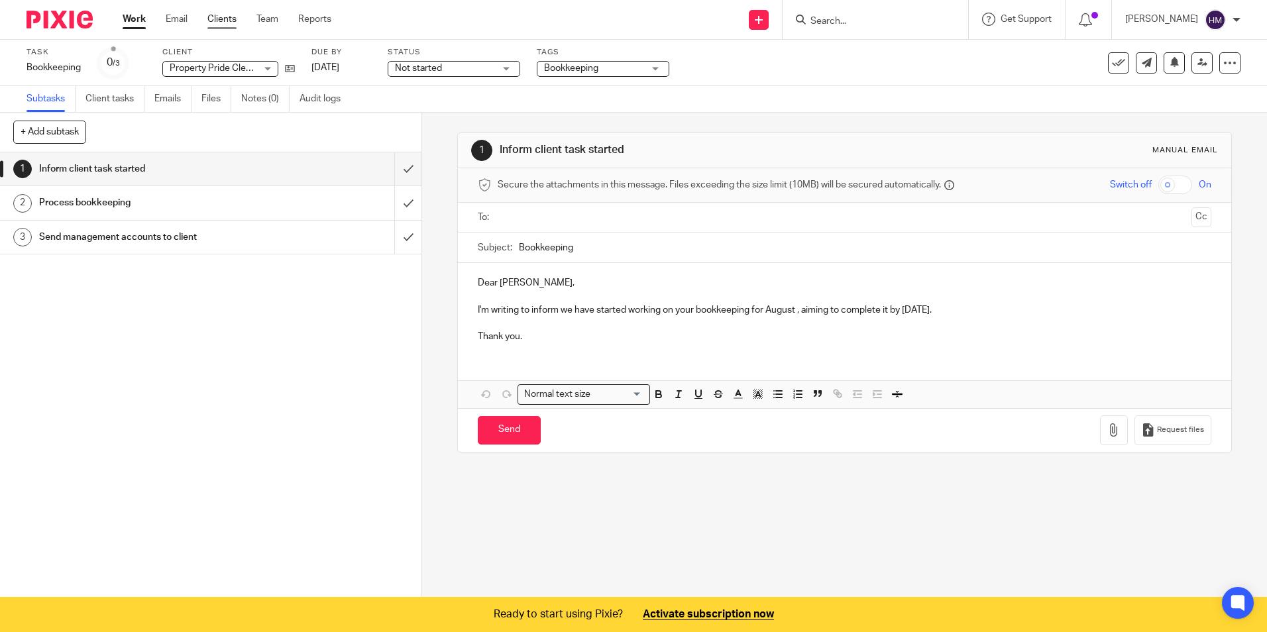
click at [228, 22] on link "Clients" at bounding box center [221, 19] width 29 height 13
click at [127, 97] on link "Client tasks" at bounding box center [114, 99] width 59 height 26
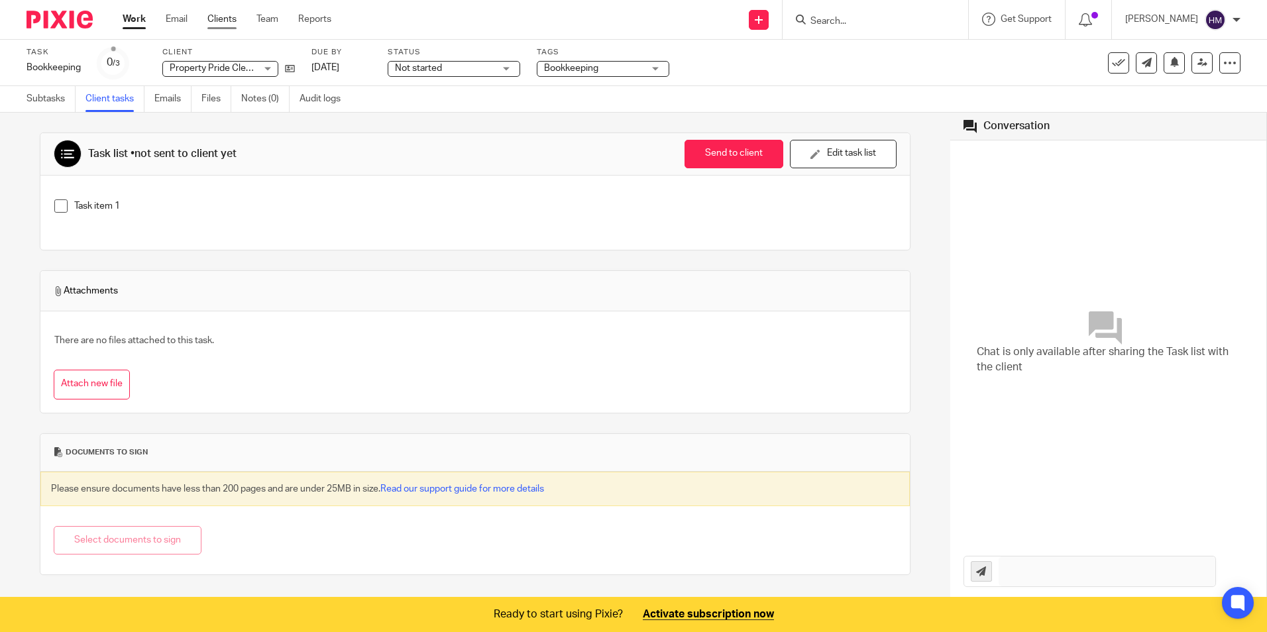
click at [213, 19] on link "Clients" at bounding box center [221, 19] width 29 height 13
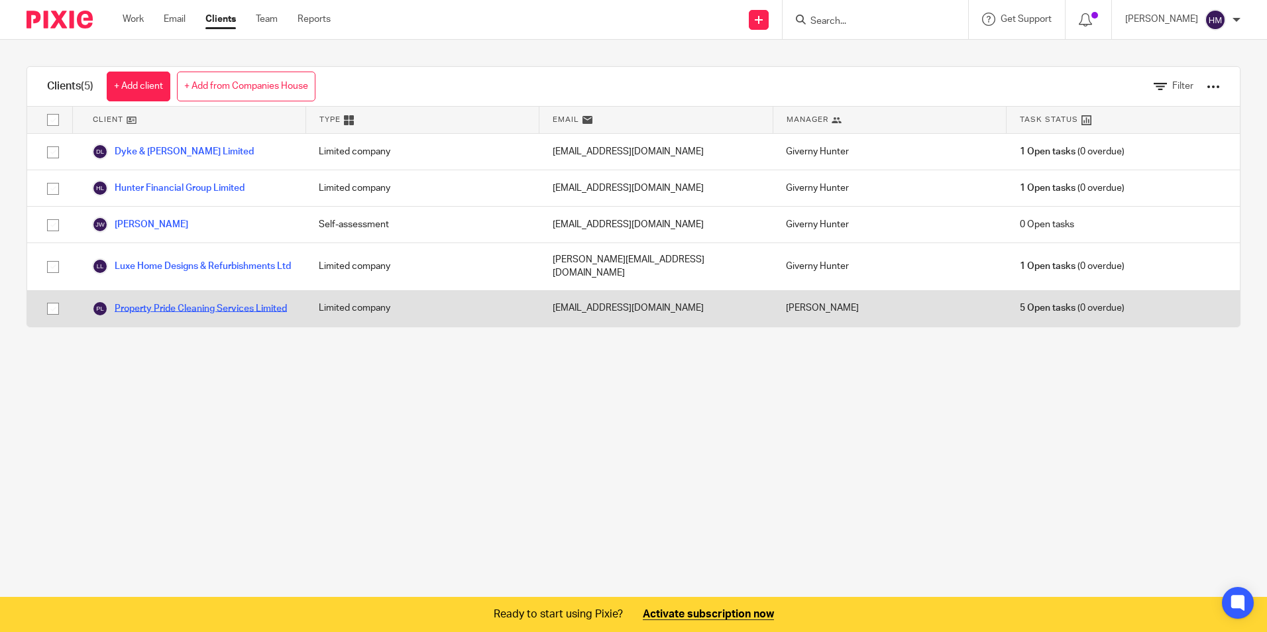
click at [160, 313] on link "Property Pride Cleaning Services Limited" at bounding box center [189, 309] width 195 height 16
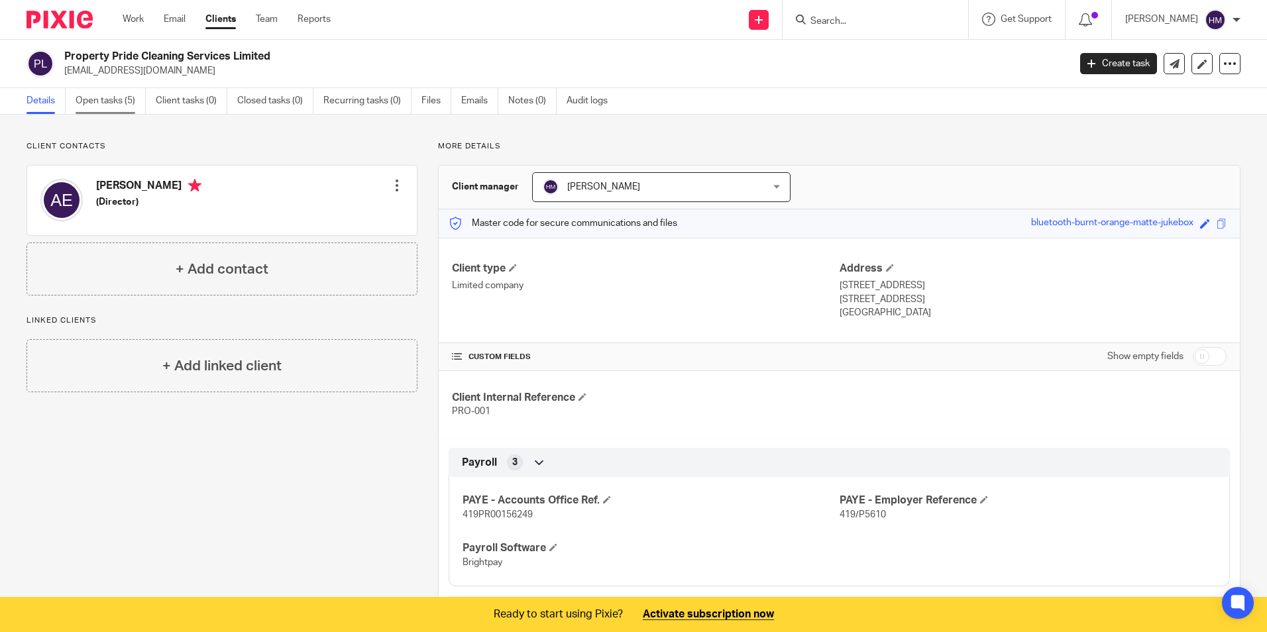
click at [105, 97] on link "Open tasks (5)" at bounding box center [111, 101] width 70 height 26
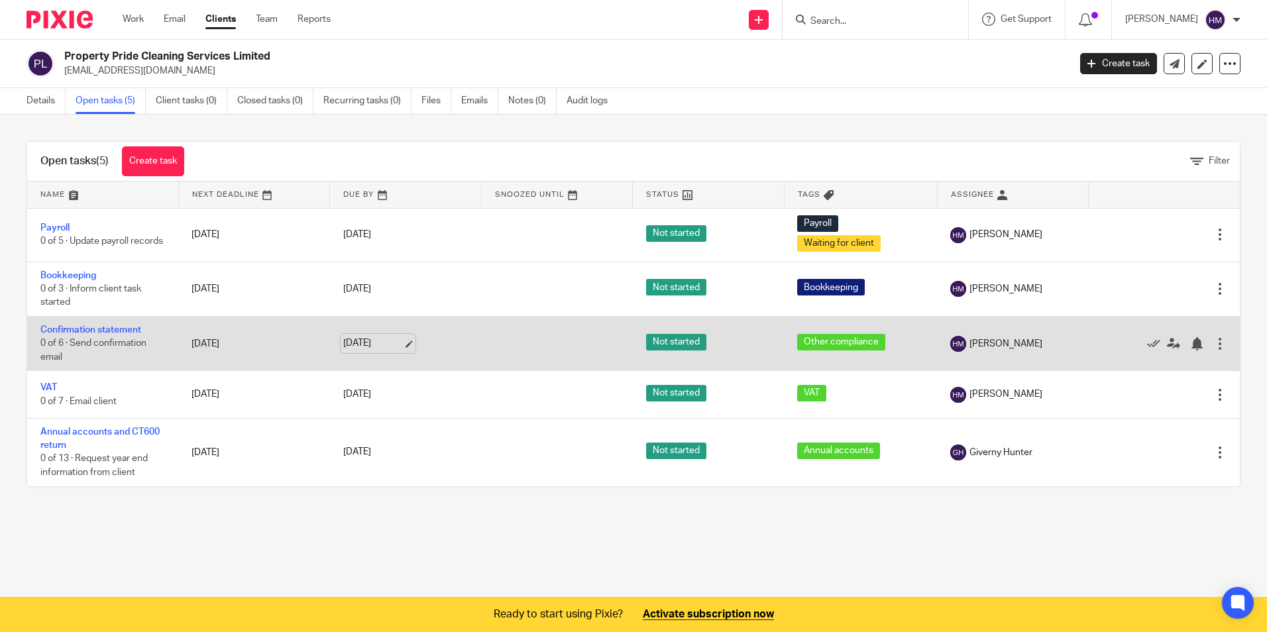
click at [402, 343] on link "[DATE]" at bounding box center [373, 344] width 60 height 14
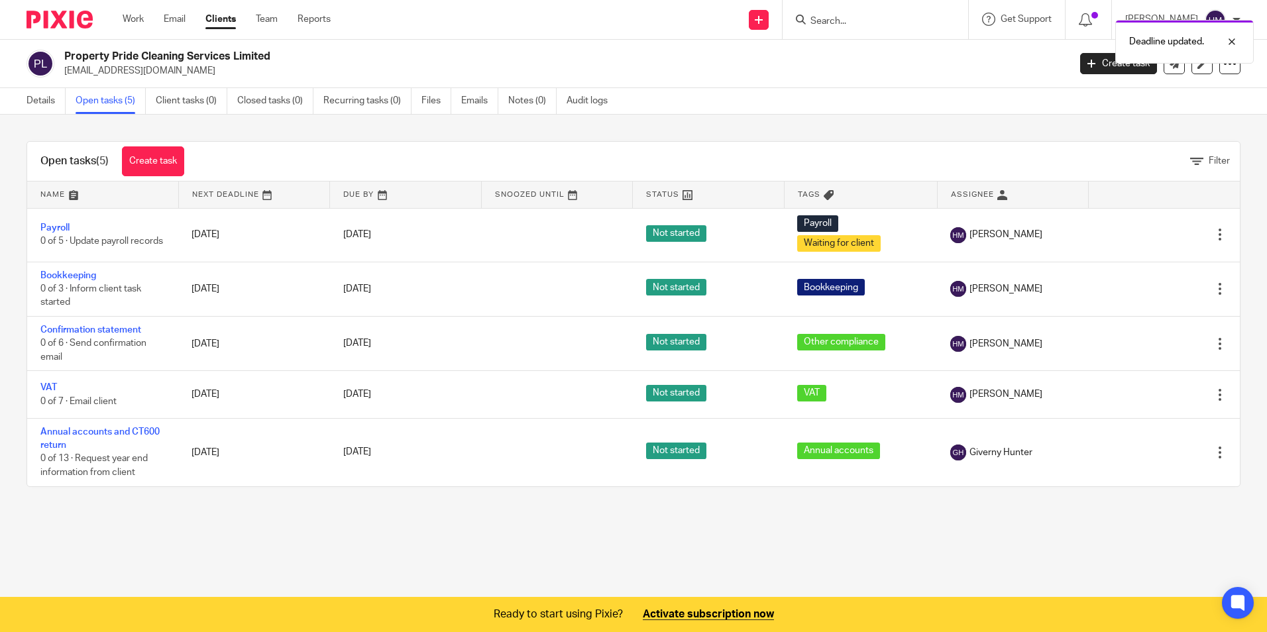
click at [445, 531] on main "Property Pride Cleaning Services Limited [EMAIL_ADDRESS][DOMAIN_NAME] Create ta…" at bounding box center [633, 316] width 1267 height 632
click at [46, 100] on link "Details" at bounding box center [46, 101] width 39 height 26
